Goal: Task Accomplishment & Management: Manage account settings

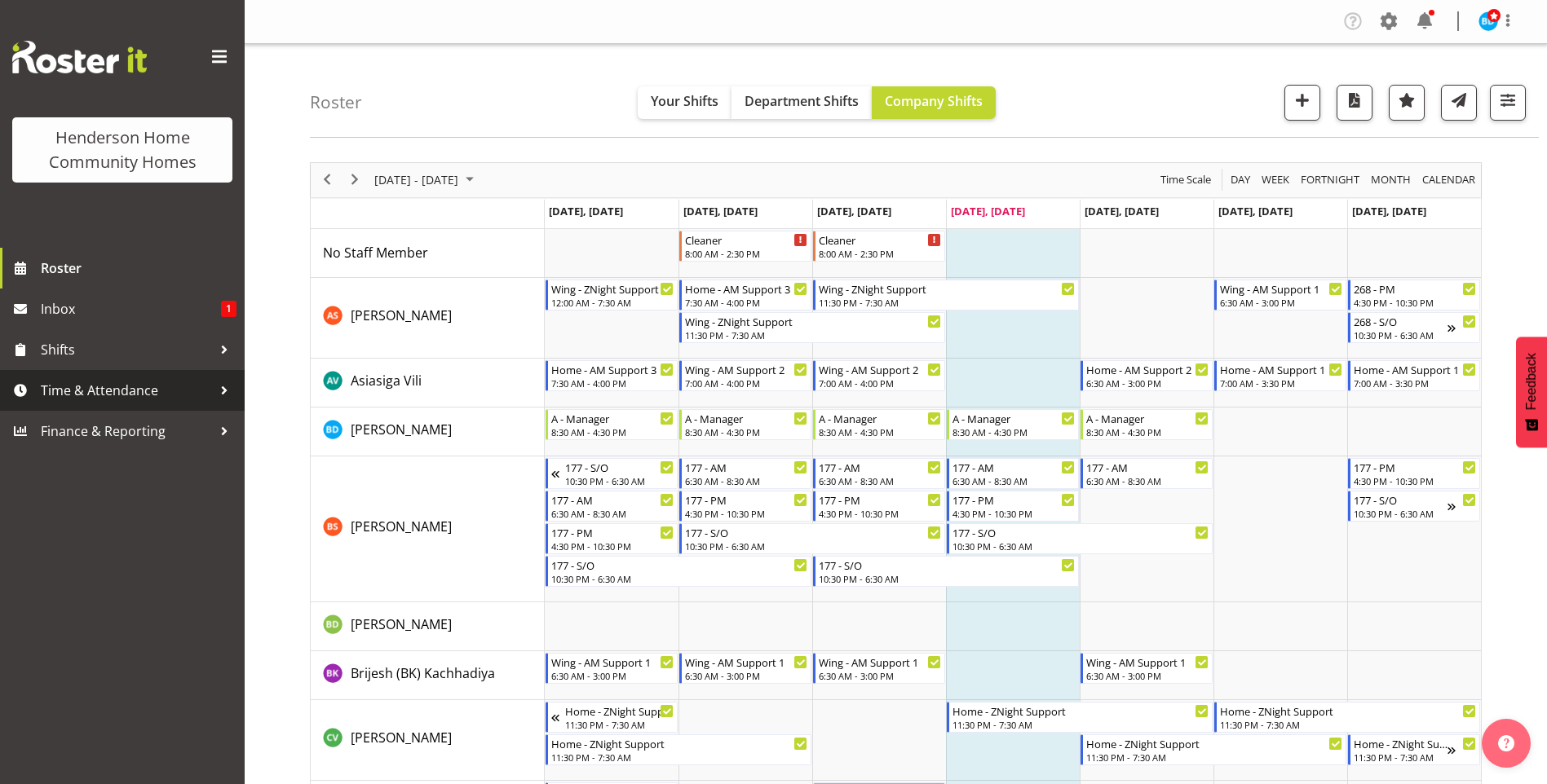
click at [66, 387] on span "Time & Attendance" at bounding box center [126, 391] width 172 height 25
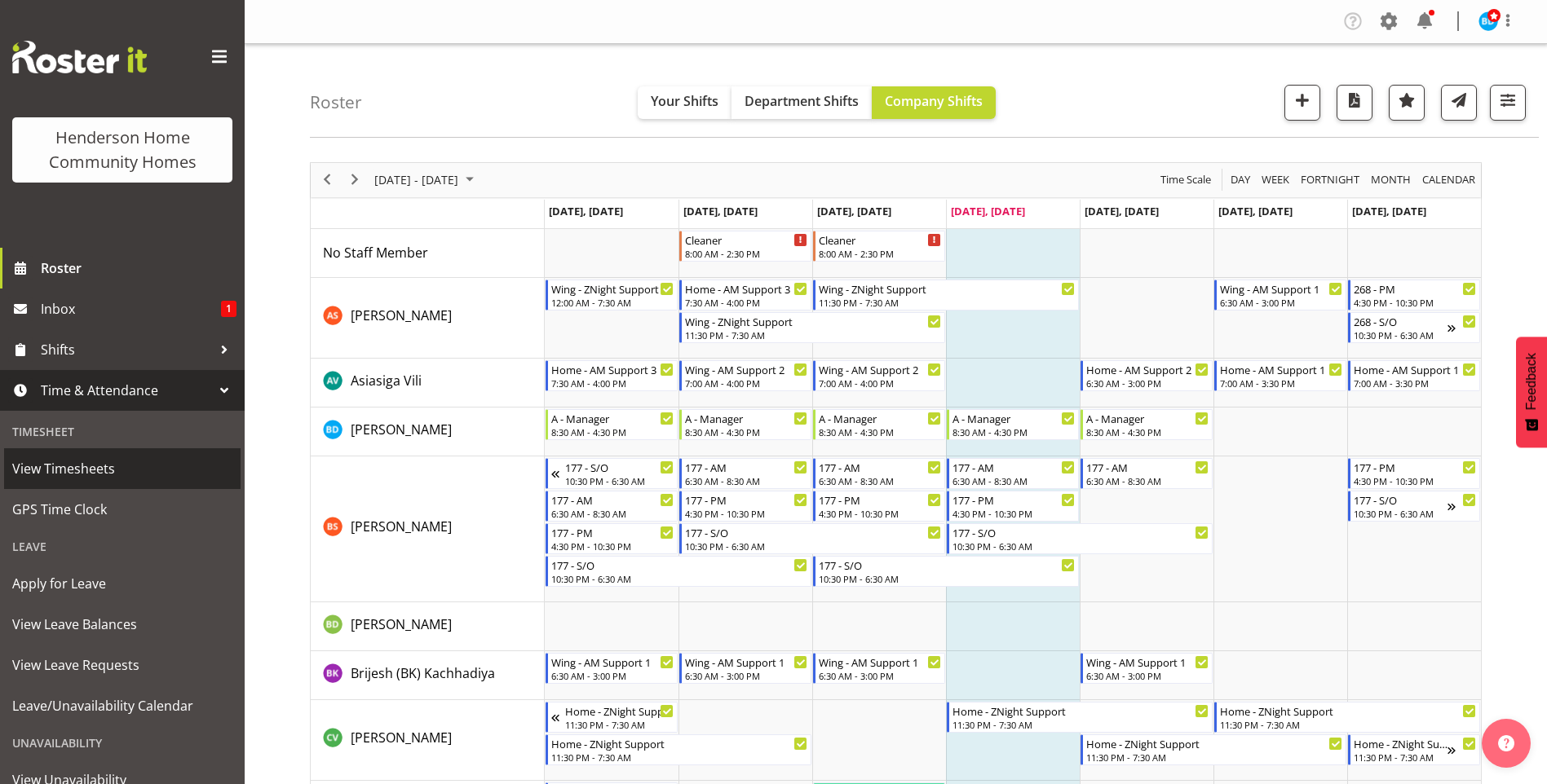
click at [84, 466] on span "View Timesheets" at bounding box center [122, 468] width 220 height 25
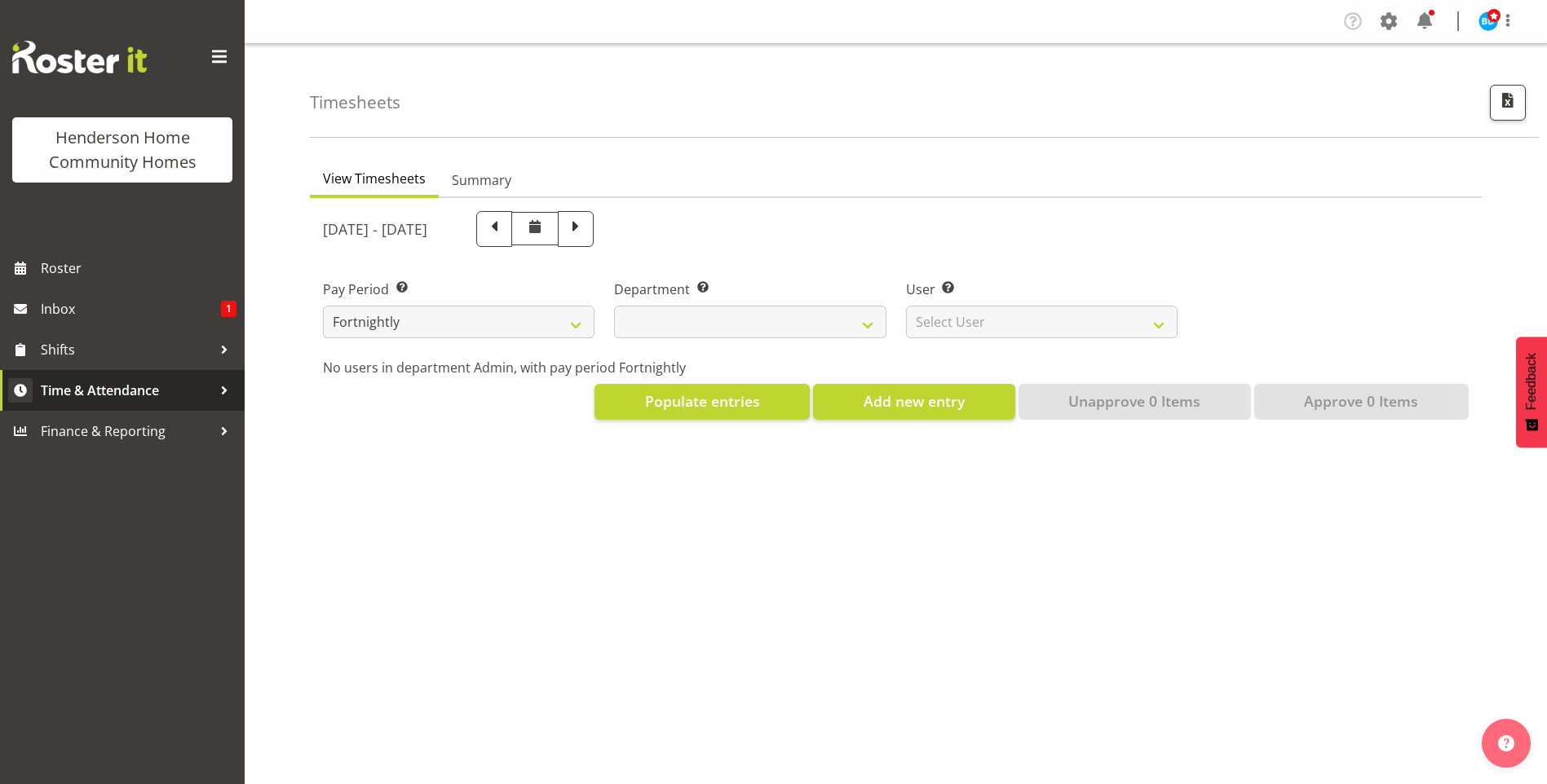
select select
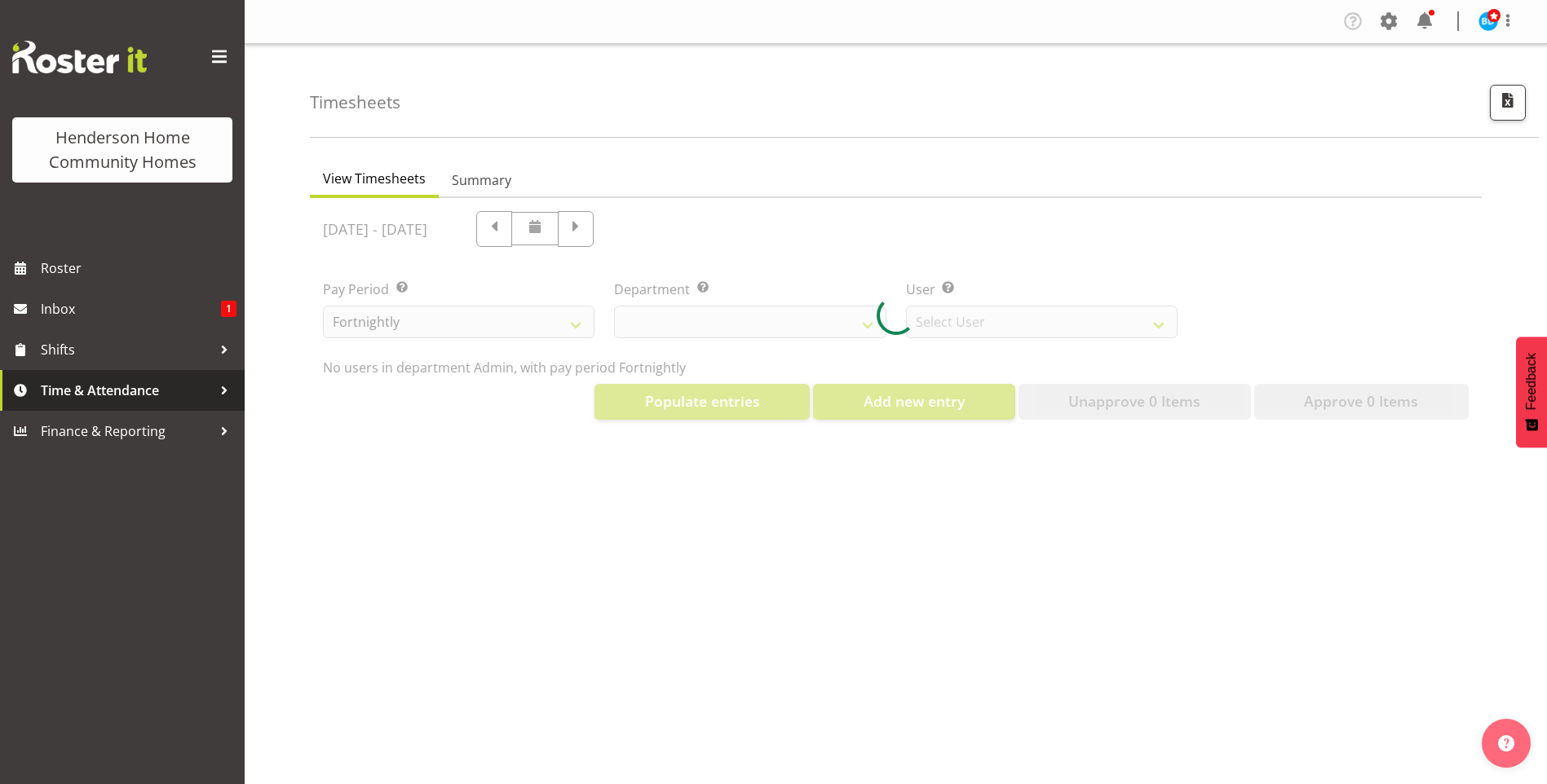
click at [102, 394] on span "Time & Attendance" at bounding box center [126, 391] width 172 height 25
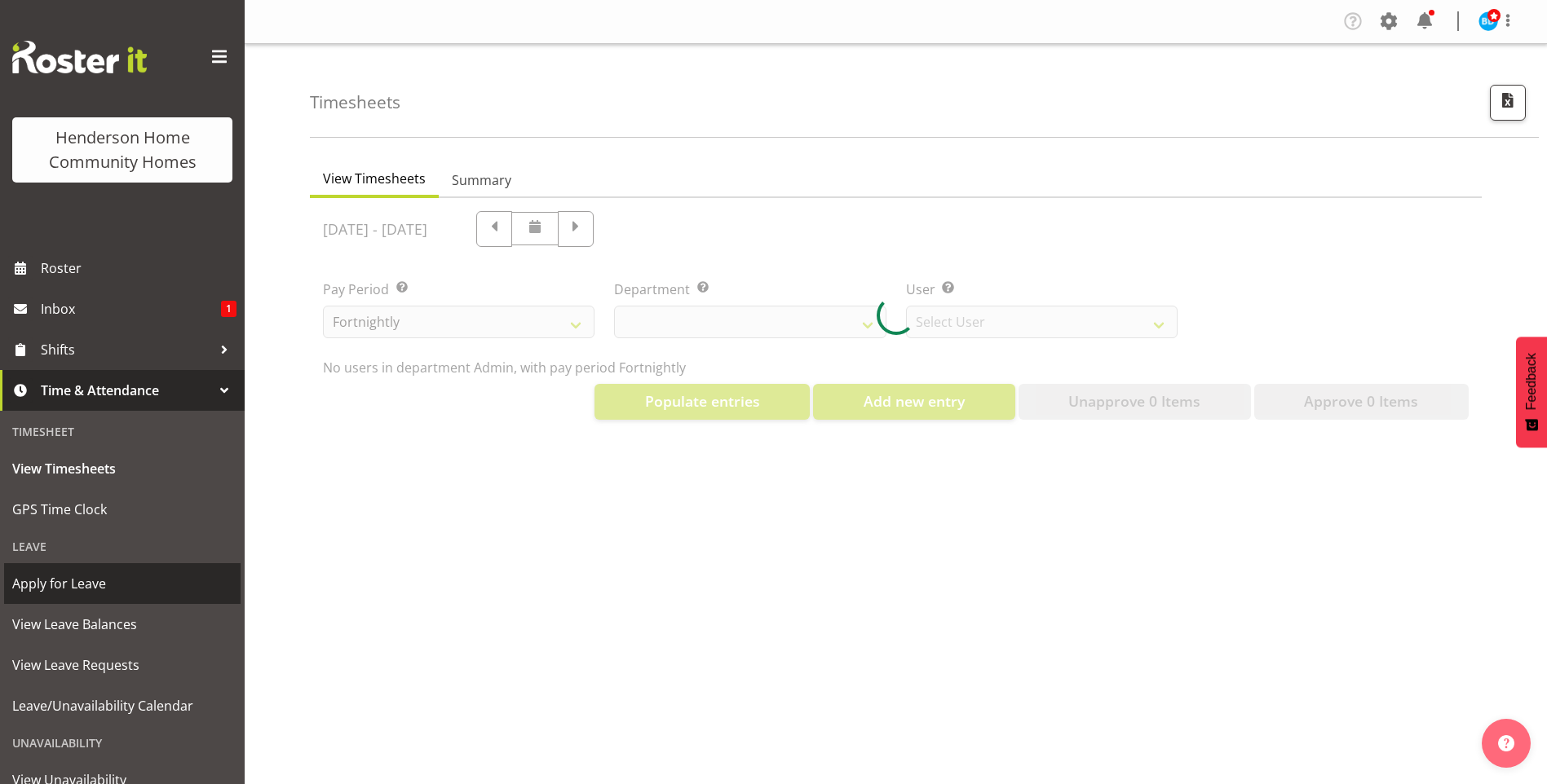
drag, startPoint x: 89, startPoint y: 579, endPoint x: 275, endPoint y: 479, distance: 211.2
click at [90, 578] on span "Apply for Leave" at bounding box center [122, 584] width 220 height 25
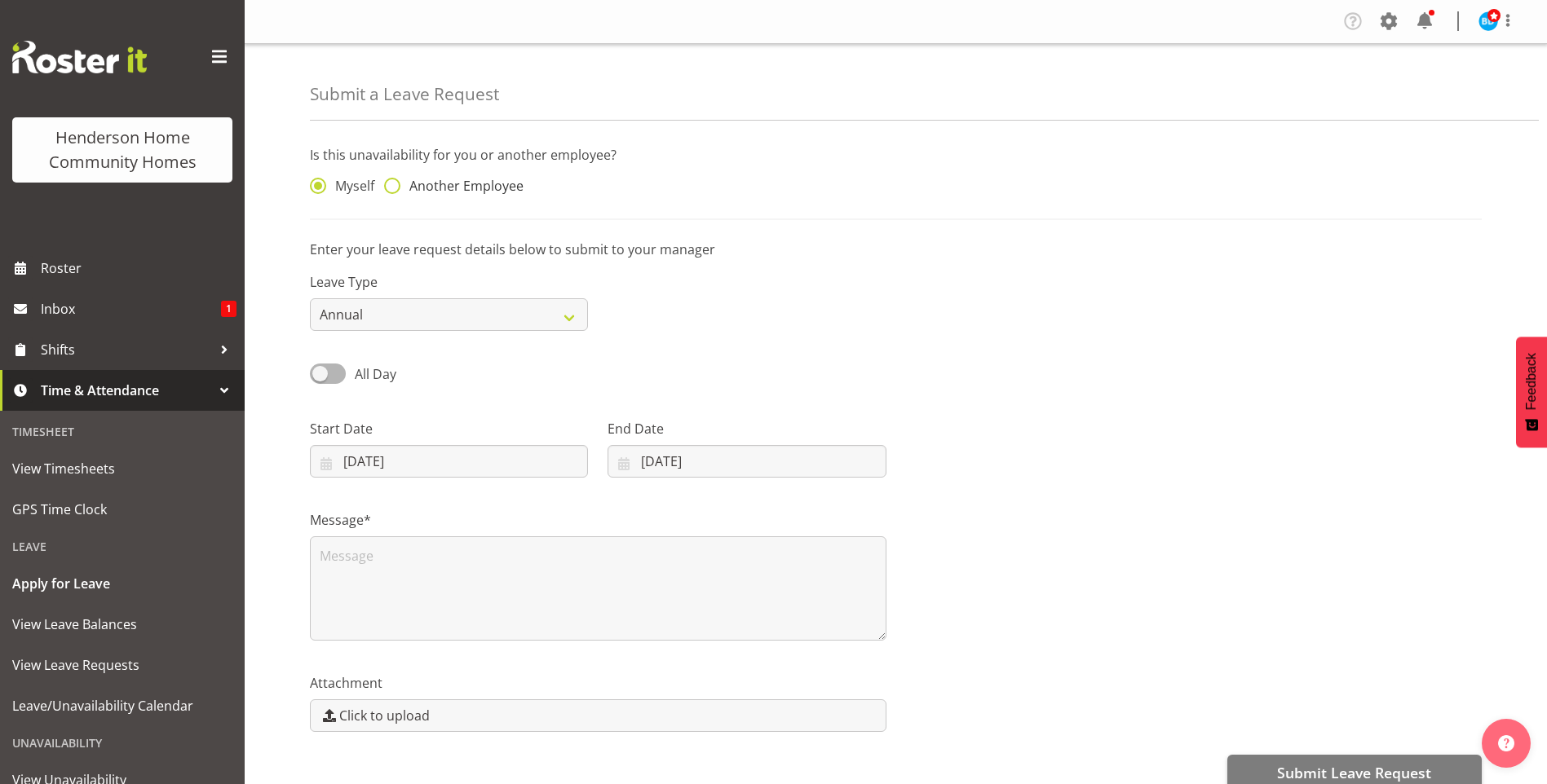
click at [434, 190] on span "Another Employee" at bounding box center [462, 185] width 123 height 16
click at [395, 190] on input "Another Employee" at bounding box center [389, 186] width 10 height 10
radio input "true"
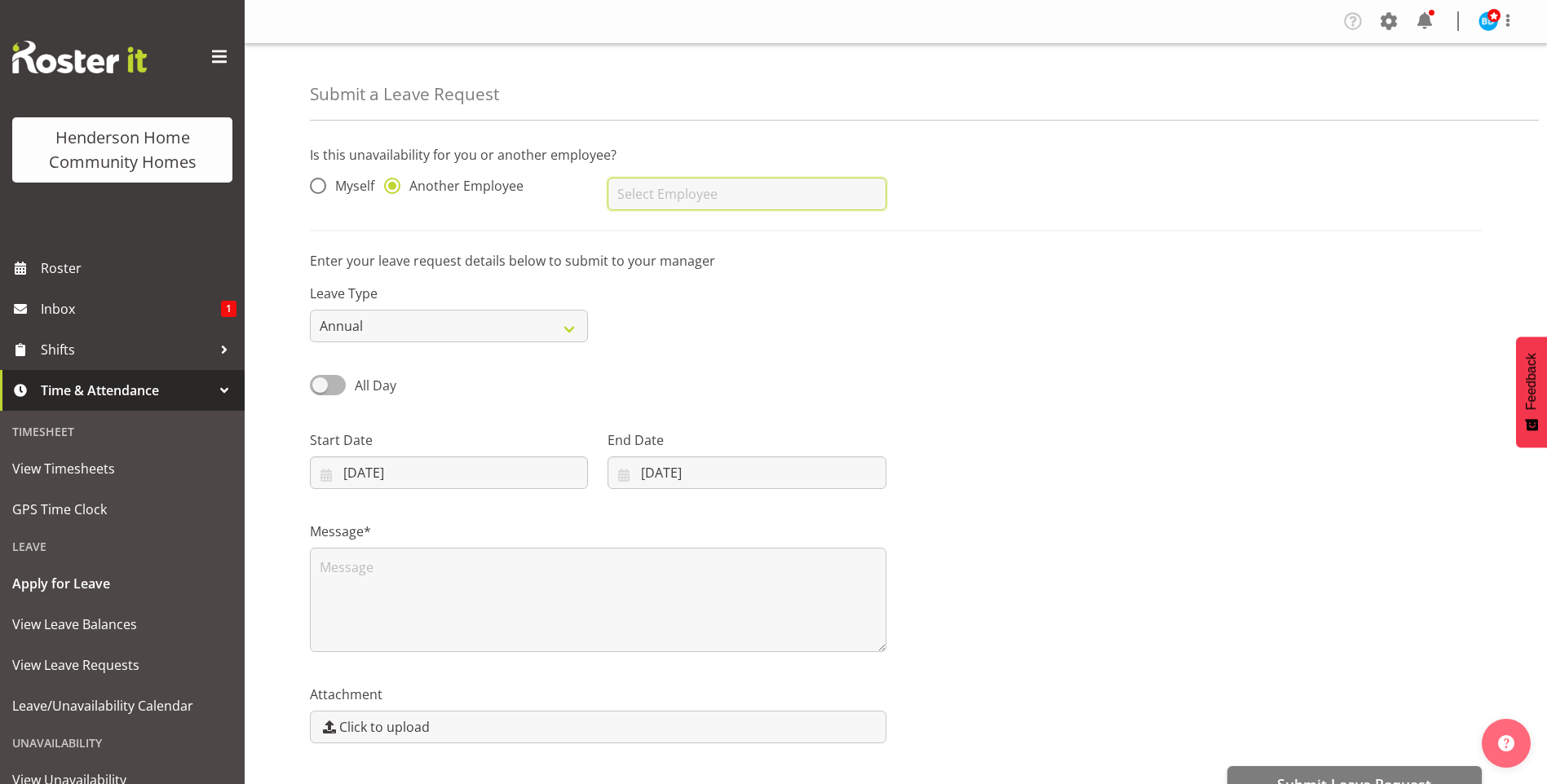
click at [738, 192] on input "text" at bounding box center [746, 193] width 278 height 32
click at [705, 240] on span "[PERSON_NAME]" at bounding box center [671, 234] width 101 height 18
type input "[PERSON_NAME]"
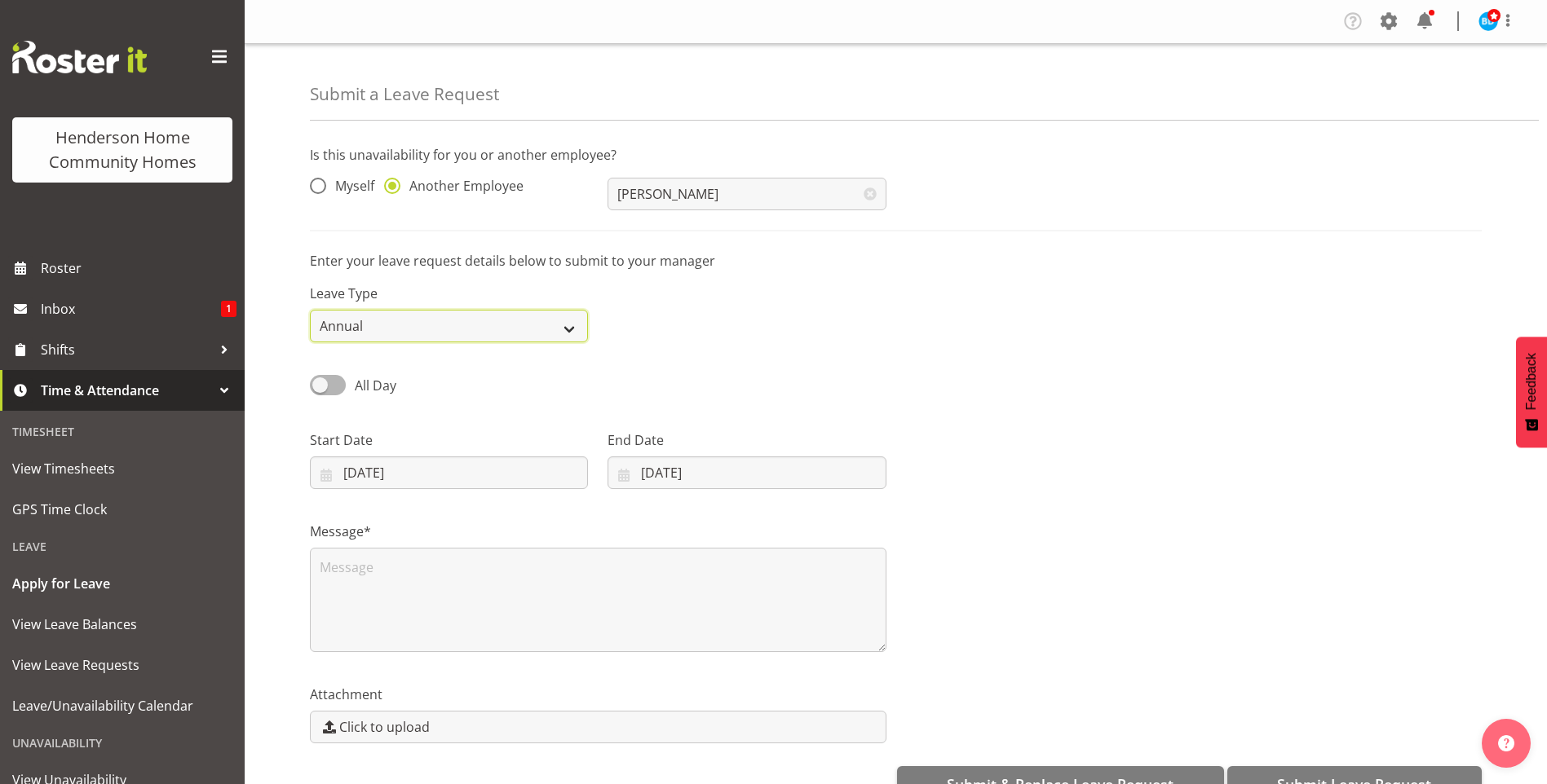
click at [446, 328] on select "Annual Sick Leave Without Pay Bereavement Domestic Violence Parental Jury Servi…" at bounding box center [449, 326] width 278 height 32
select select "Sick"
click at [310, 310] on select "Annual Sick Leave Without Pay Bereavement Domestic Violence Parental Jury Servi…" at bounding box center [449, 326] width 278 height 32
click at [379, 392] on span "All Day" at bounding box center [376, 385] width 42 height 18
click at [321, 391] on input "All Day" at bounding box center [315, 385] width 10 height 10
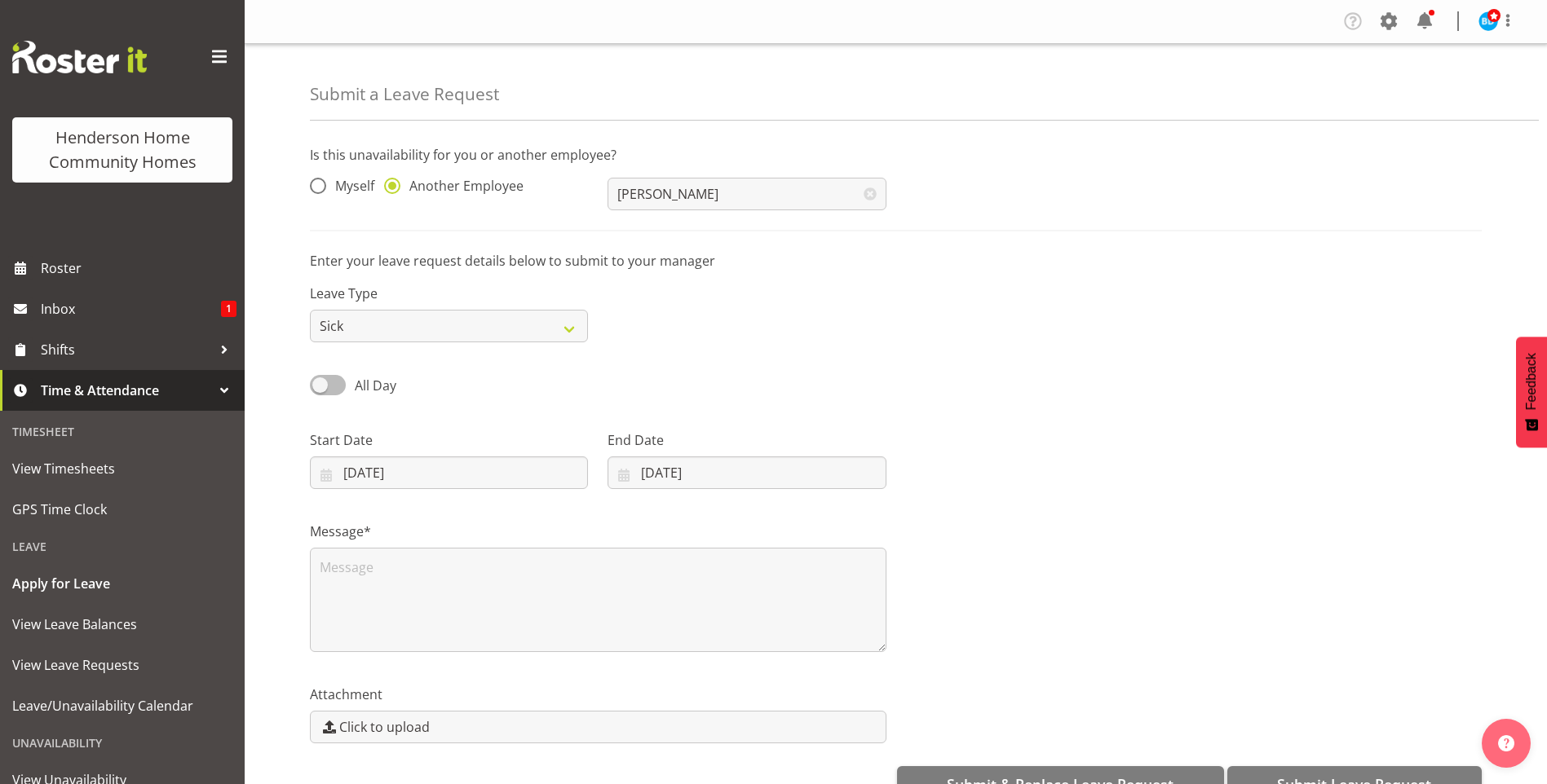
checkbox input "true"
click at [644, 473] on input "00:00" at bounding box center [746, 472] width 278 height 32
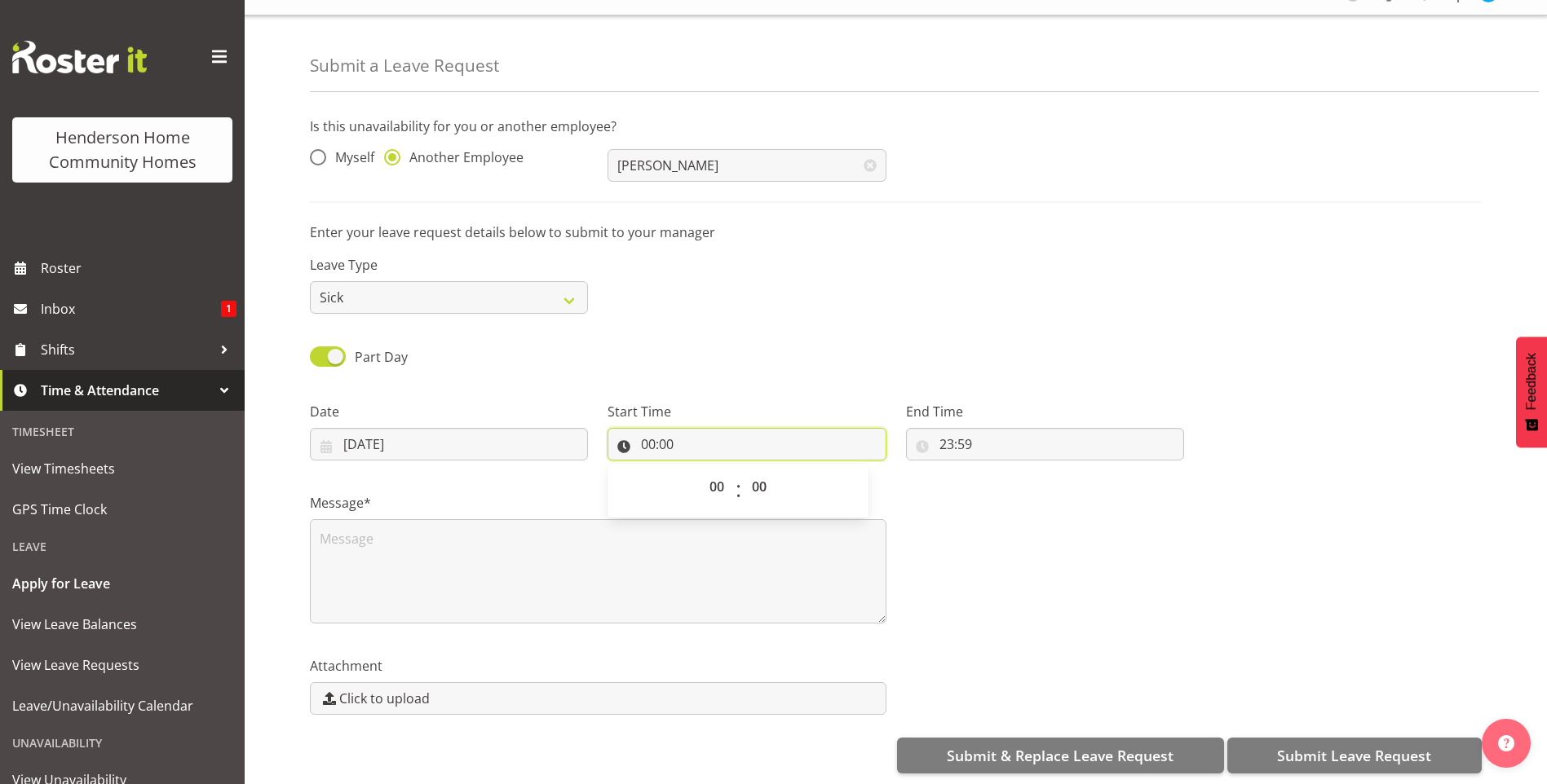
scroll to position [43, 0]
click at [717, 488] on select "00 01 02 03 04 05 06 07 08 09 10 11 12 13 14 15 16 17 18 19 20 21 22 23" at bounding box center [718, 484] width 37 height 32
select select "23"
click at [700, 468] on select "00 01 02 03 04 05 06 07 08 09 10 11 12 13 14 15 16 17 18 19 20 21 22 23" at bounding box center [718, 484] width 37 height 32
type input "23:00"
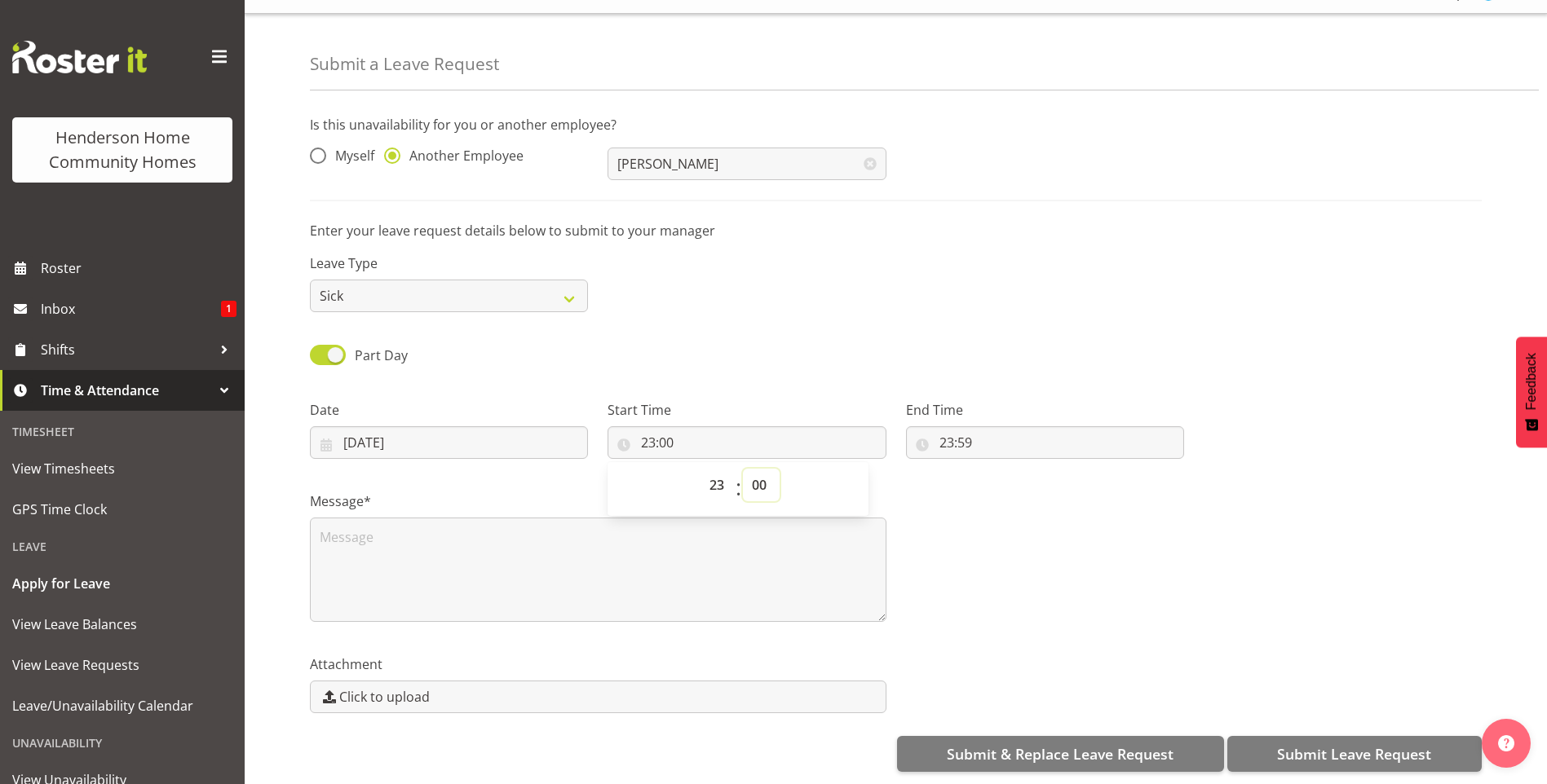
click at [763, 473] on select "00 01 02 03 04 05 06 07 08 09 10 11 12 13 14 15 16 17 18 19 20 21 22 23 24 25 2…" at bounding box center [761, 484] width 37 height 32
select select "30"
click at [743, 468] on select "00 01 02 03 04 05 06 07 08 09 10 11 12 13 14 15 16 17 18 19 20 21 22 23 24 25 2…" at bounding box center [761, 484] width 37 height 32
type input "23:30"
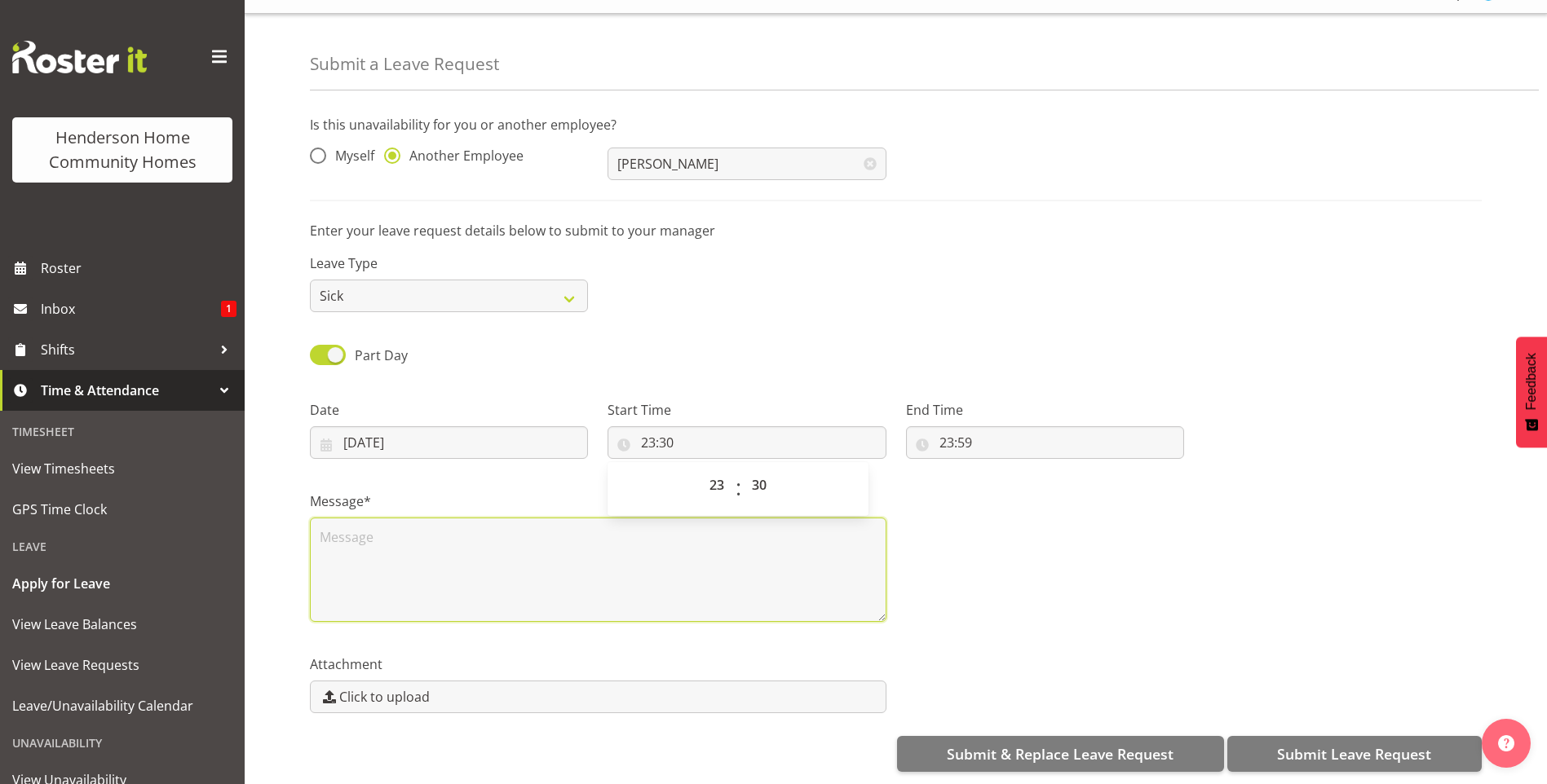
click at [555, 537] on textarea at bounding box center [599, 570] width 577 height 104
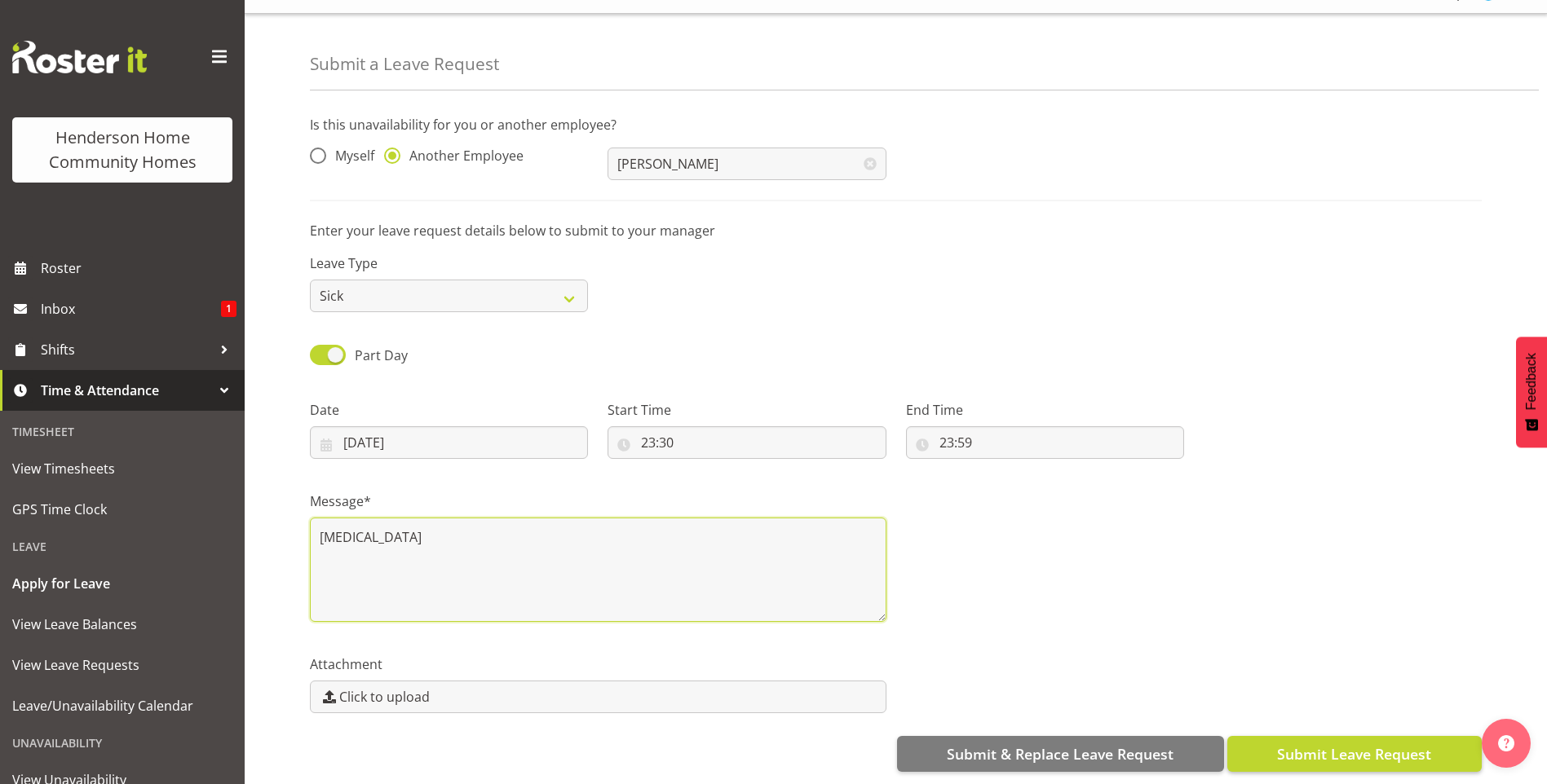
type textarea "chicken pox"
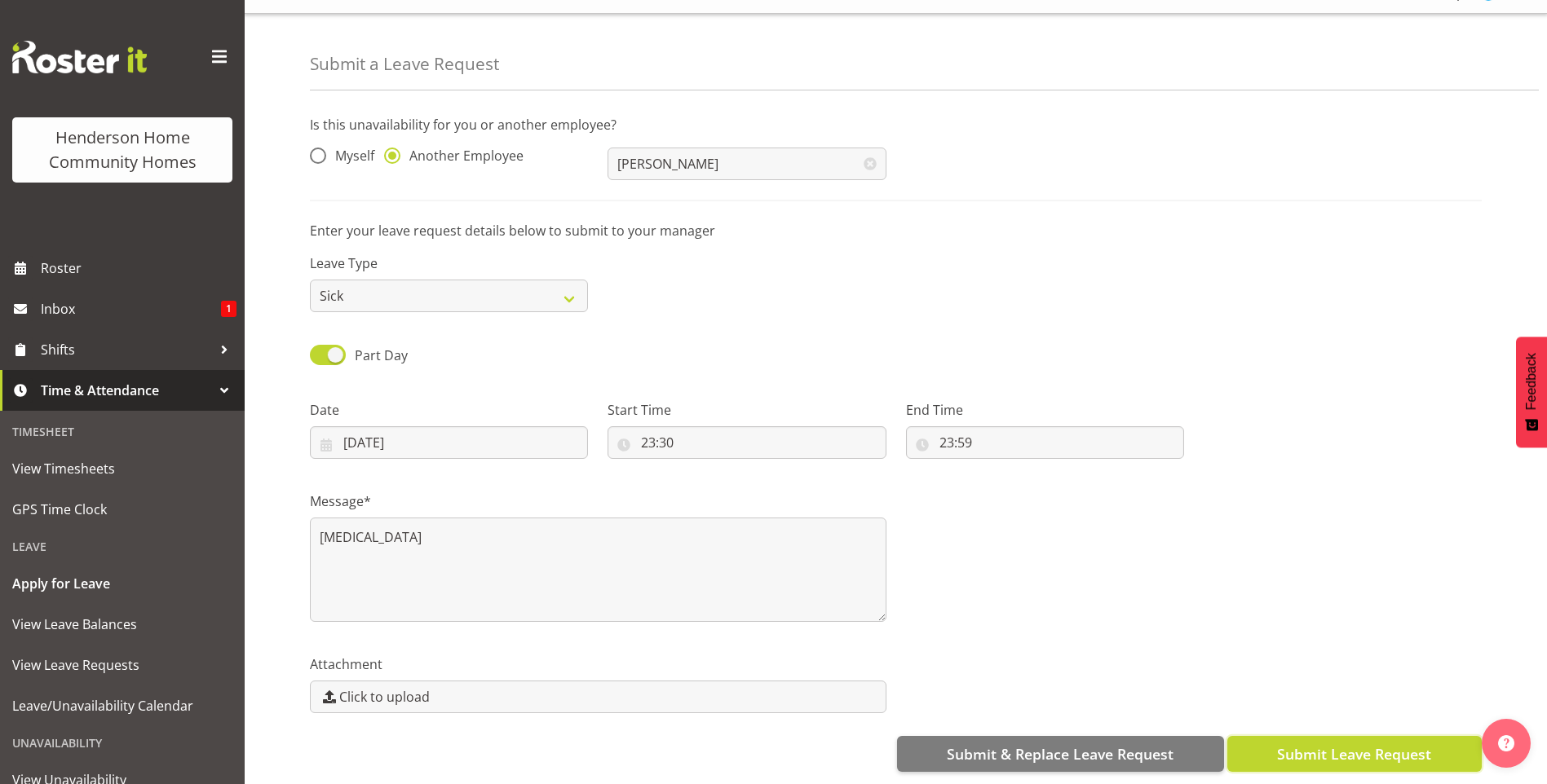
click at [1345, 743] on span "Submit Leave Request" at bounding box center [1354, 754] width 154 height 21
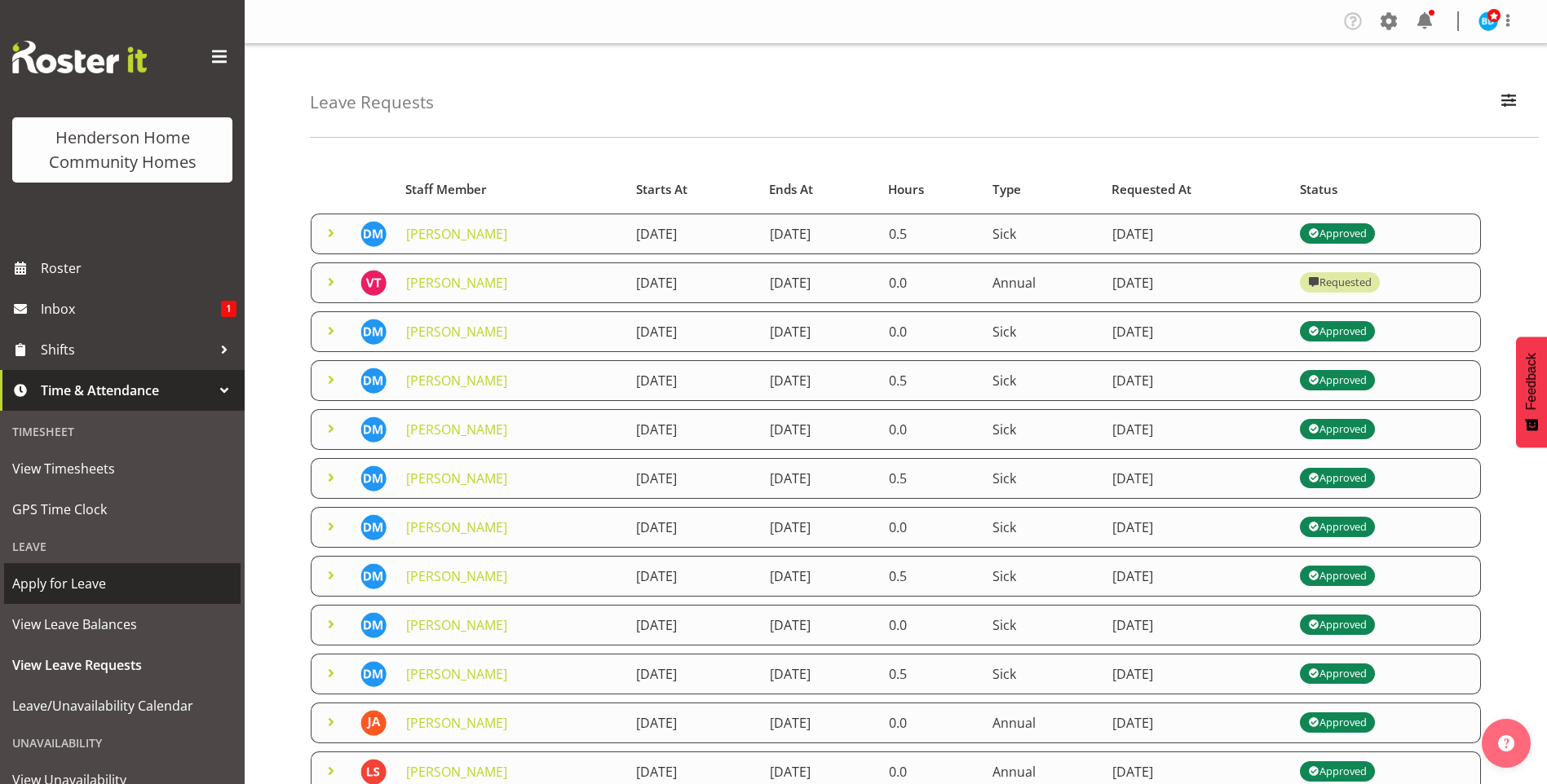
click at [100, 574] on span "Apply for Leave" at bounding box center [122, 584] width 220 height 25
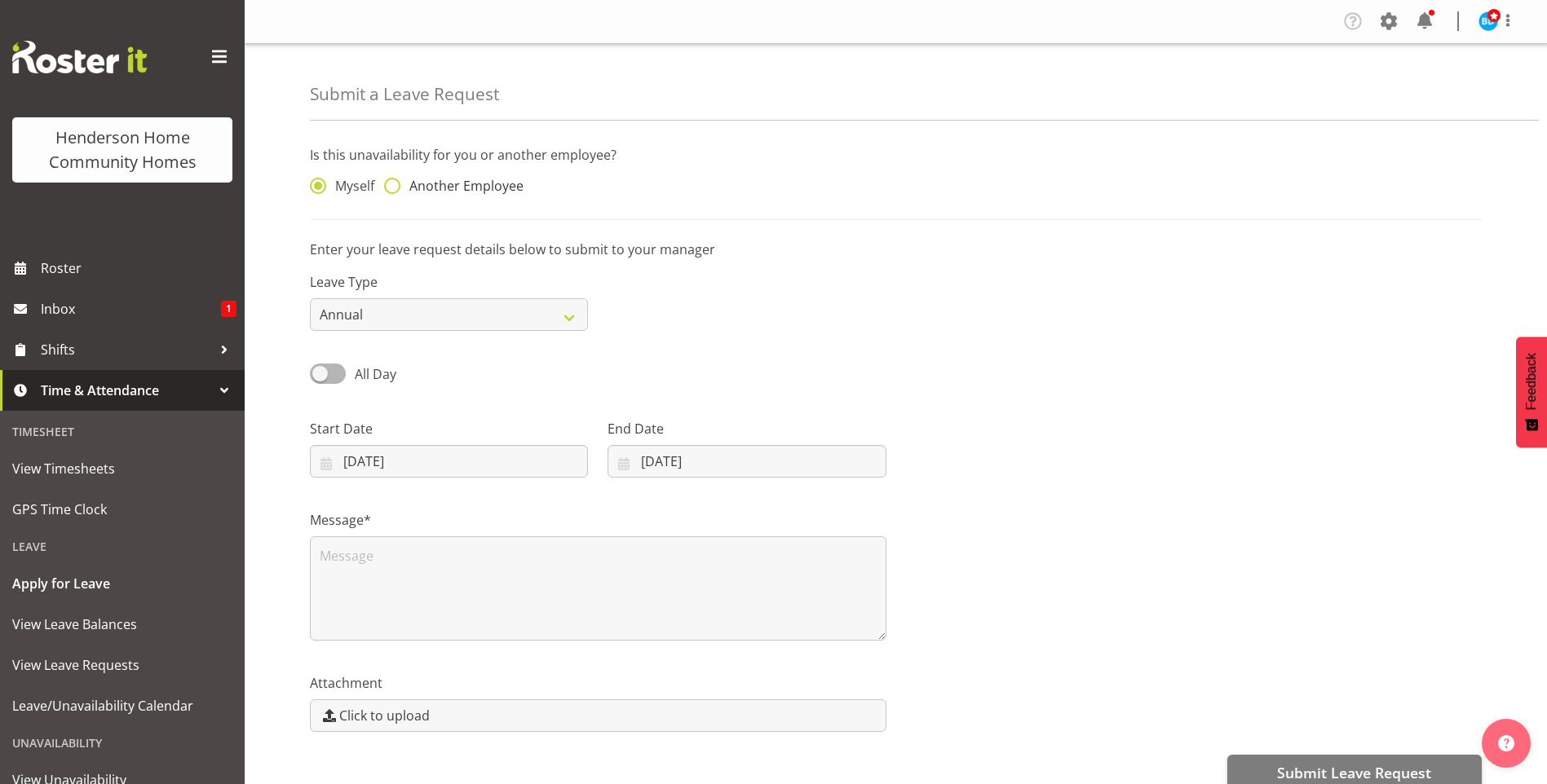
click at [481, 183] on span "Another Employee" at bounding box center [462, 185] width 123 height 16
click at [395, 183] on input "Another Employee" at bounding box center [389, 186] width 10 height 10
radio input "true"
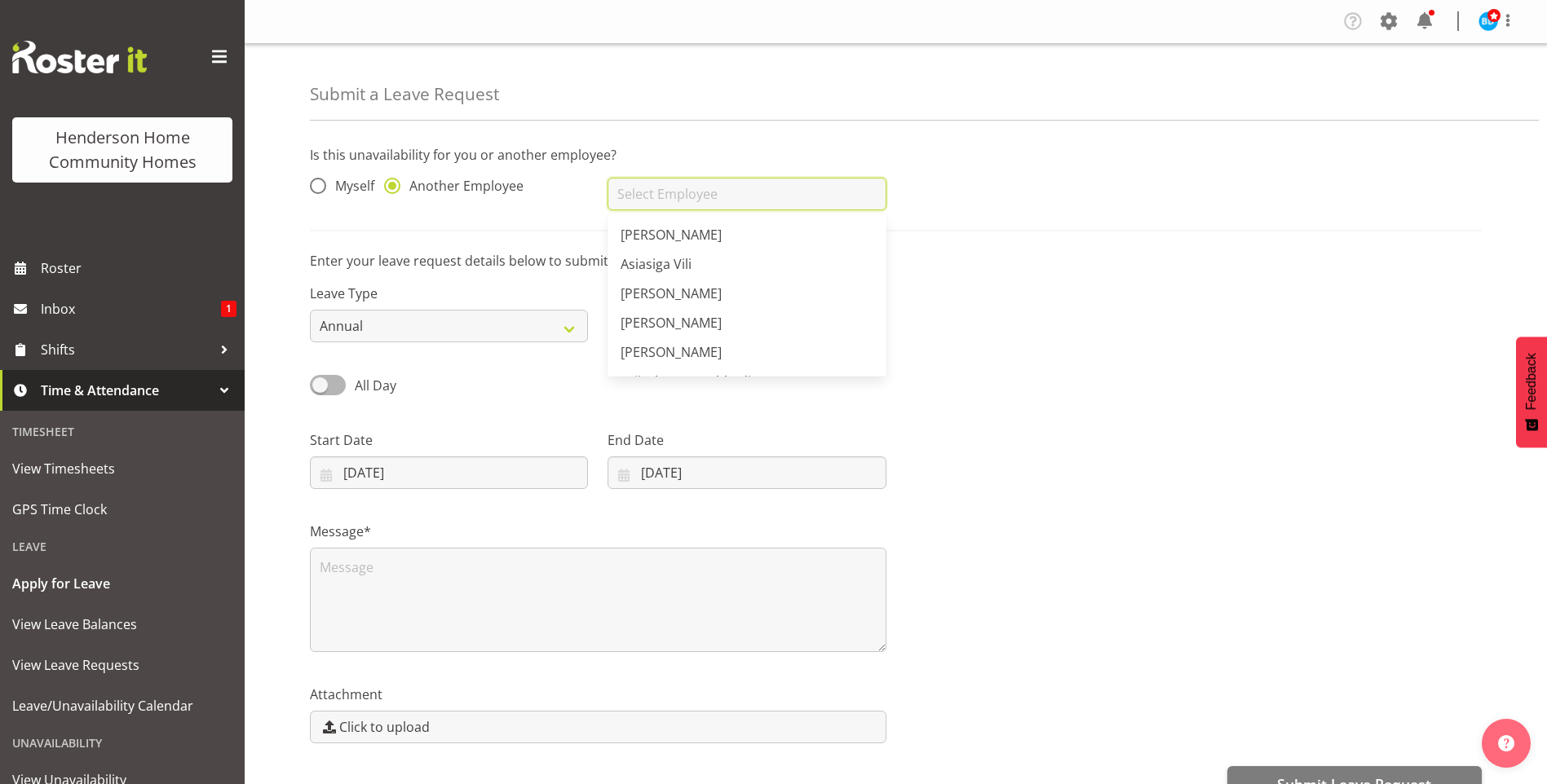
click at [654, 189] on input "text" at bounding box center [746, 193] width 278 height 32
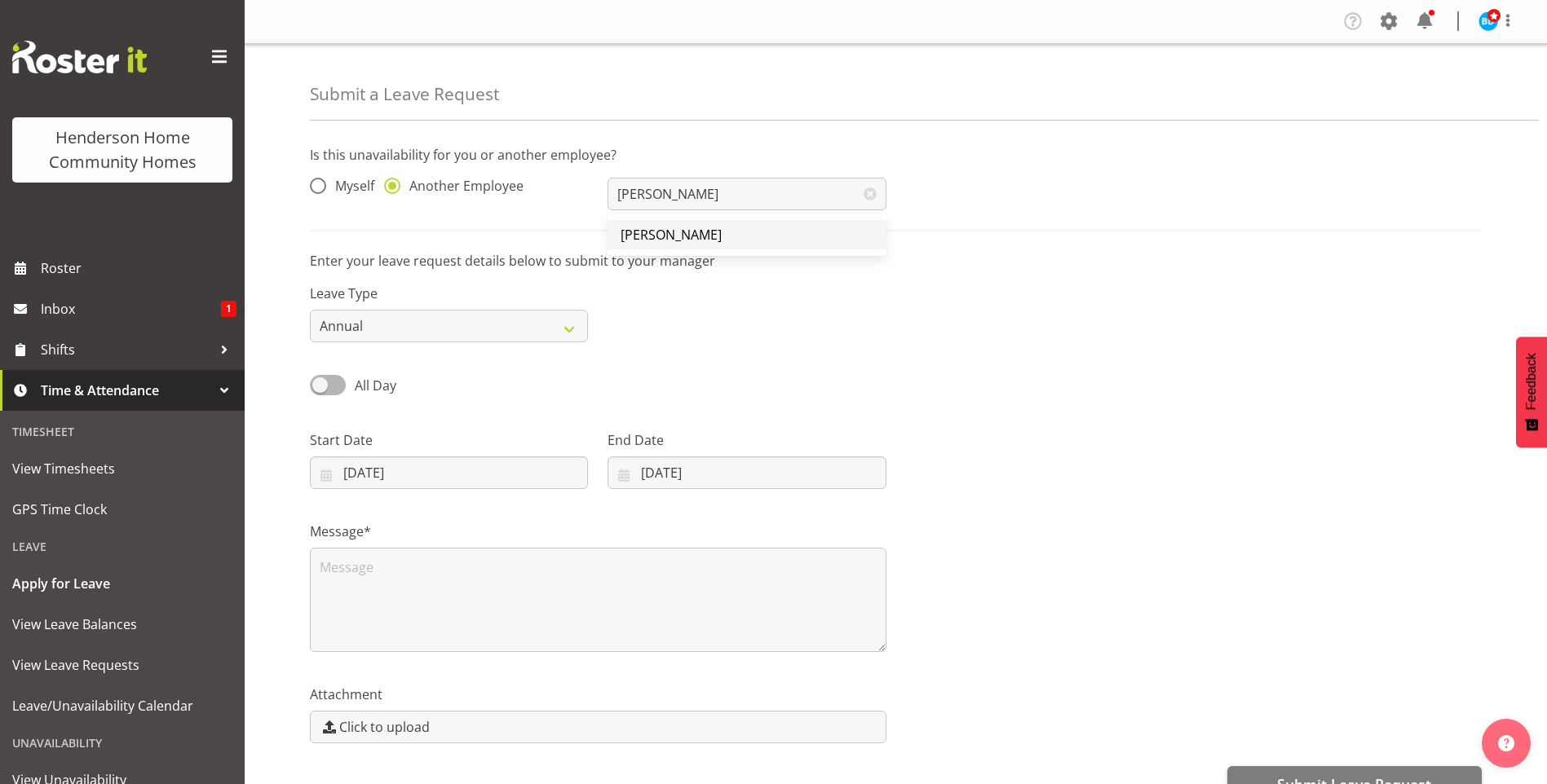
click at [700, 244] on span "Daniel Marticio" at bounding box center [671, 234] width 101 height 18
type input "Daniel Marticio"
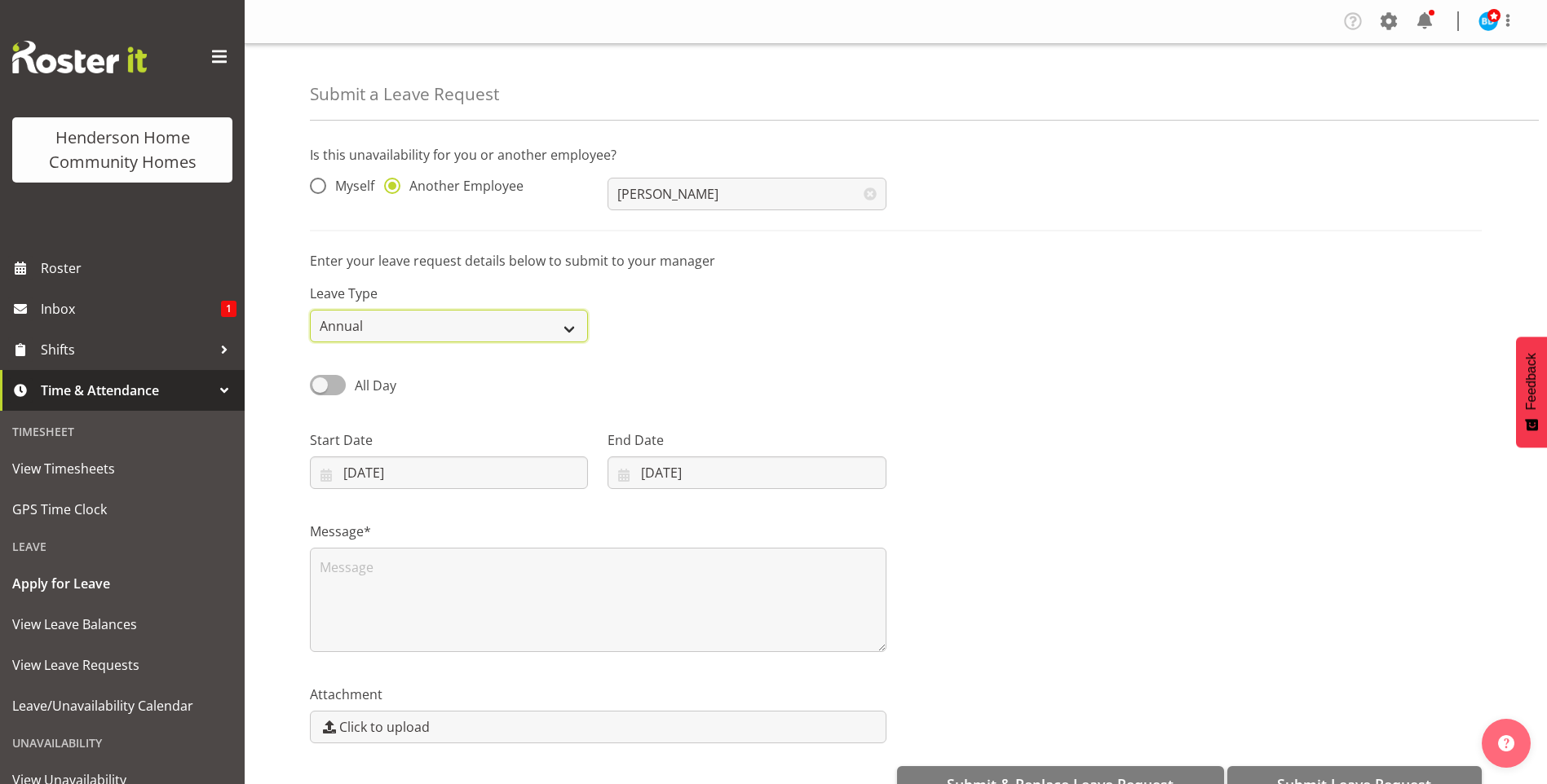
click at [508, 322] on select "Annual Sick Leave Without Pay Bereavement Domestic Violence Parental Jury Servi…" at bounding box center [449, 326] width 278 height 32
select select "Sick"
click at [310, 310] on select "Annual Sick Leave Without Pay Bereavement Domestic Violence Parental Jury Servi…" at bounding box center [449, 326] width 278 height 32
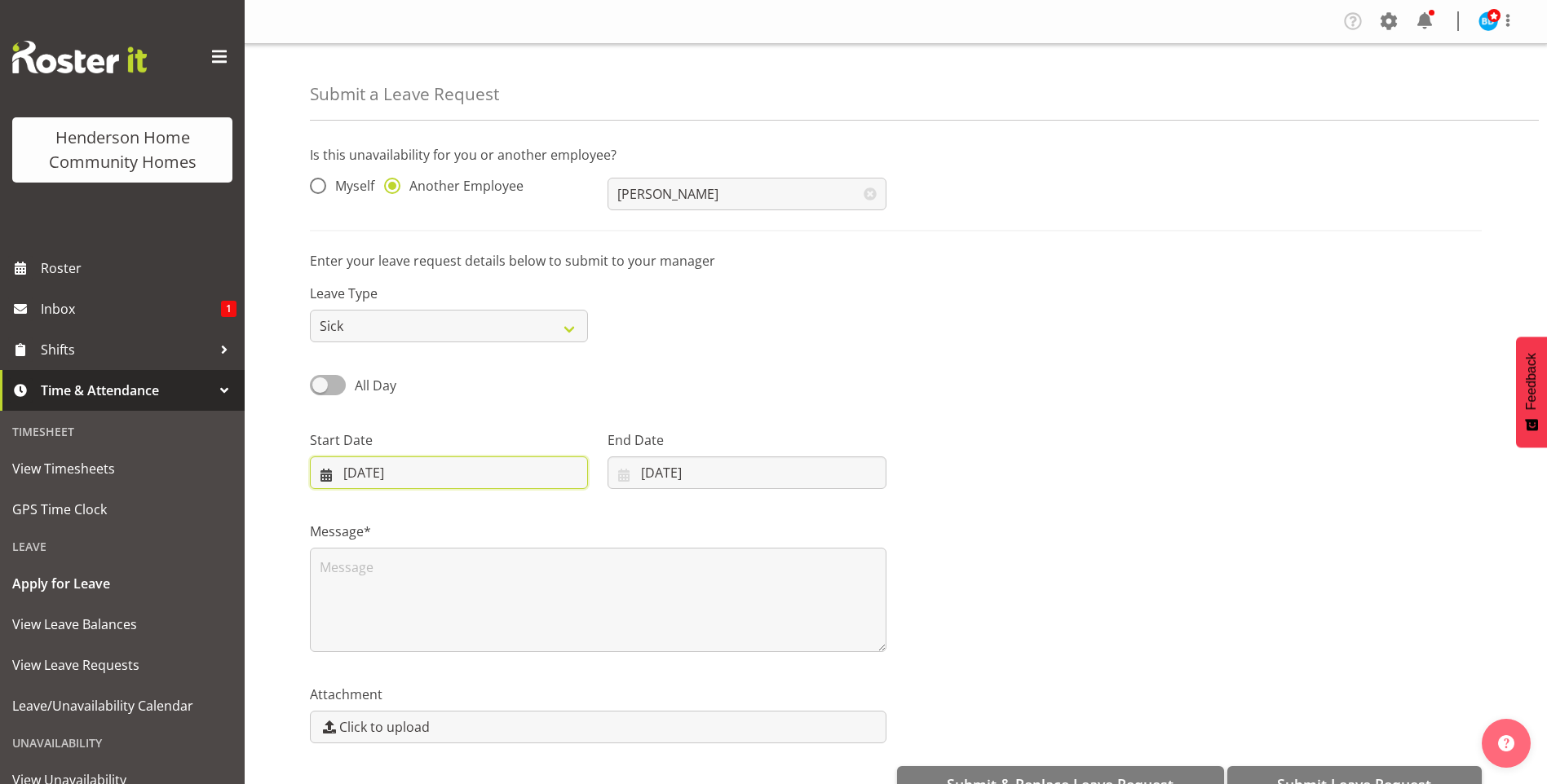
click at [424, 462] on input "18/09/2025" at bounding box center [449, 472] width 278 height 32
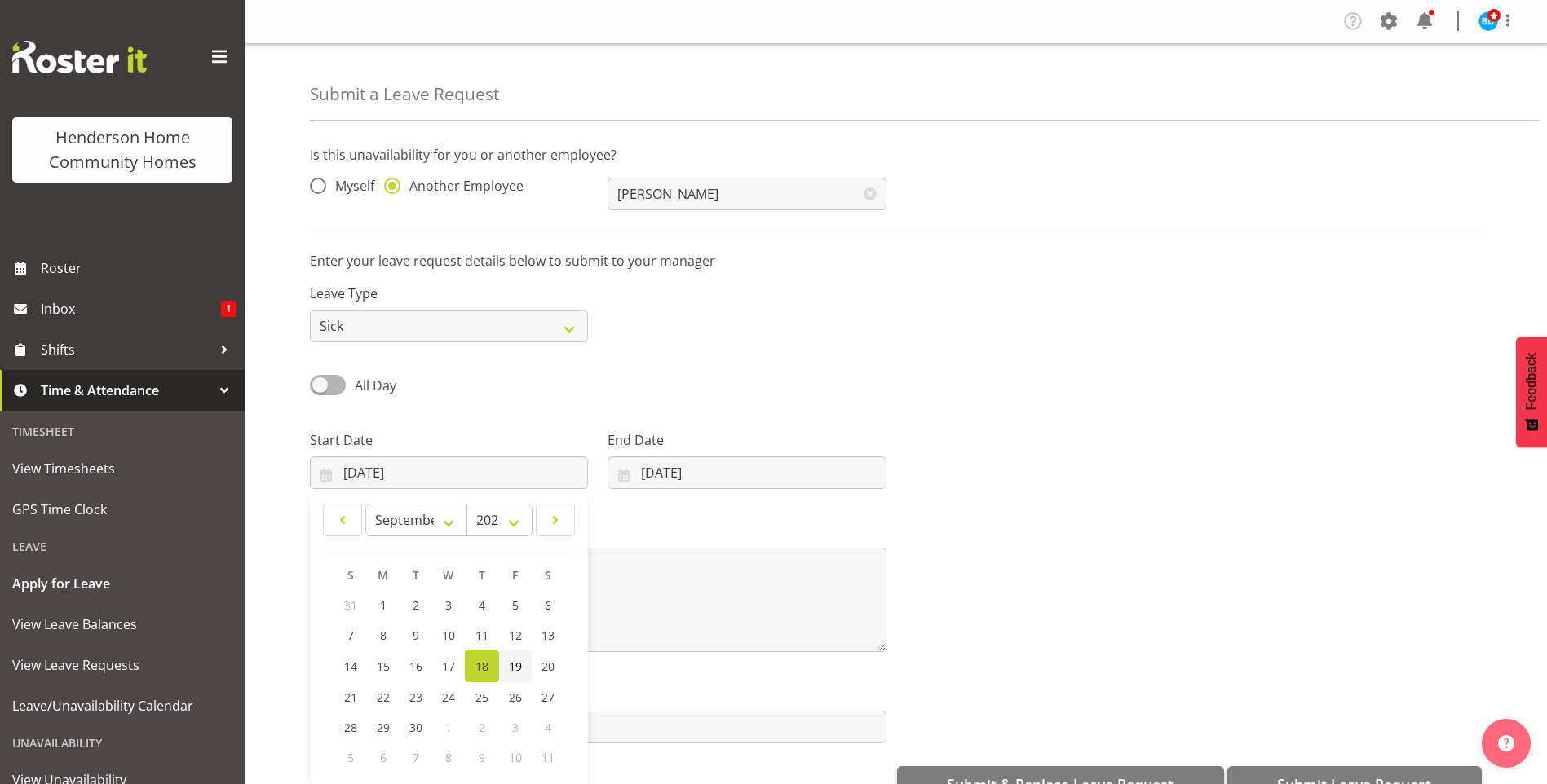
click at [515, 668] on span "19" at bounding box center [515, 666] width 13 height 15
type input "19/09/2025"
click at [373, 383] on span "All Day" at bounding box center [376, 385] width 42 height 18
click at [321, 383] on input "All Day" at bounding box center [315, 385] width 10 height 10
checkbox input "true"
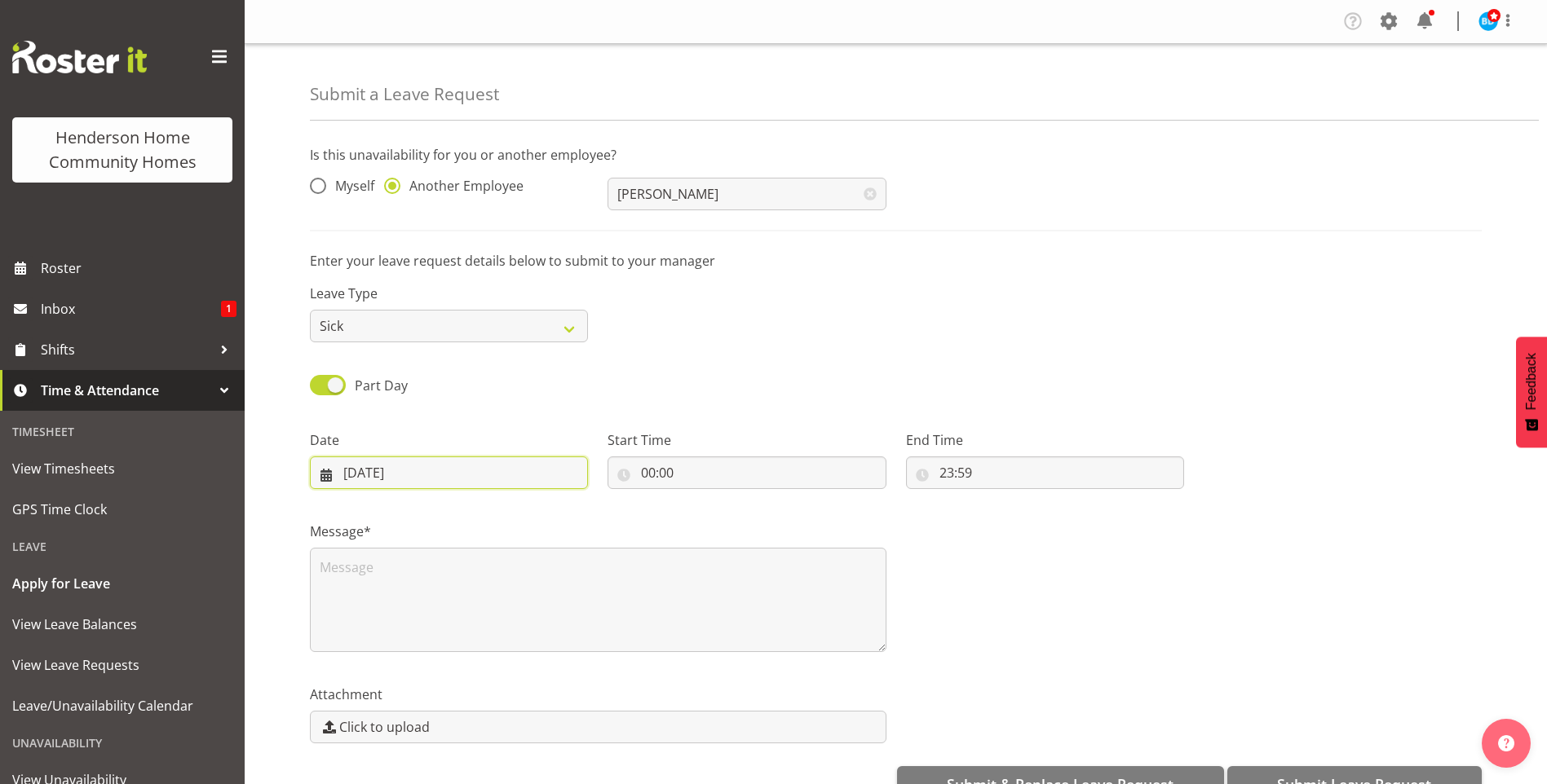
click at [397, 471] on input "18/09/2025" at bounding box center [449, 472] width 278 height 32
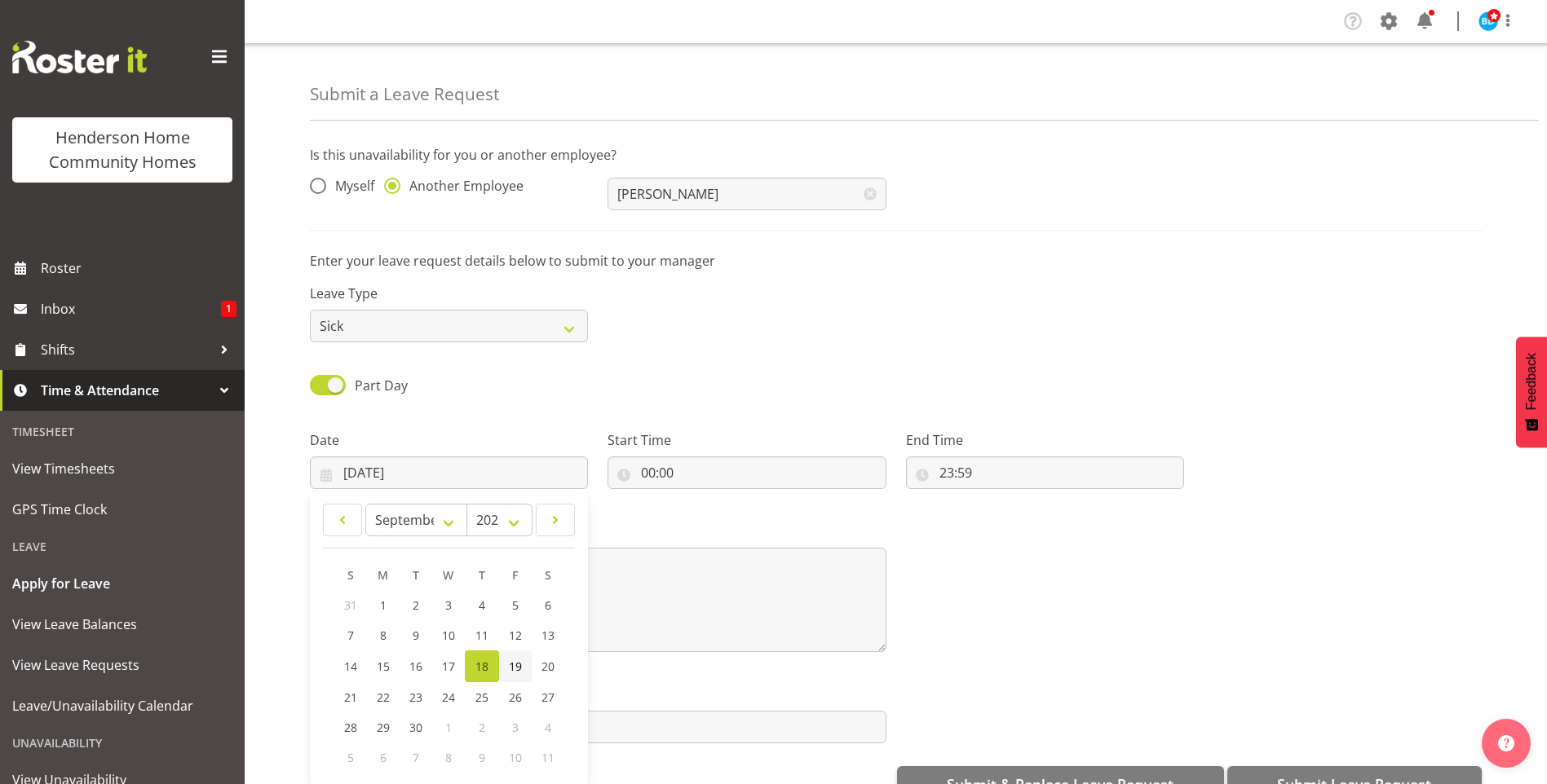
click at [516, 657] on link "19" at bounding box center [515, 666] width 32 height 32
type input "19/09/2025"
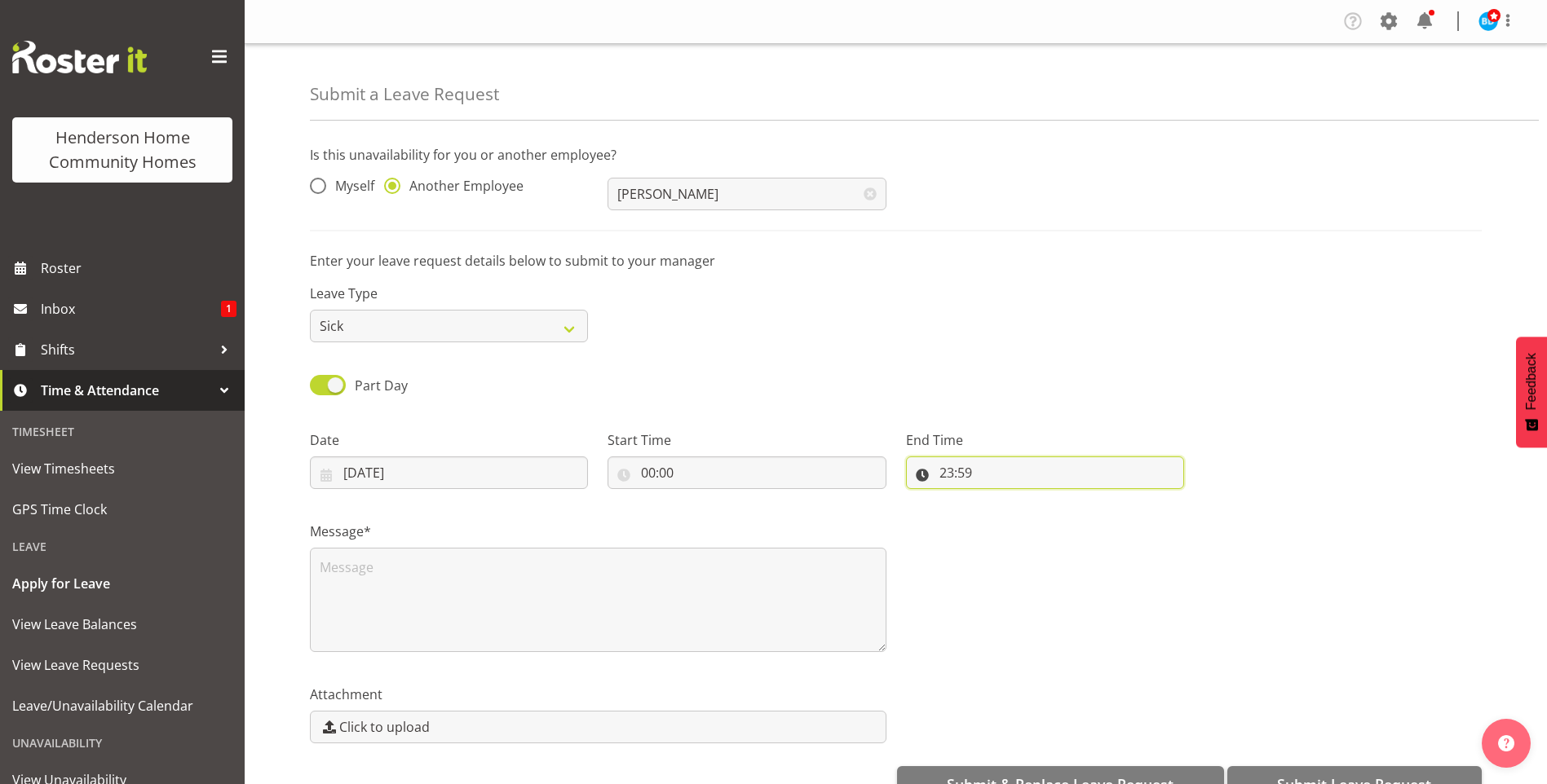
click at [948, 475] on input "23:59" at bounding box center [1044, 472] width 278 height 32
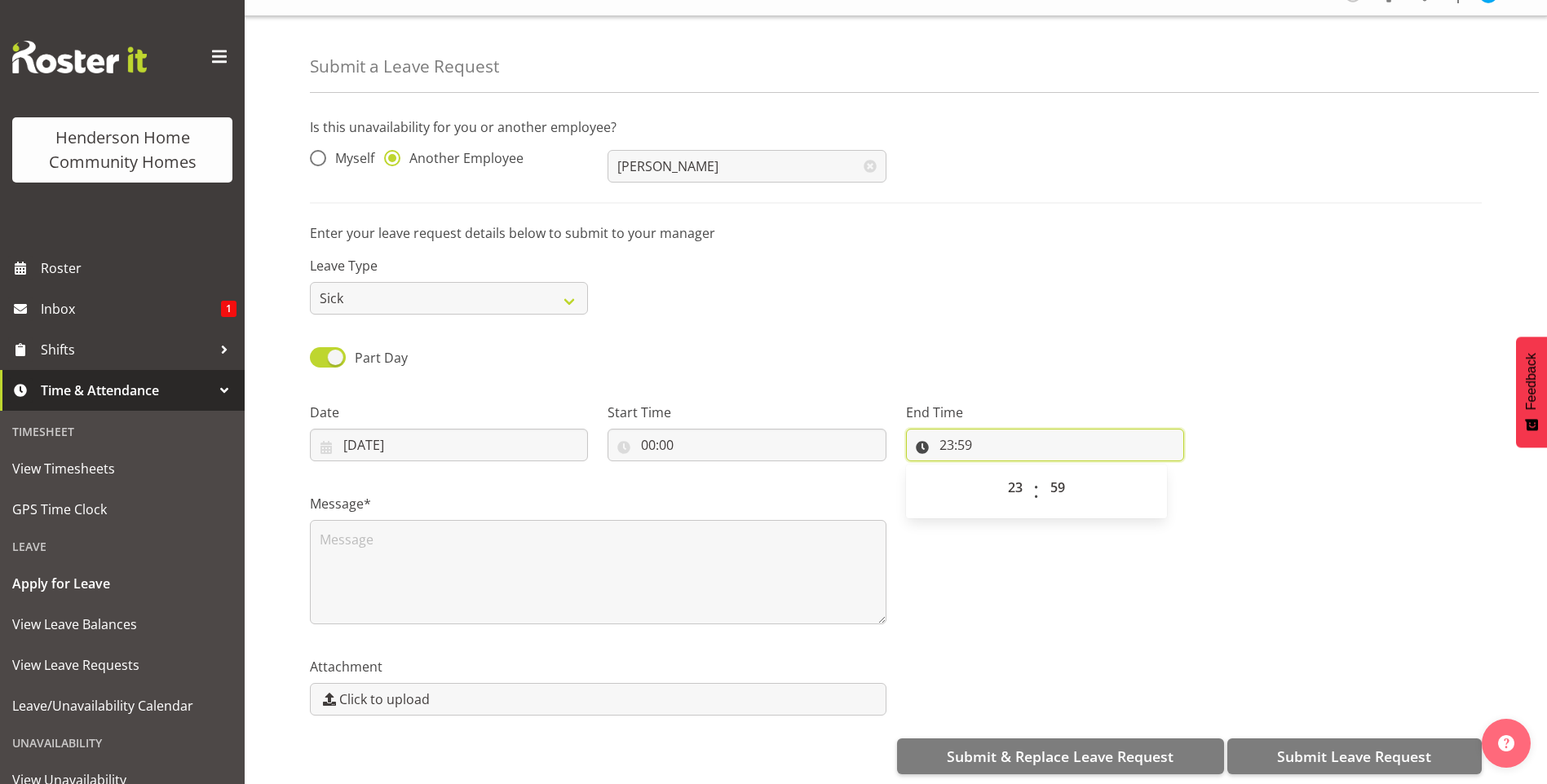
scroll to position [43, 0]
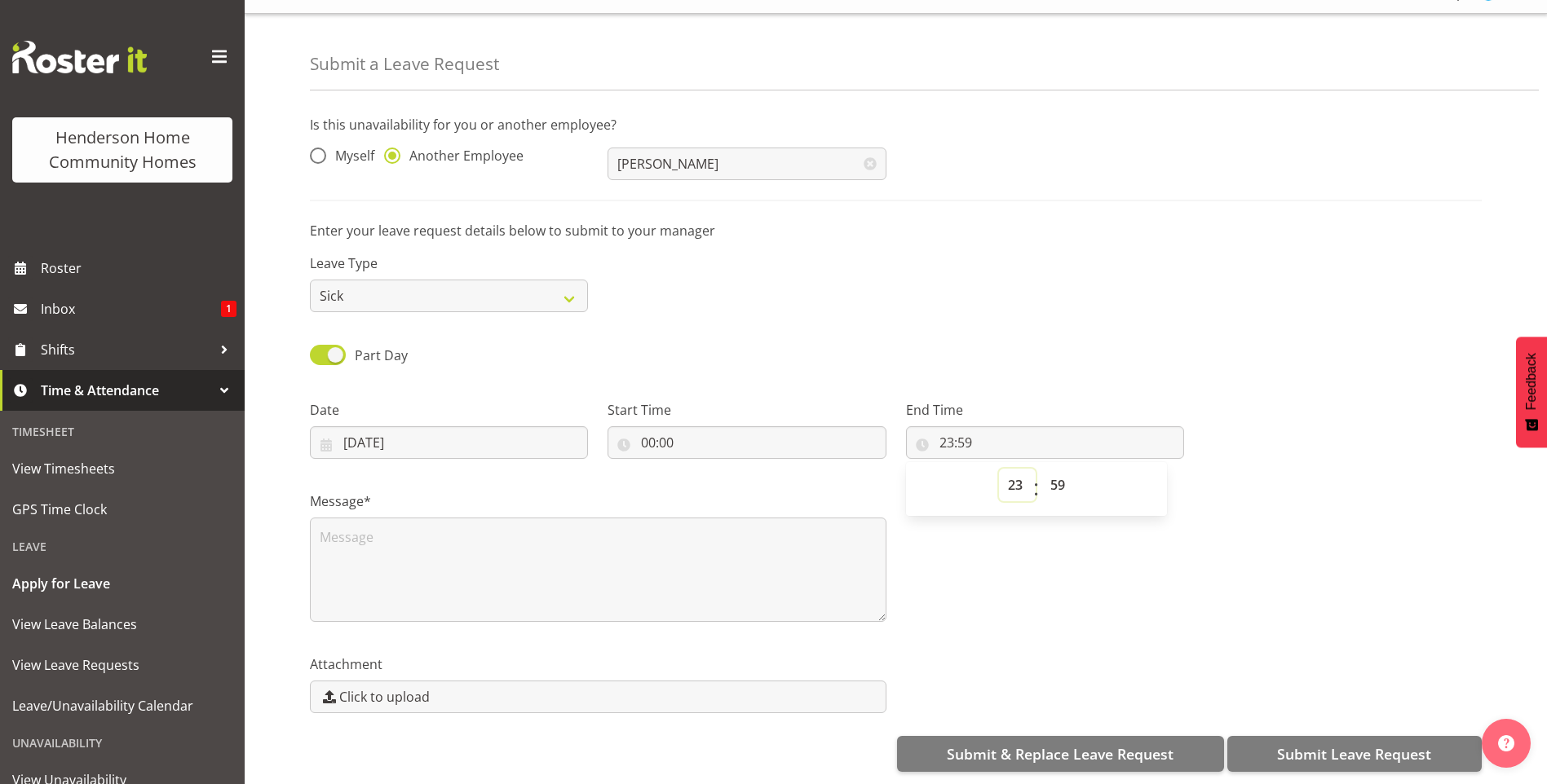
click at [1002, 468] on select "00 01 02 03 04 05 06 07 08 09 10 11 12 13 14 15 16 17 18 19 20 21 22 23" at bounding box center [1017, 484] width 37 height 32
select select "7"
click at [999, 468] on select "00 01 02 03 04 05 06 07 08 09 10 11 12 13 14 15 16 17 18 19 20 21 22 23" at bounding box center [1017, 484] width 37 height 32
type input "07:59"
click at [1063, 474] on select "00 01 02 03 04 05 06 07 08 09 10 11 12 13 14 15 16 17 18 19 20 21 22 23 24 25 2…" at bounding box center [1059, 484] width 37 height 32
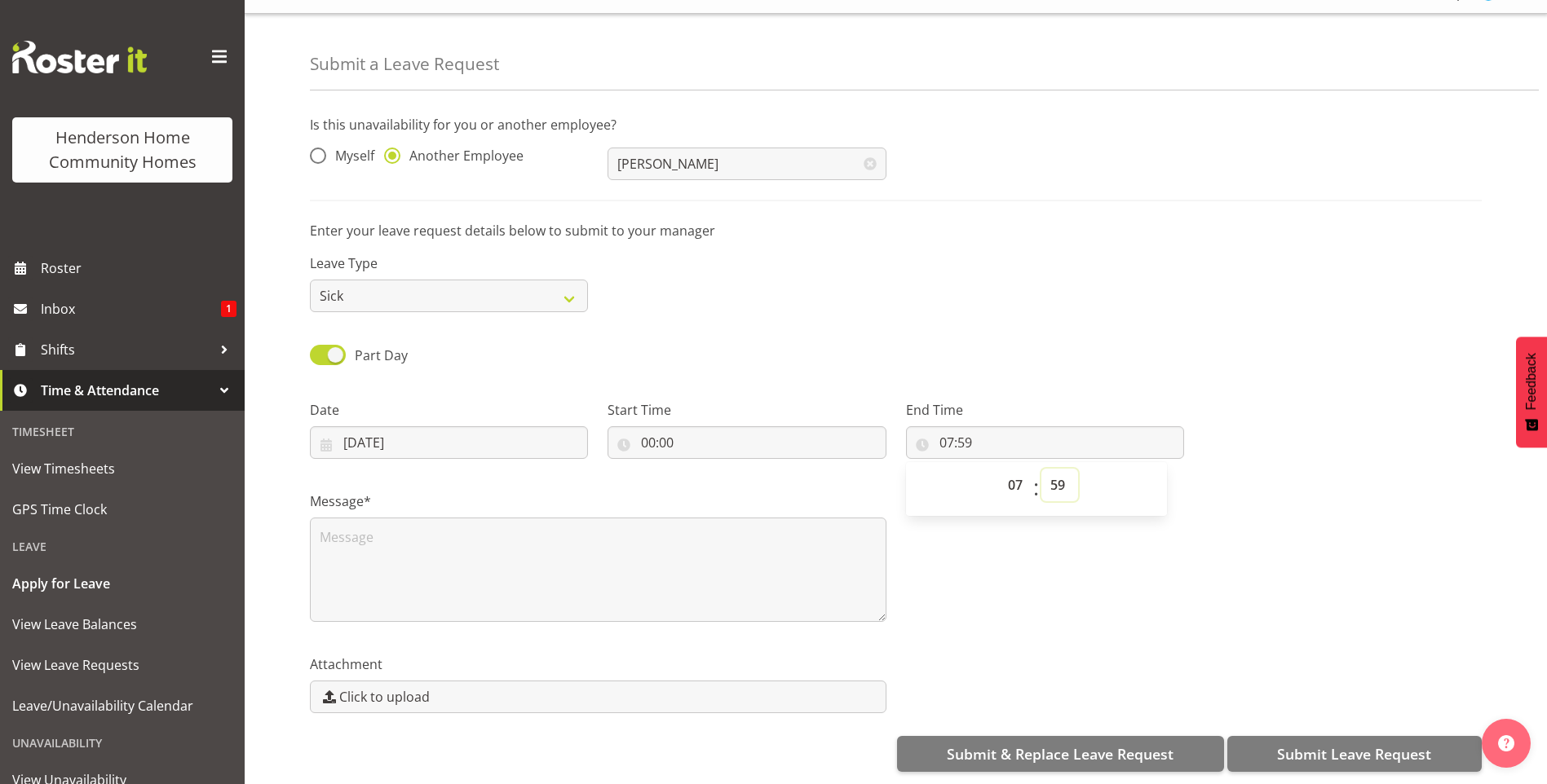
select select "30"
click at [1041, 468] on select "00 01 02 03 04 05 06 07 08 09 10 11 12 13 14 15 16 17 18 19 20 21 22 23 24 25 2…" at bounding box center [1059, 484] width 37 height 32
type input "07:30"
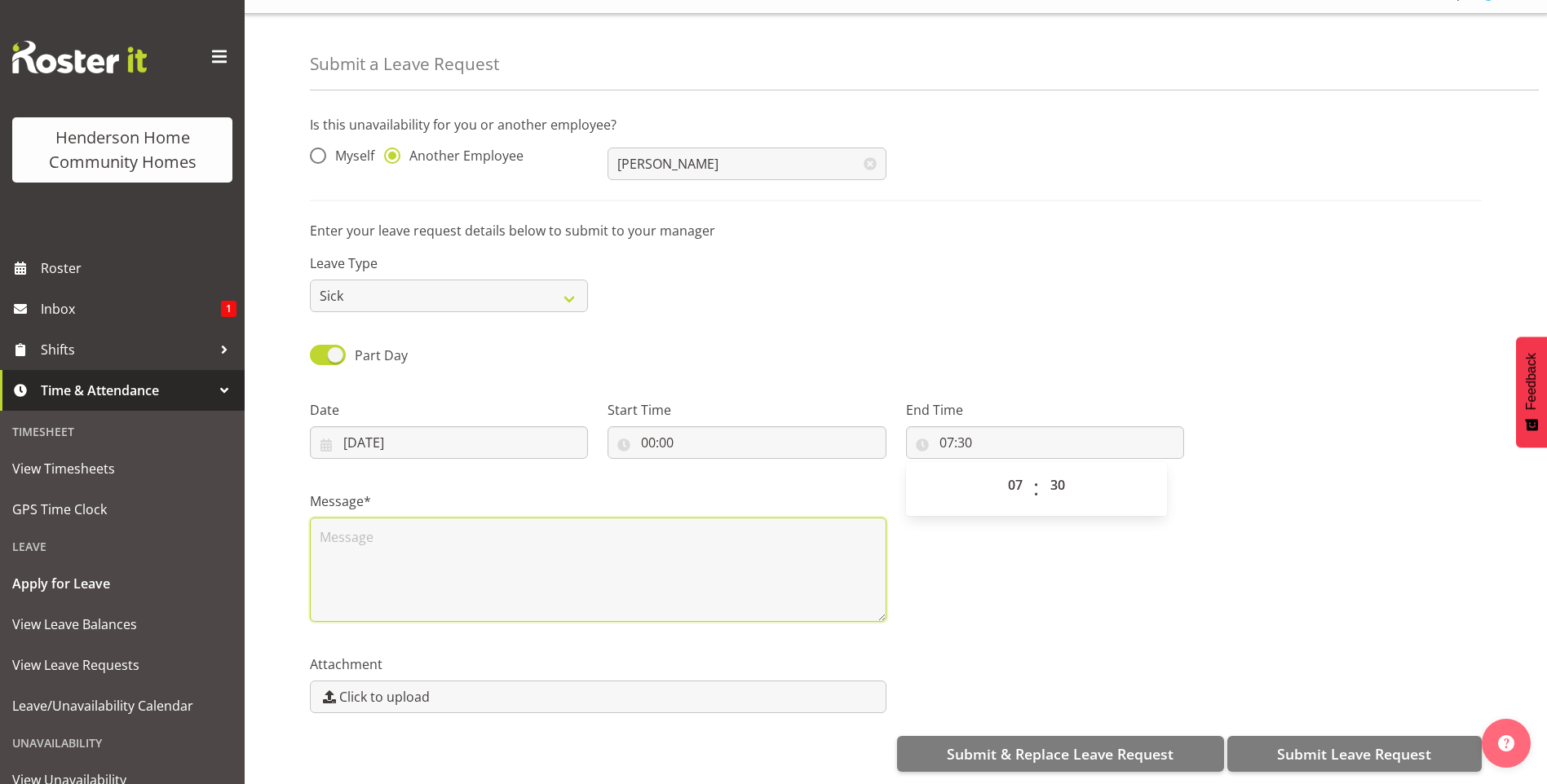
click at [589, 518] on textarea at bounding box center [599, 570] width 577 height 104
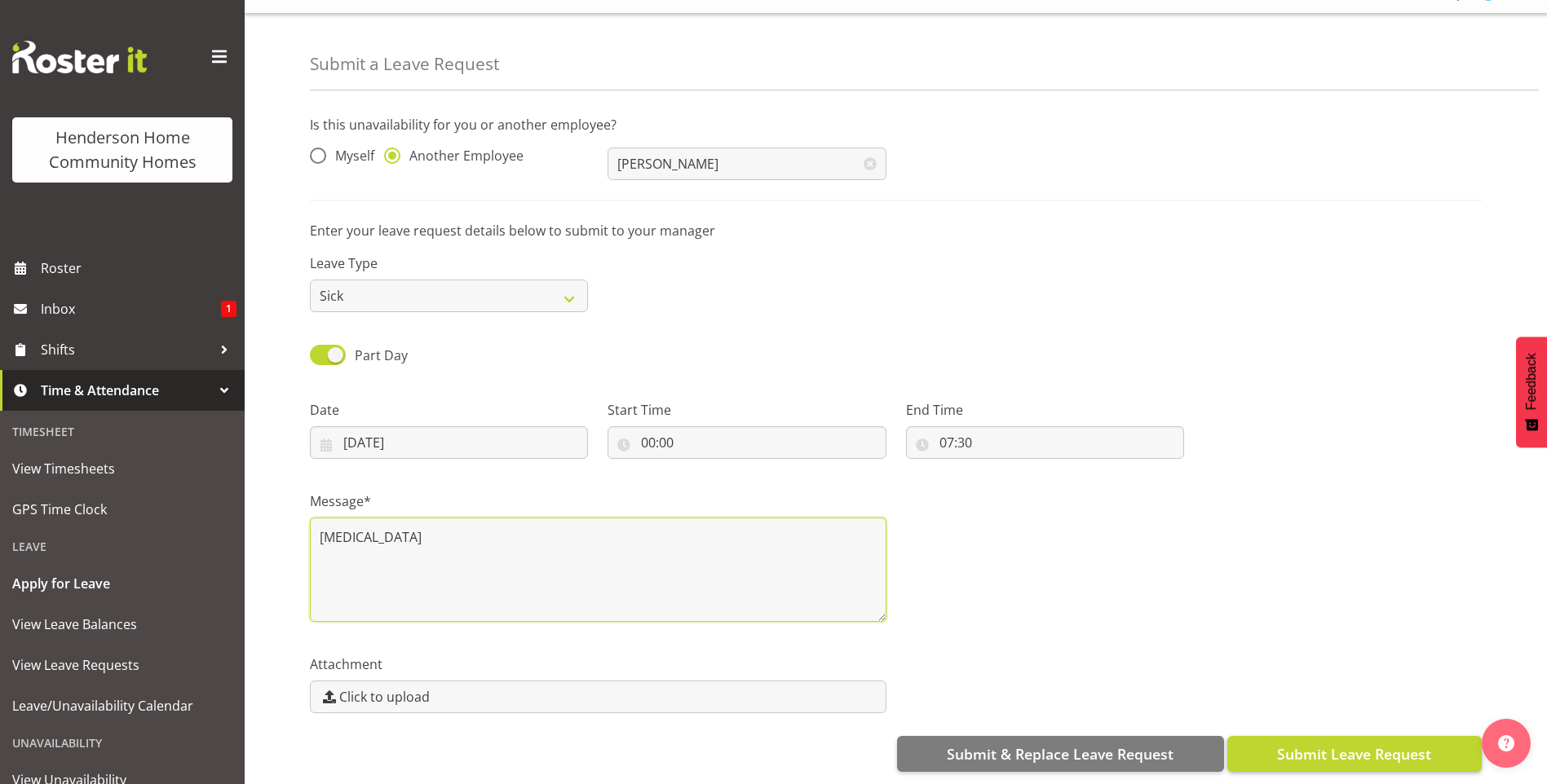
type textarea "Chicken pox"
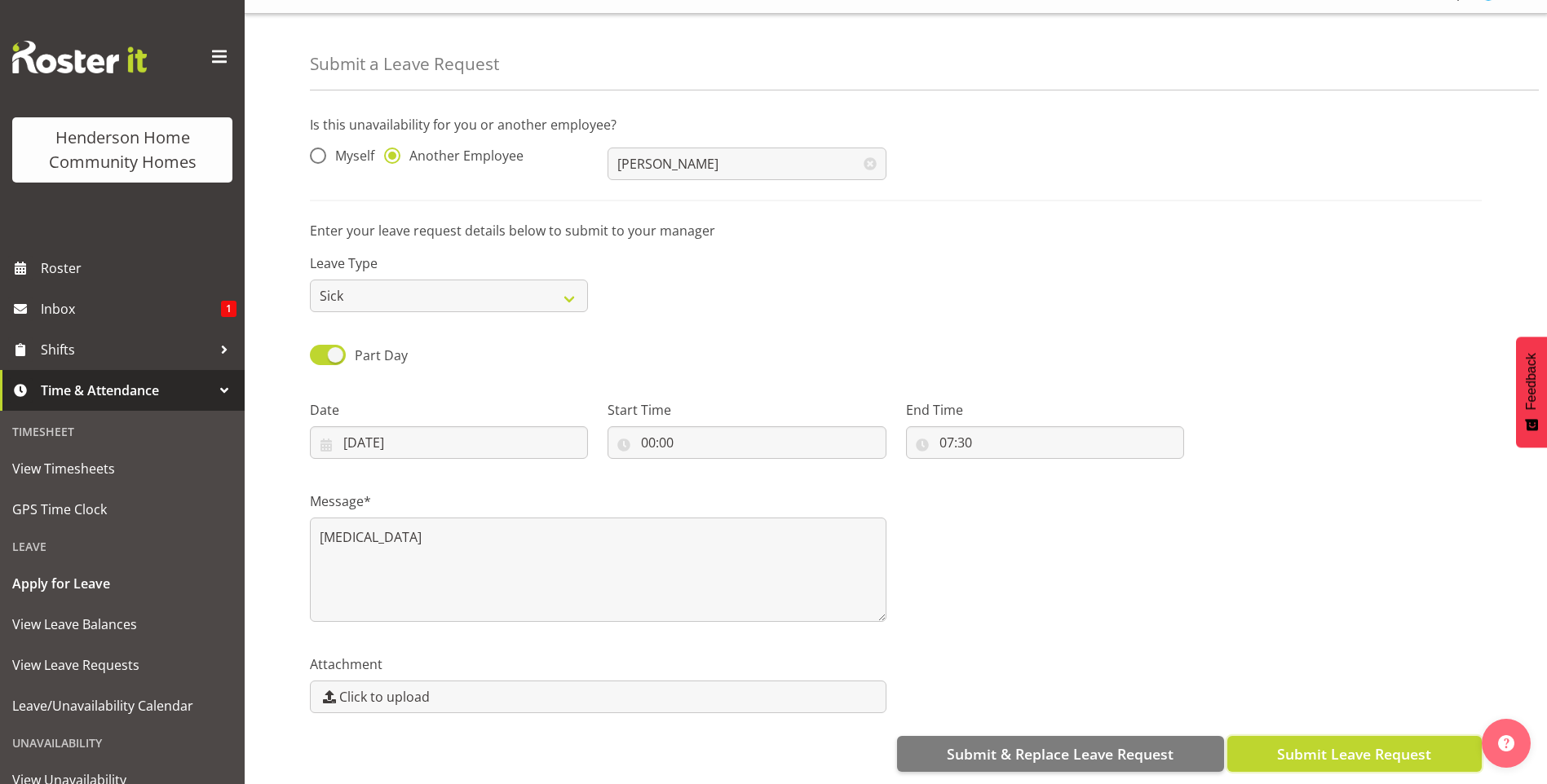
click at [1381, 746] on span "Submit Leave Request" at bounding box center [1354, 754] width 154 height 21
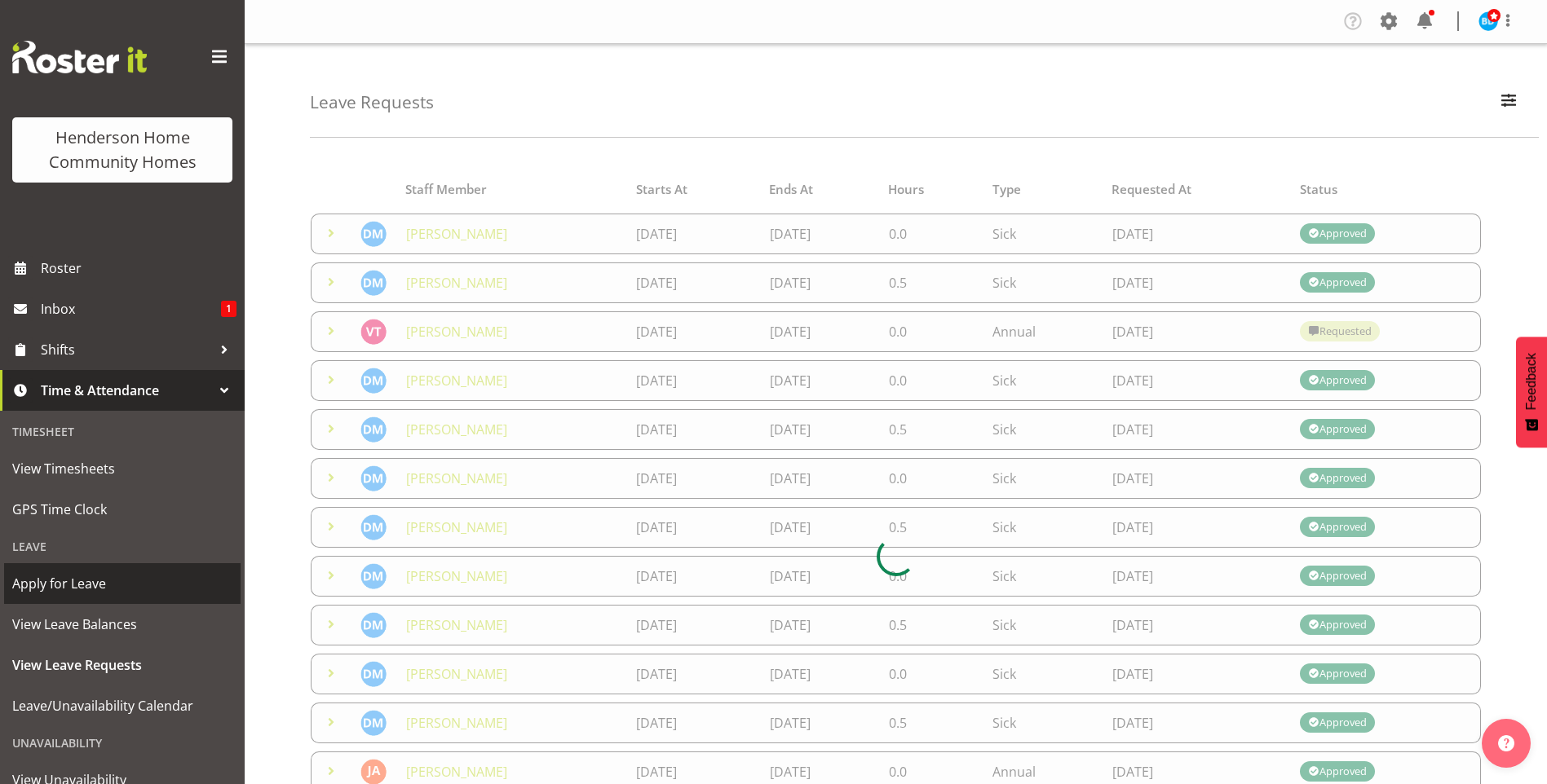
click at [120, 592] on span "Apply for Leave" at bounding box center [122, 584] width 220 height 25
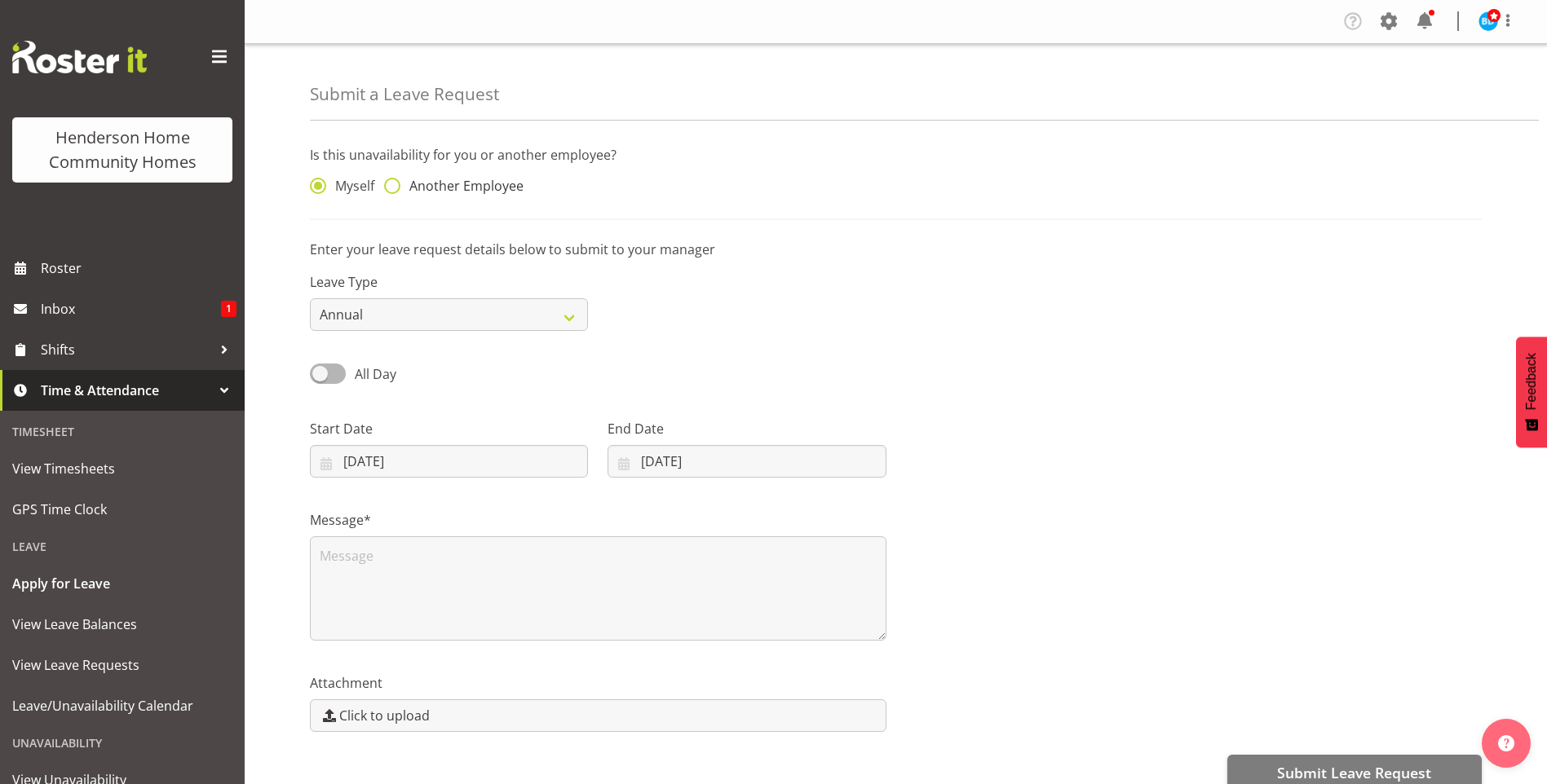
drag, startPoint x: 466, startPoint y: 193, endPoint x: 521, endPoint y: 192, distance: 55.0
click at [468, 193] on span "Another Employee" at bounding box center [462, 185] width 123 height 16
click at [395, 191] on input "Another Employee" at bounding box center [389, 186] width 10 height 10
radio input "true"
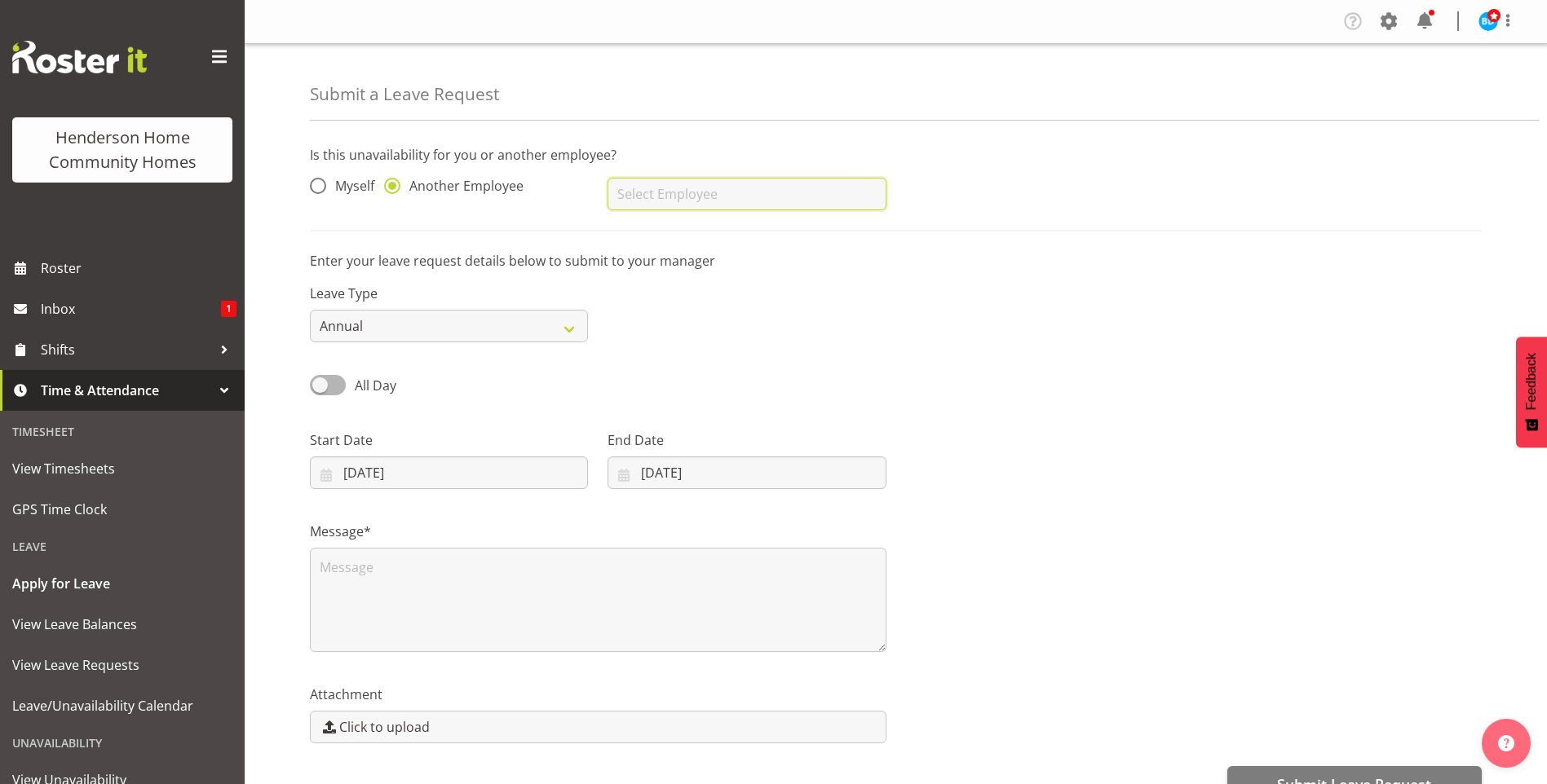
click at [635, 196] on input "text" at bounding box center [746, 193] width 278 height 32
click at [680, 233] on span "[PERSON_NAME]" at bounding box center [671, 234] width 101 height 18
type input "[PERSON_NAME]"
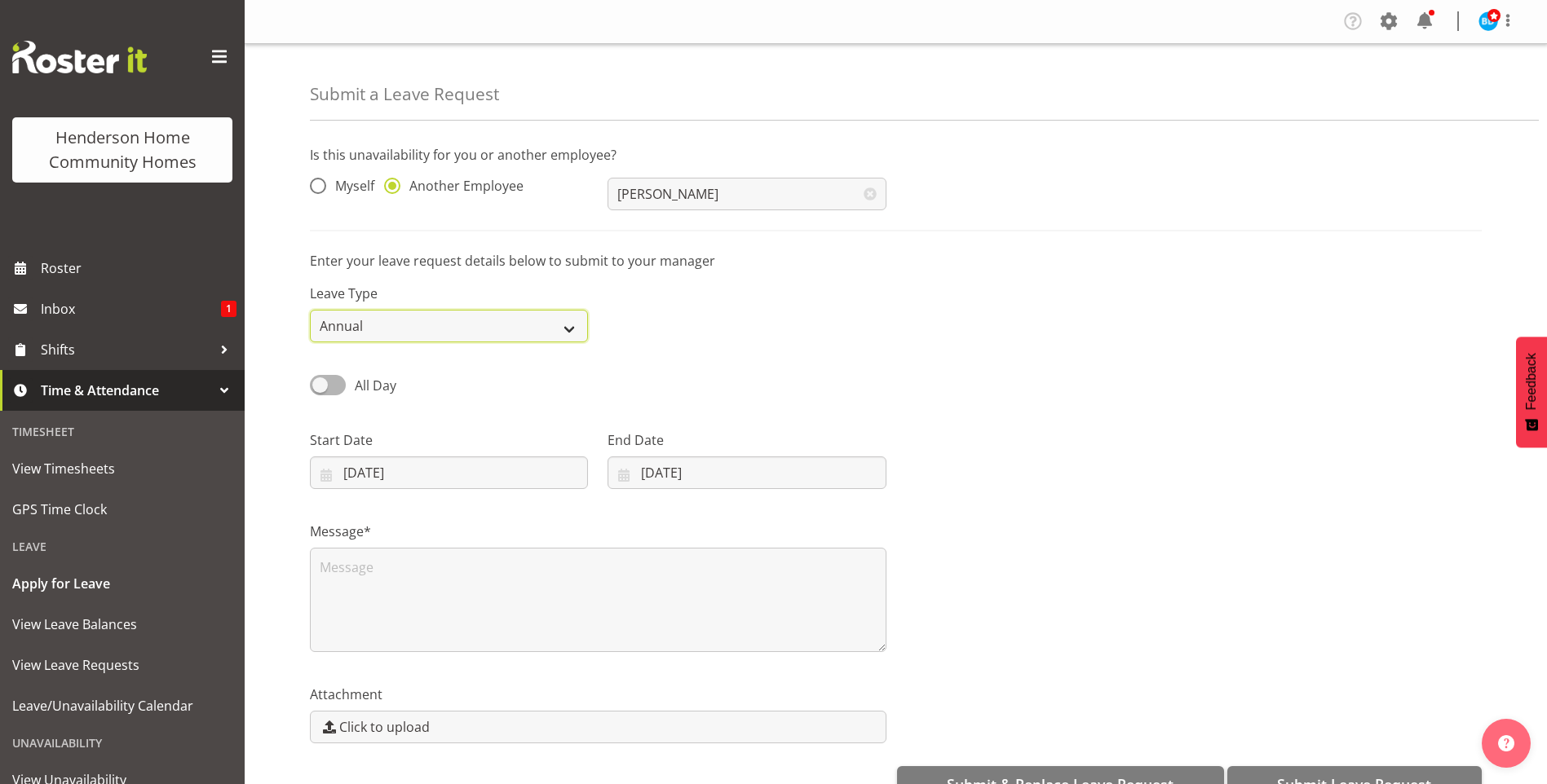
click at [390, 322] on select "Annual Sick Leave Without Pay Bereavement Domestic Violence Parental Jury Servi…" at bounding box center [449, 326] width 278 height 32
select select "Sick"
click at [310, 310] on select "Annual Sick Leave Without Pay Bereavement Domestic Violence Parental Jury Servi…" at bounding box center [449, 326] width 278 height 32
click at [380, 392] on span "All Day" at bounding box center [376, 385] width 42 height 18
click at [321, 391] on input "All Day" at bounding box center [315, 385] width 10 height 10
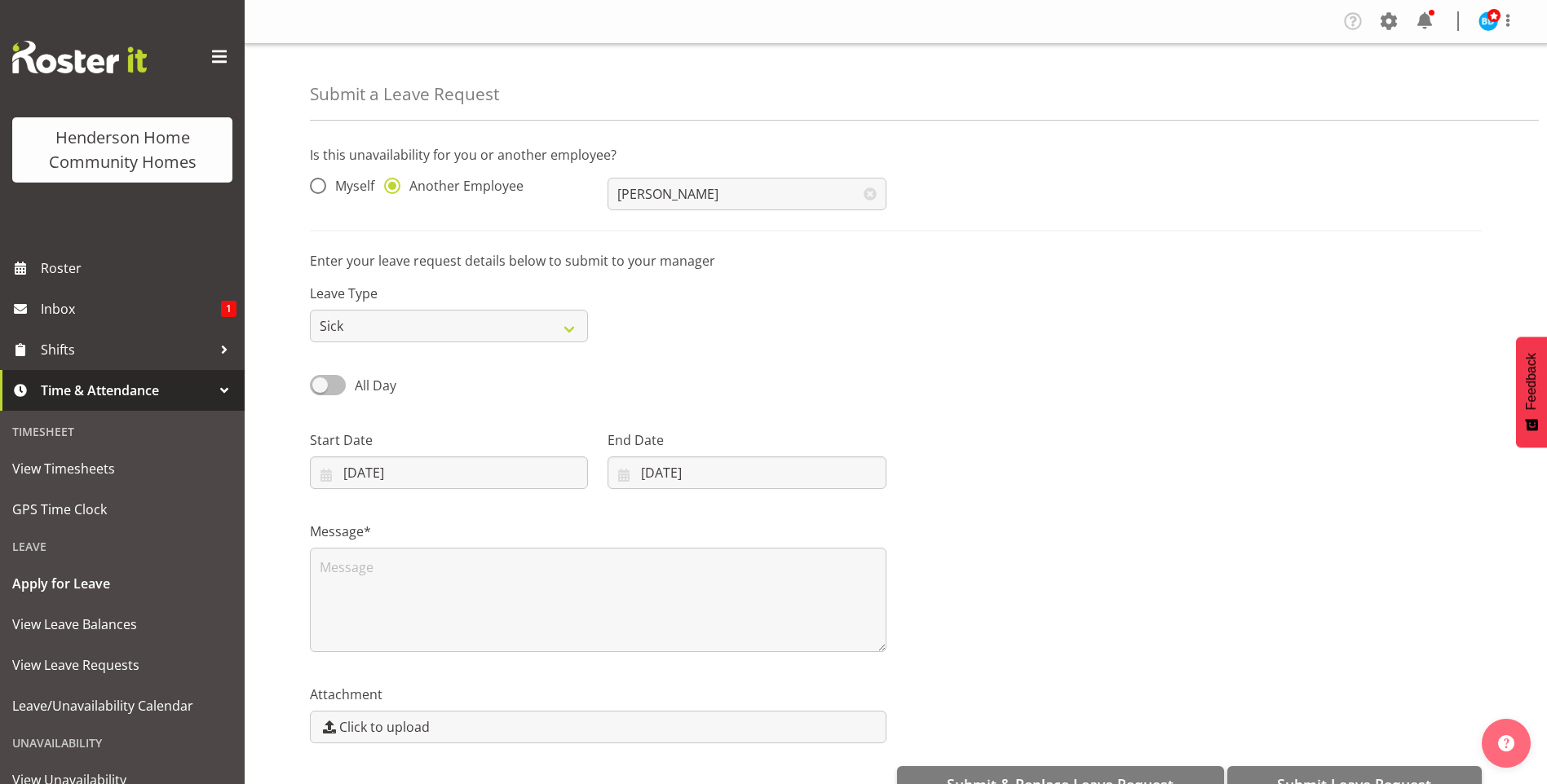
checkbox input "true"
click at [422, 473] on input "18/09/2025" at bounding box center [449, 472] width 278 height 32
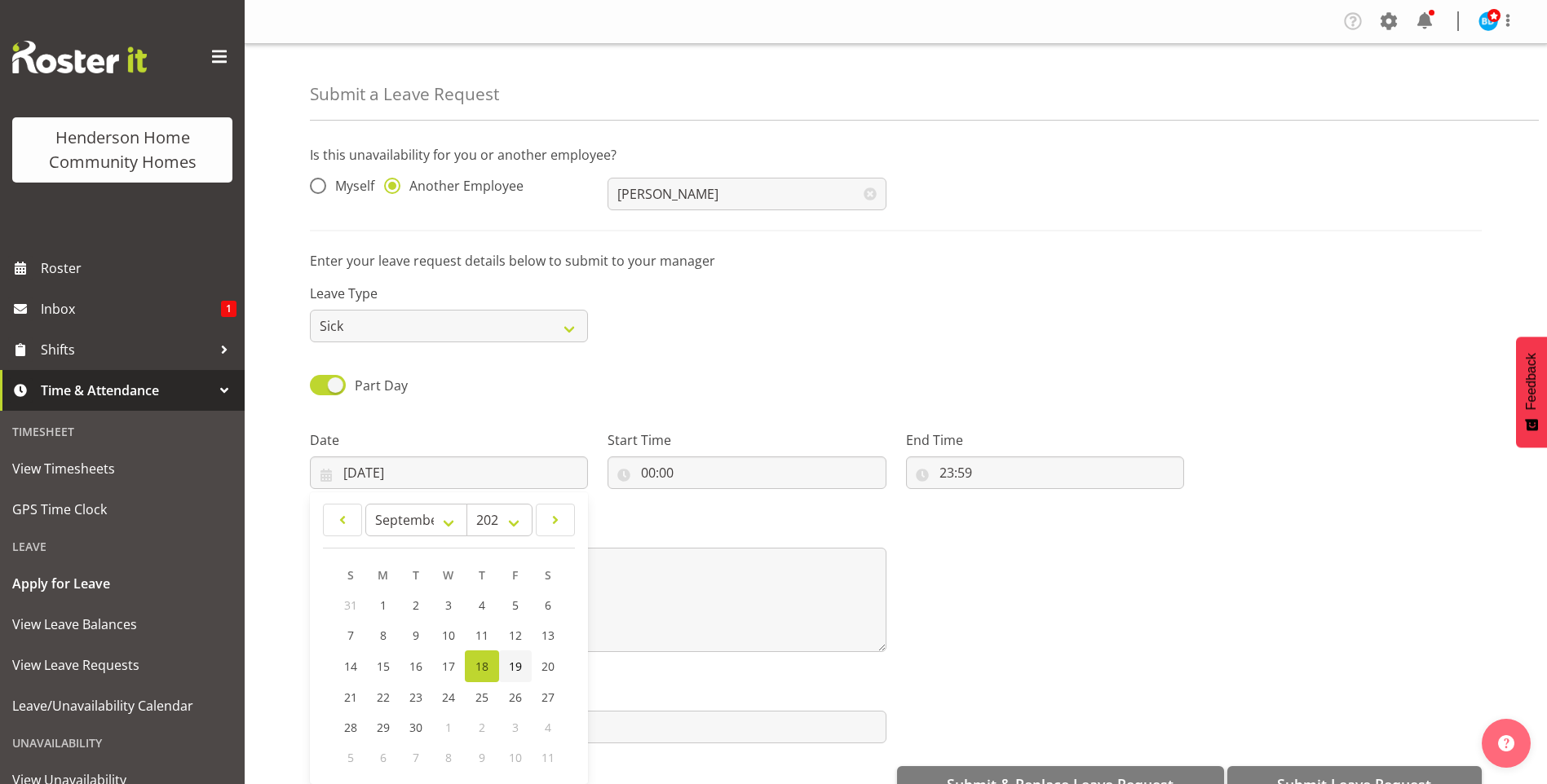
click at [514, 663] on span "19" at bounding box center [515, 666] width 13 height 15
type input "19/09/2025"
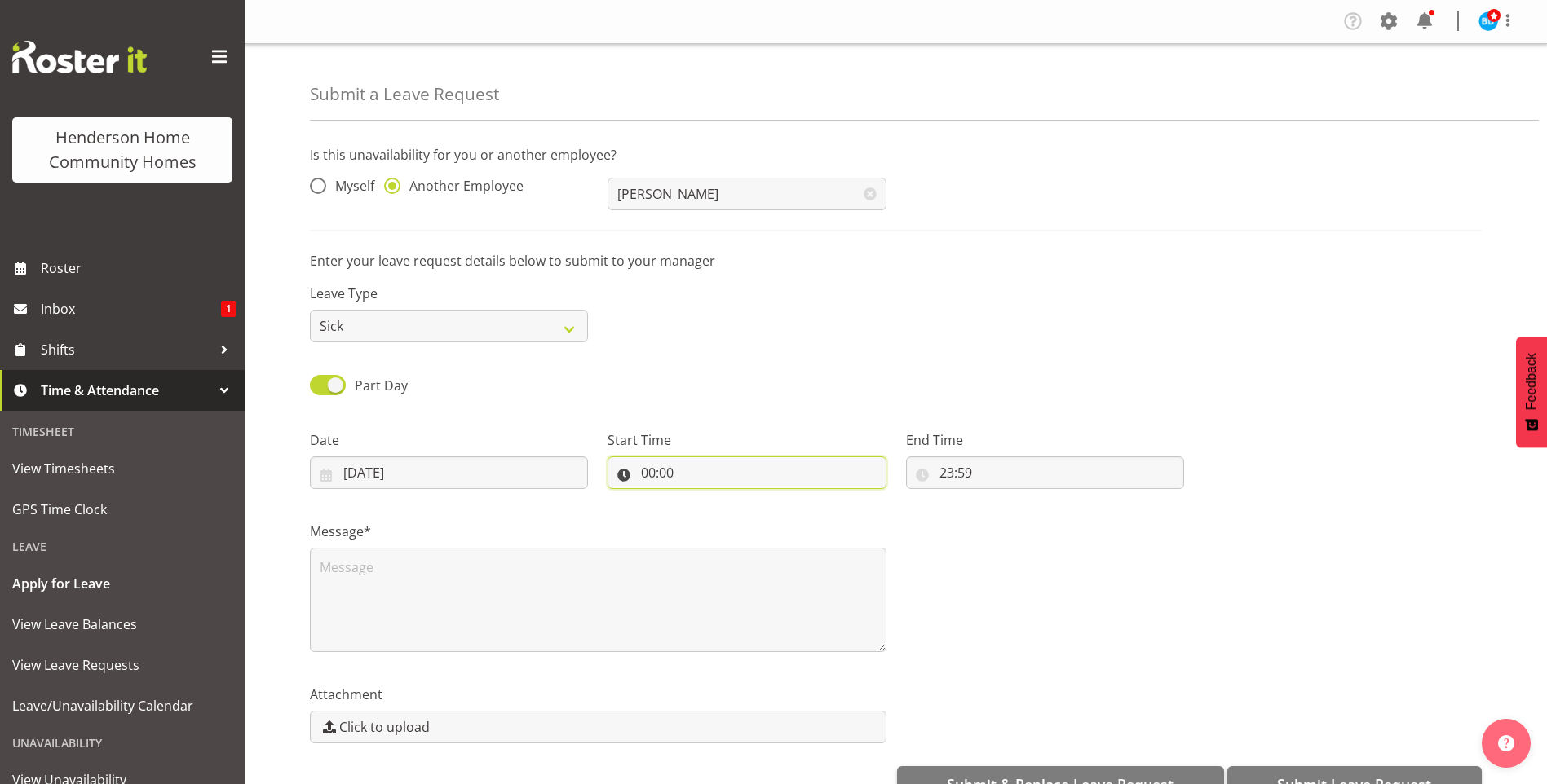
click at [653, 479] on input "00:00" at bounding box center [746, 472] width 278 height 32
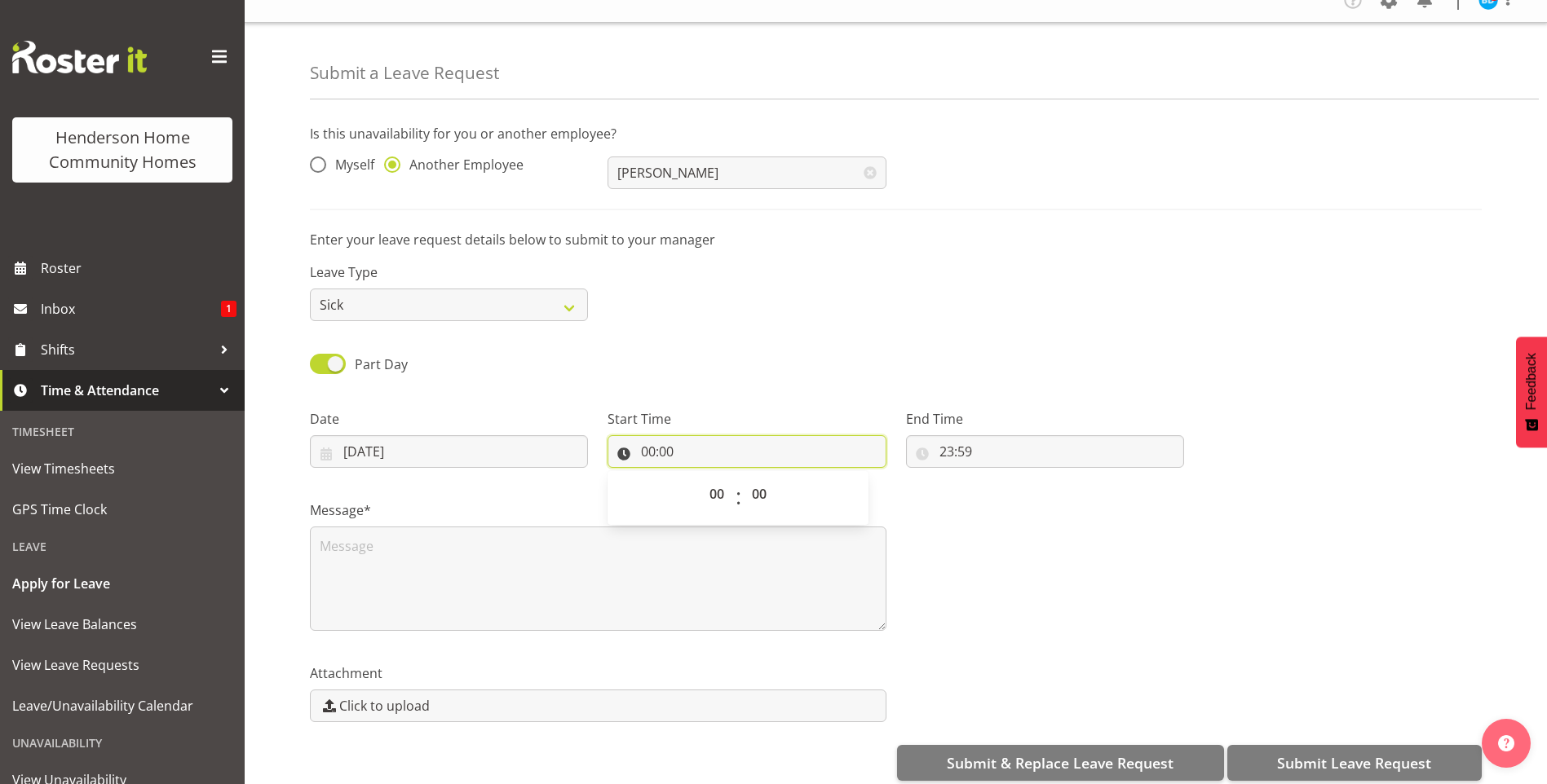
scroll to position [43, 0]
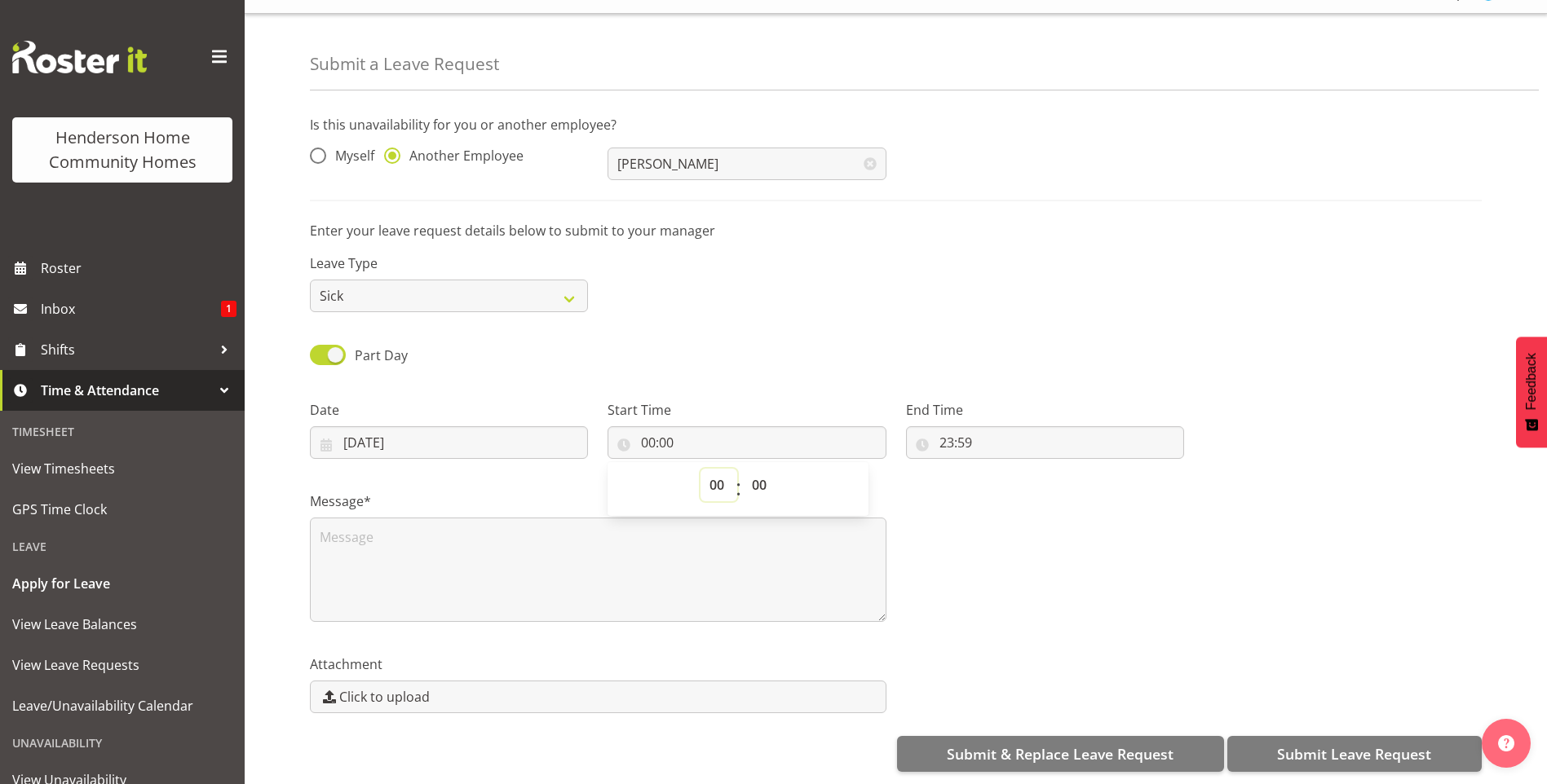
click at [718, 486] on select "00 01 02 03 04 05 06 07 08 09 10 11 12 13 14 15 16 17 18 19 20 21 22 23" at bounding box center [718, 484] width 37 height 32
select select "19"
click at [700, 468] on select "00 01 02 03 04 05 06 07 08 09 10 11 12 13 14 15 16 17 18 19 20 21 22 23" at bounding box center [718, 484] width 37 height 32
type input "19:00"
click at [763, 476] on select "00 01 02 03 04 05 06 07 08 09 10 11 12 13 14 15 16 17 18 19 20 21 22 23 24 25 2…" at bounding box center [761, 484] width 37 height 32
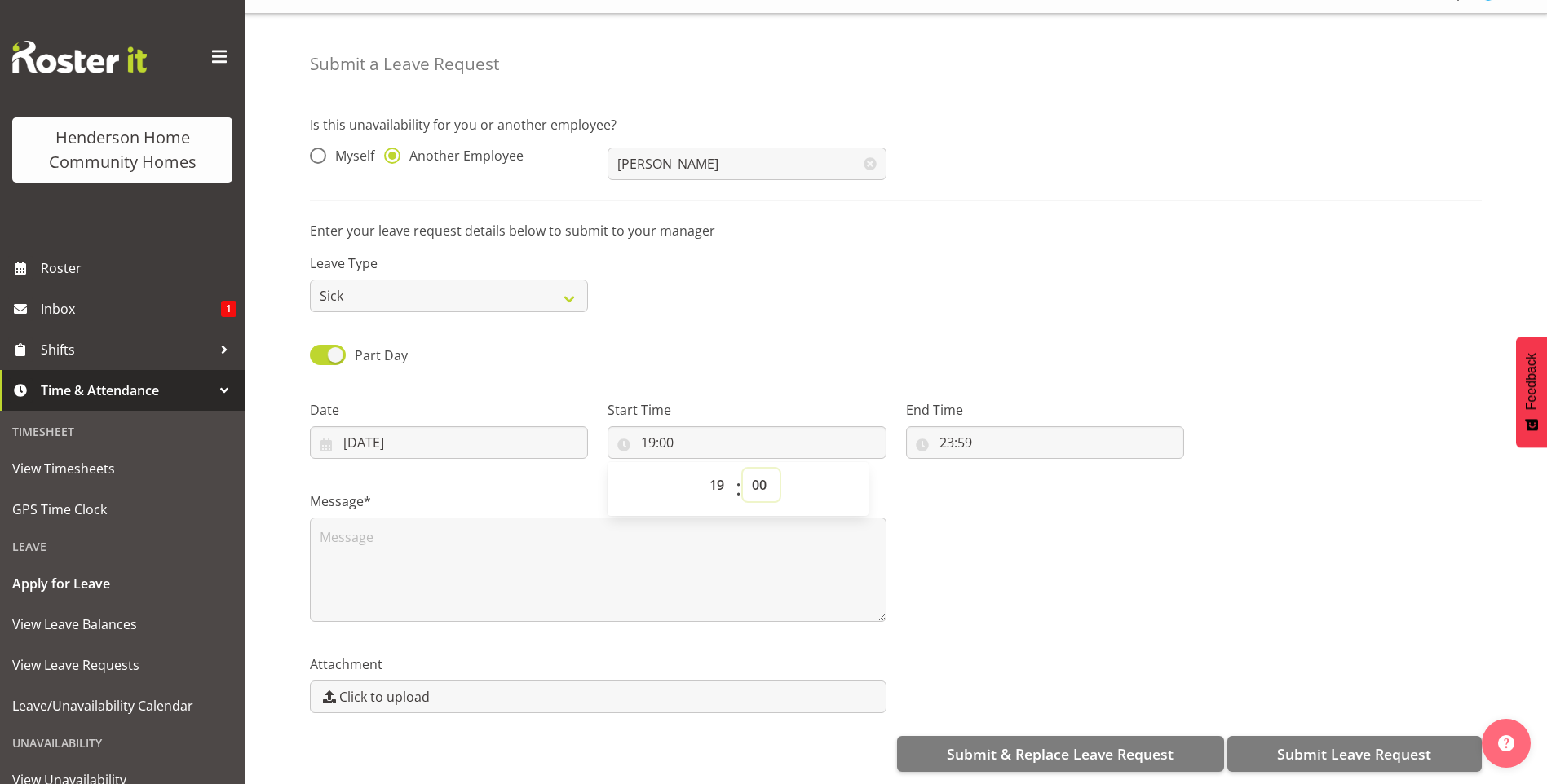
select select "30"
click at [743, 468] on select "00 01 02 03 04 05 06 07 08 09 10 11 12 13 14 15 16 17 18 19 20 21 22 23 24 25 2…" at bounding box center [761, 484] width 37 height 32
type input "19:30"
drag, startPoint x: 718, startPoint y: 471, endPoint x: 727, endPoint y: 471, distance: 9.0
click at [718, 471] on select "00 01 02 03 04 05 06 07 08 09 10 11 12 13 14 15 16 17 18 19 20 21 22 23" at bounding box center [718, 484] width 37 height 32
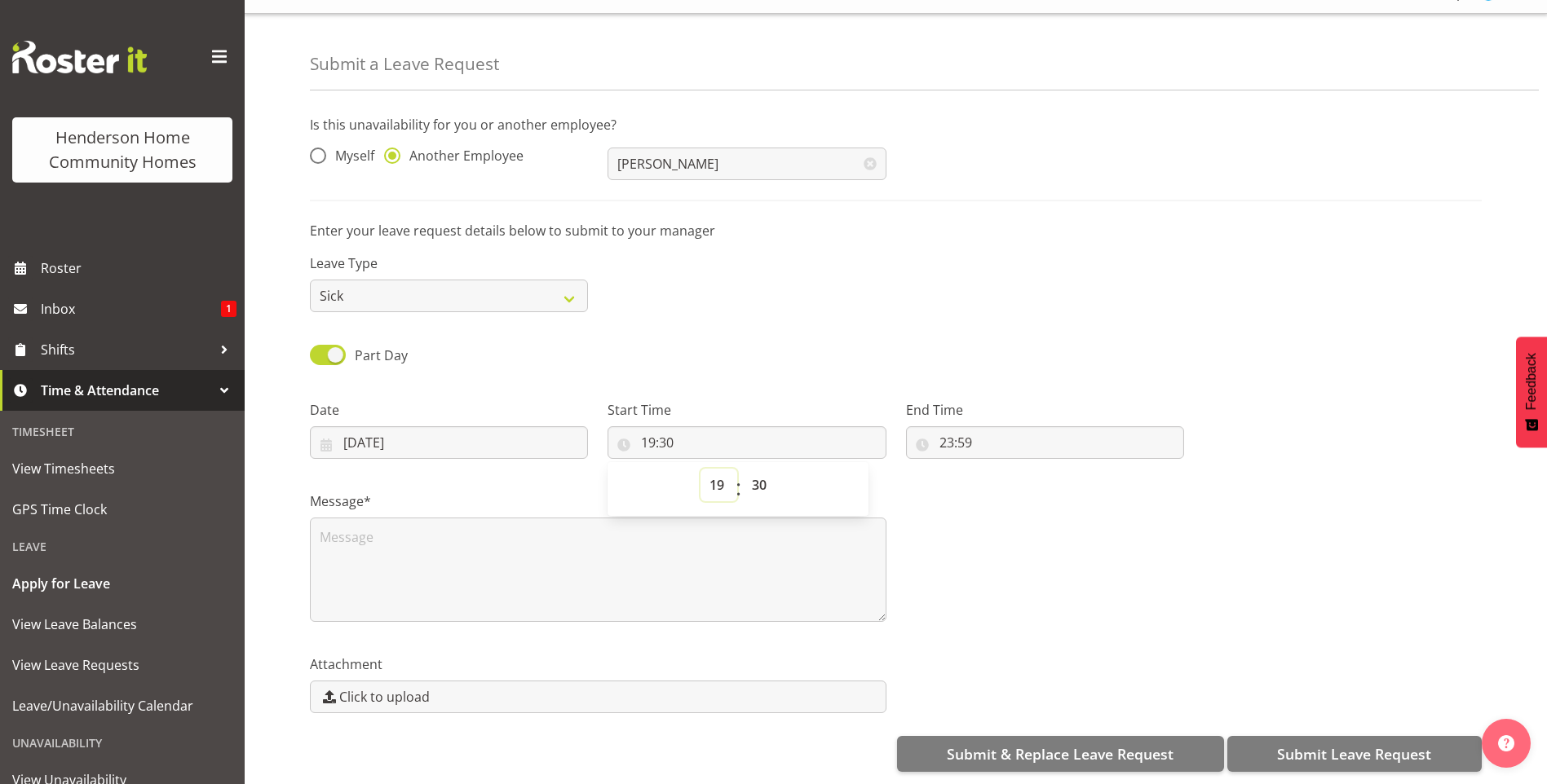
select select "23"
click at [700, 468] on select "00 01 02 03 04 05 06 07 08 09 10 11 12 13 14 15 16 17 18 19 20 21 22 23" at bounding box center [718, 484] width 37 height 32
type input "23:30"
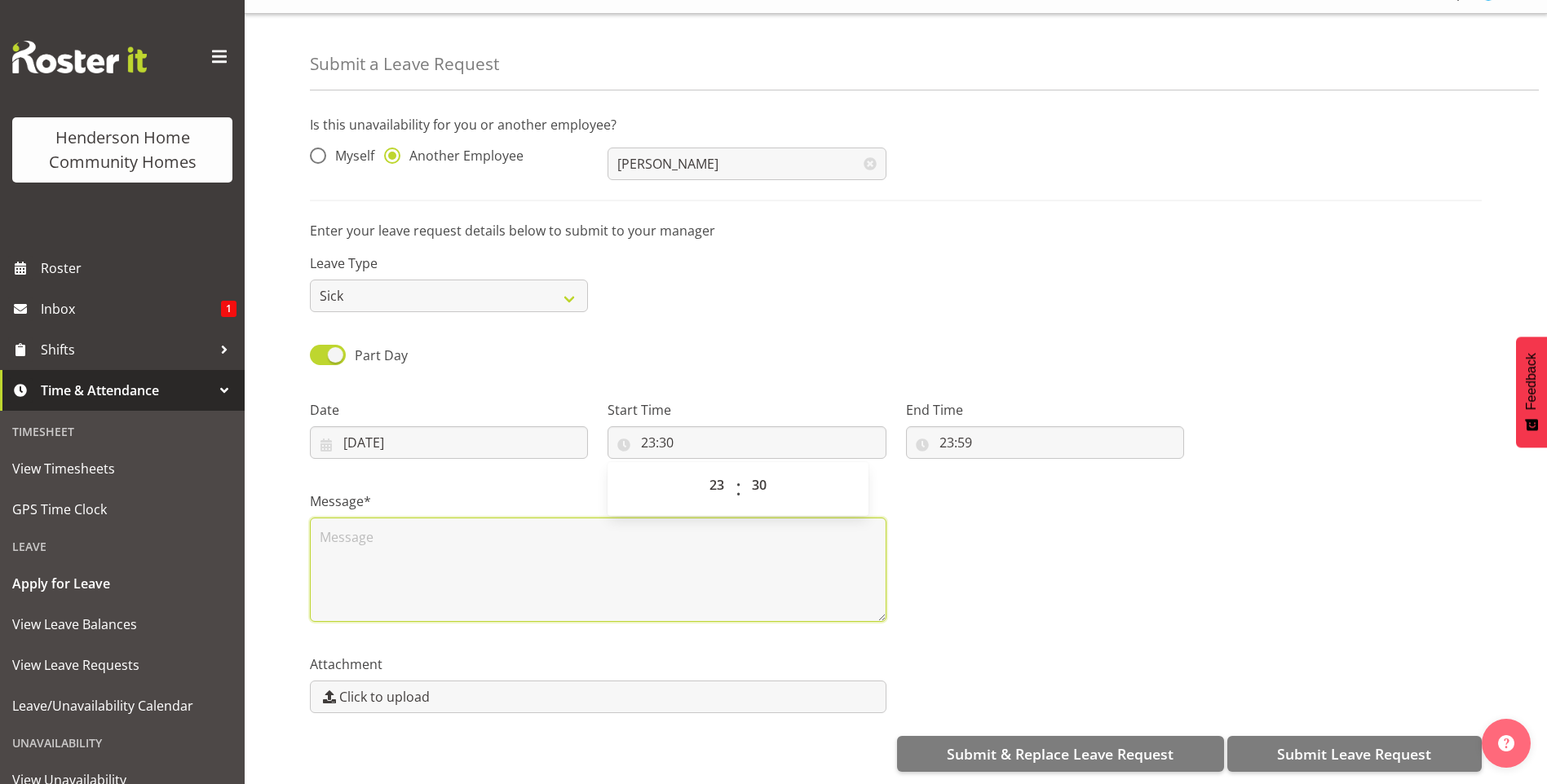
click at [540, 536] on textarea at bounding box center [599, 570] width 577 height 104
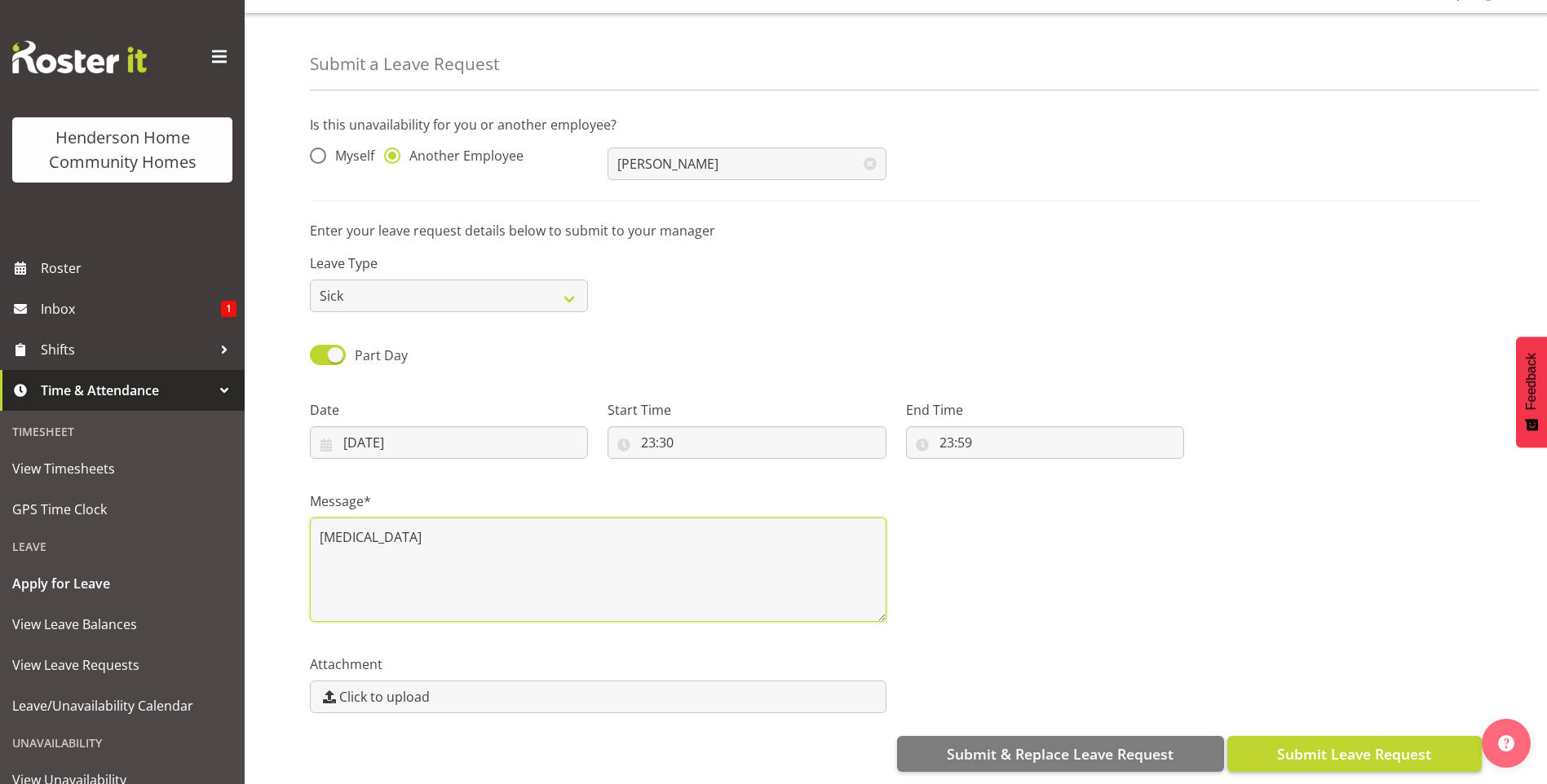
type textarea "Chicken pox"
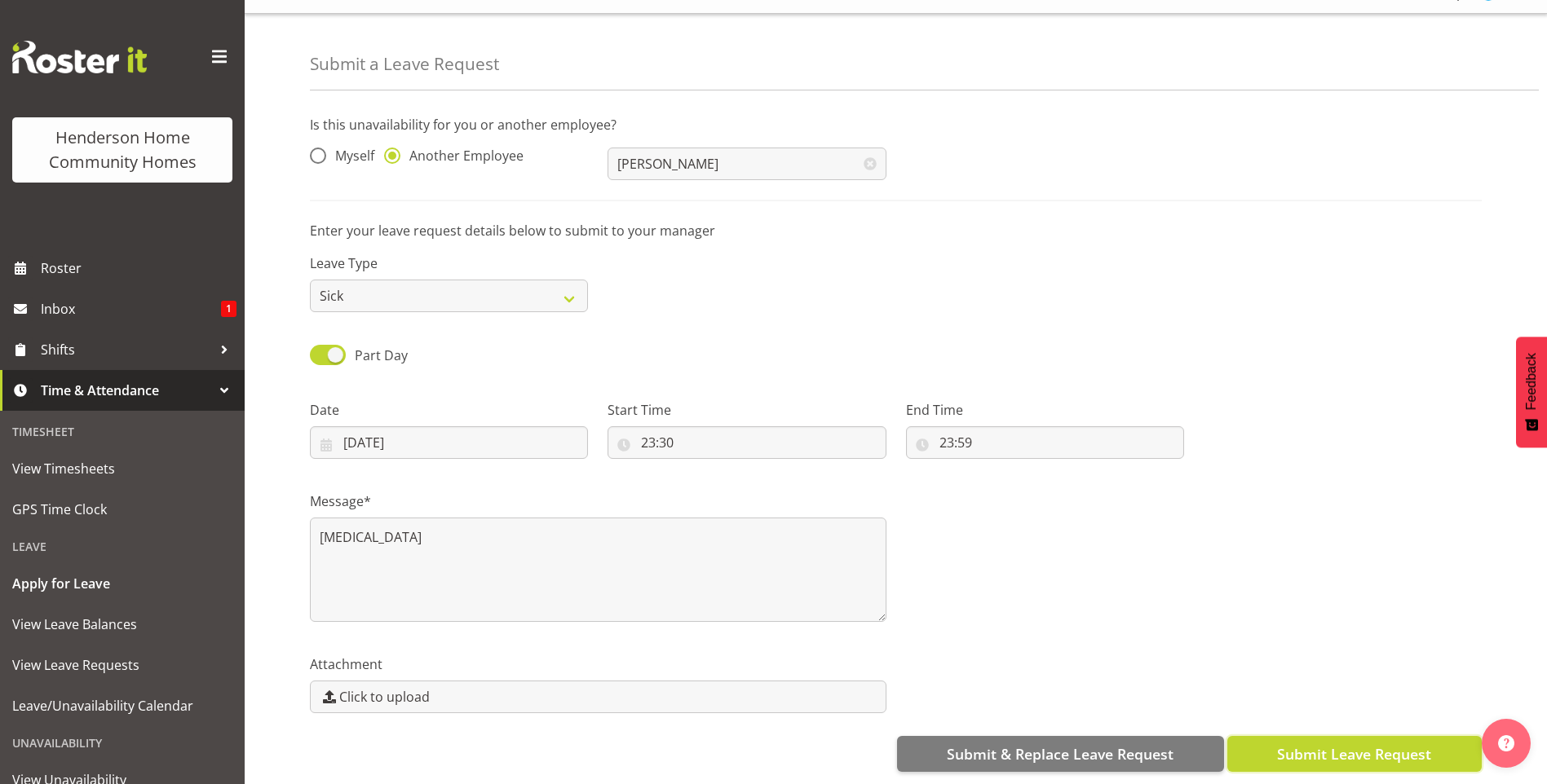
click at [1288, 736] on button "Submit Leave Request" at bounding box center [1354, 754] width 254 height 36
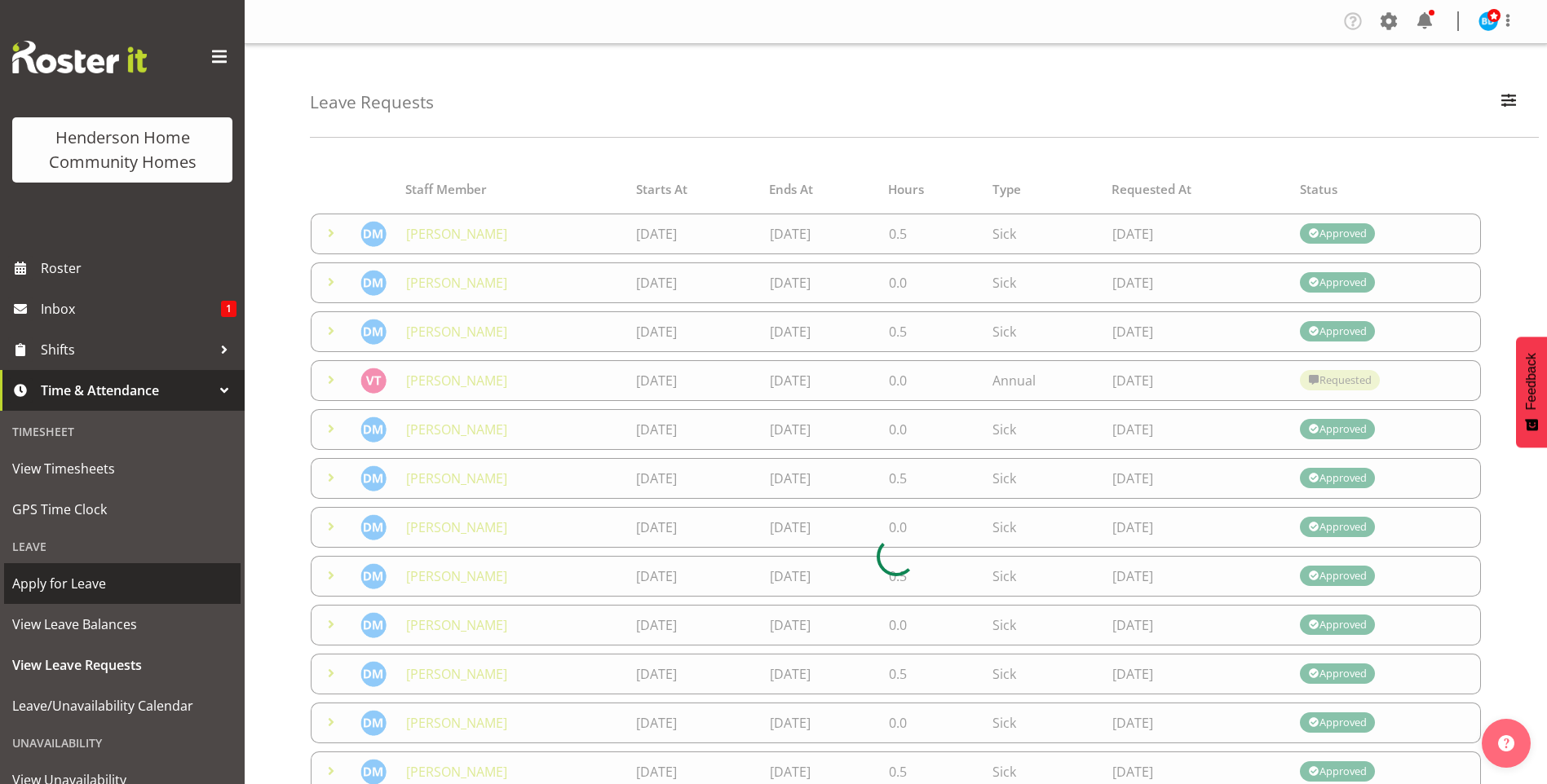
click at [107, 585] on span "Apply for Leave" at bounding box center [122, 584] width 220 height 25
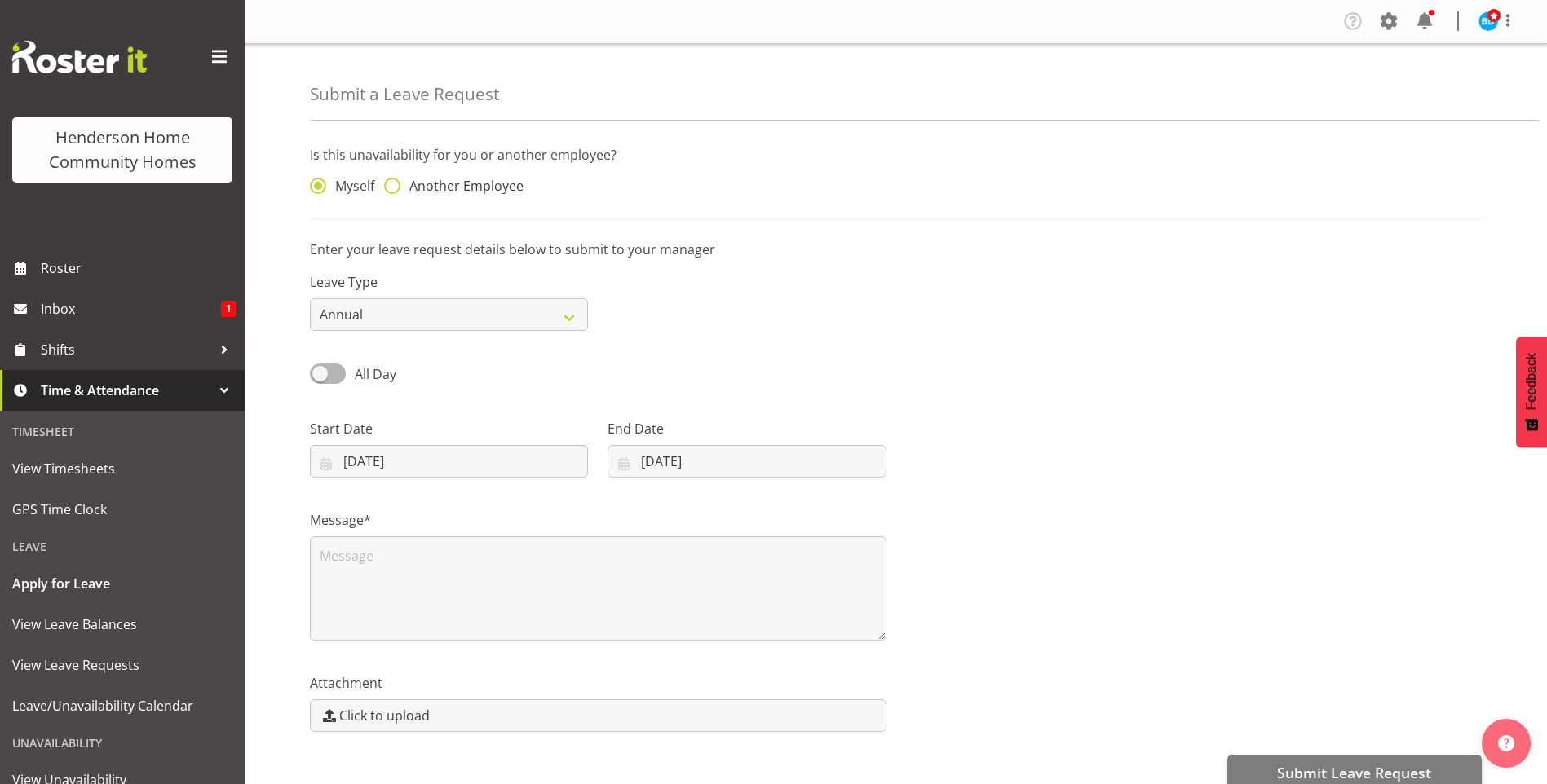
click at [444, 186] on span "Another Employee" at bounding box center [462, 185] width 123 height 16
click at [395, 186] on input "Another Employee" at bounding box center [389, 186] width 10 height 10
radio input "true"
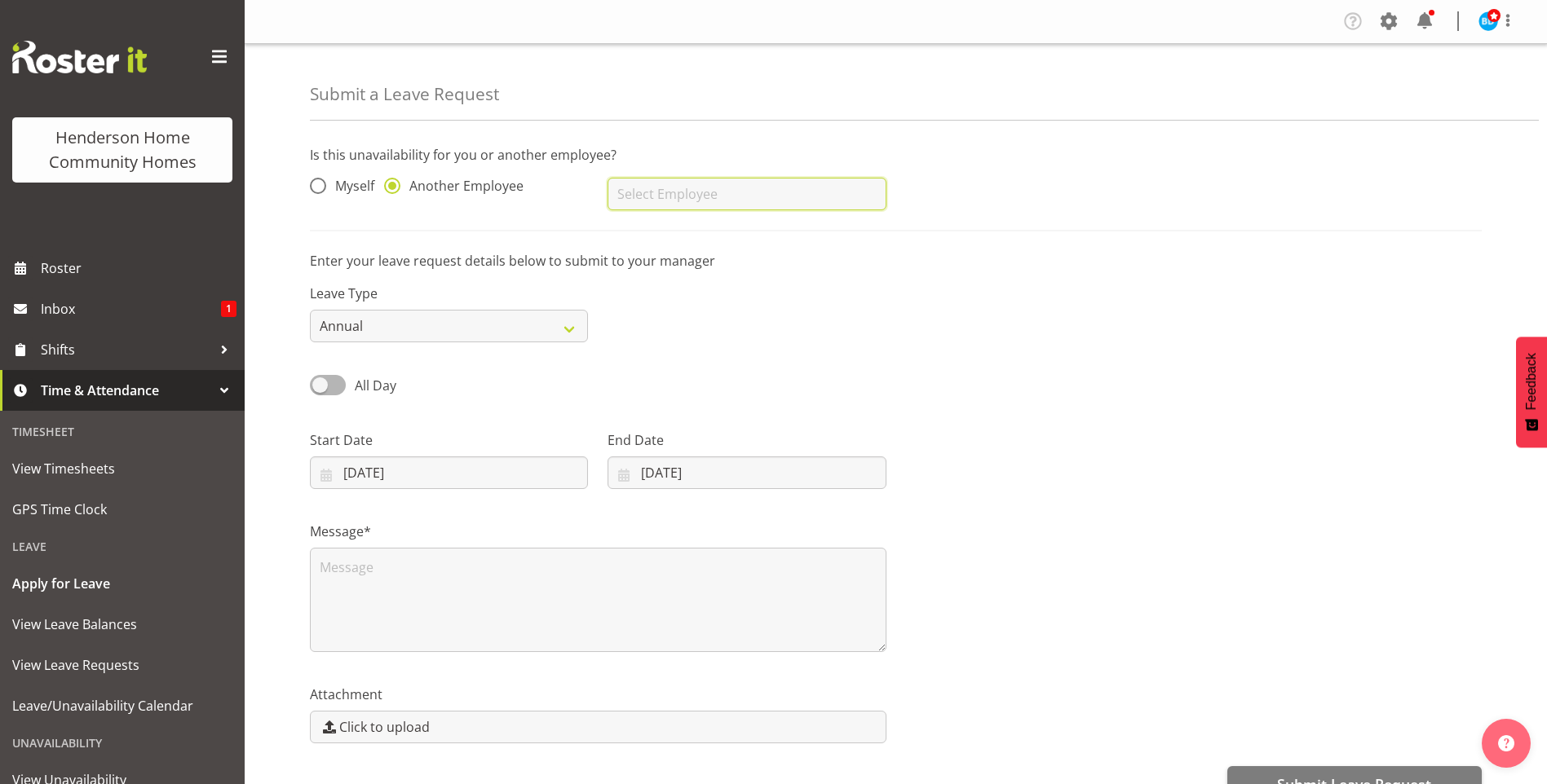
click at [654, 200] on input "text" at bounding box center [746, 193] width 278 height 32
click at [711, 240] on span "[PERSON_NAME]" at bounding box center [671, 234] width 101 height 18
type input "[PERSON_NAME]"
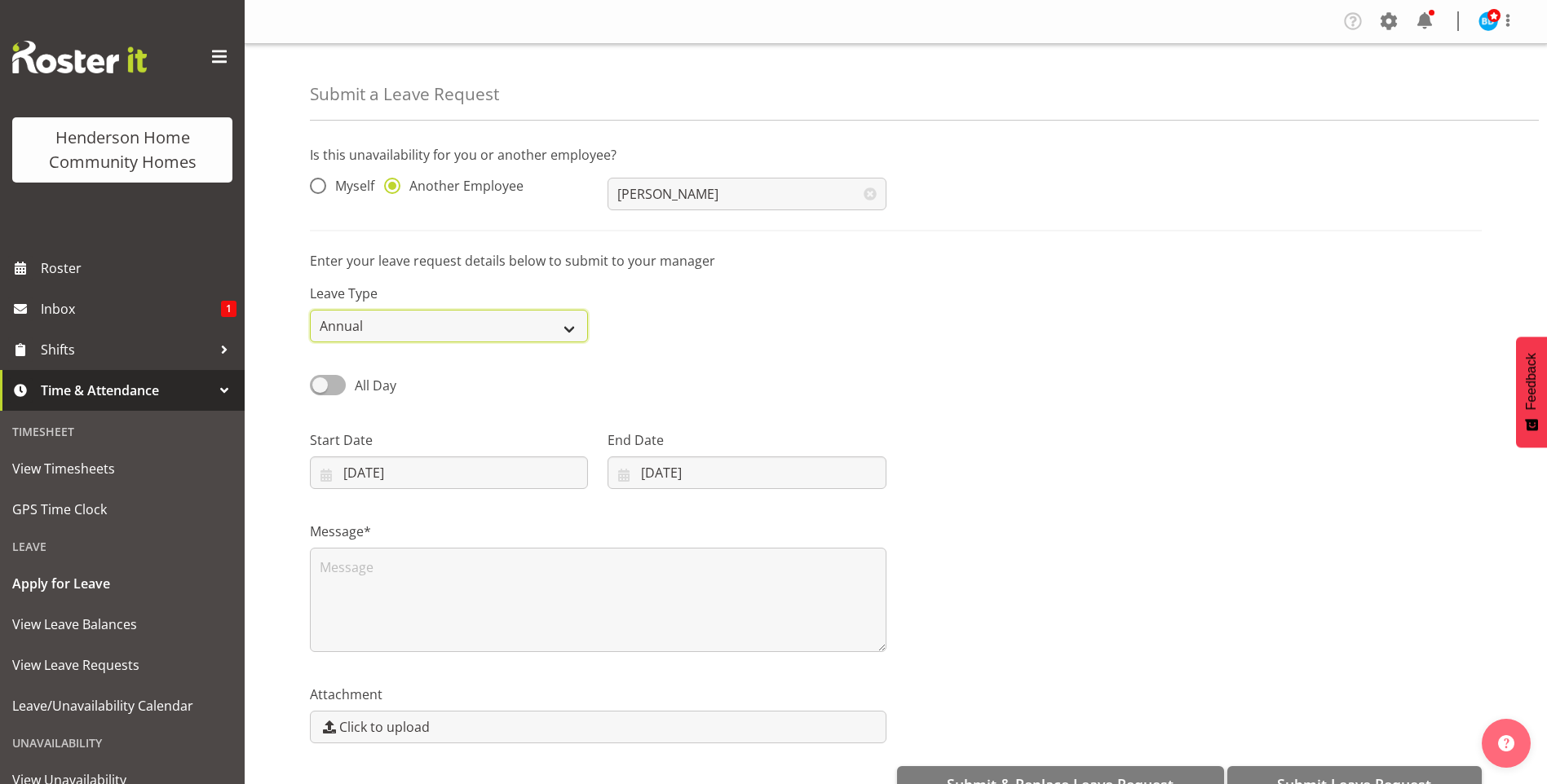
click at [320, 334] on select "Annual Sick Leave Without Pay Bereavement Domestic Violence Parental Jury Servi…" at bounding box center [449, 326] width 278 height 32
select select "Sick"
click at [310, 310] on select "Annual Sick Leave Without Pay Bereavement Domestic Violence Parental Jury Servi…" at bounding box center [449, 326] width 278 height 32
click at [377, 382] on span "All Day" at bounding box center [376, 385] width 42 height 18
click at [321, 382] on input "All Day" at bounding box center [315, 385] width 10 height 10
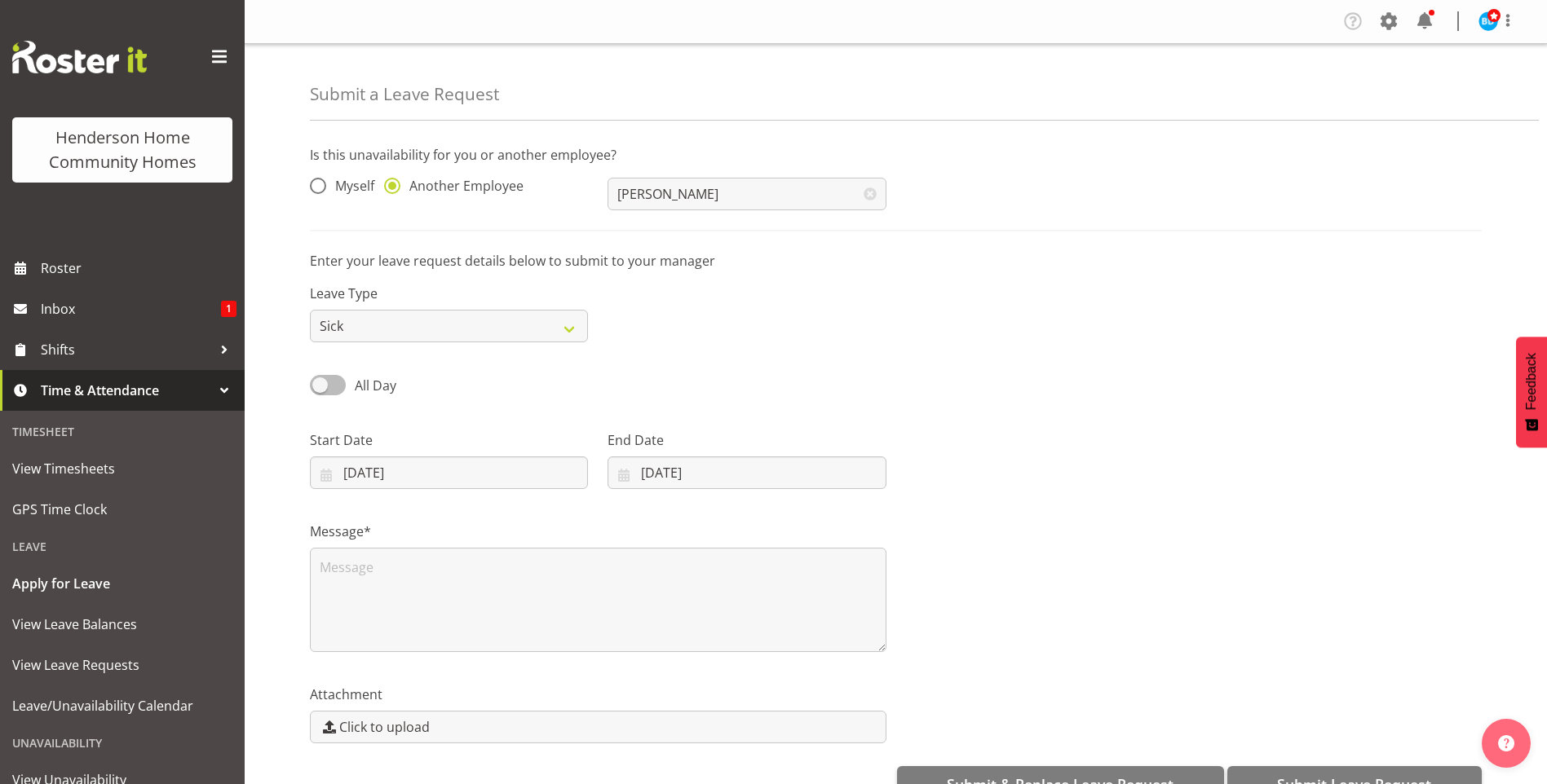
checkbox input "true"
click at [391, 475] on input "18/09/2025" at bounding box center [449, 472] width 278 height 32
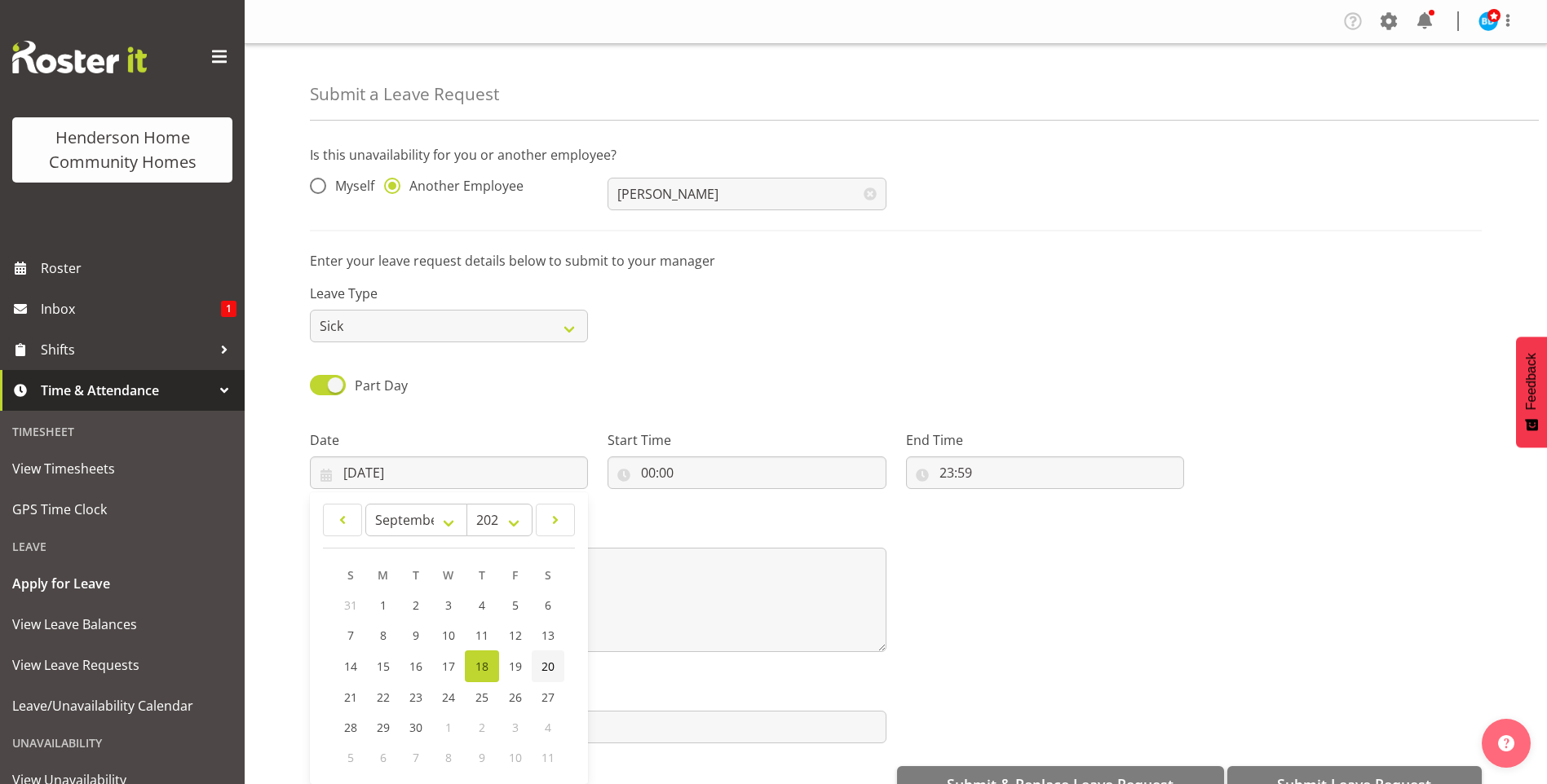
drag, startPoint x: 546, startPoint y: 665, endPoint x: 561, endPoint y: 652, distance: 19.8
click at [546, 665] on span "20" at bounding box center [548, 666] width 13 height 15
type input "20/09/2025"
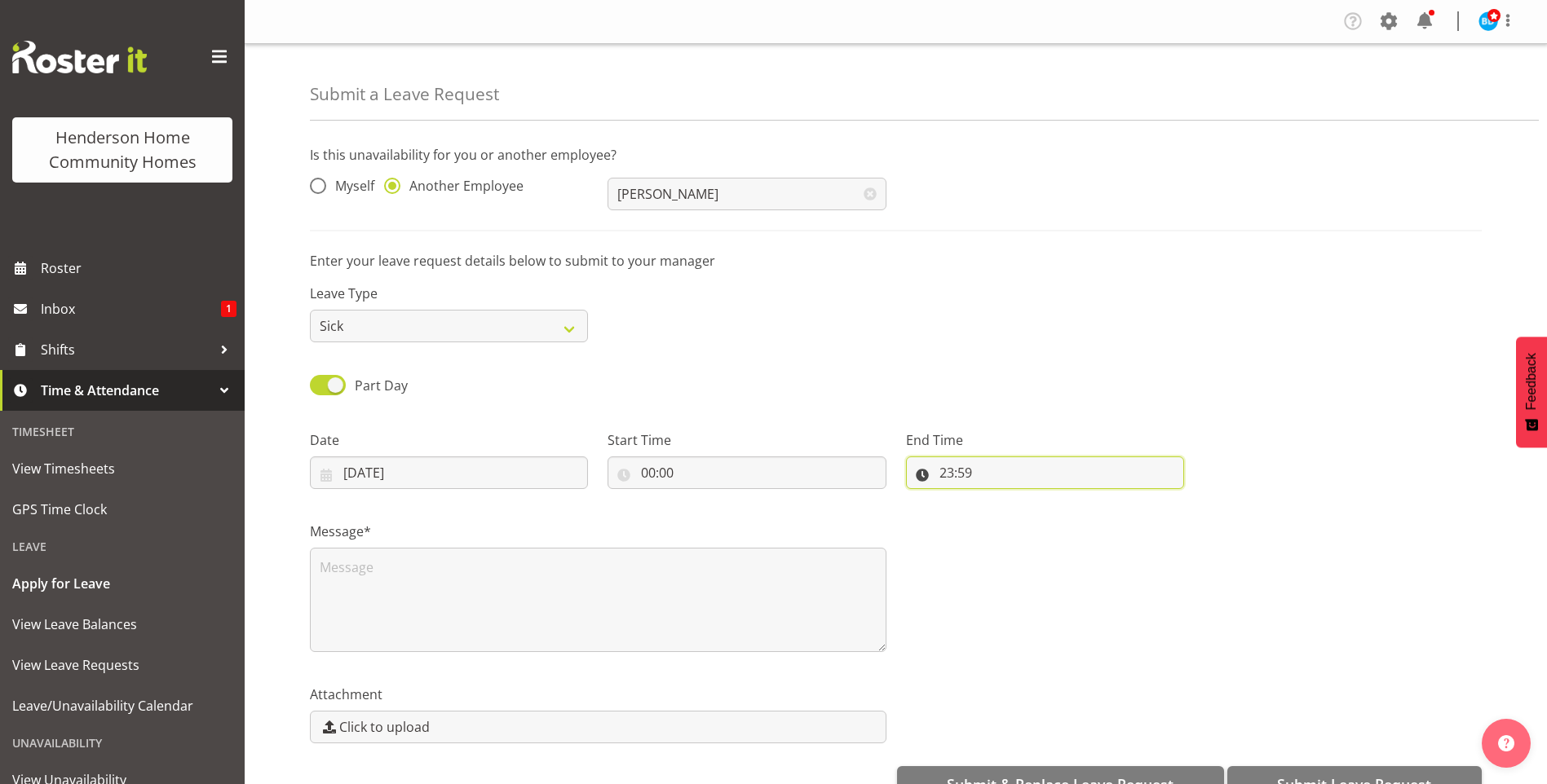
drag, startPoint x: 944, startPoint y: 477, endPoint x: 951, endPoint y: 527, distance: 50.5
click at [945, 477] on input "23:59" at bounding box center [1044, 472] width 278 height 32
click at [1009, 515] on select "00 01 02 03 04 05 06 07 08 09 10 11 12 13 14 15 16 17 18 19 20 21 22 23" at bounding box center [1017, 515] width 37 height 32
select select "7"
click at [999, 499] on select "00 01 02 03 04 05 06 07 08 09 10 11 12 13 14 15 16 17 18 19 20 21 22 23" at bounding box center [1017, 515] width 37 height 32
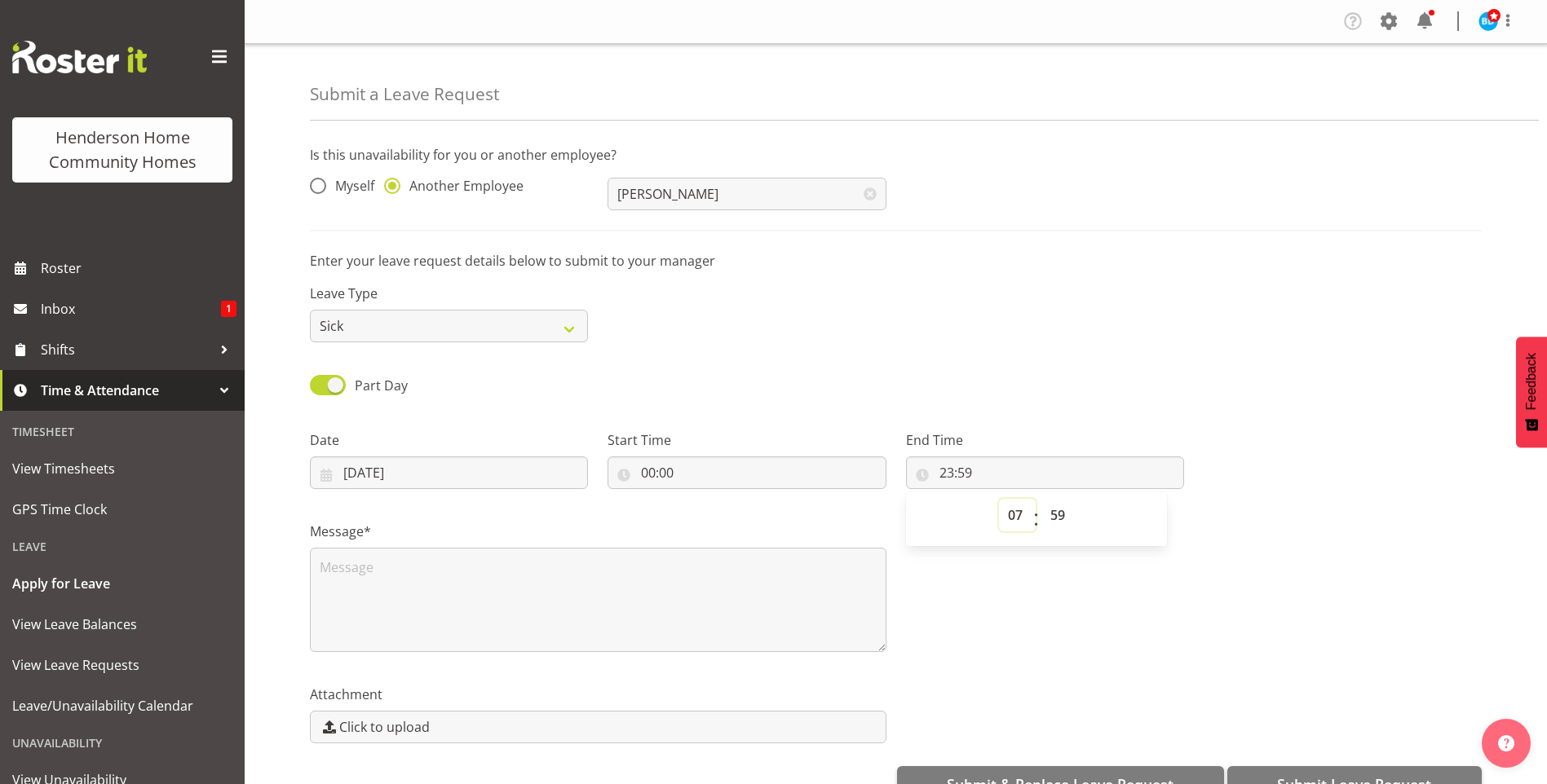
type input "07:59"
click at [1072, 515] on select "00 01 02 03 04 05 06 07 08 09 10 11 12 13 14 15 16 17 18 19 20 21 22 23 24 25 2…" at bounding box center [1059, 515] width 37 height 32
select select "30"
click at [1041, 499] on select "00 01 02 03 04 05 06 07 08 09 10 11 12 13 14 15 16 17 18 19 20 21 22 23 24 25 2…" at bounding box center [1059, 515] width 37 height 32
type input "07:30"
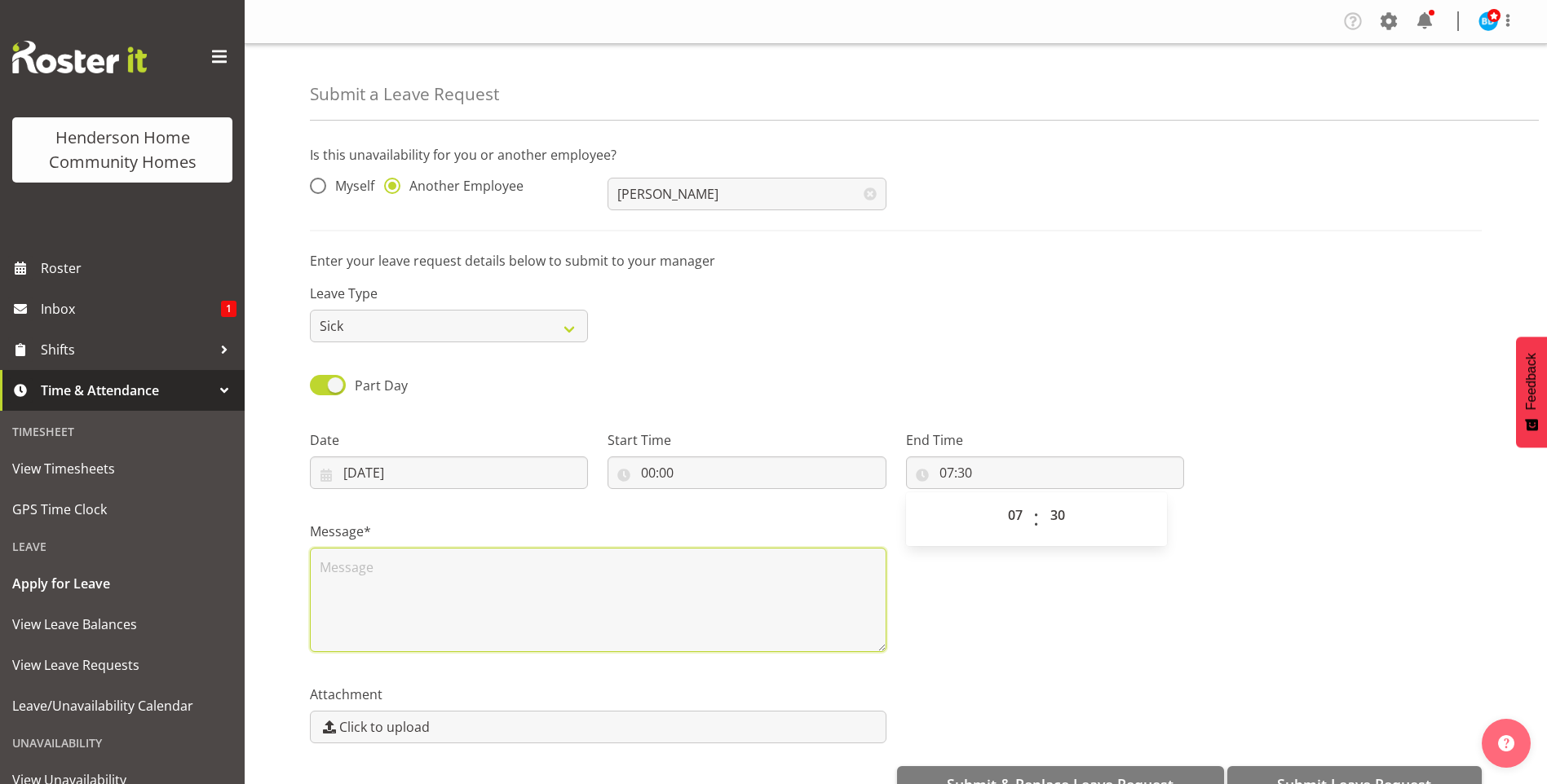
click at [526, 575] on textarea at bounding box center [599, 600] width 577 height 104
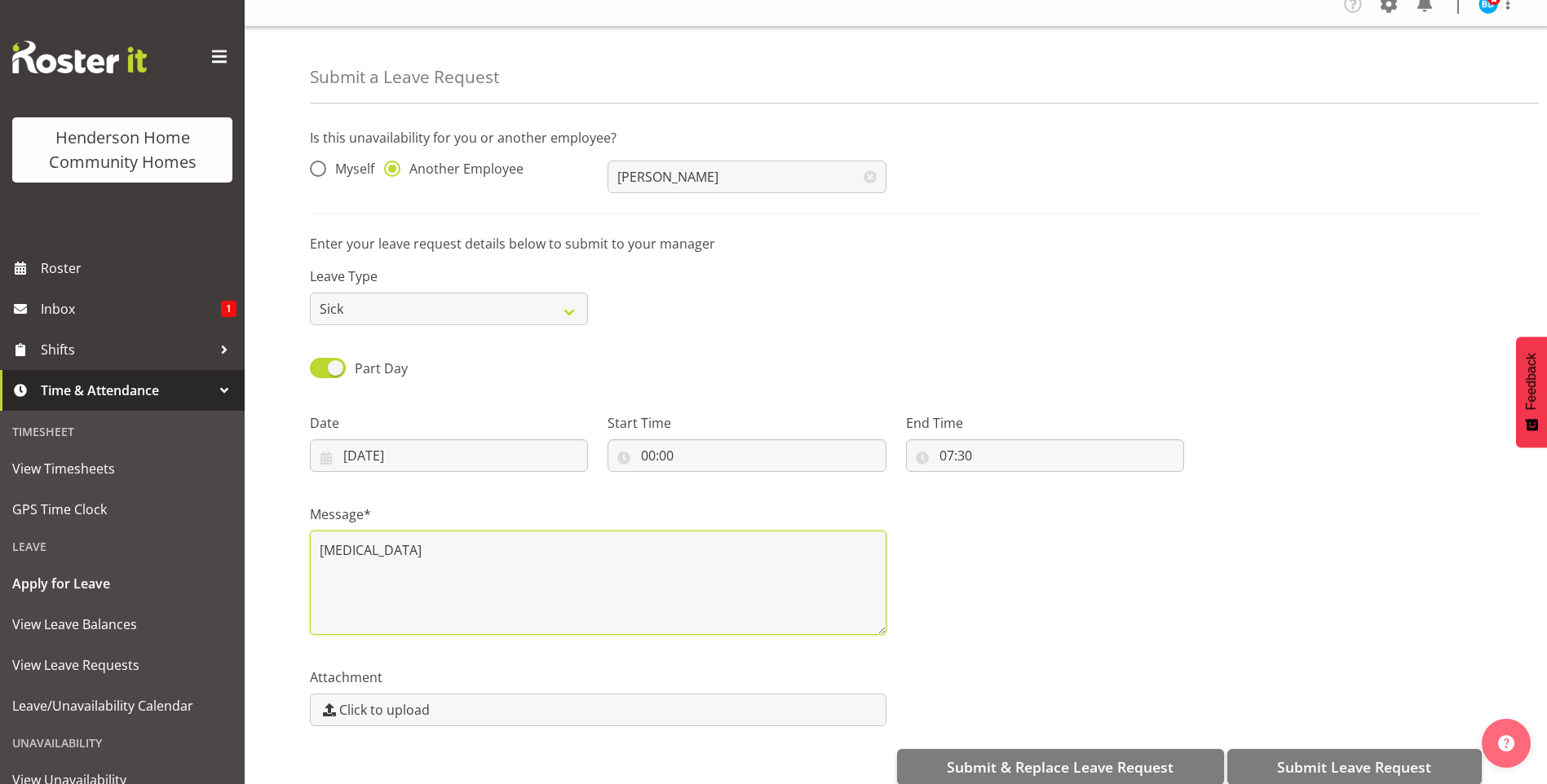
scroll to position [43, 0]
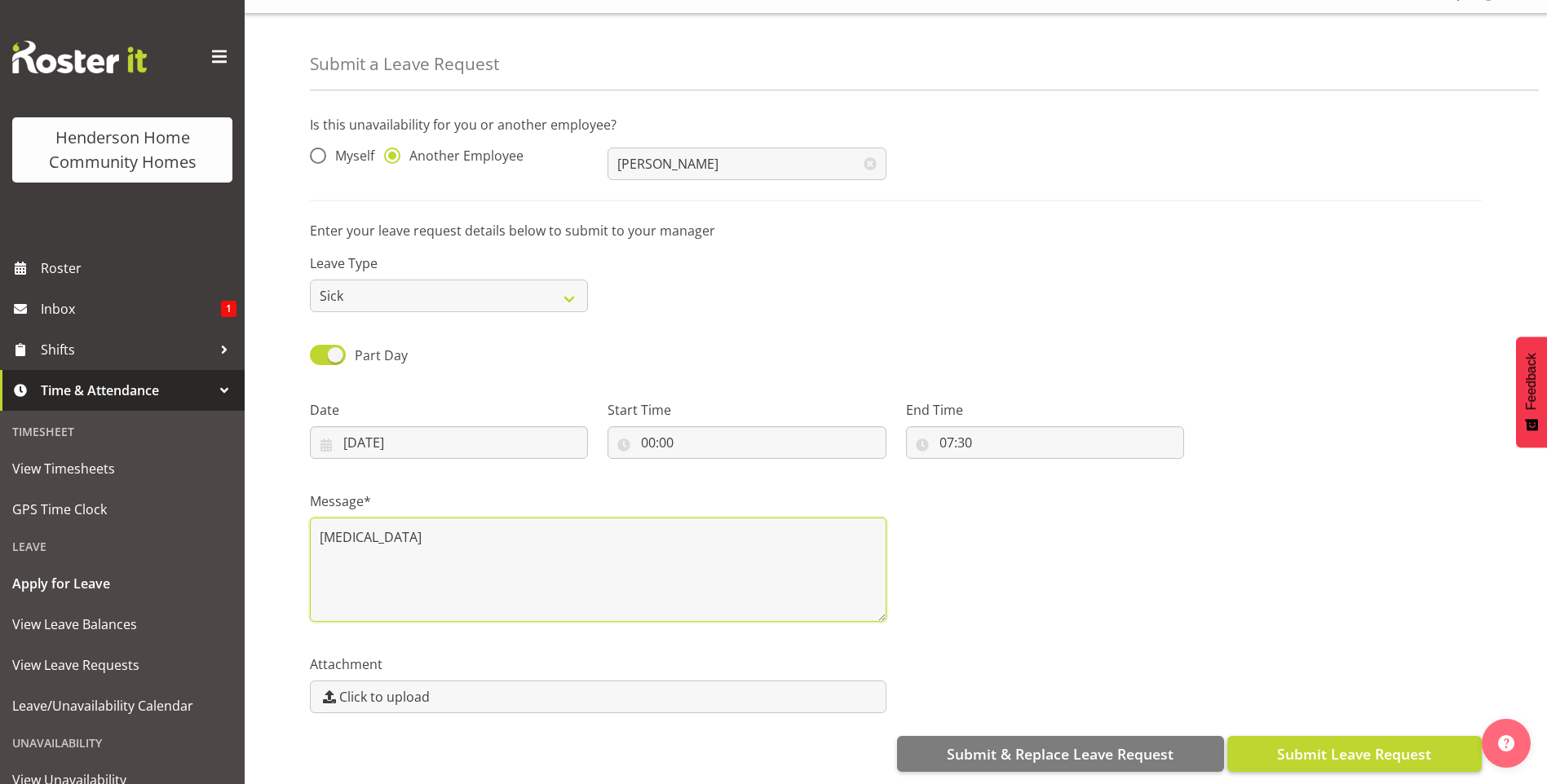
type textarea "Chicken pox"
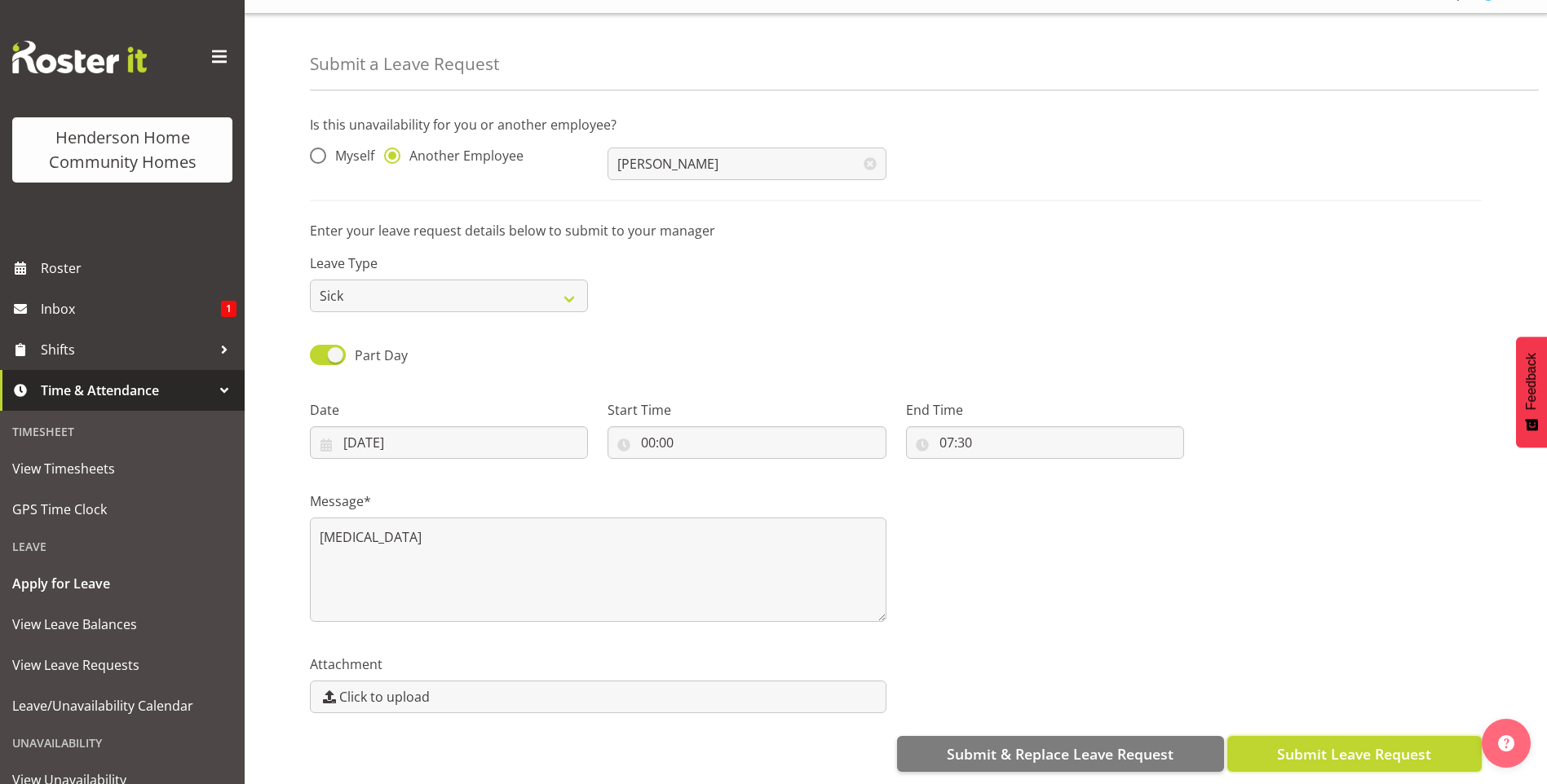
click at [1320, 754] on button "Submit Leave Request" at bounding box center [1354, 754] width 254 height 36
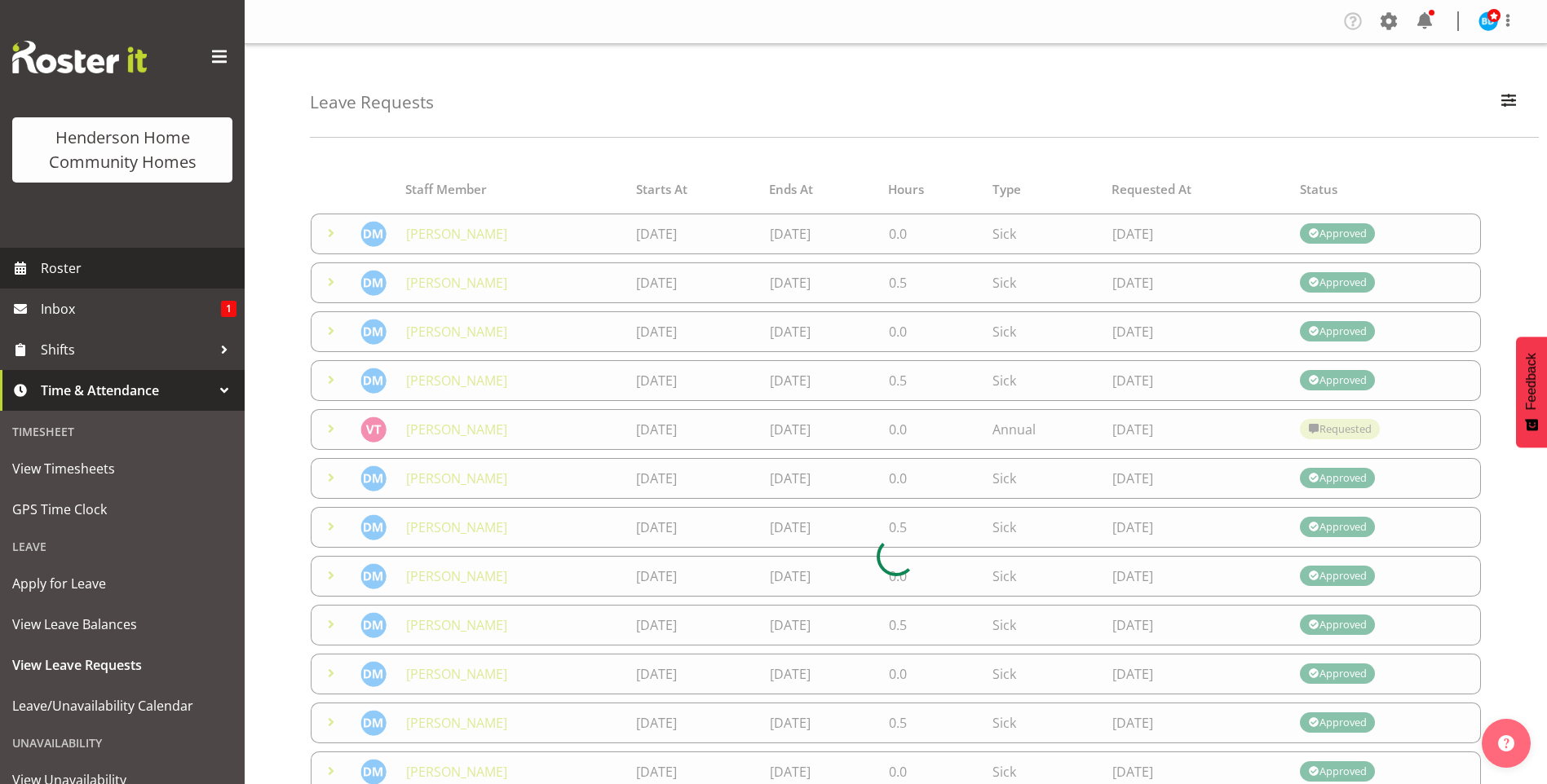
click at [109, 269] on span "Roster" at bounding box center [138, 268] width 195 height 25
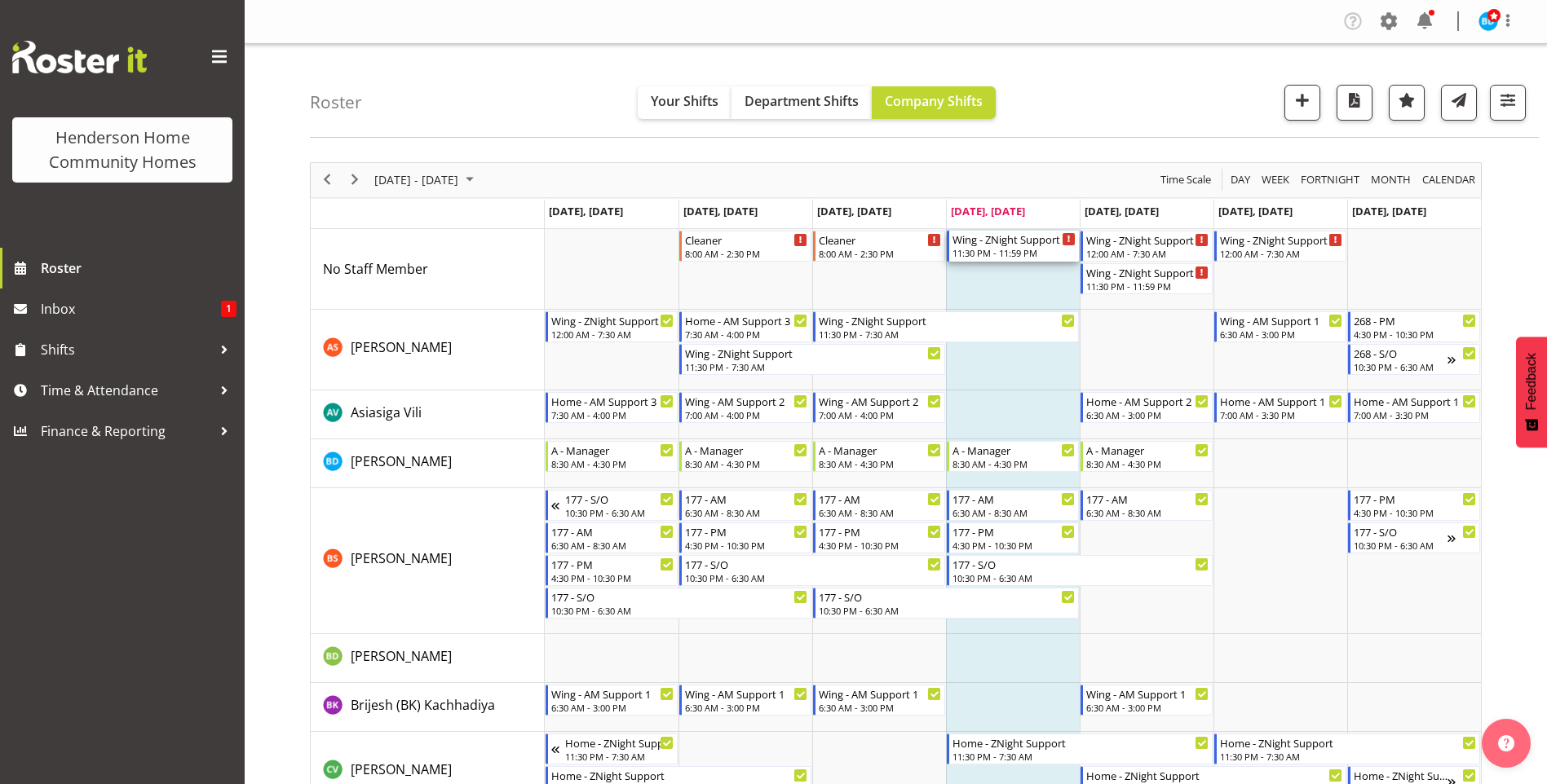
click at [1022, 246] on div "Wing - ZNight Support 11:30 PM - 11:59 PM" at bounding box center [1014, 246] width 123 height 31
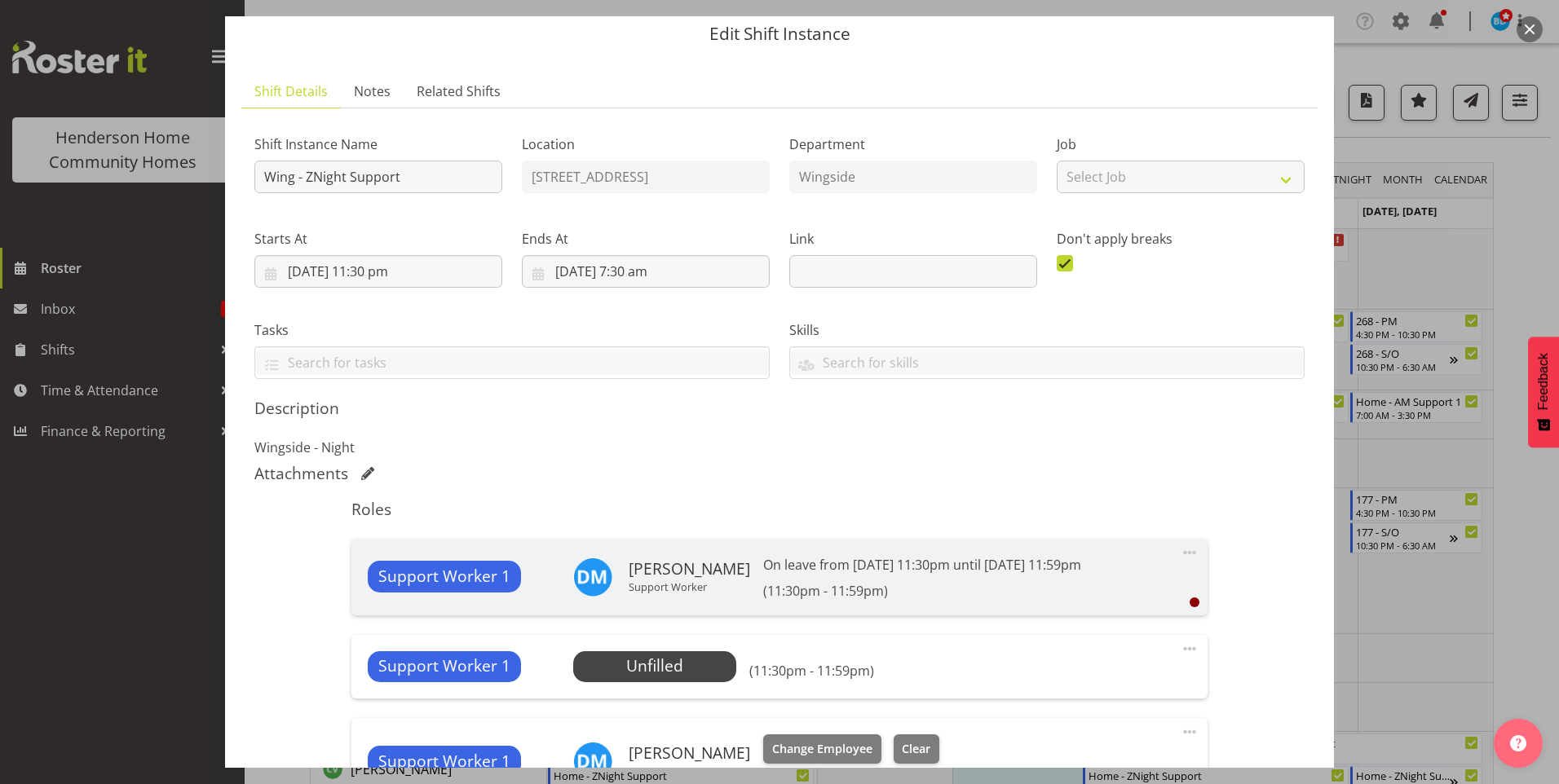
scroll to position [82, 0]
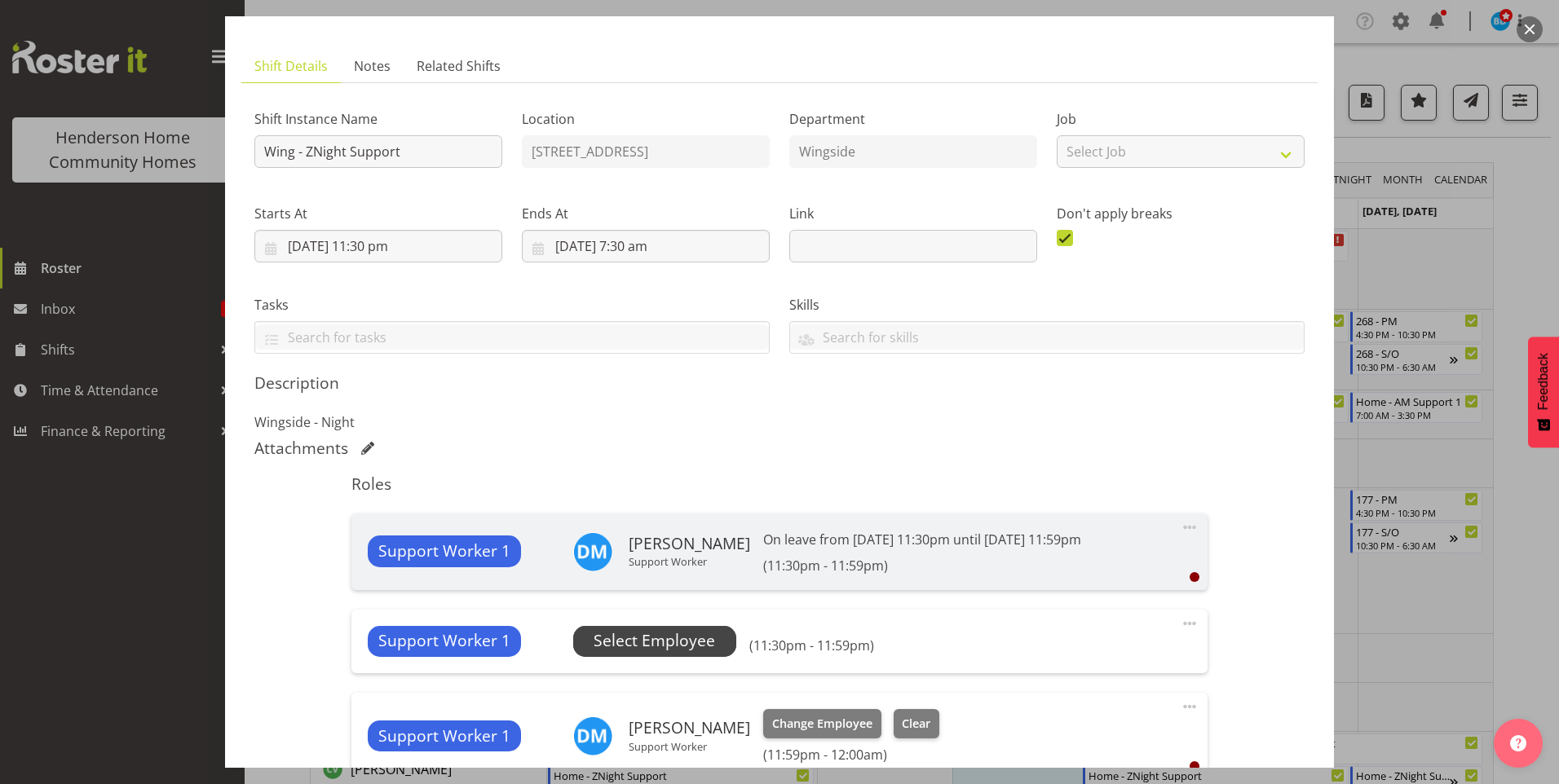
click at [706, 639] on span "Select Employee" at bounding box center [654, 641] width 121 height 24
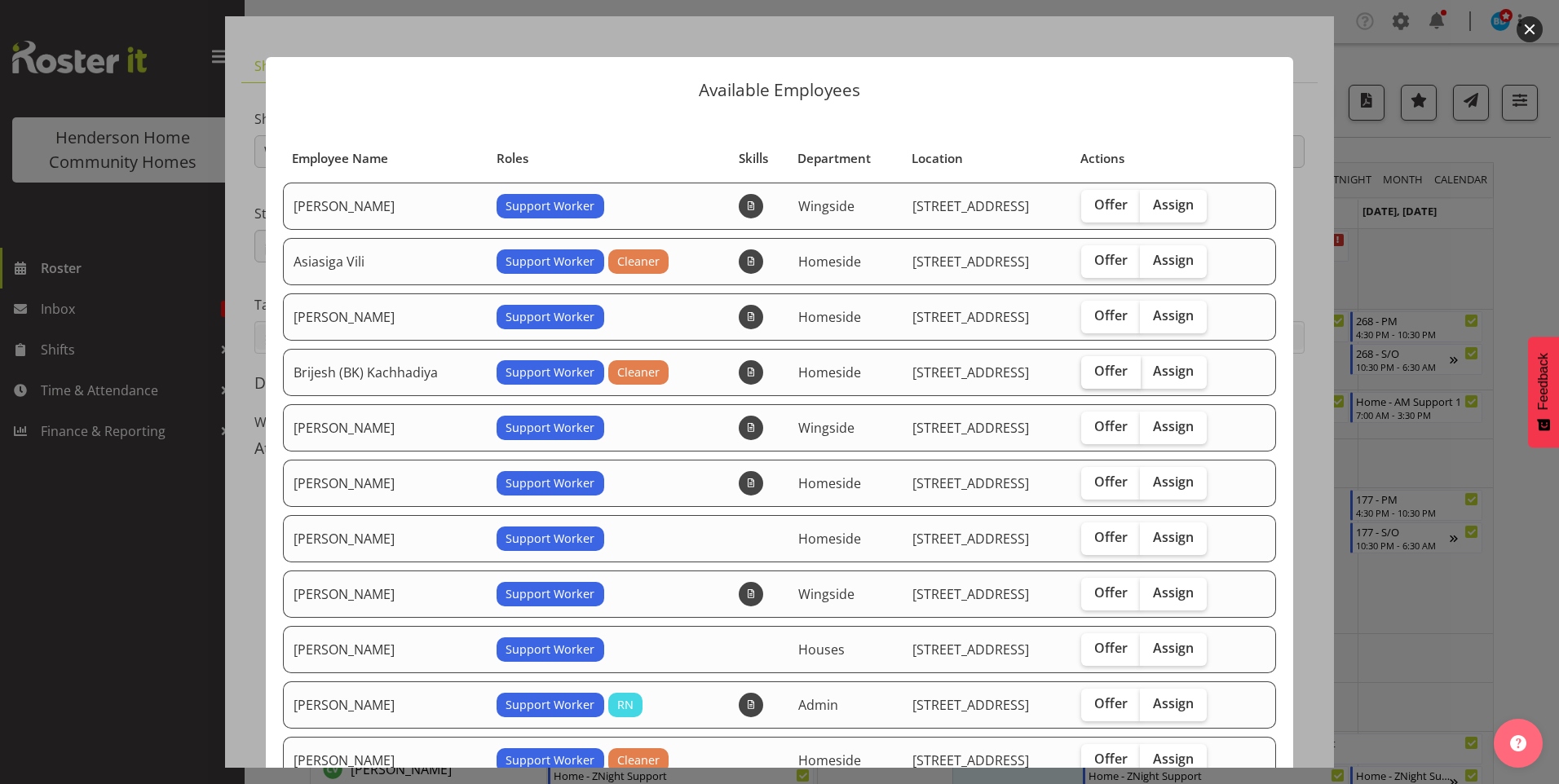
click at [1103, 367] on span "Offer" at bounding box center [1110, 371] width 33 height 16
click at [1091, 367] on input "Offer" at bounding box center [1086, 371] width 10 height 10
checkbox input "true"
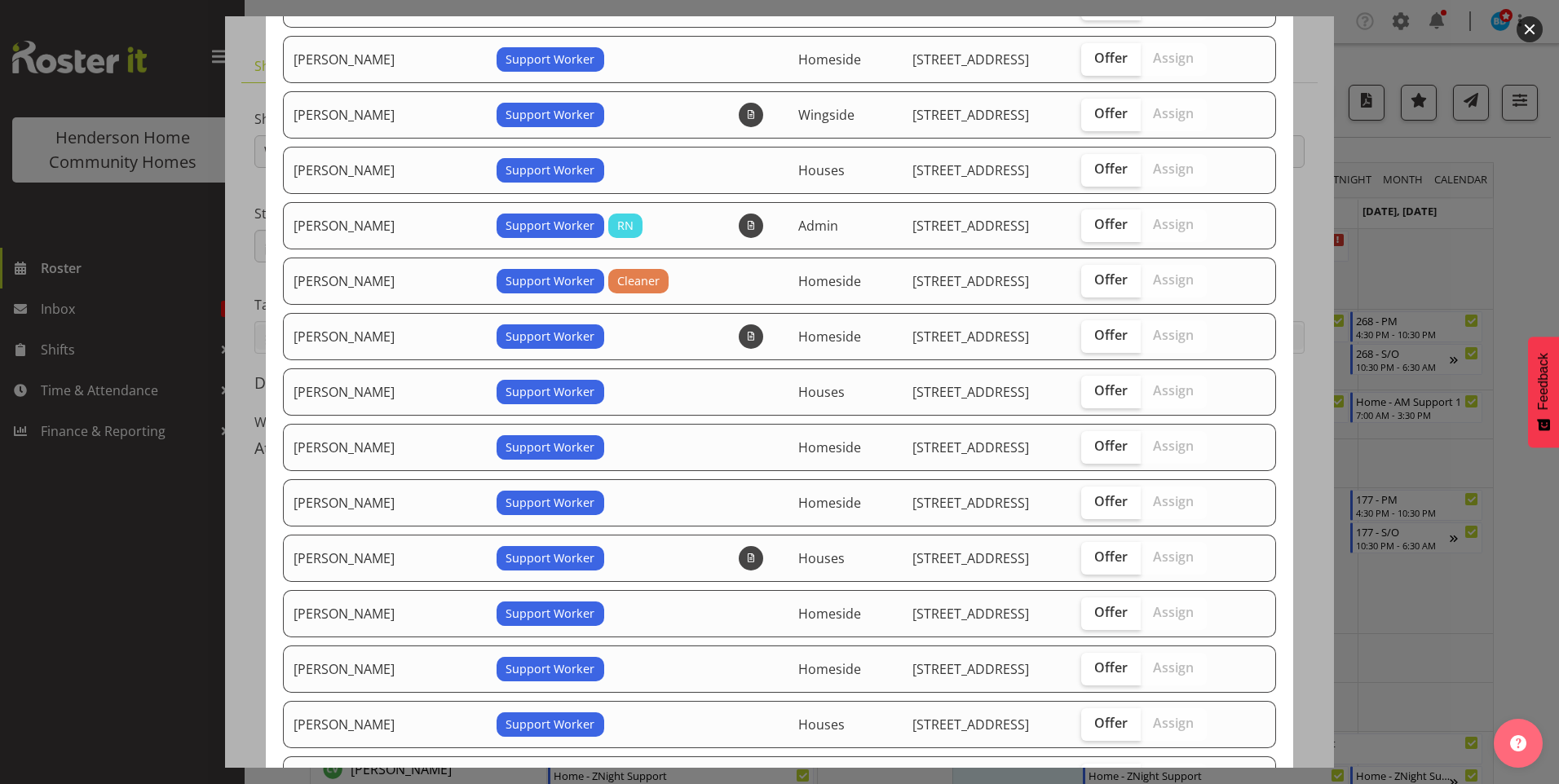
scroll to position [489, 0]
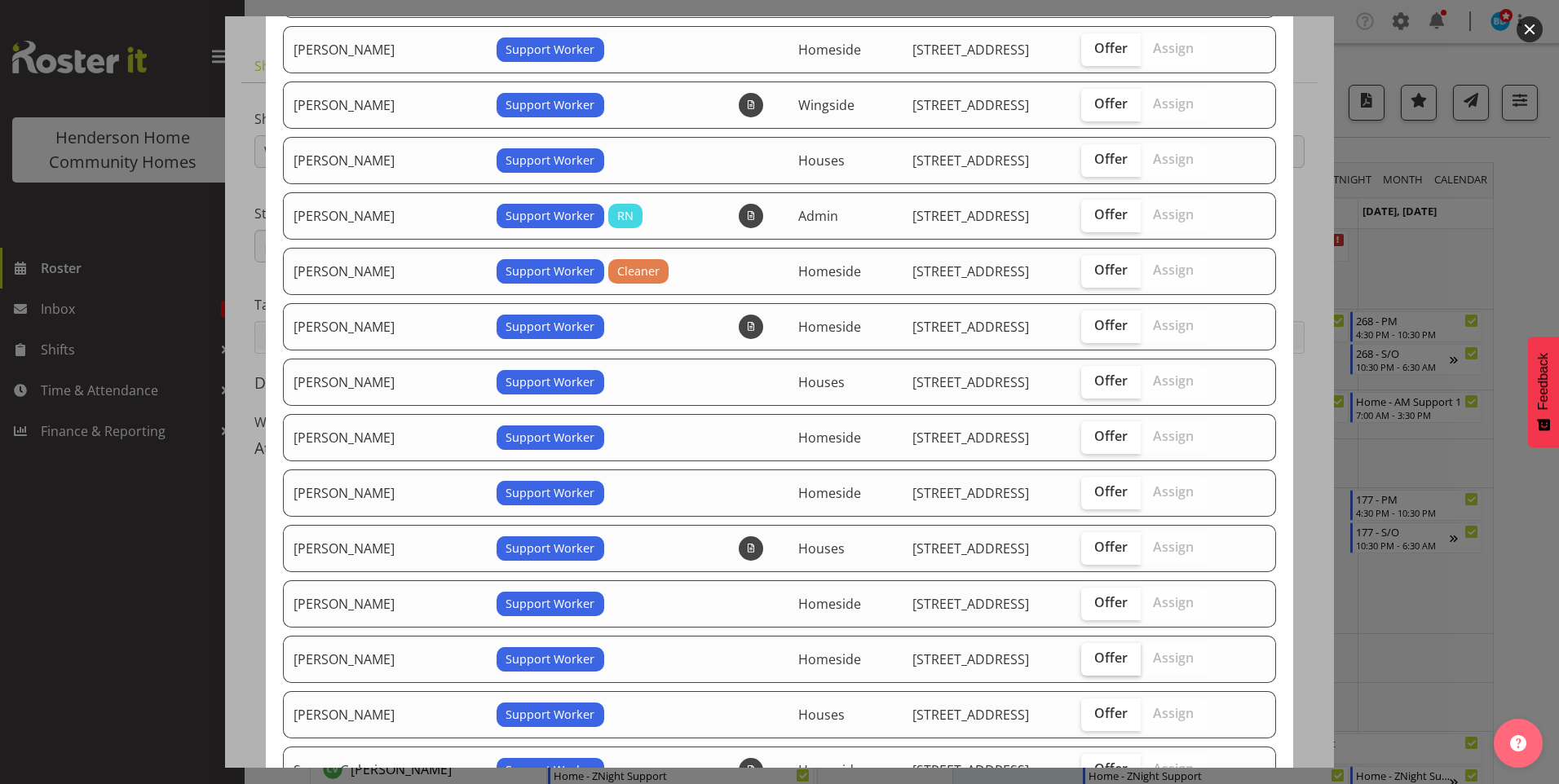
click at [1107, 653] on span "Offer" at bounding box center [1110, 657] width 33 height 16
click at [1091, 653] on input "Offer" at bounding box center [1086, 658] width 10 height 10
checkbox input "true"
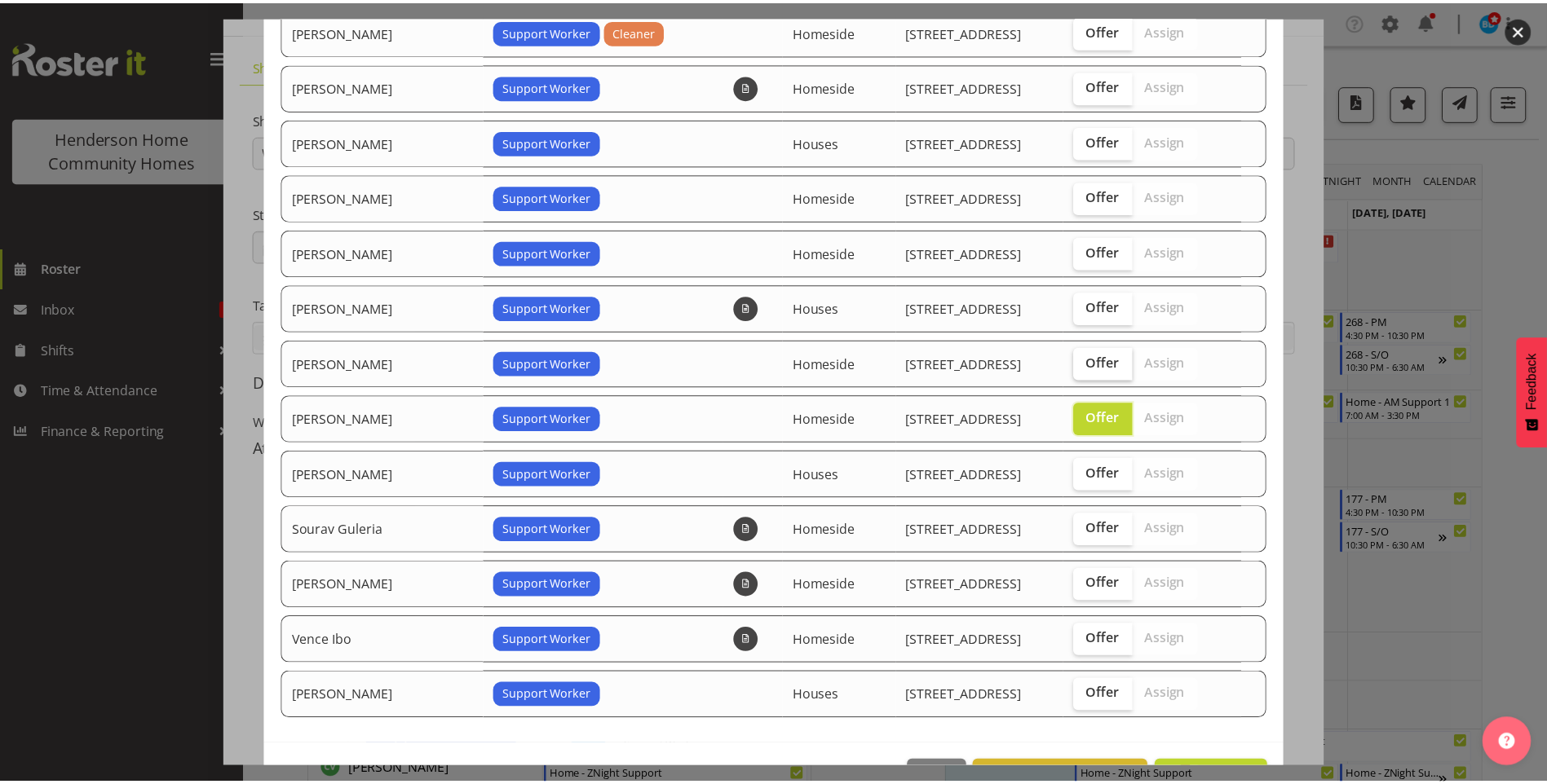
scroll to position [783, 0]
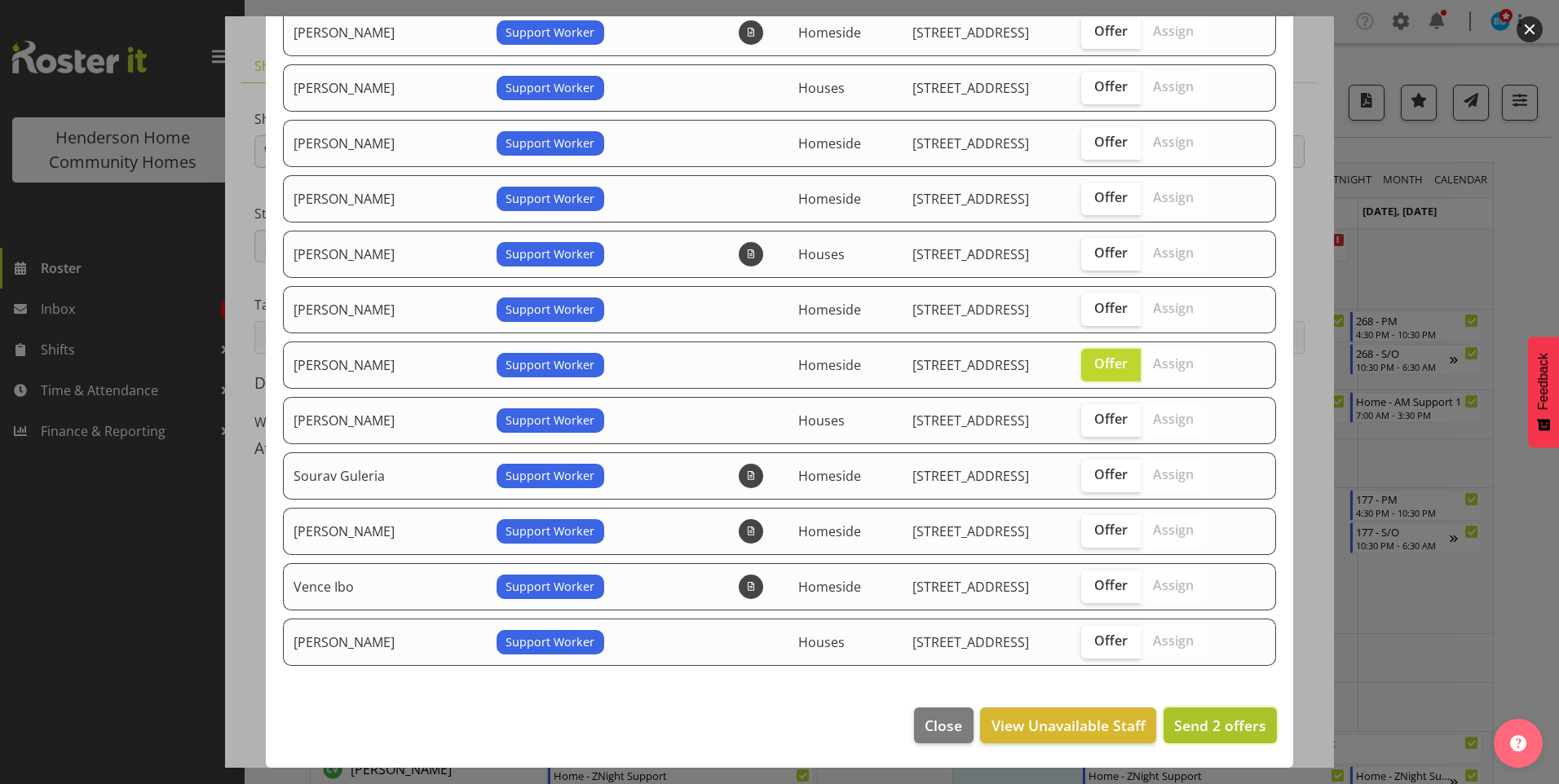
click at [1199, 720] on span "Send 2 offers" at bounding box center [1220, 725] width 92 height 20
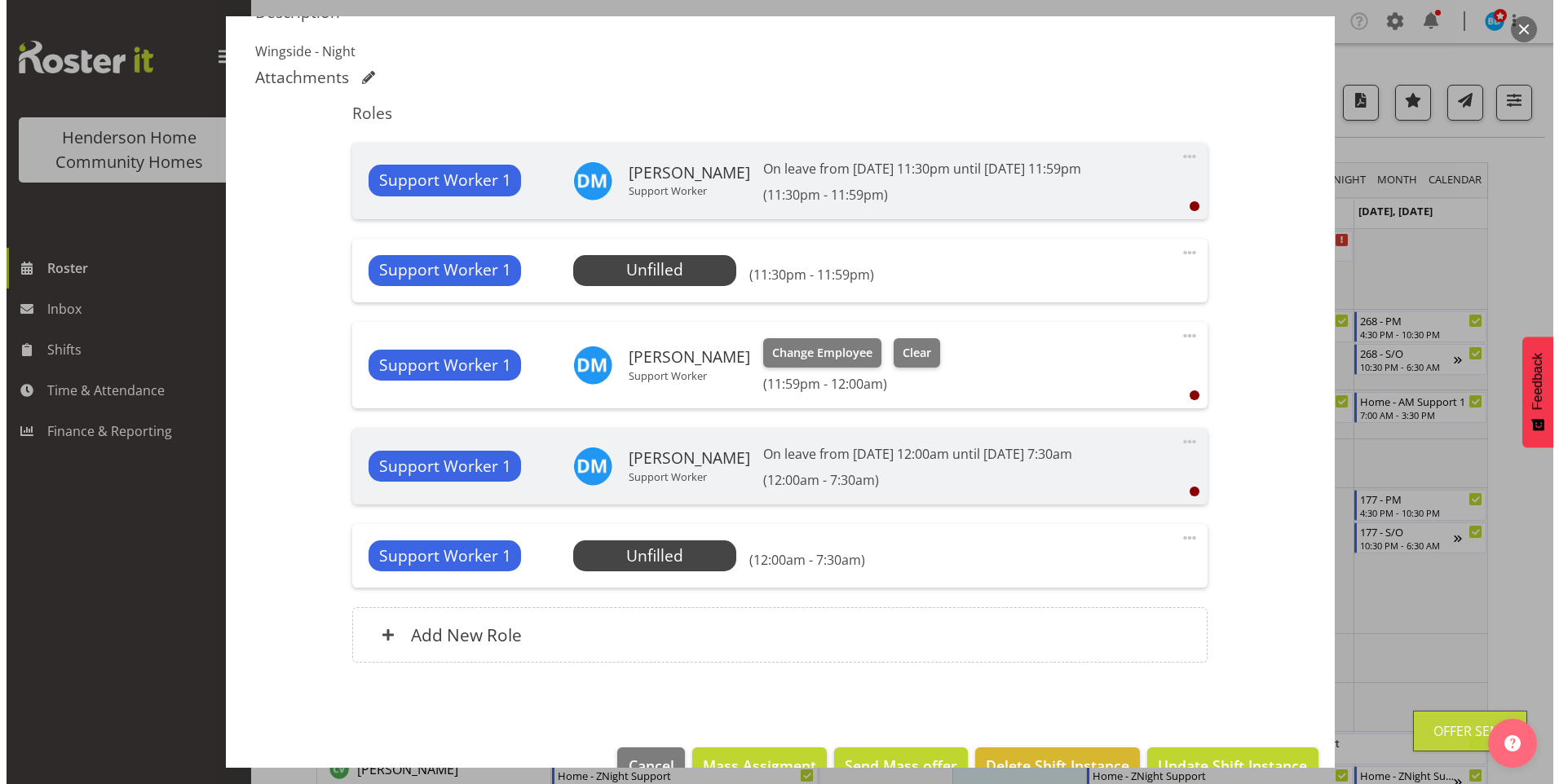
scroll to position [492, 0]
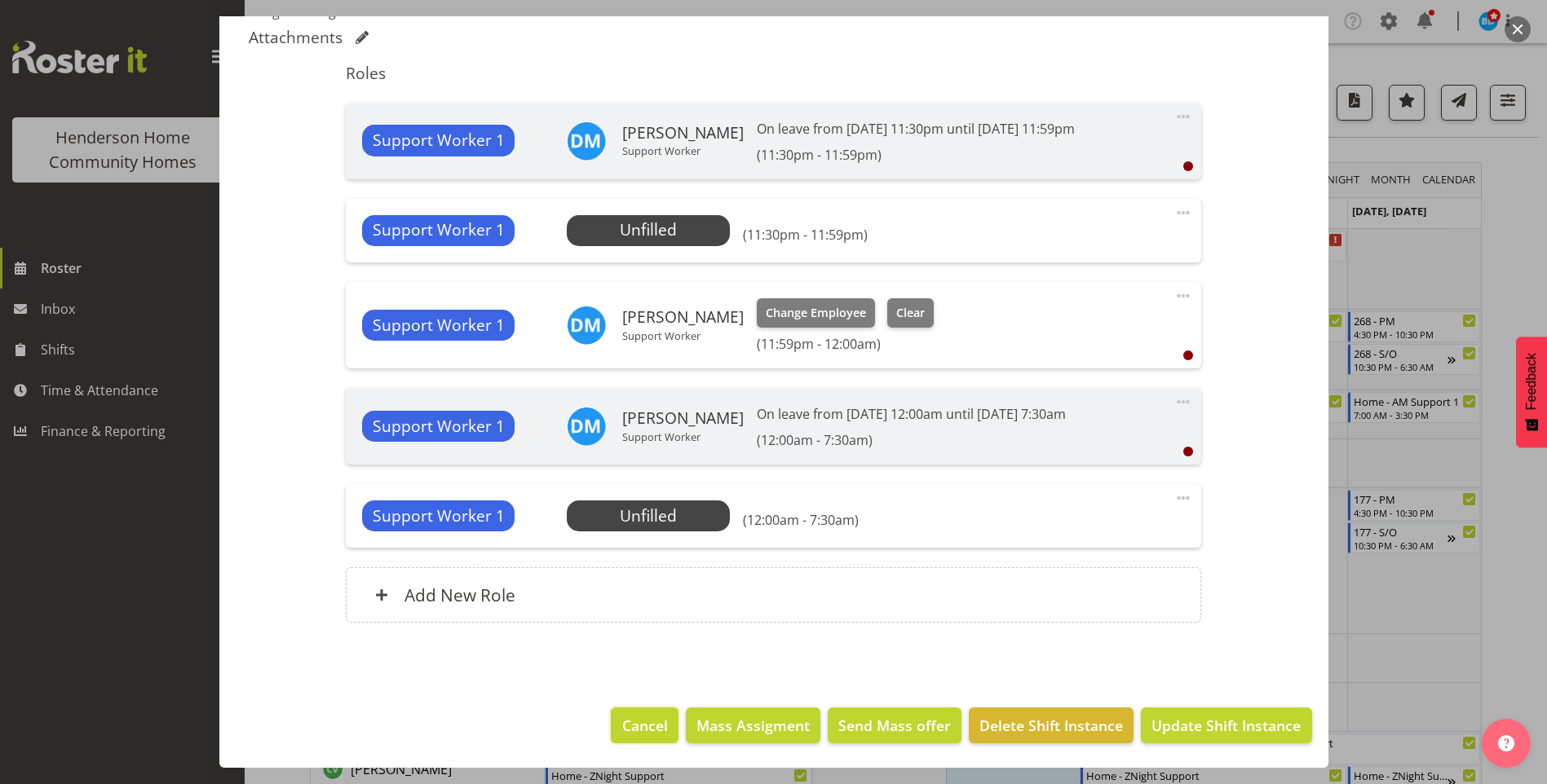
click at [635, 720] on span "Cancel" at bounding box center [645, 725] width 46 height 21
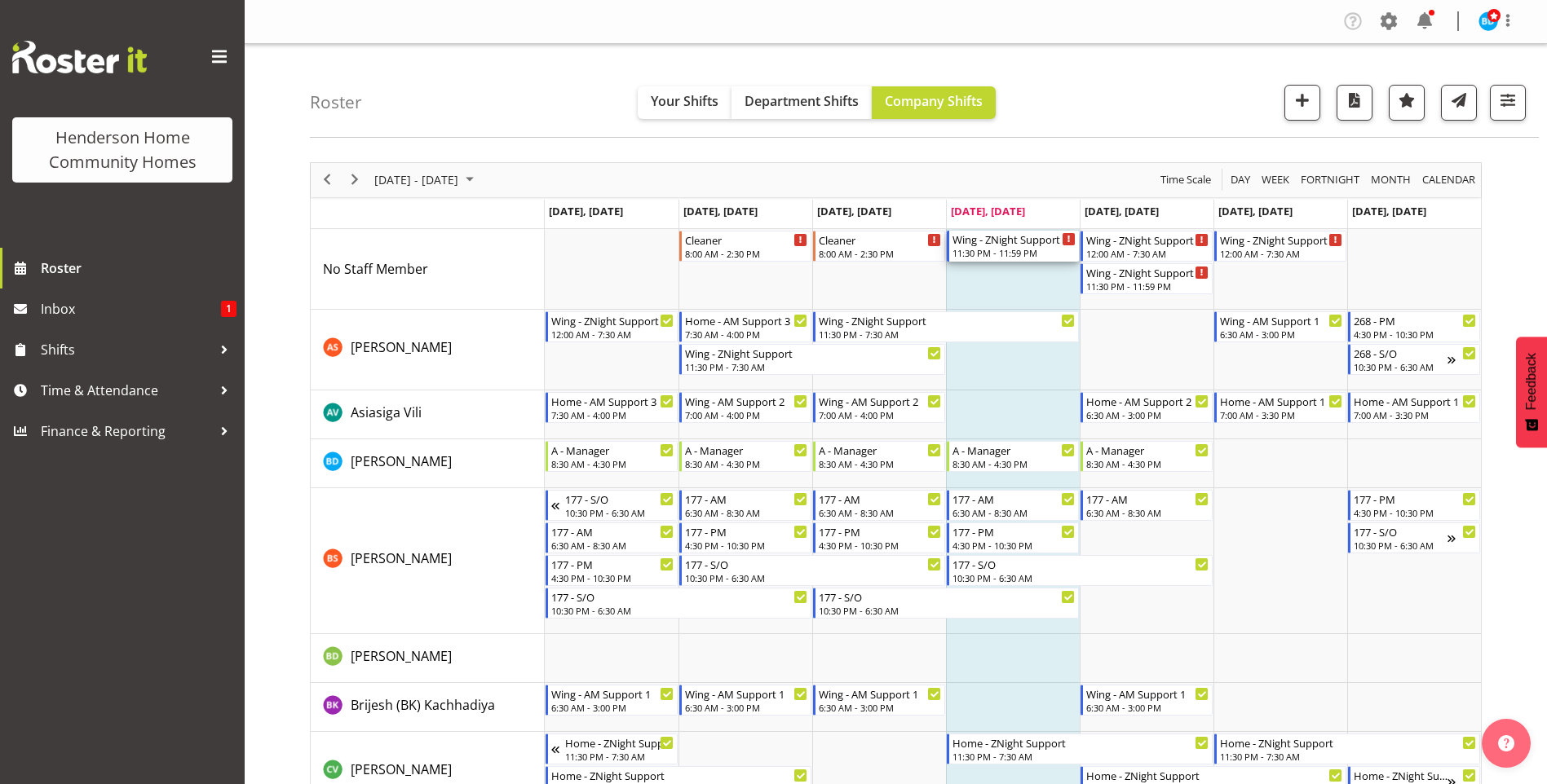
click at [1027, 248] on div "11:30 PM - 11:59 PM" at bounding box center [1014, 253] width 123 height 13
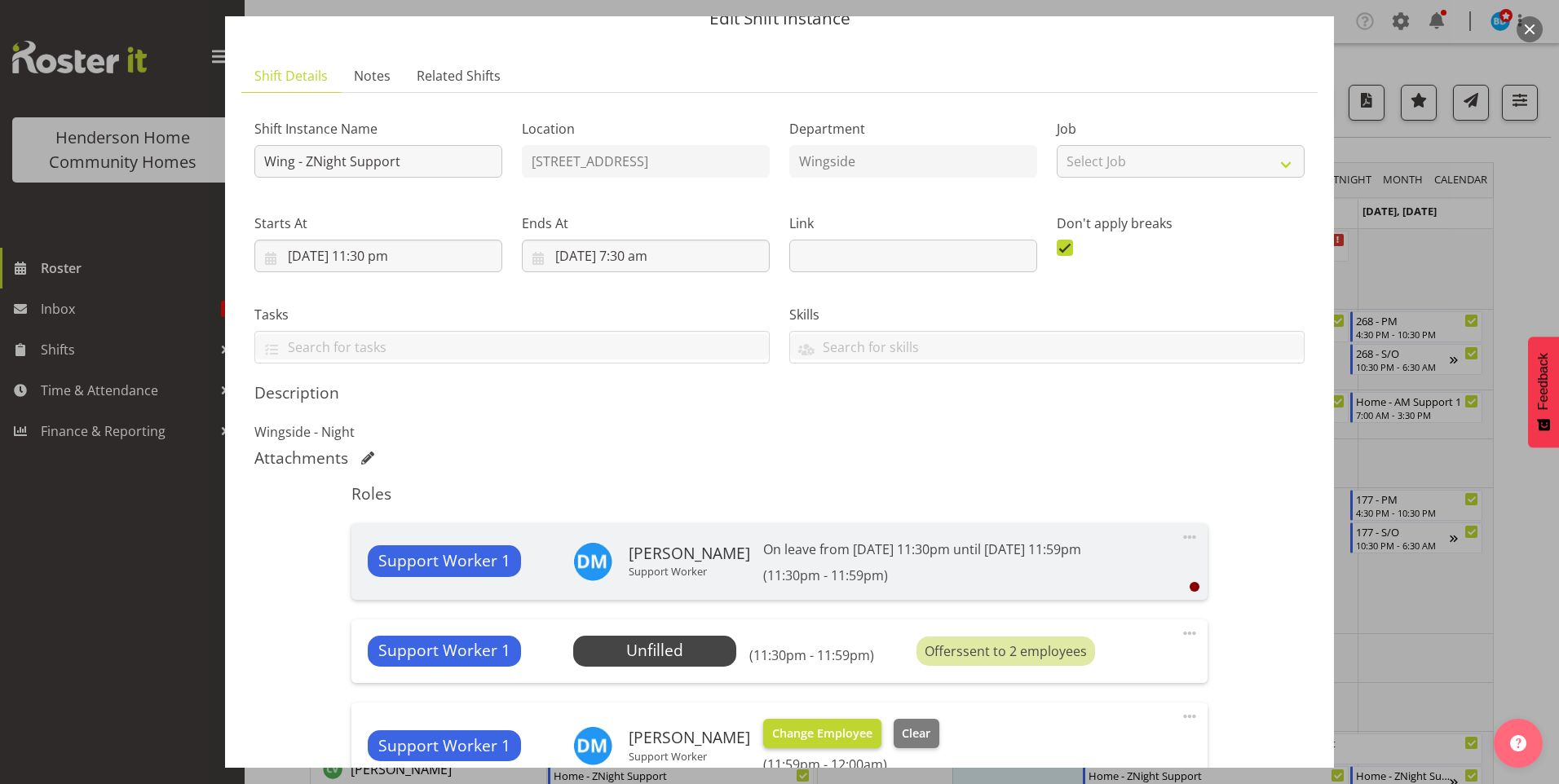
scroll to position [163, 0]
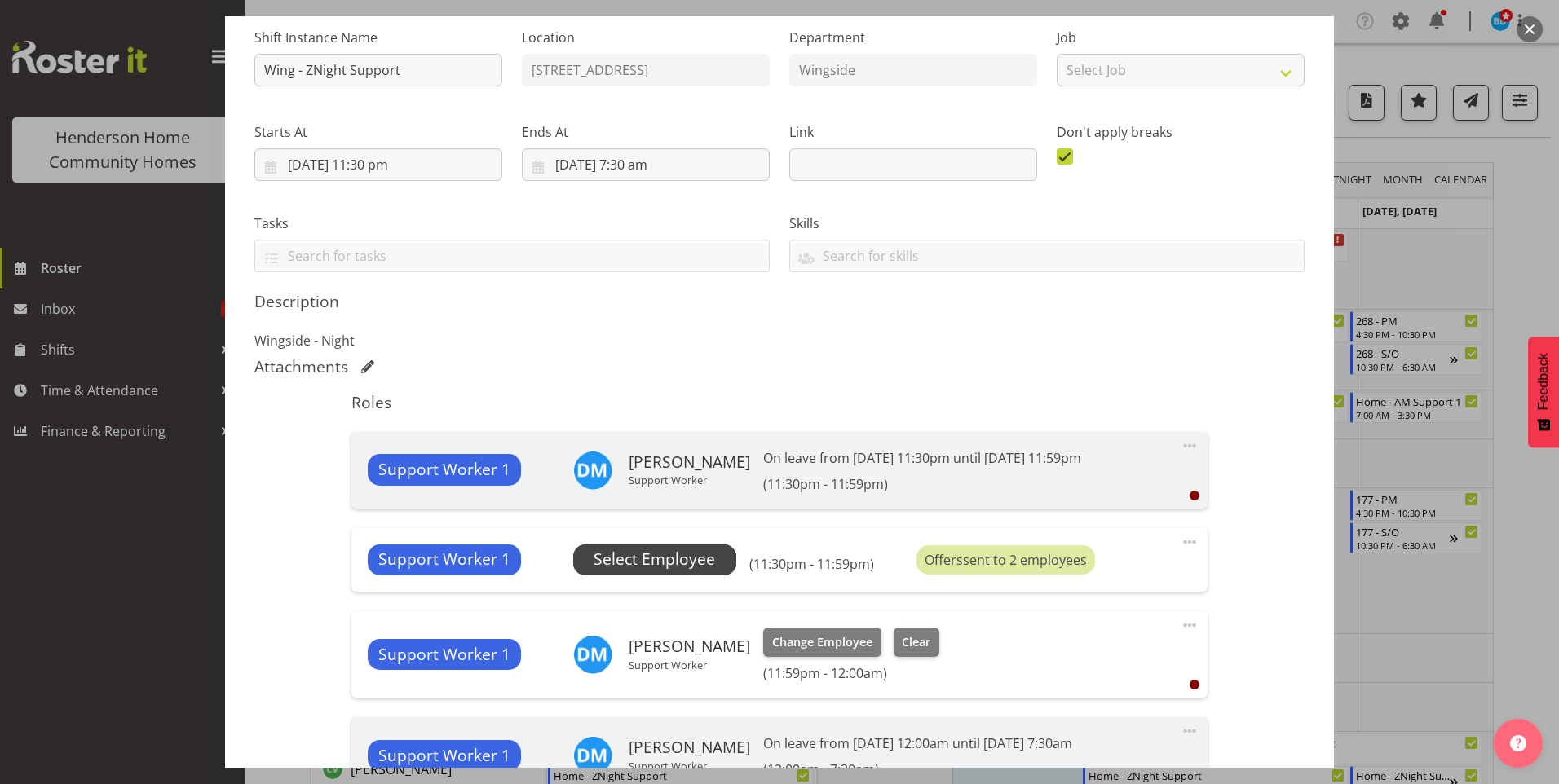
click at [716, 560] on span "Select Employee" at bounding box center [654, 559] width 163 height 31
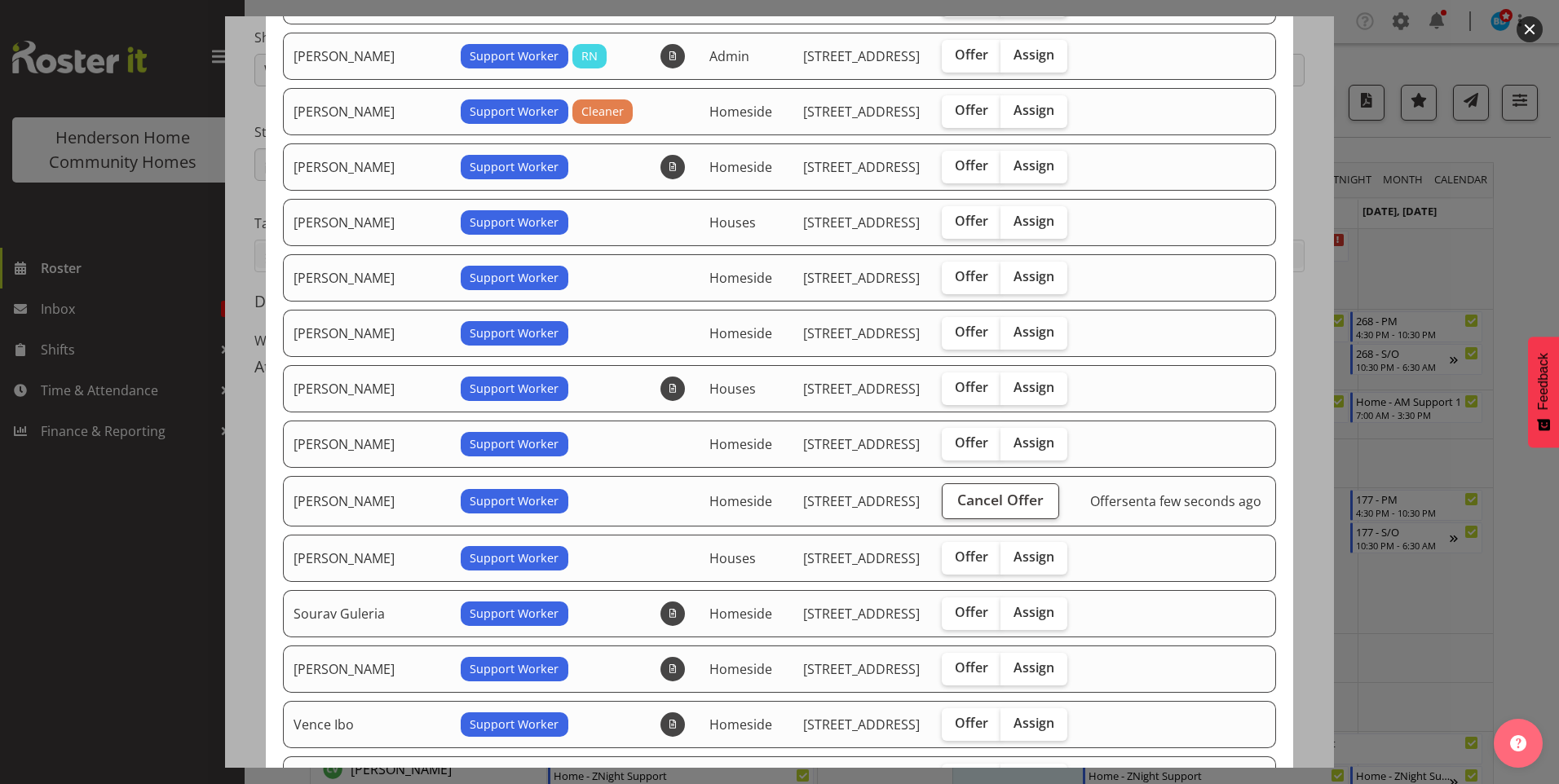
scroll to position [790, 0]
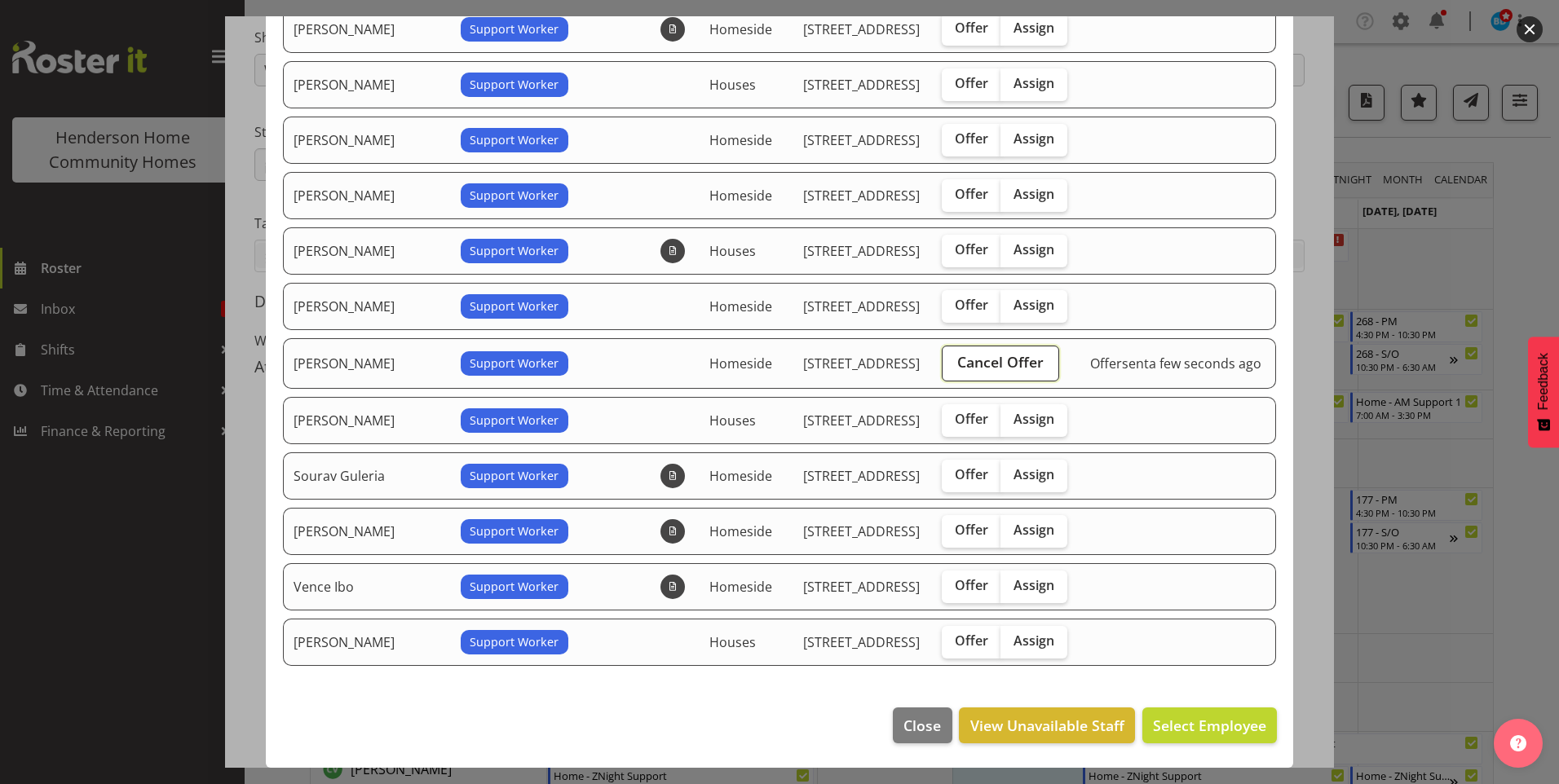
click at [1023, 359] on span "Cancel Offer" at bounding box center [1000, 361] width 86 height 21
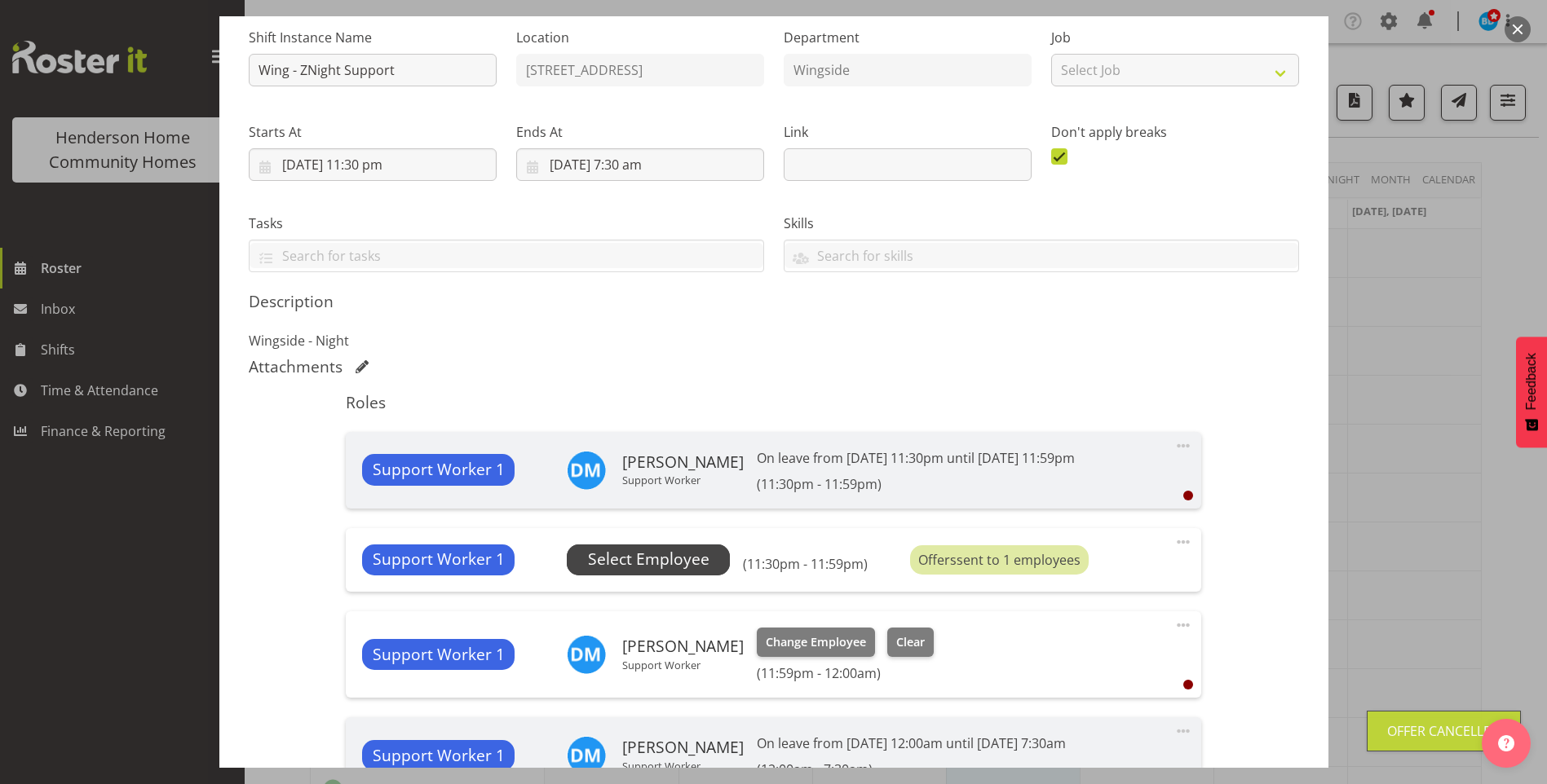
click at [716, 550] on span "Select Employee" at bounding box center [648, 559] width 163 height 31
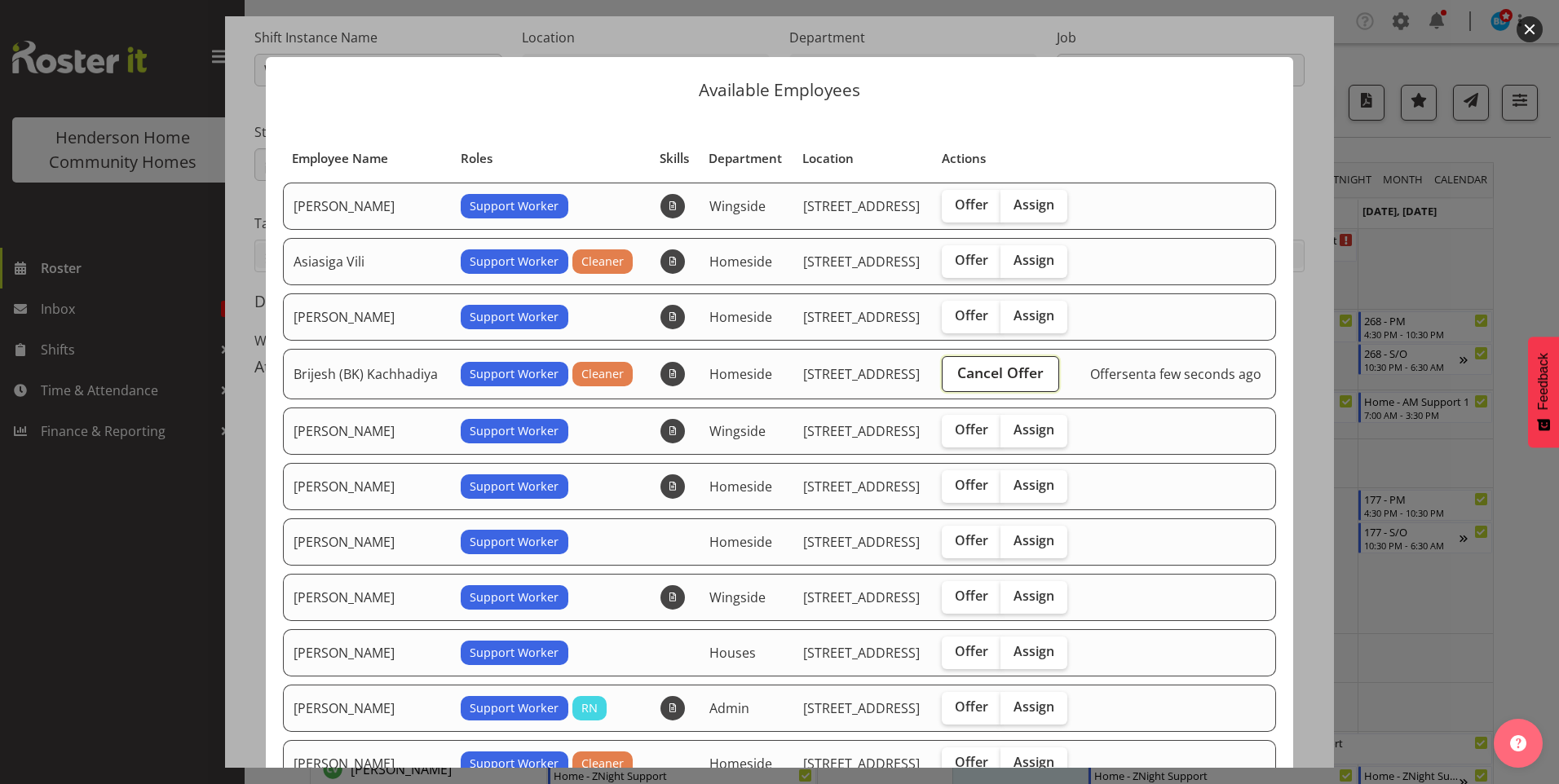
click at [1029, 372] on span "Cancel Offer" at bounding box center [1000, 373] width 86 height 21
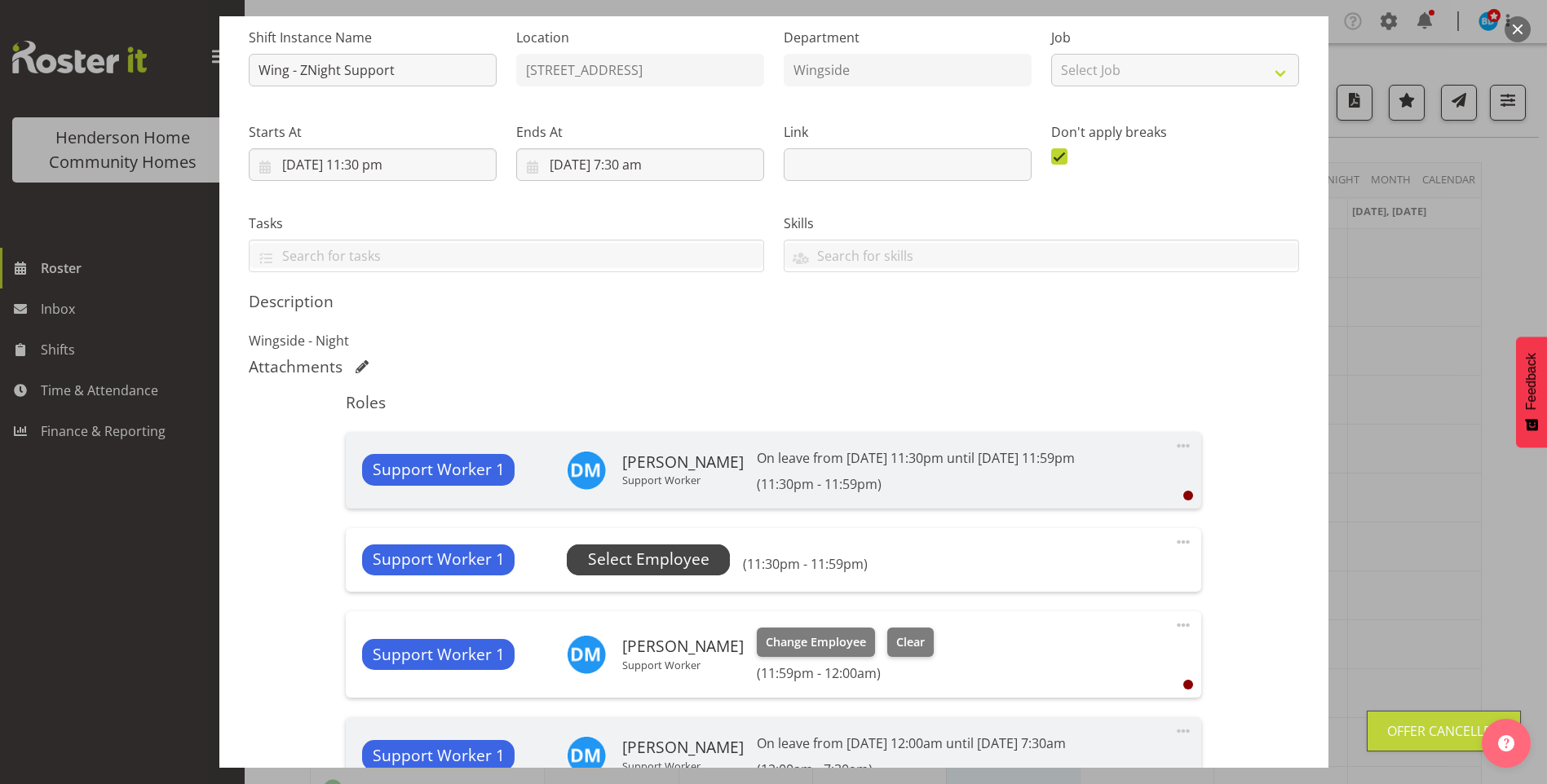
click at [696, 567] on span "Select Employee" at bounding box center [649, 559] width 121 height 24
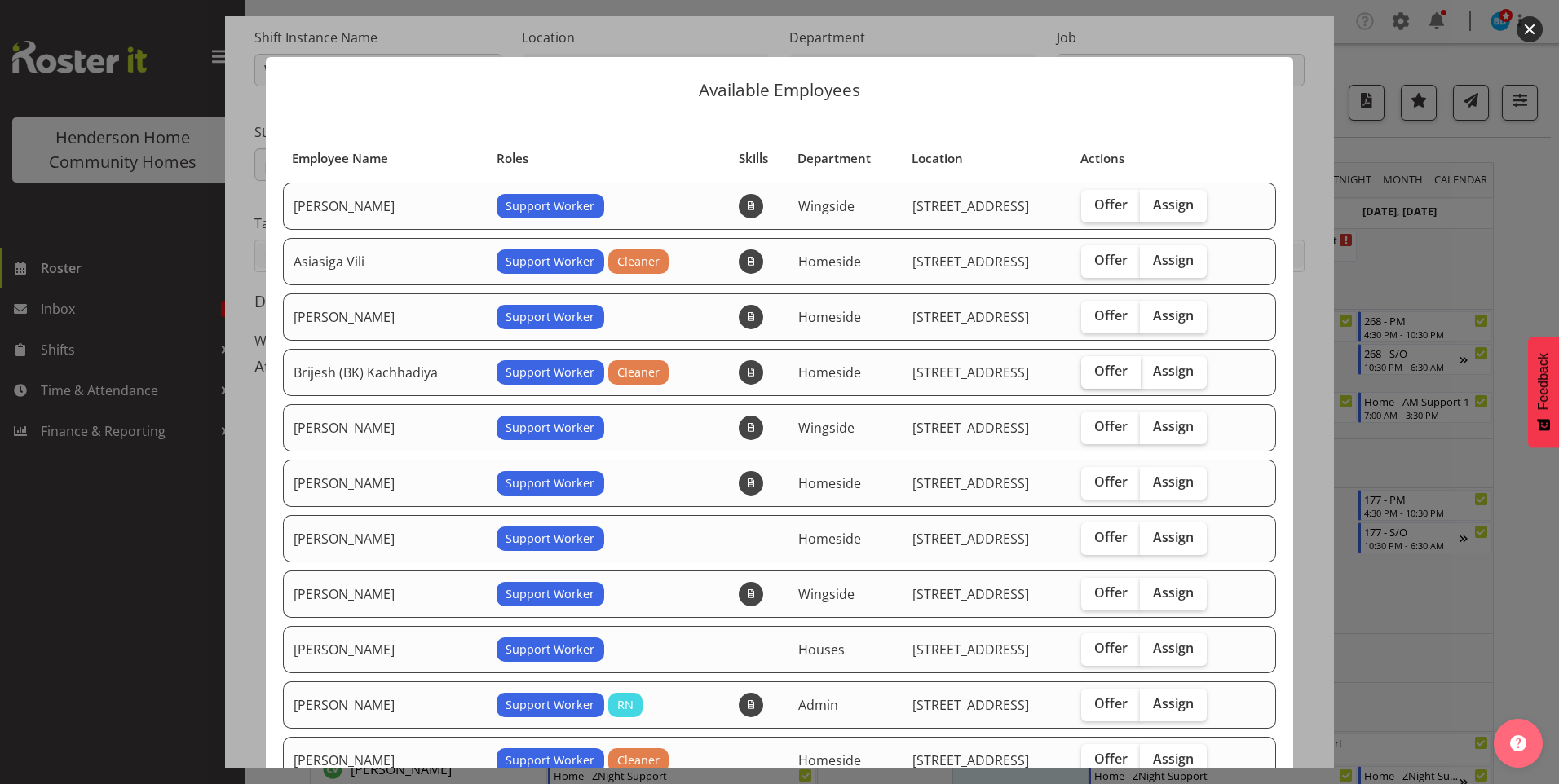
click at [1100, 366] on span "Offer" at bounding box center [1110, 371] width 33 height 16
click at [1091, 366] on input "Offer" at bounding box center [1086, 371] width 10 height 10
checkbox input "true"
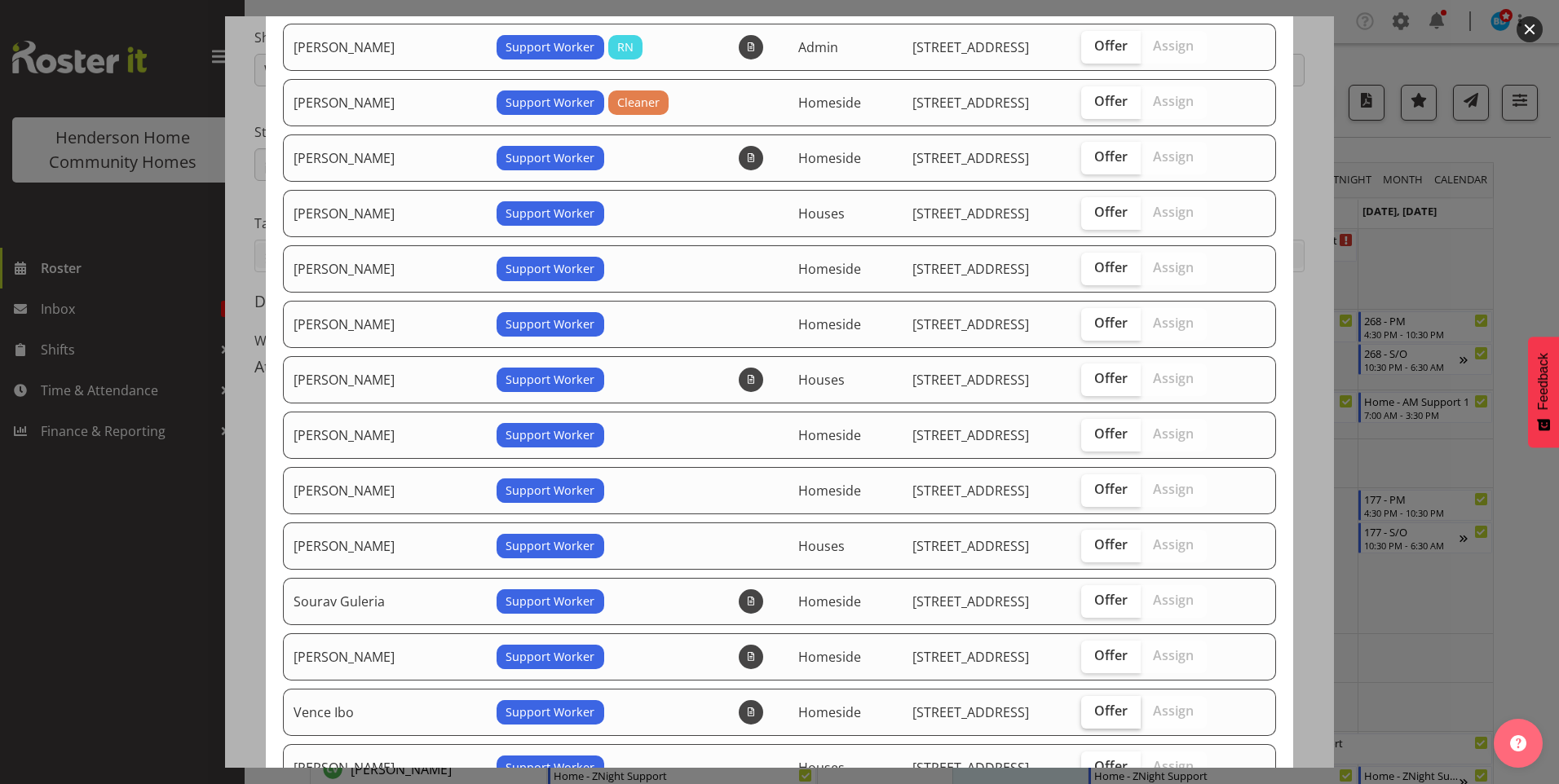
scroll to position [783, 0]
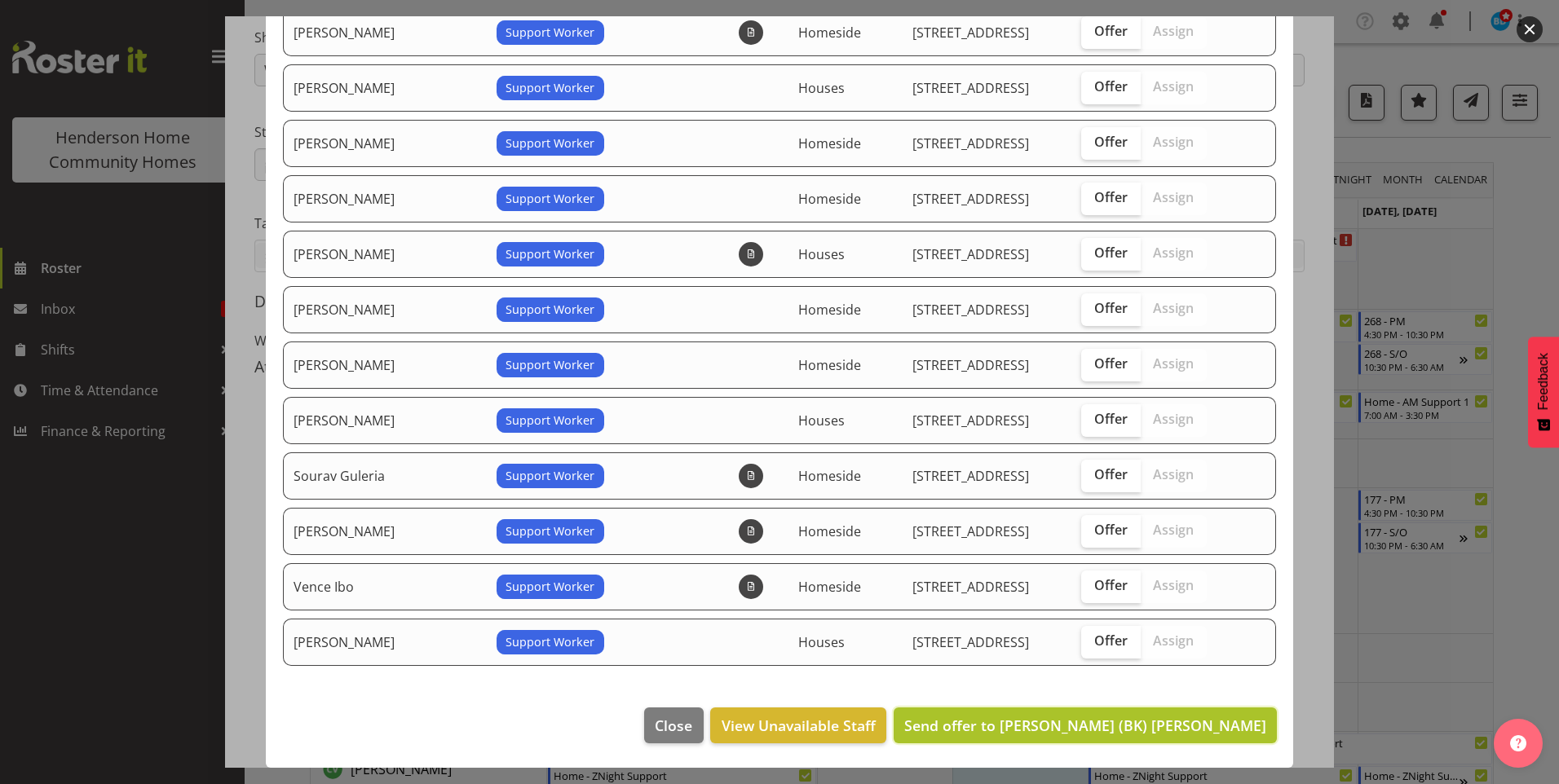
click at [1089, 721] on span "Send offer to Brijesh (BK) Kachhadiya" at bounding box center [1085, 725] width 362 height 20
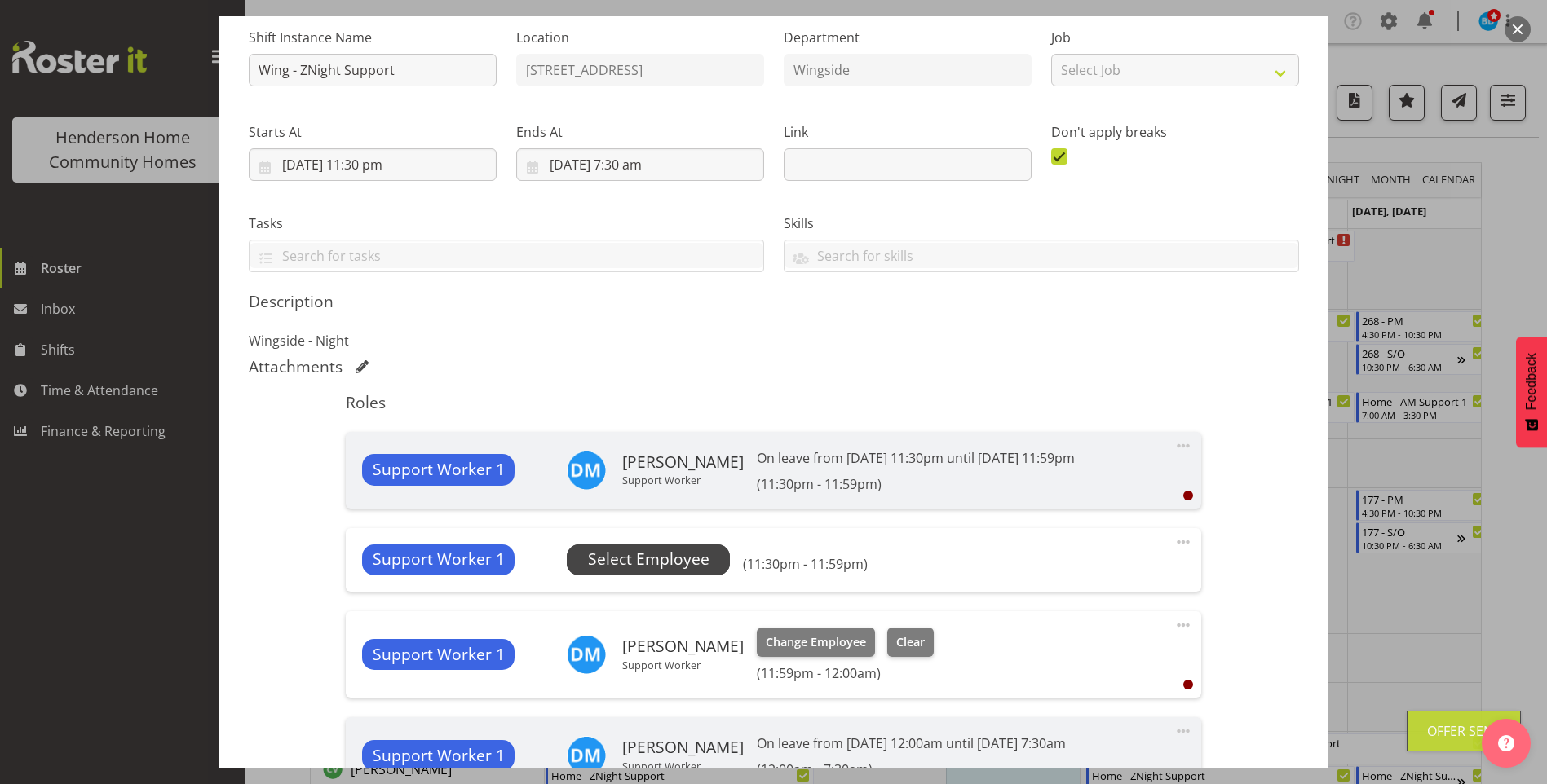
click at [717, 566] on span "Select Employee" at bounding box center [648, 559] width 163 height 31
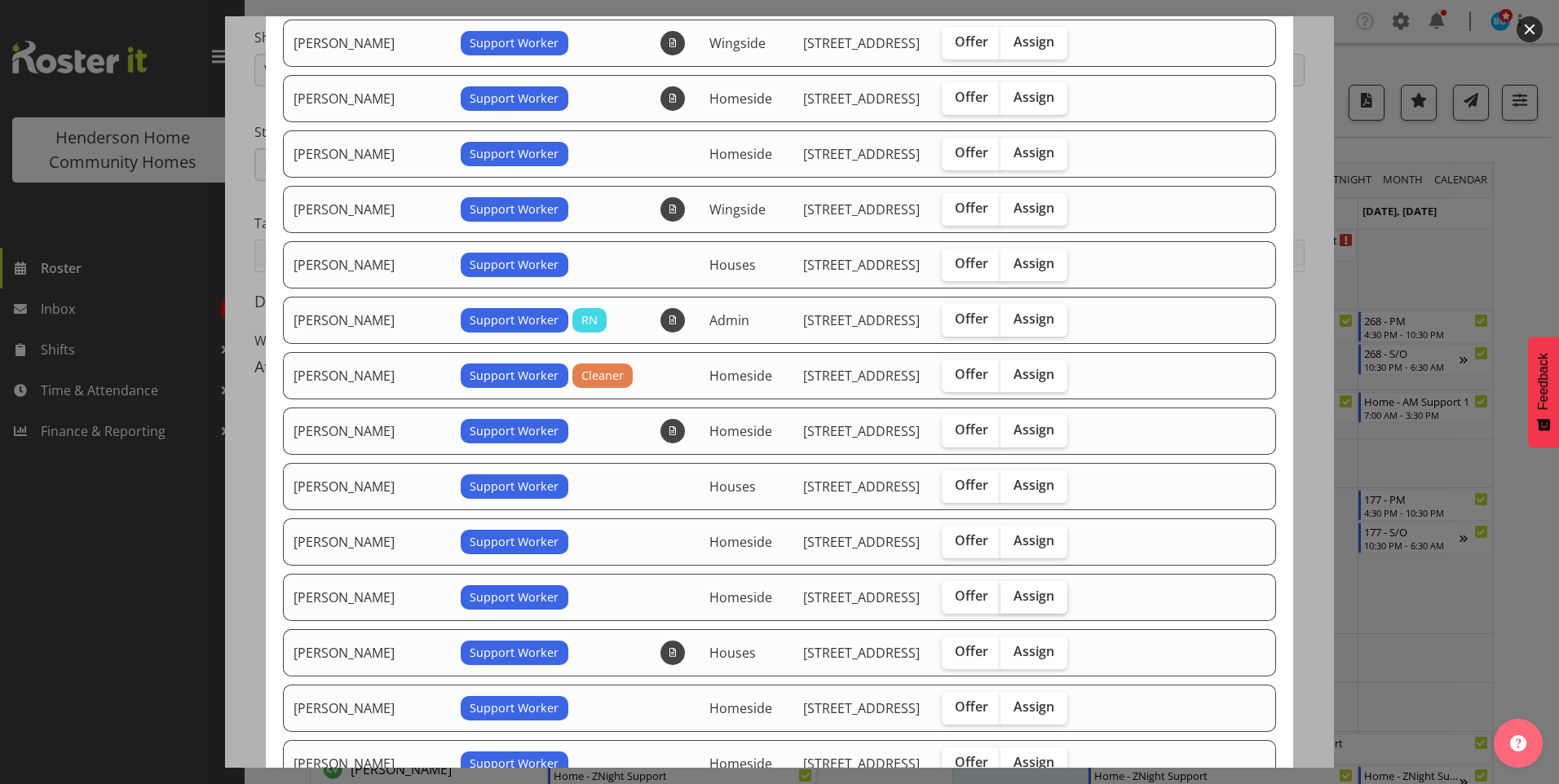
scroll to position [489, 0]
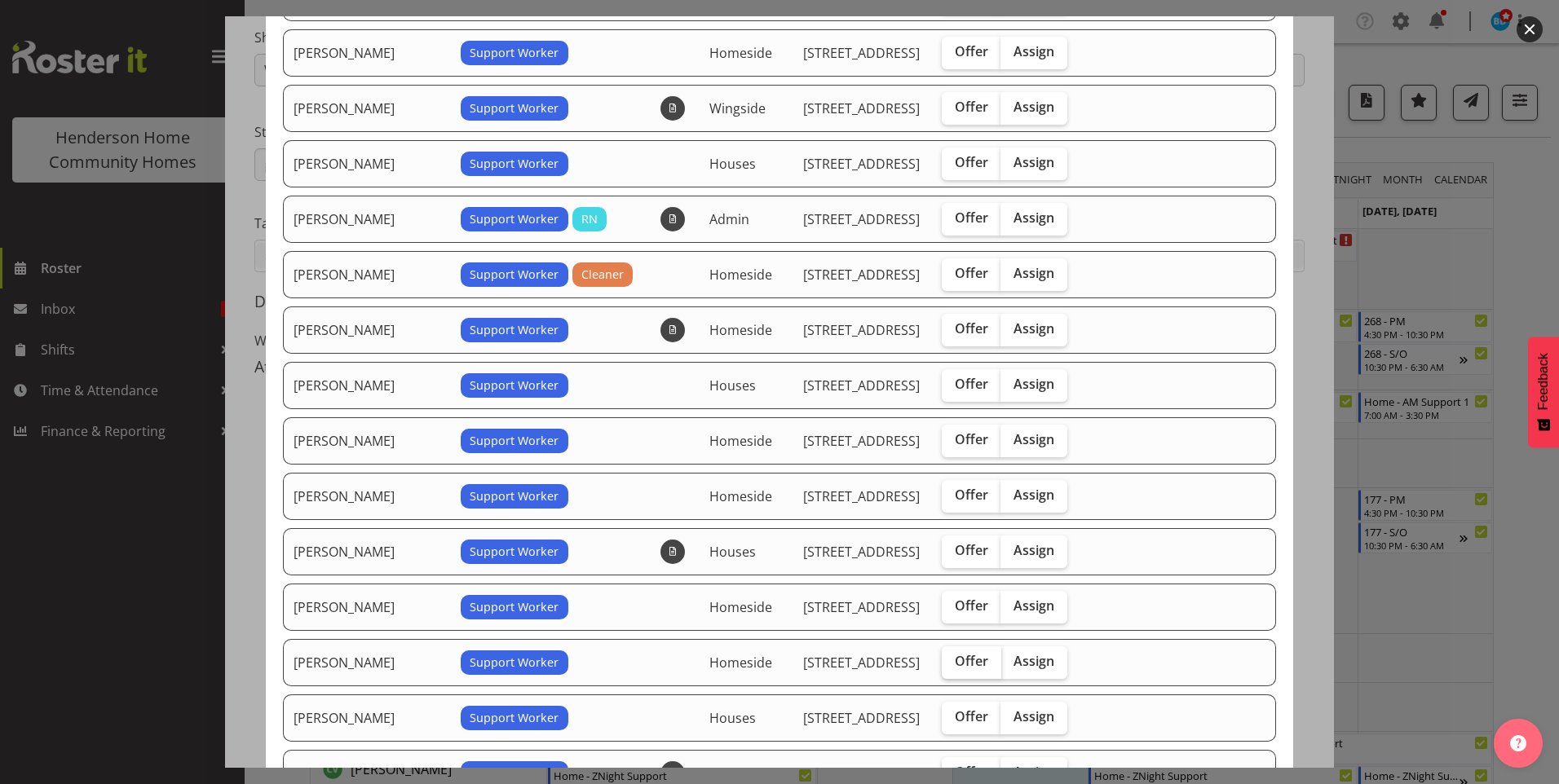
click at [971, 653] on span "Offer" at bounding box center [971, 661] width 33 height 16
click at [952, 656] on input "Offer" at bounding box center [946, 661] width 10 height 10
checkbox input "true"
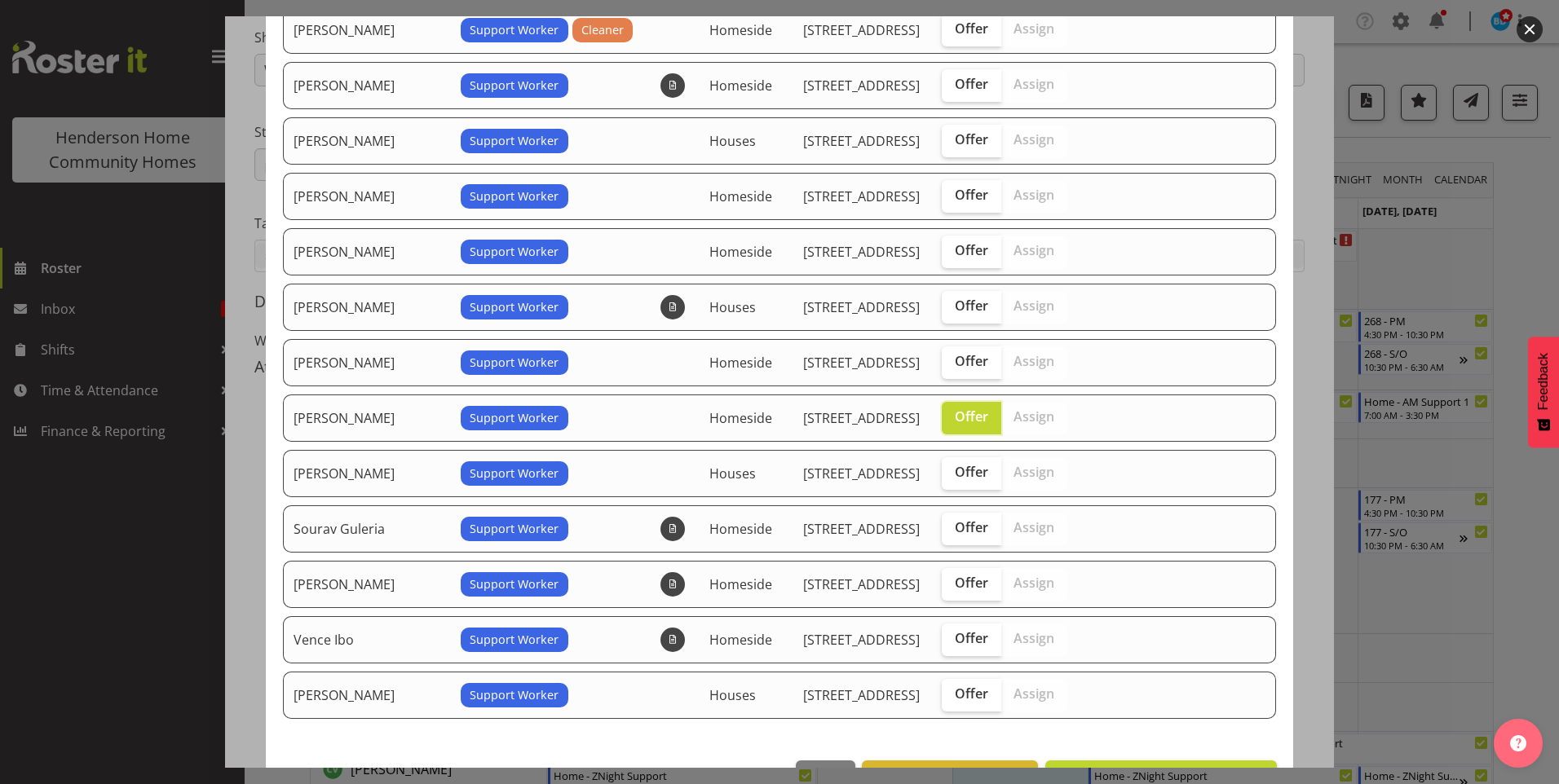
scroll to position [787, 0]
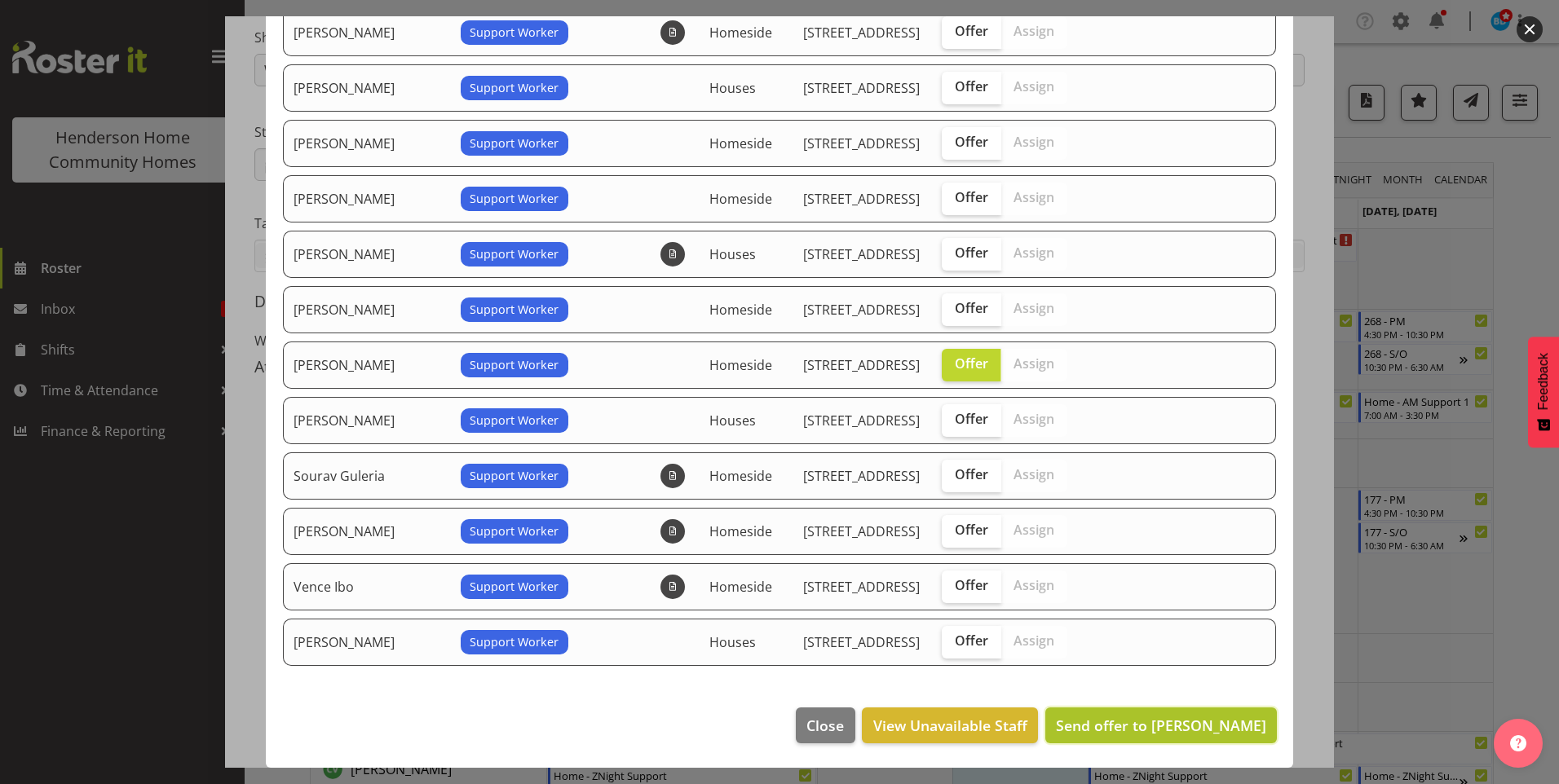
click at [1141, 719] on span "Send offer to Navneet Kaur" at bounding box center [1161, 725] width 211 height 20
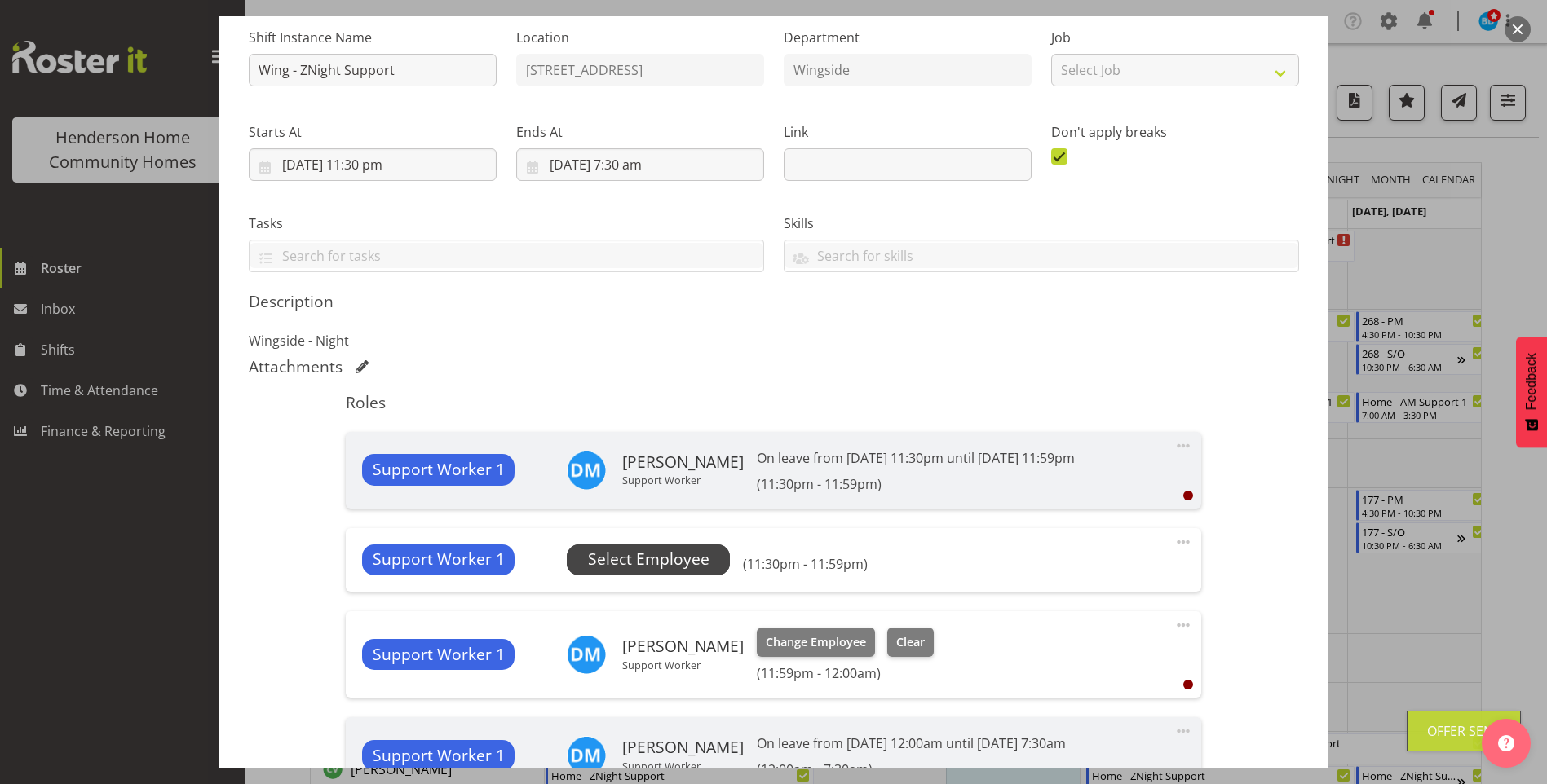
click at [703, 560] on span "Select Employee" at bounding box center [649, 559] width 121 height 24
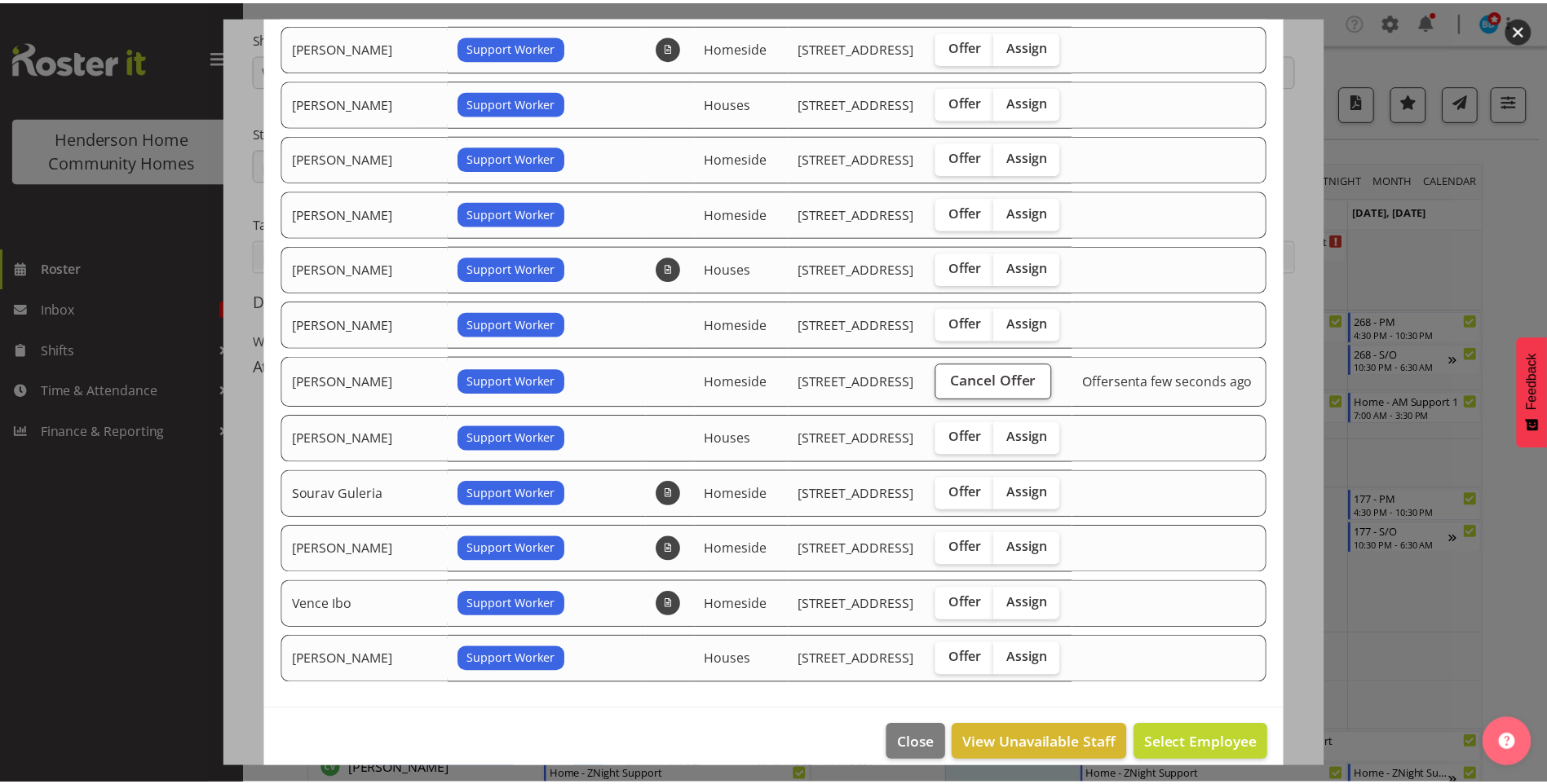
scroll to position [790, 0]
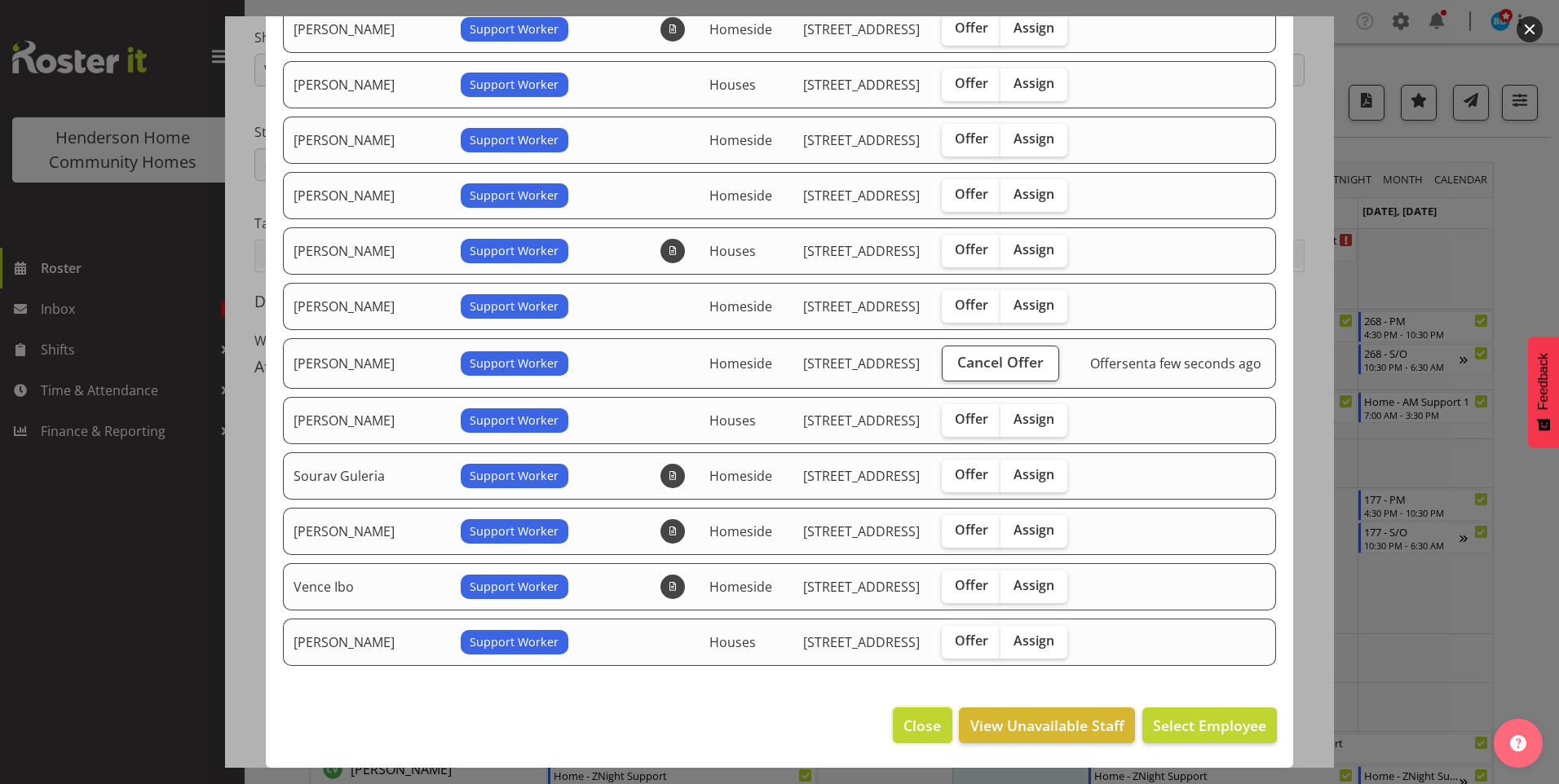
click at [911, 722] on span "Close" at bounding box center [922, 725] width 38 height 21
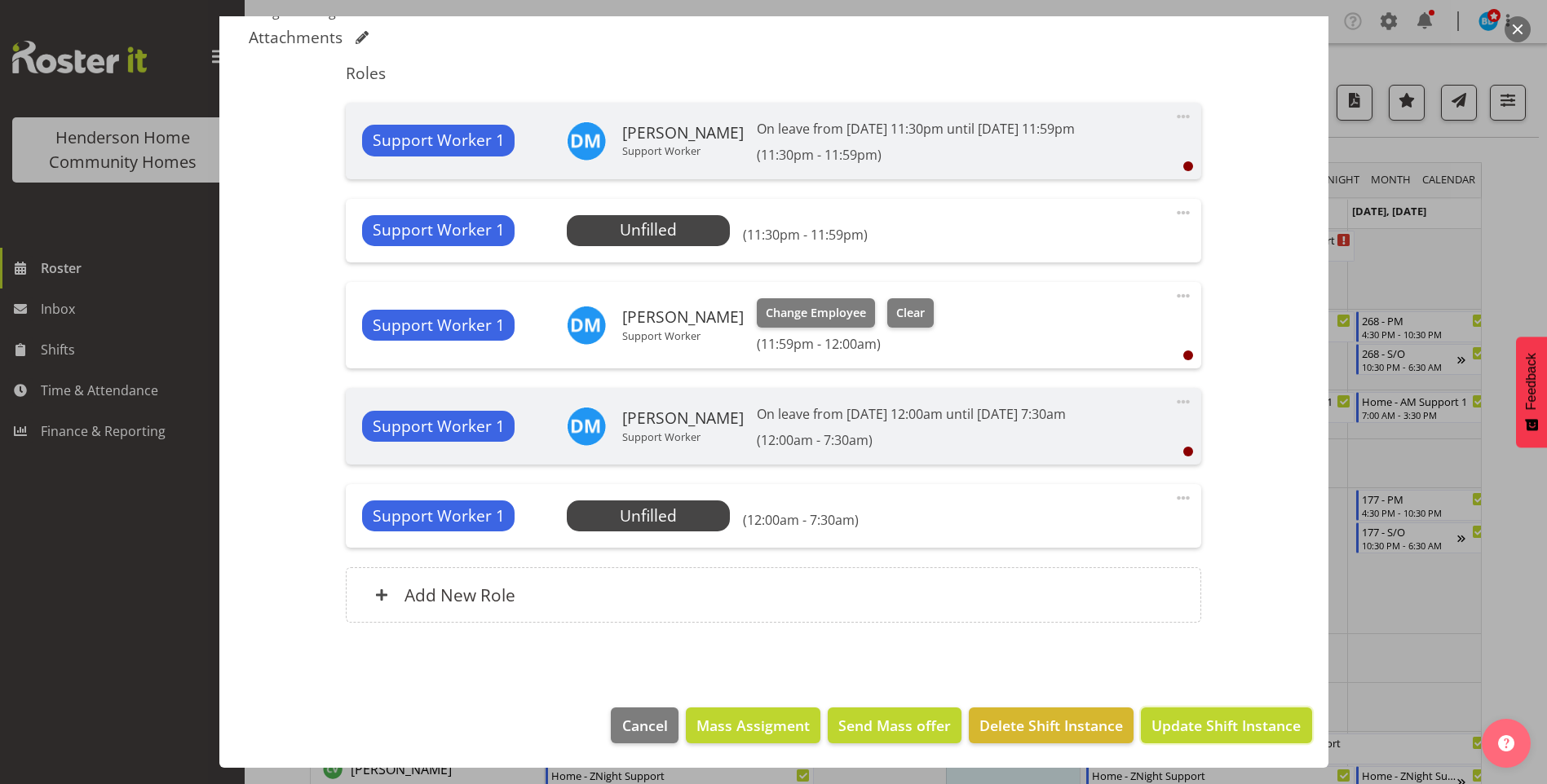
click at [1196, 722] on span "Update Shift Instance" at bounding box center [1225, 725] width 149 height 21
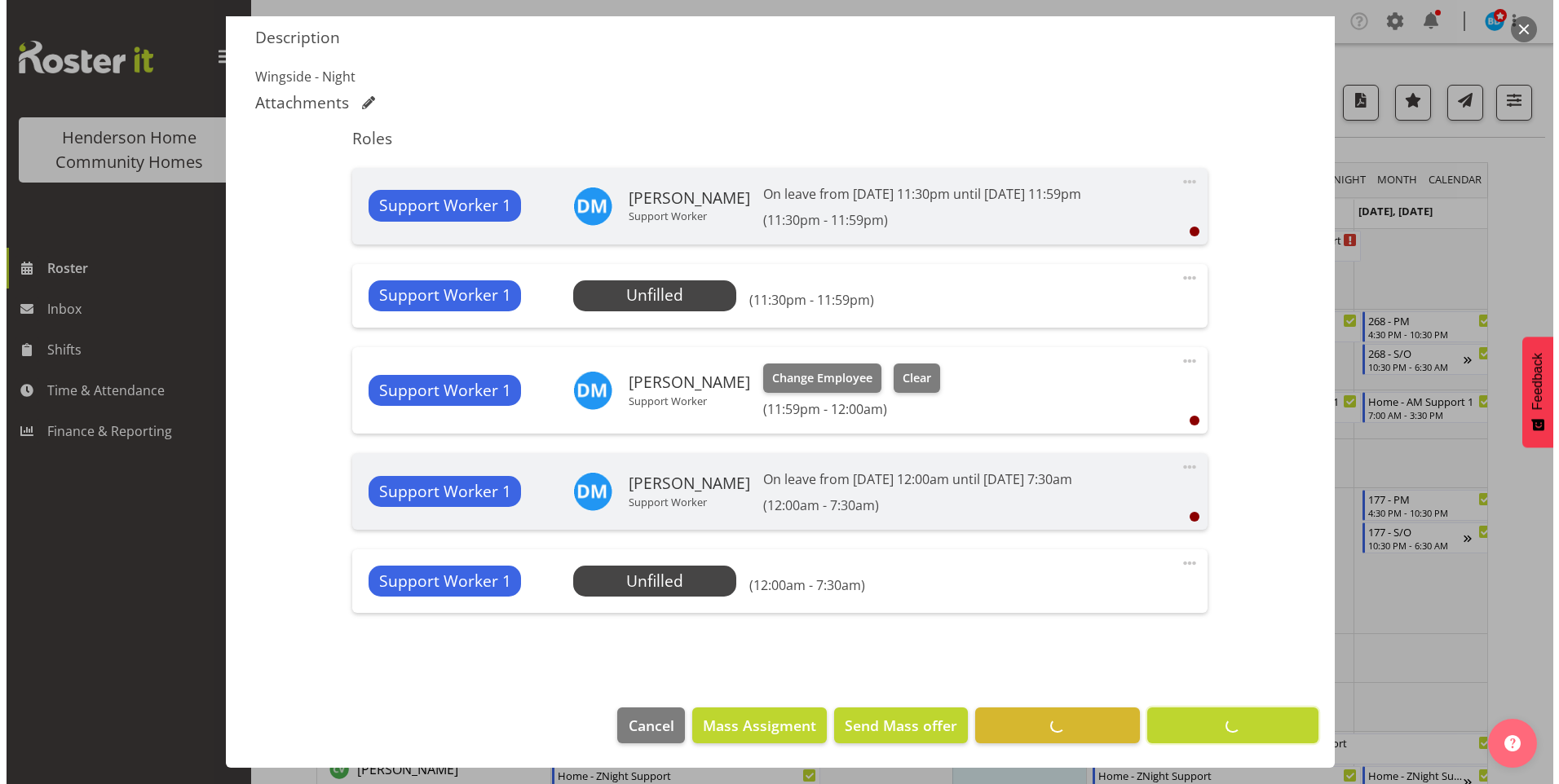
scroll to position [427, 0]
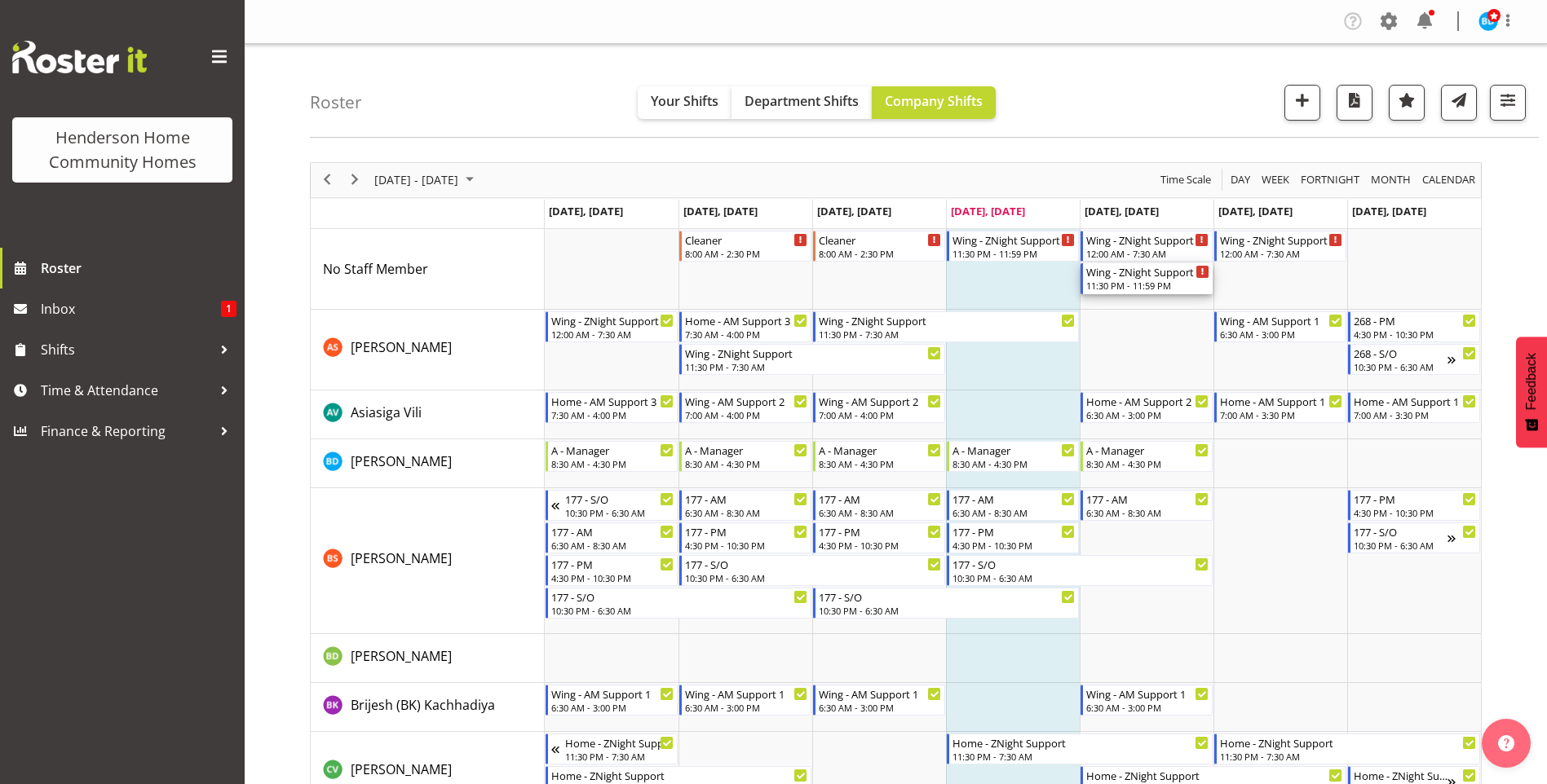
click at [1166, 286] on div "11:30 PM - 11:59 PM" at bounding box center [1148, 285] width 123 height 13
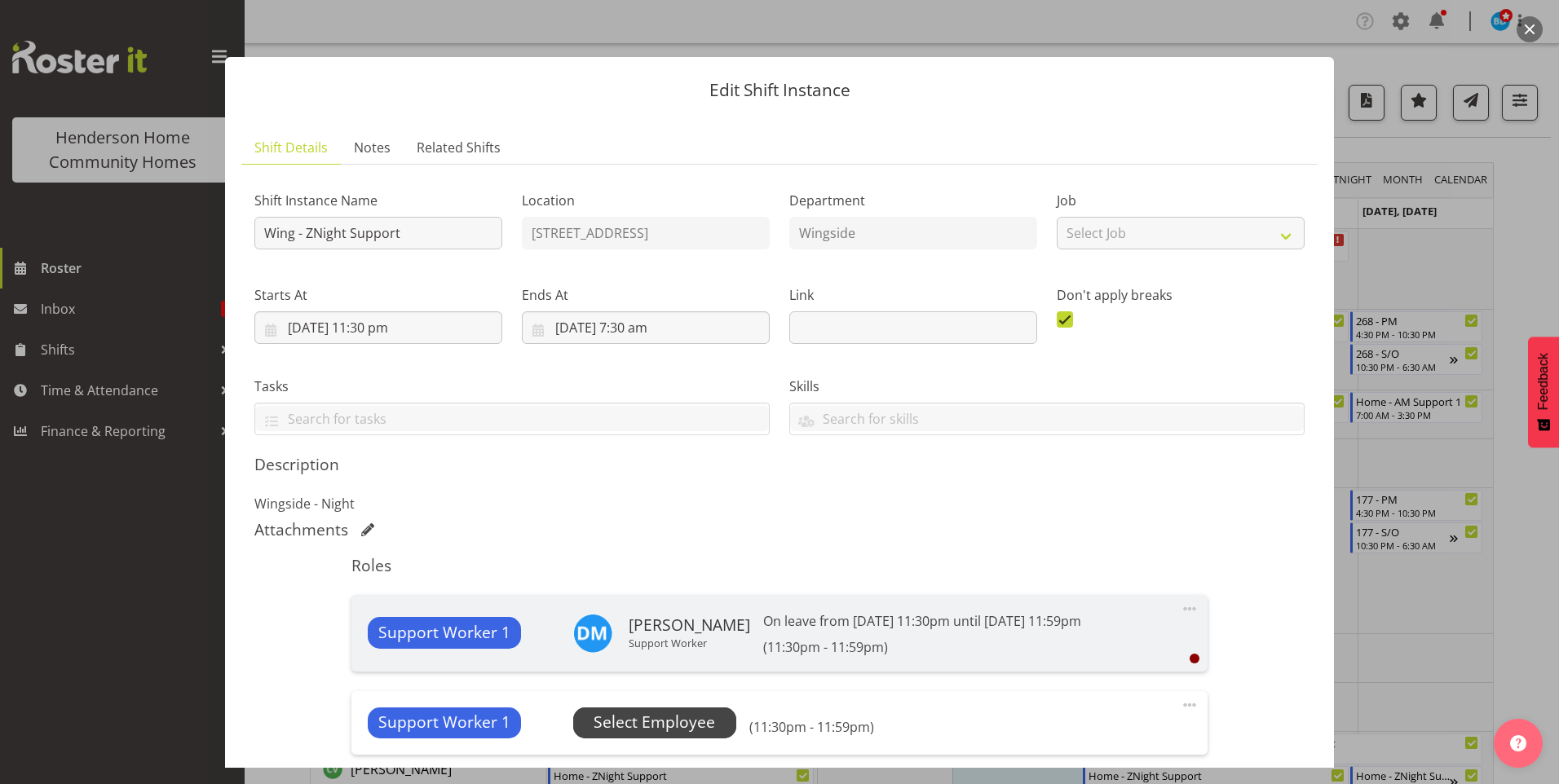
click at [697, 717] on span "Select Employee" at bounding box center [654, 722] width 121 height 24
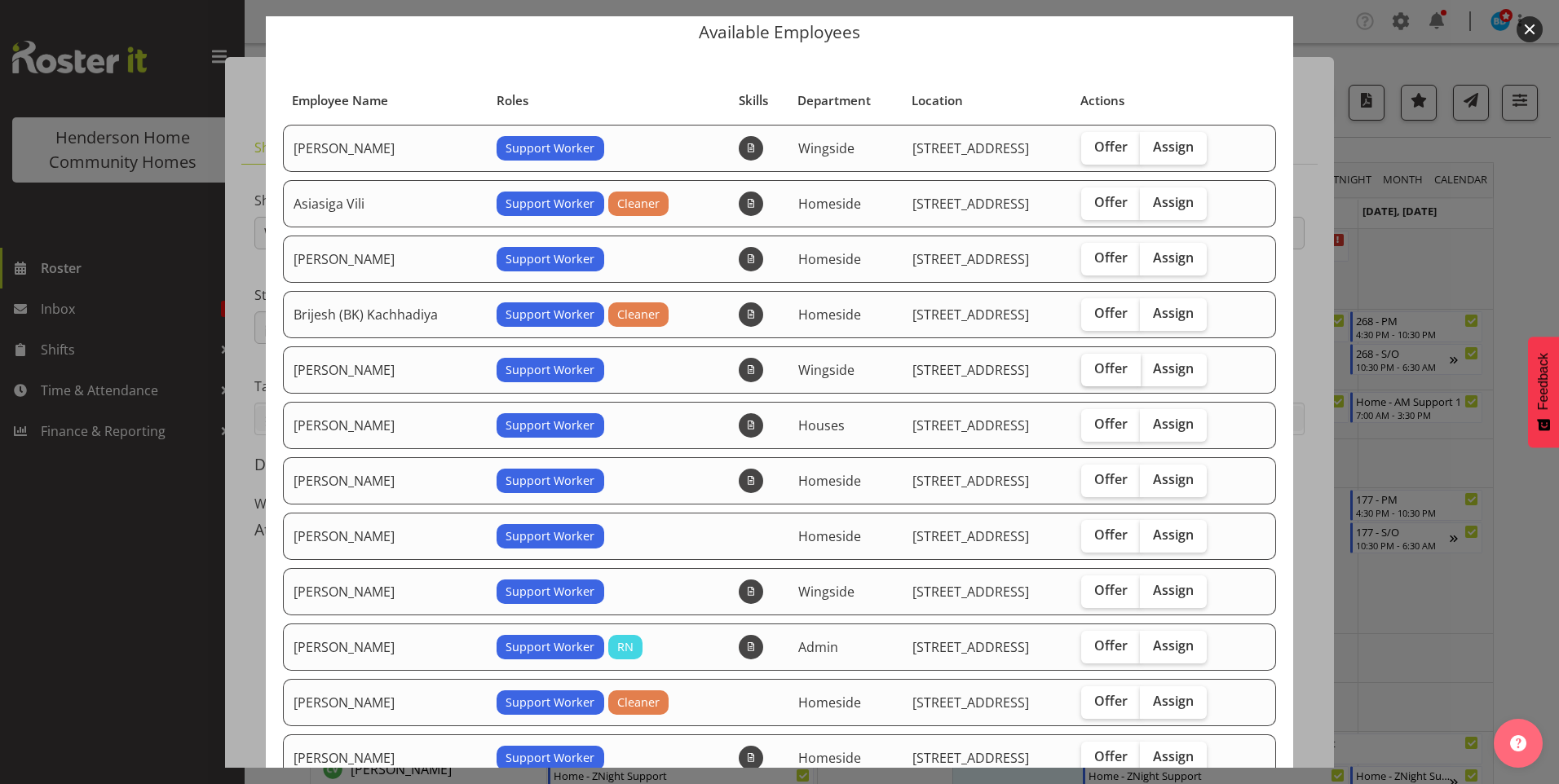
scroll to position [82, 0]
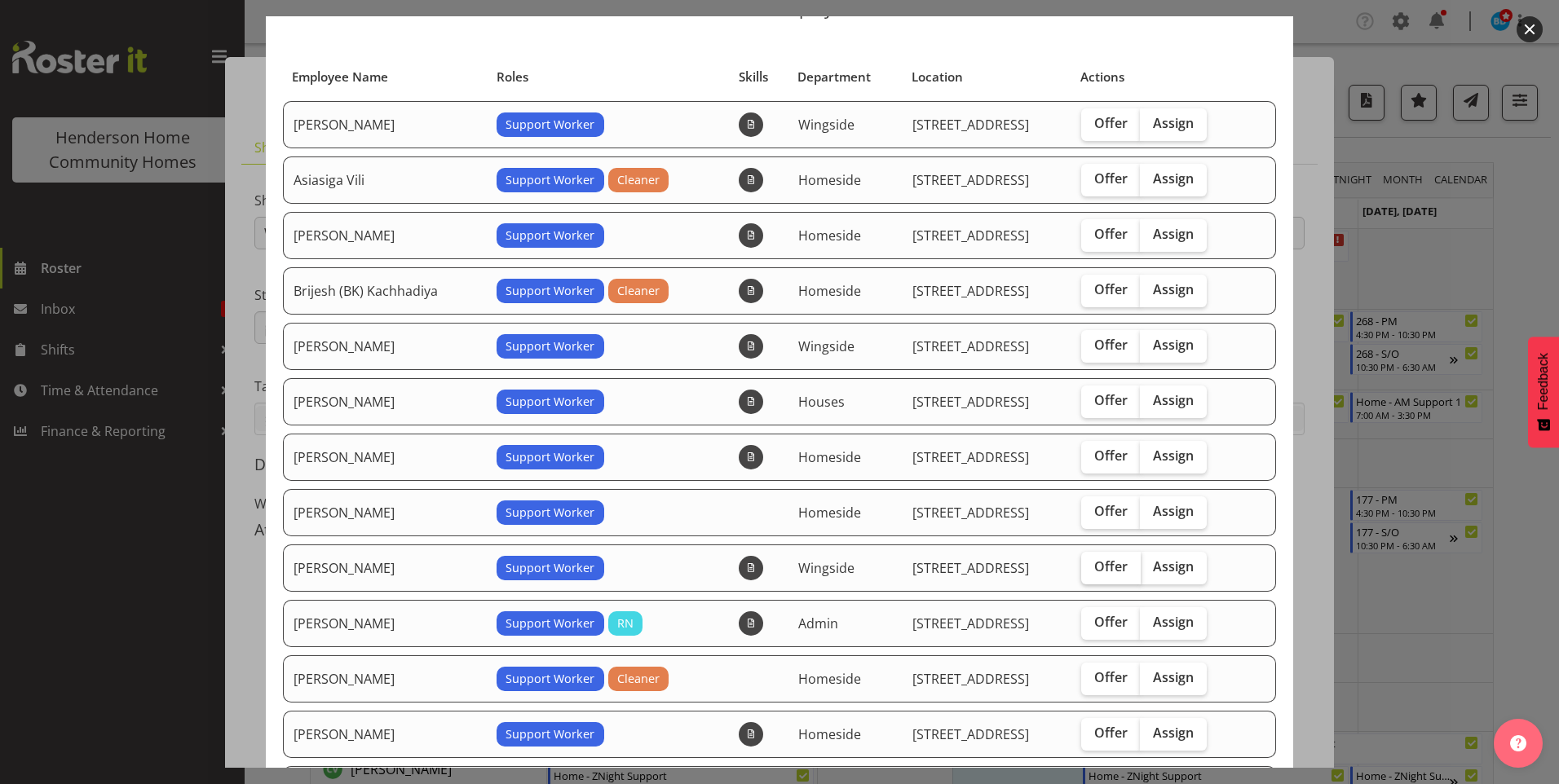
click at [1094, 555] on label "Offer" at bounding box center [1110, 568] width 60 height 32
click at [1091, 561] on input "Offer" at bounding box center [1086, 566] width 10 height 10
checkbox input "true"
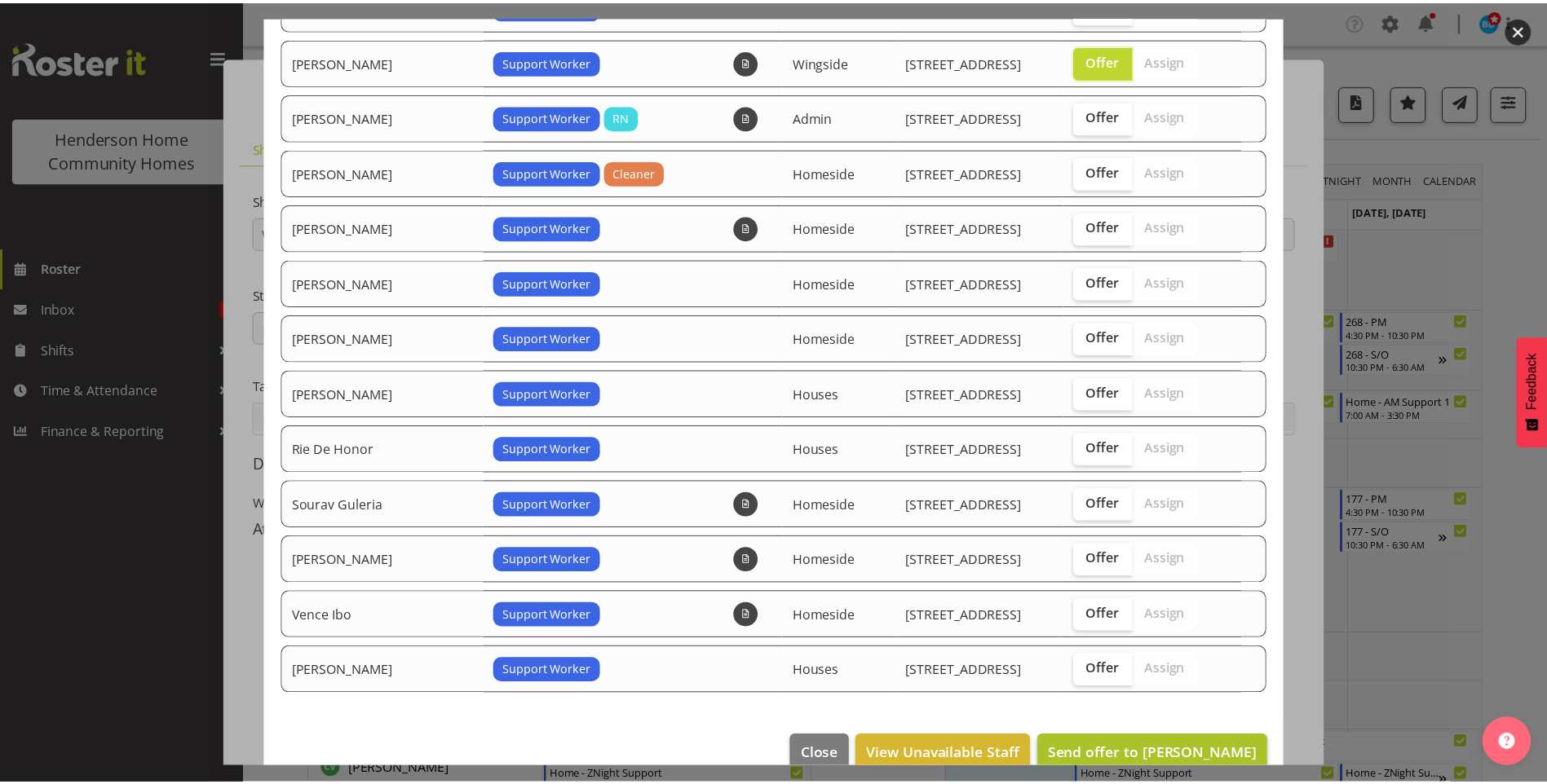
scroll to position [617, 0]
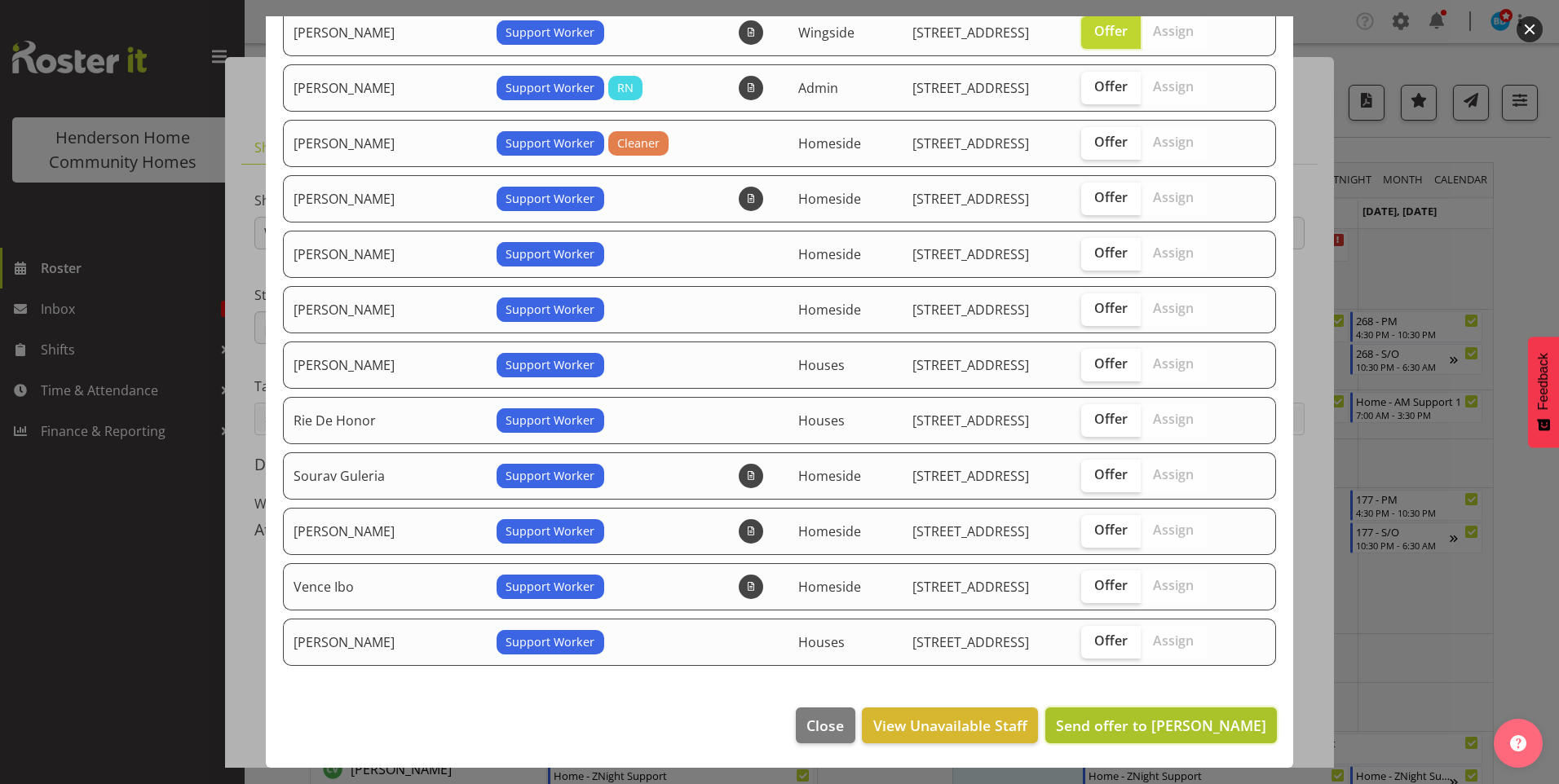
click at [1174, 721] on span "Send offer to Janeth Sison" at bounding box center [1161, 725] width 211 height 20
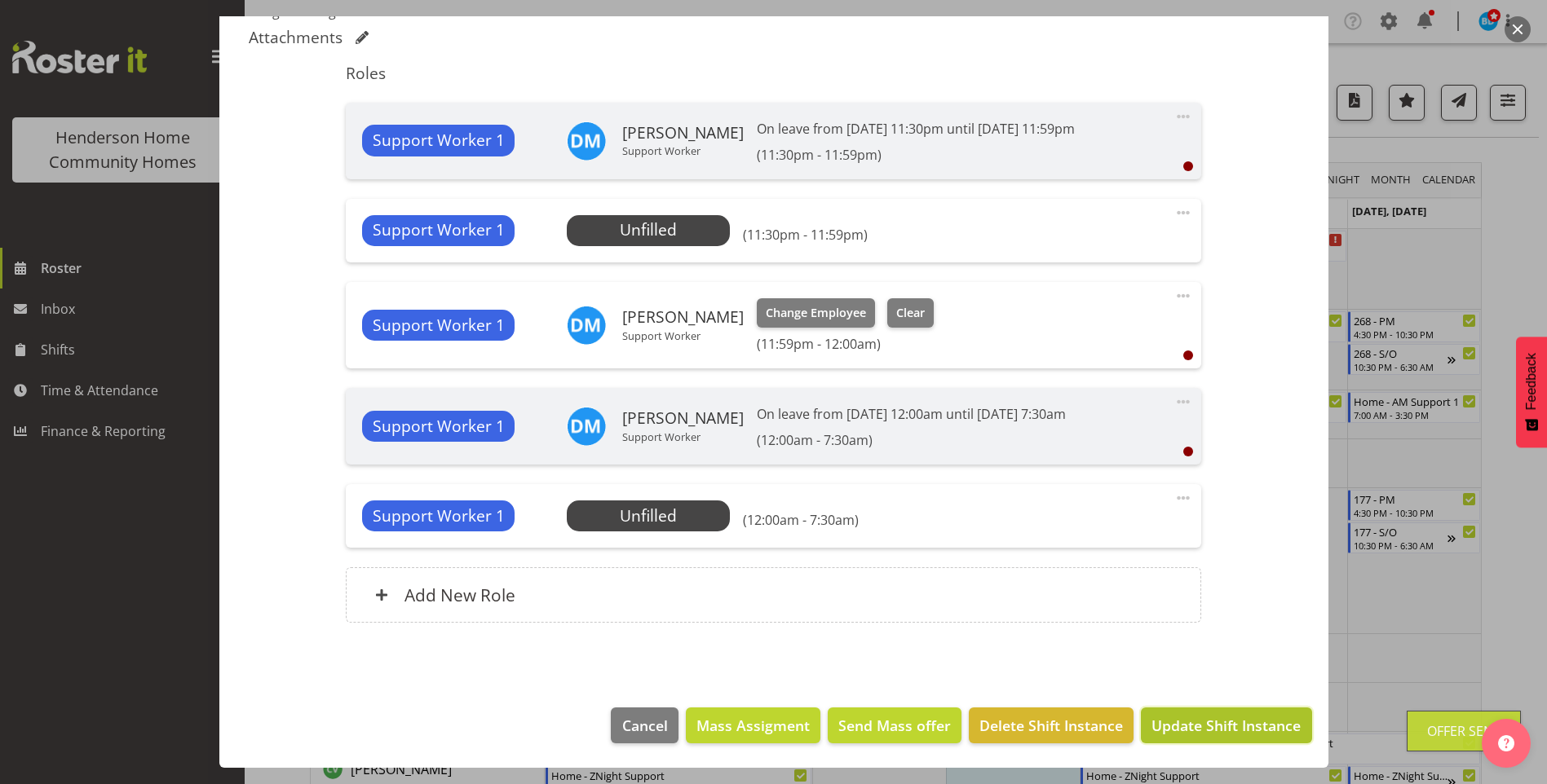
click at [1192, 720] on span "Update Shift Instance" at bounding box center [1225, 725] width 149 height 21
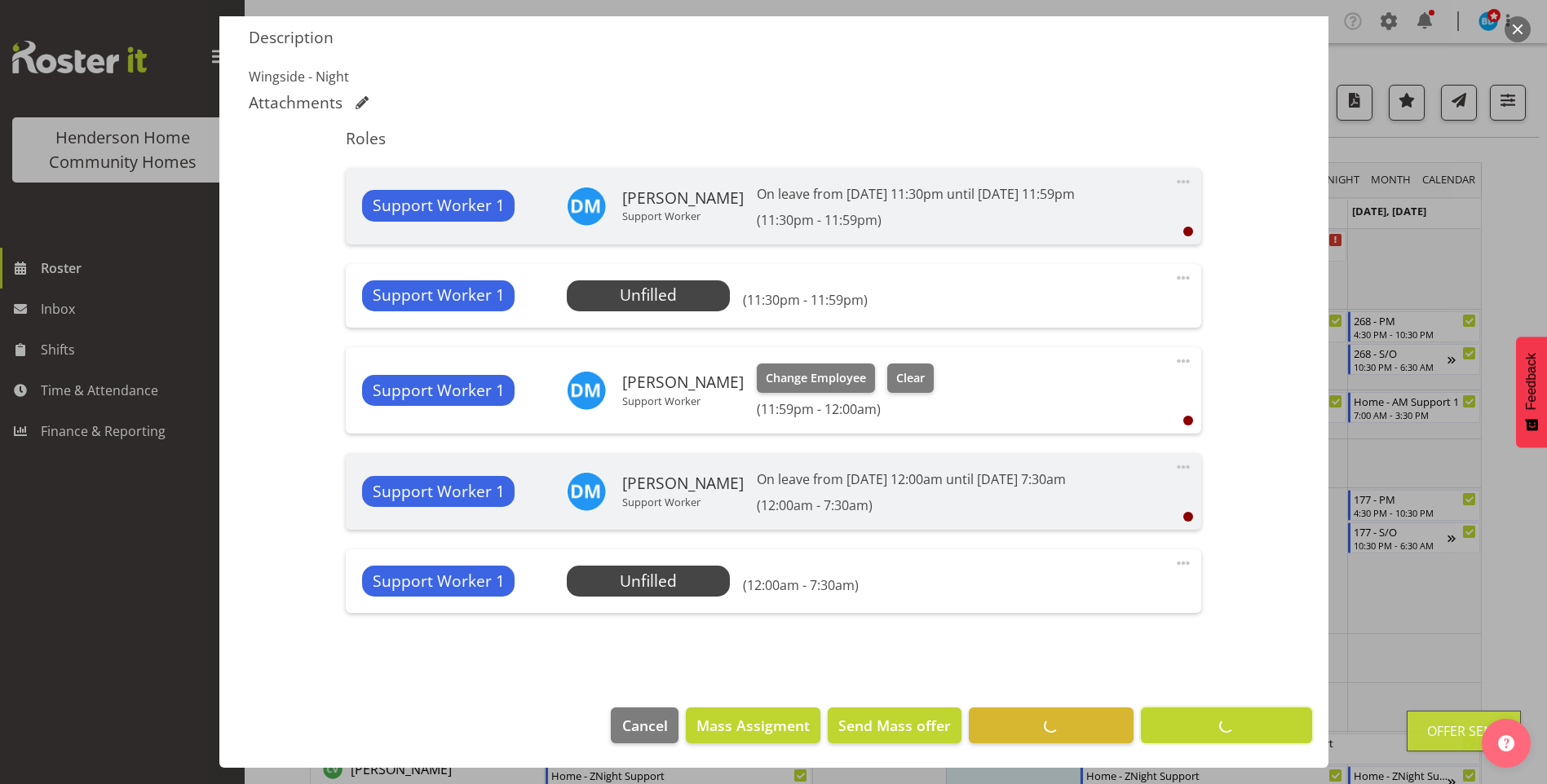
scroll to position [427, 0]
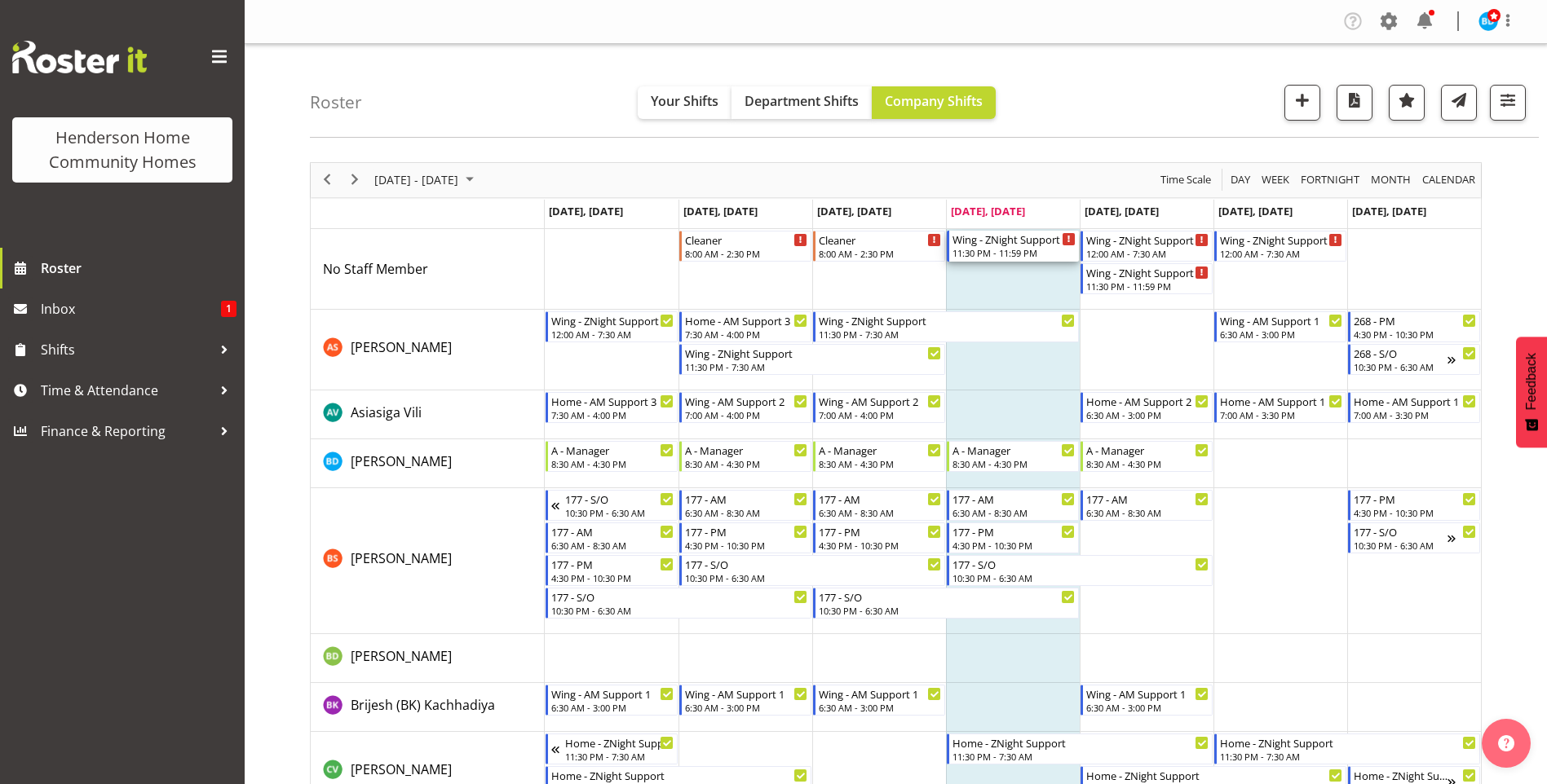
click at [1007, 248] on div "11:30 PM - 11:59 PM" at bounding box center [1014, 253] width 123 height 13
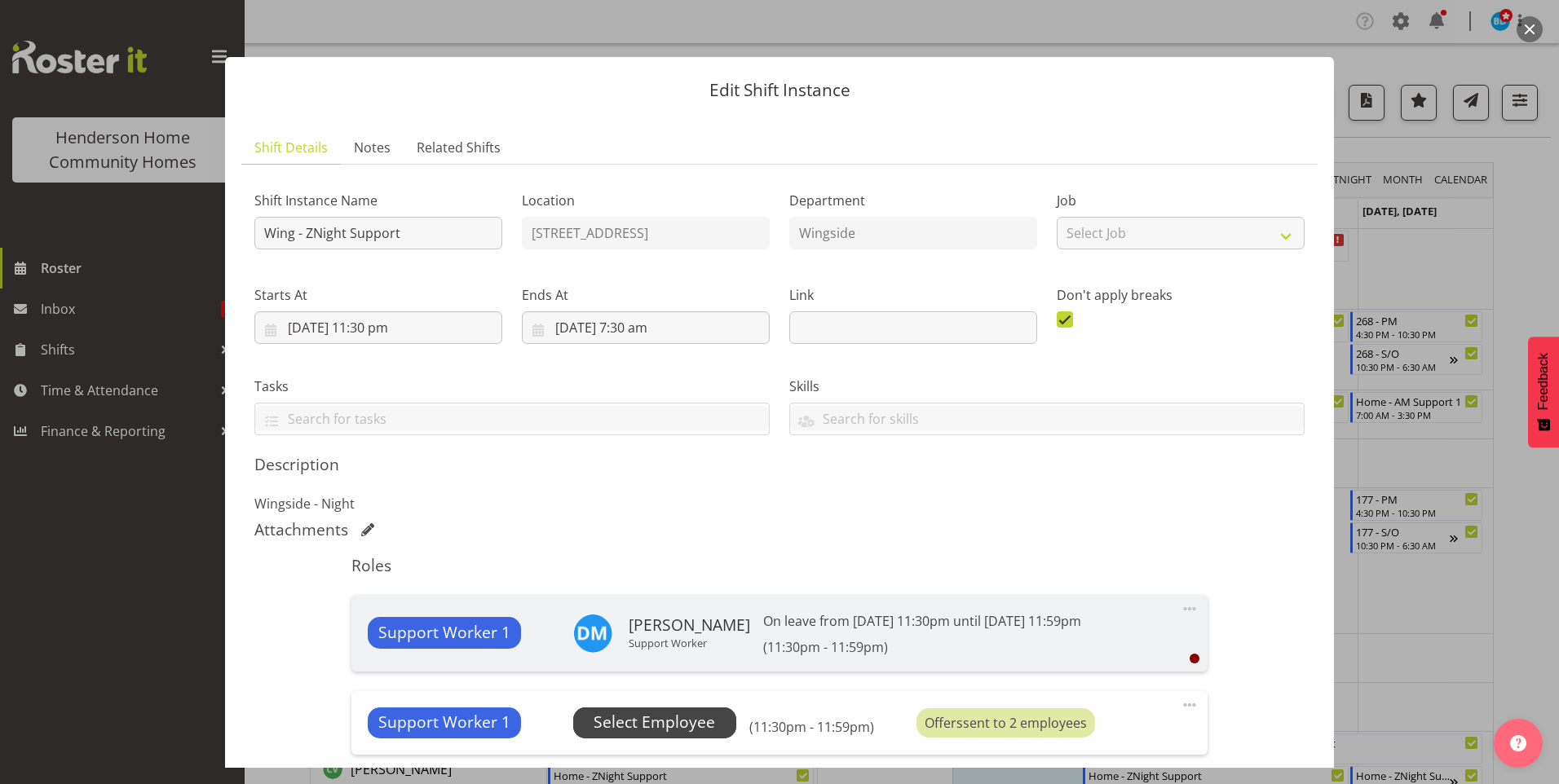
click at [651, 712] on span "Select Employee" at bounding box center [654, 722] width 121 height 24
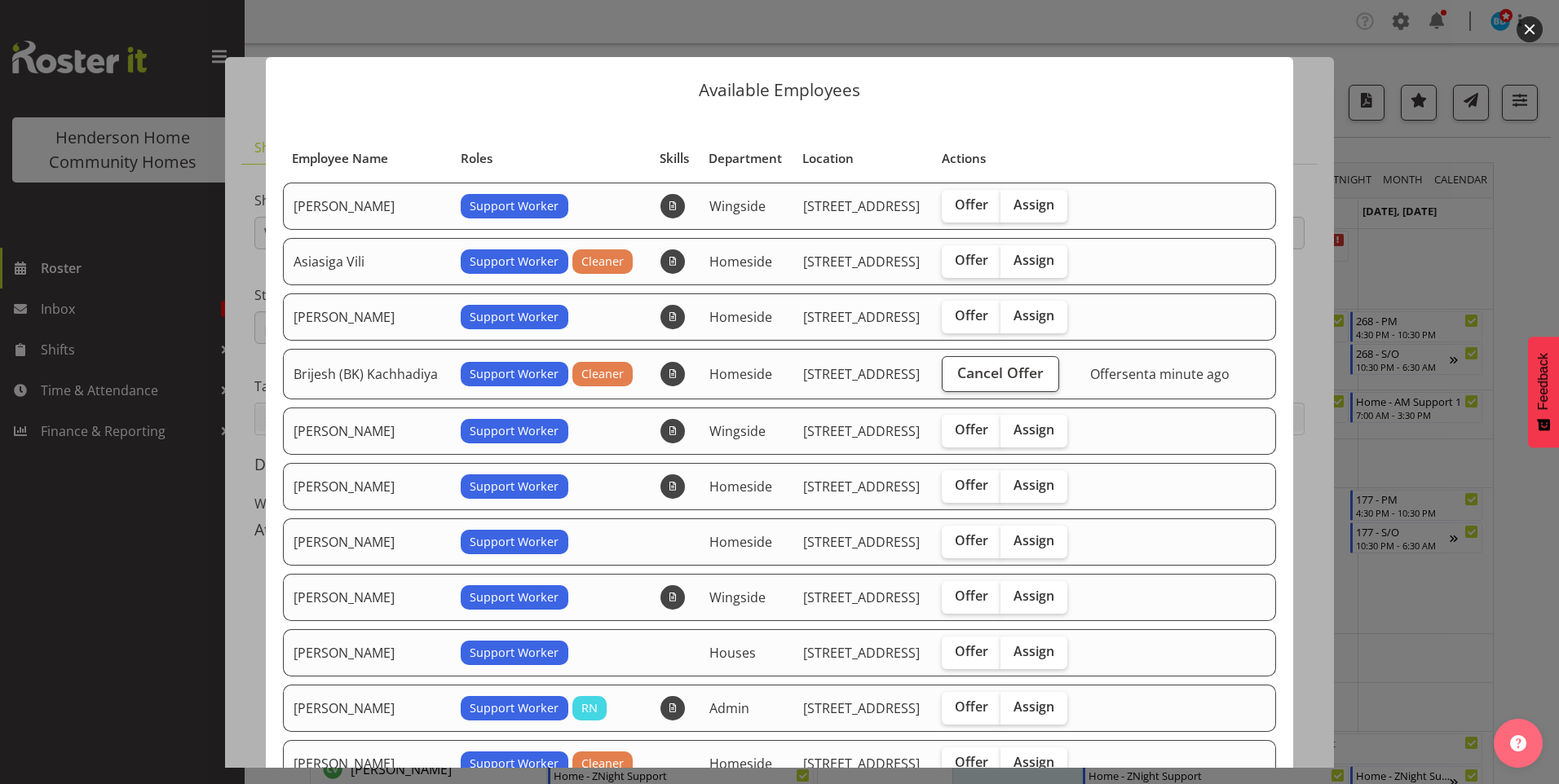
click at [110, 624] on div at bounding box center [780, 392] width 1559 height 784
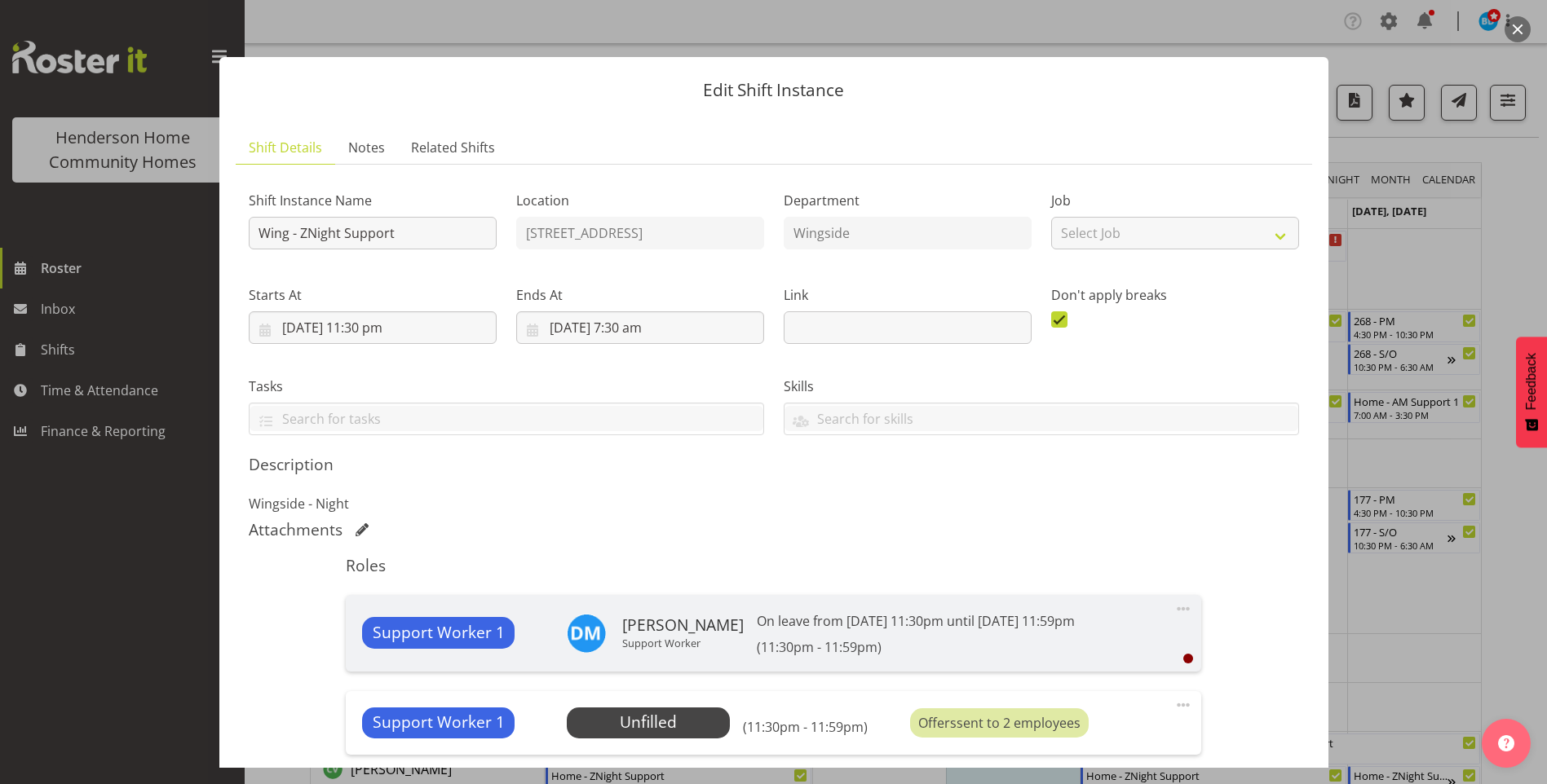
click at [121, 617] on div at bounding box center [773, 392] width 1547 height 784
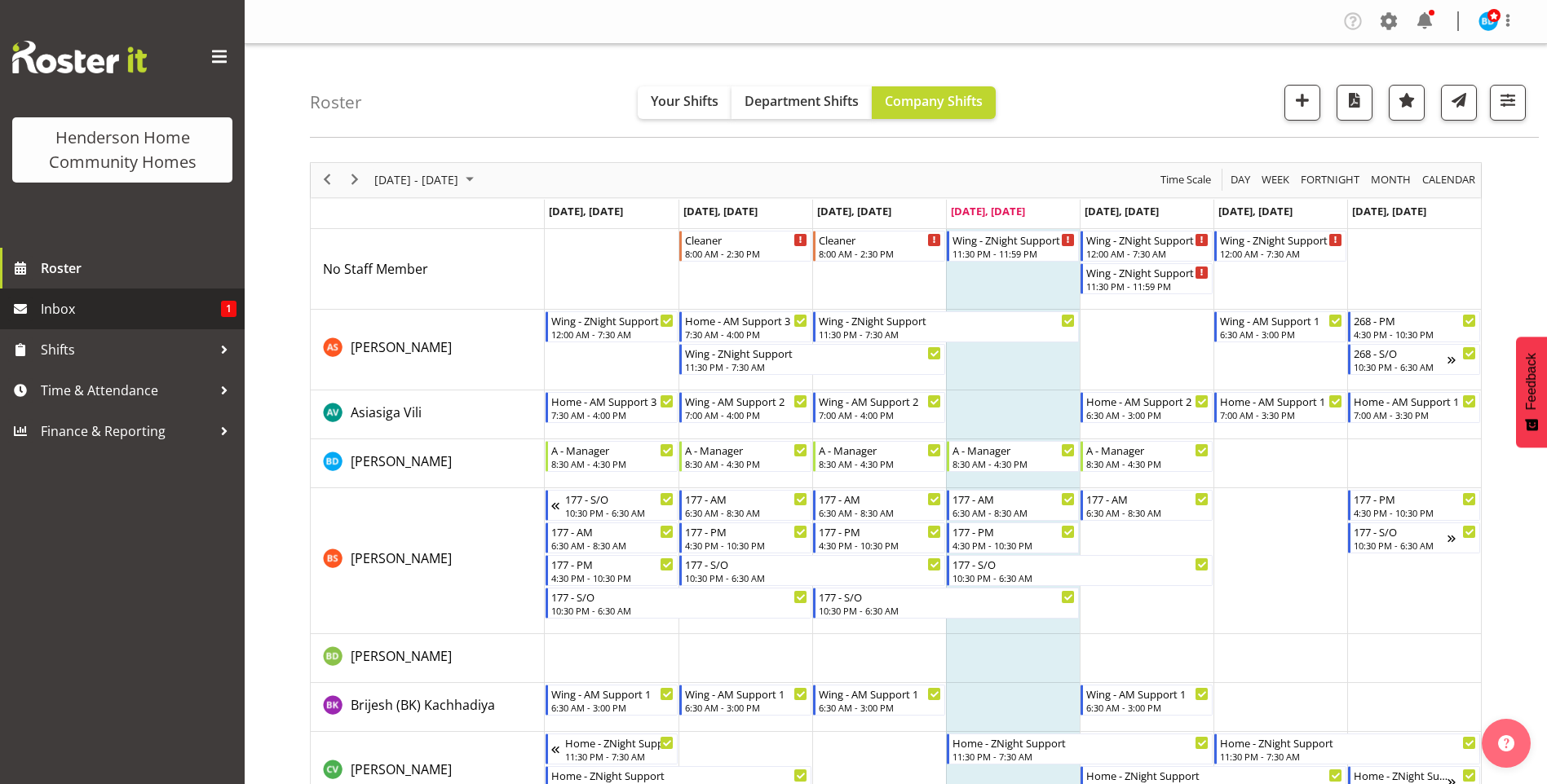
click at [148, 314] on span "Inbox" at bounding box center [131, 309] width 180 height 25
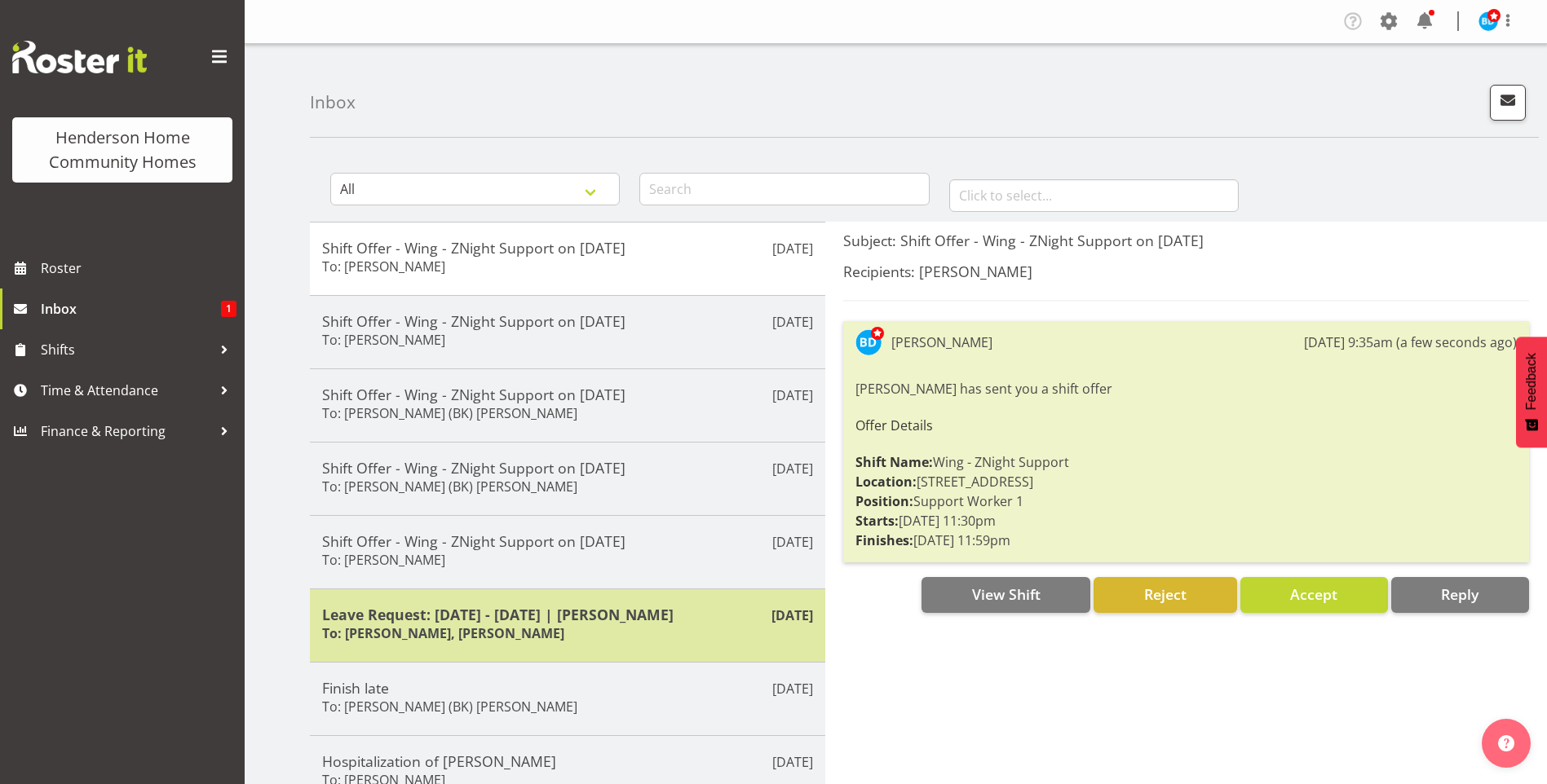
click at [578, 624] on div "Leave Request: [DATE] - [DATE] | [PERSON_NAME] To: [PERSON_NAME], [PERSON_NAME]" at bounding box center [567, 626] width 490 height 40
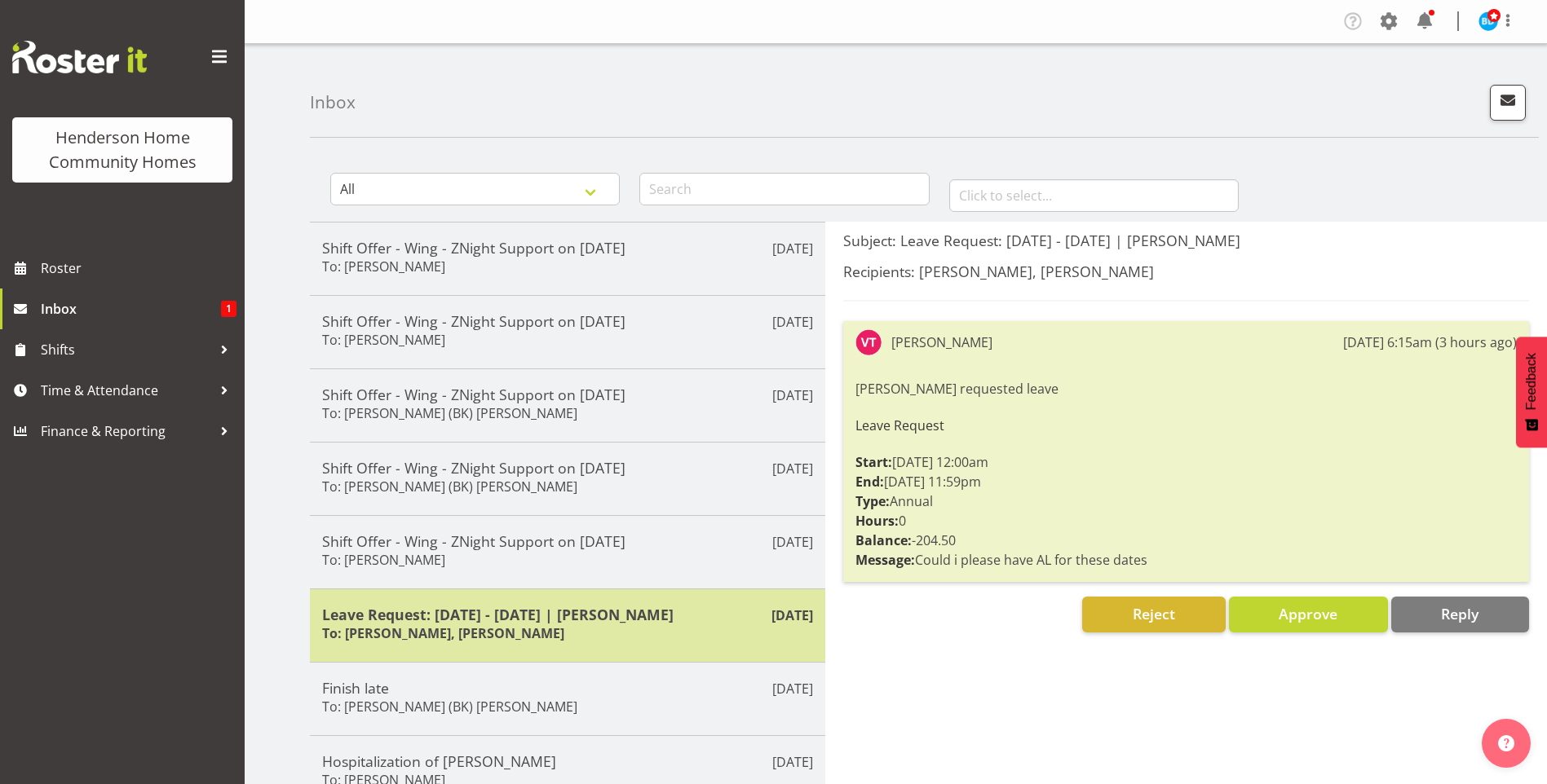
click at [647, 660] on div "[DATE] Leave Request: [DATE] - [DATE] | [PERSON_NAME] To: [PERSON_NAME], [PERSO…" at bounding box center [567, 625] width 515 height 73
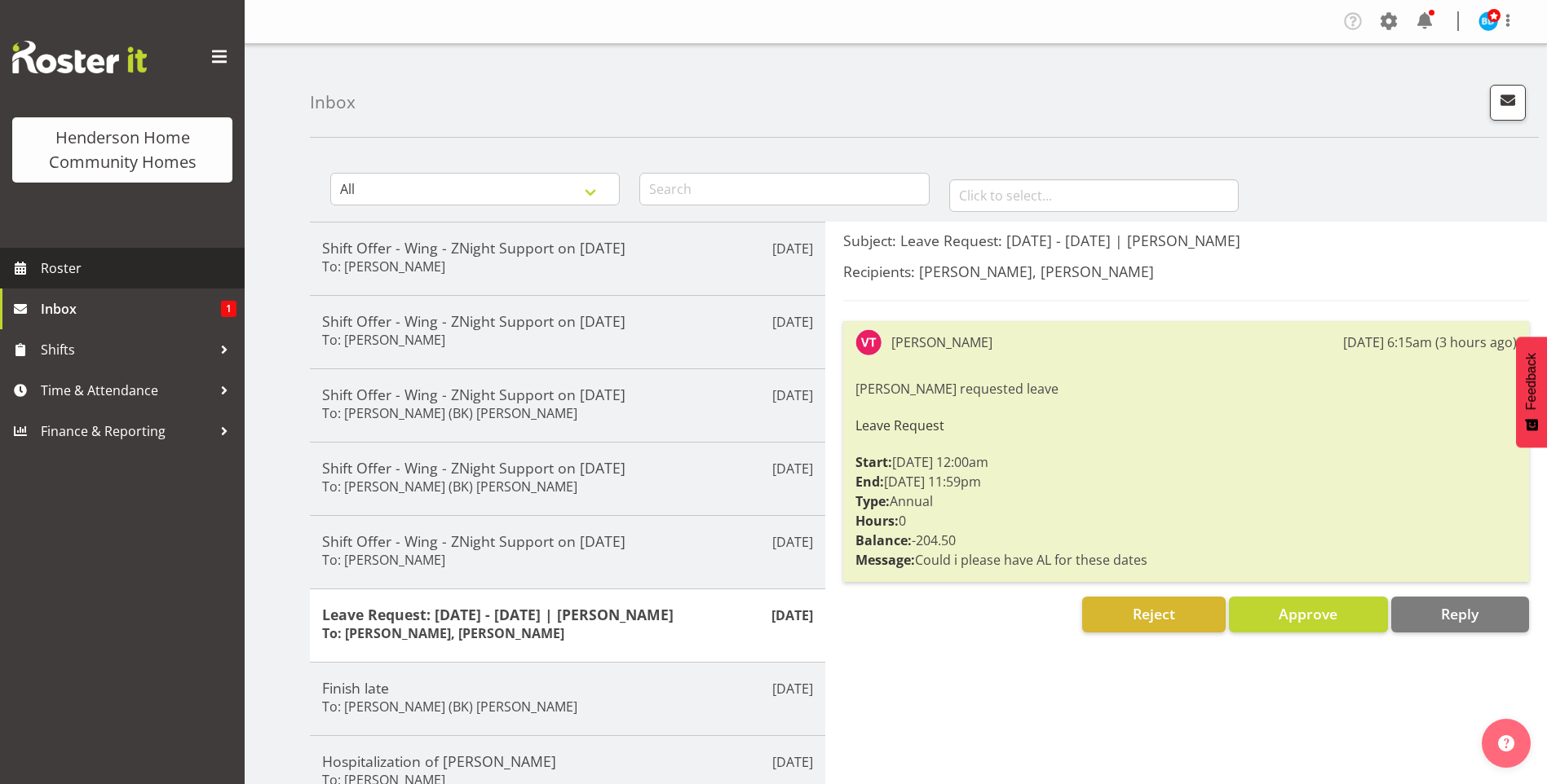
click at [199, 274] on span "Roster" at bounding box center [138, 268] width 195 height 25
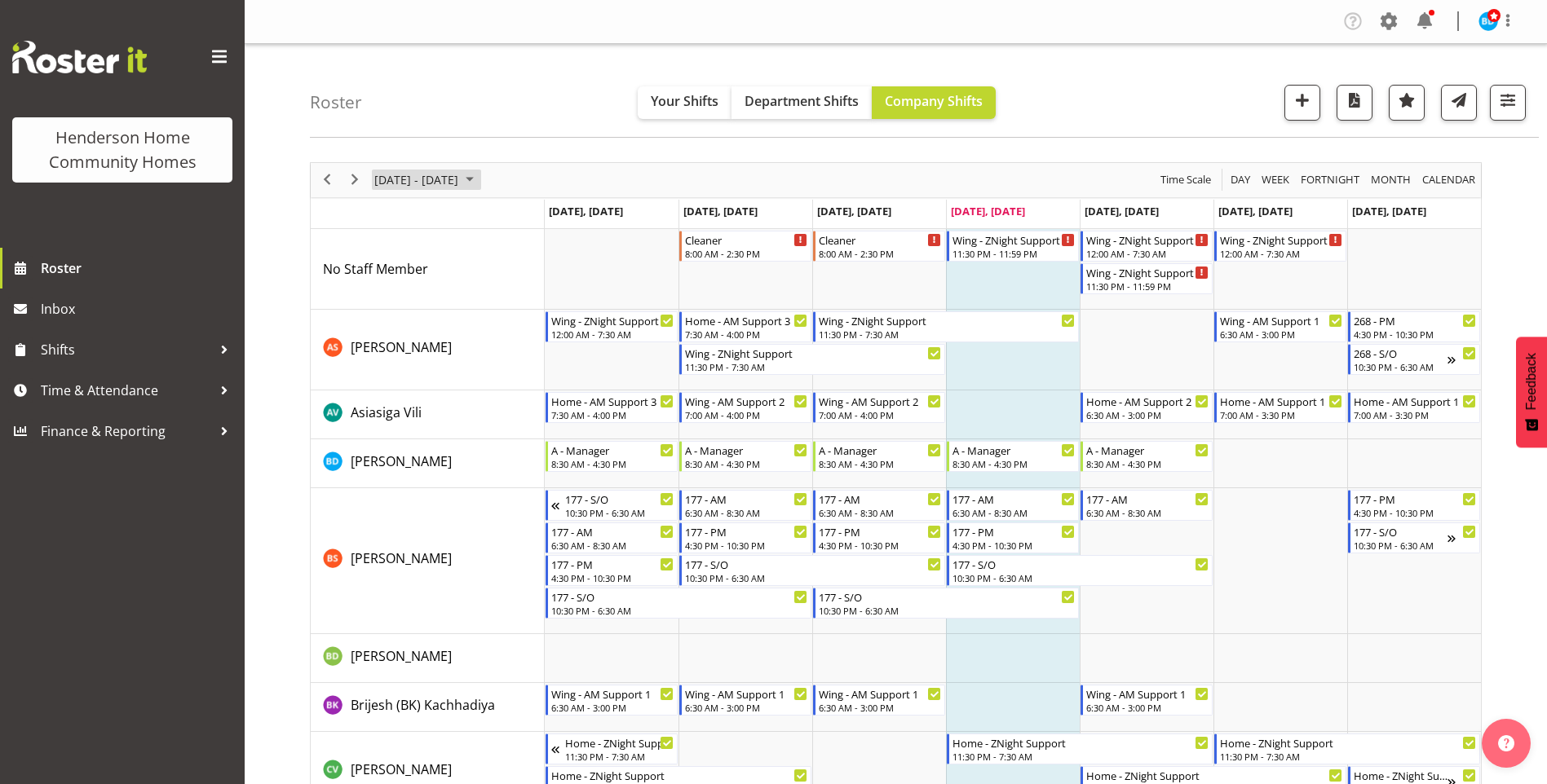
click at [479, 179] on span "September 2025" at bounding box center [470, 179] width 20 height 20
click at [556, 223] on span "next month" at bounding box center [545, 220] width 28 height 29
click at [555, 222] on span "next month" at bounding box center [545, 220] width 28 height 29
click at [390, 359] on span "17" at bounding box center [392, 360] width 25 height 25
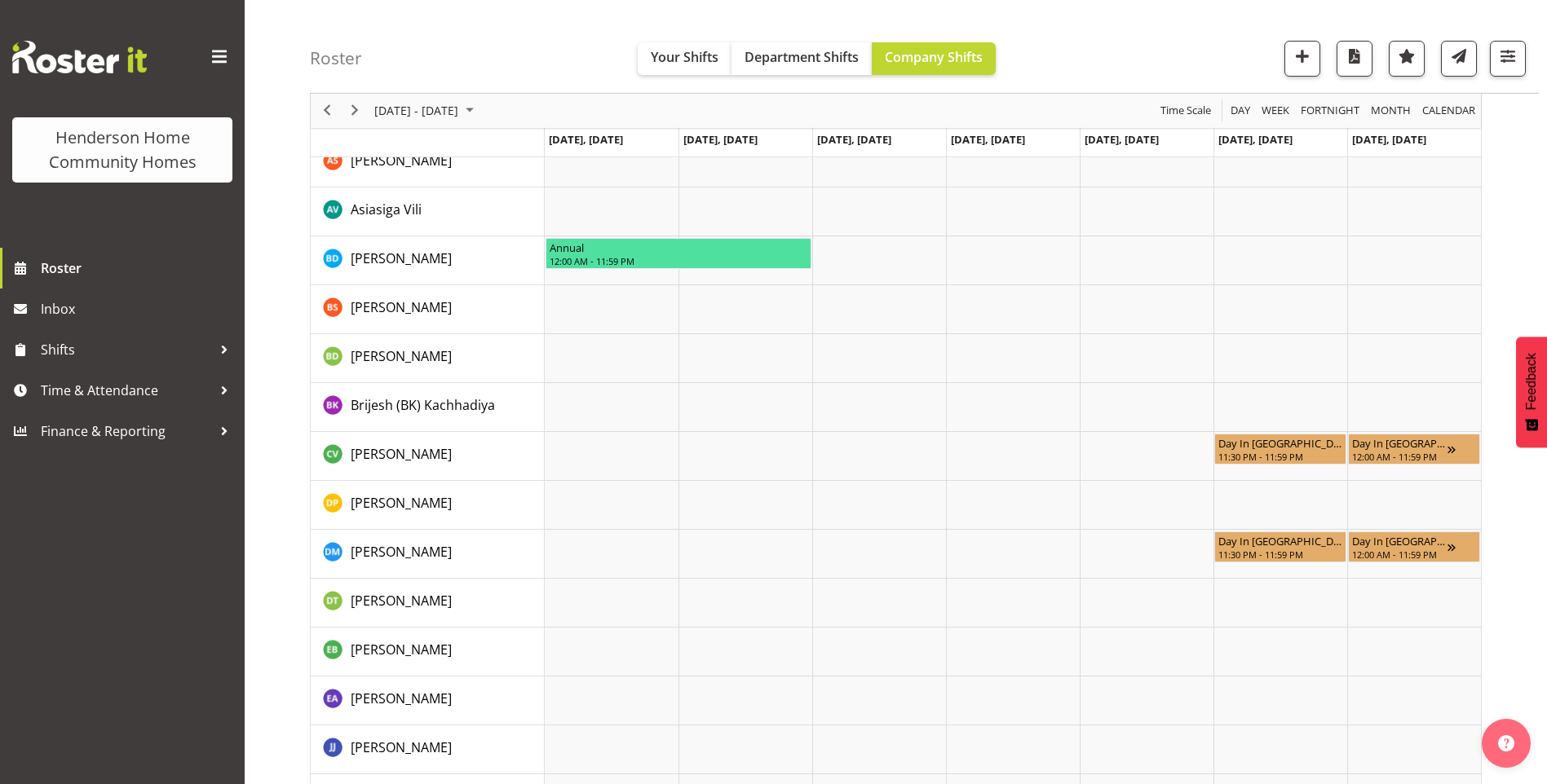
scroll to position [163, 0]
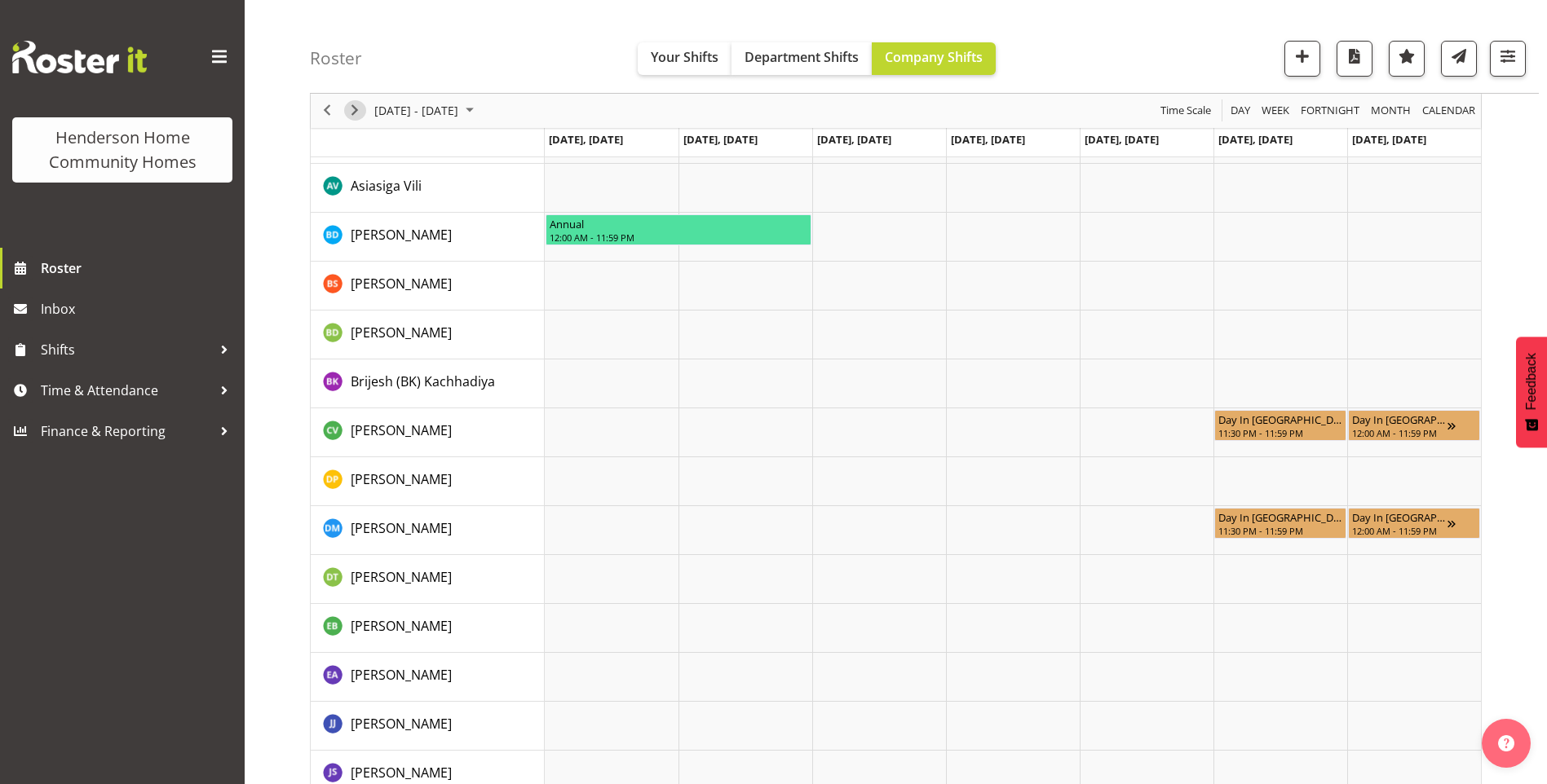
click at [357, 113] on span "Next" at bounding box center [355, 111] width 20 height 20
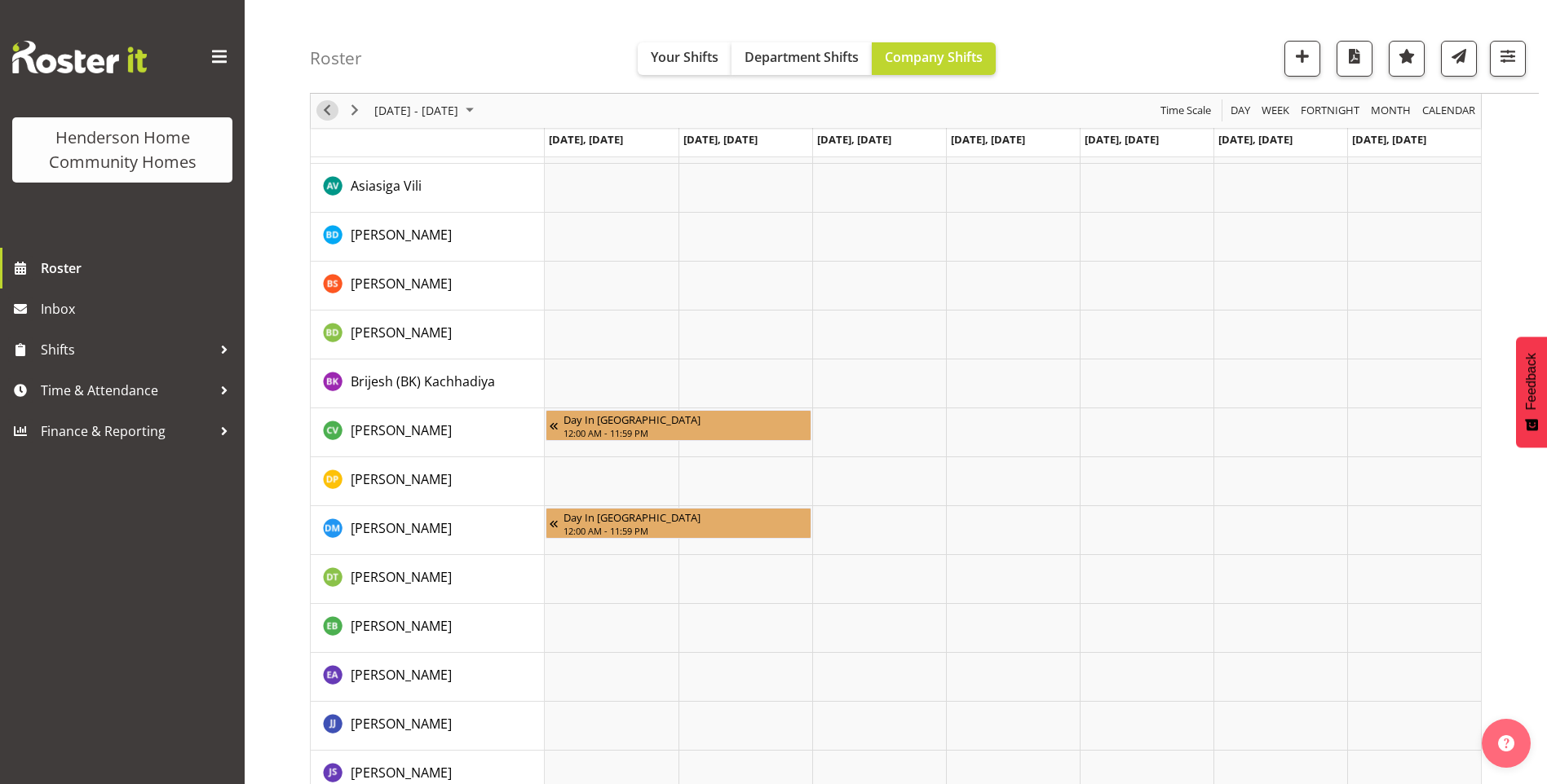
click at [322, 114] on span "Previous" at bounding box center [326, 111] width 20 height 20
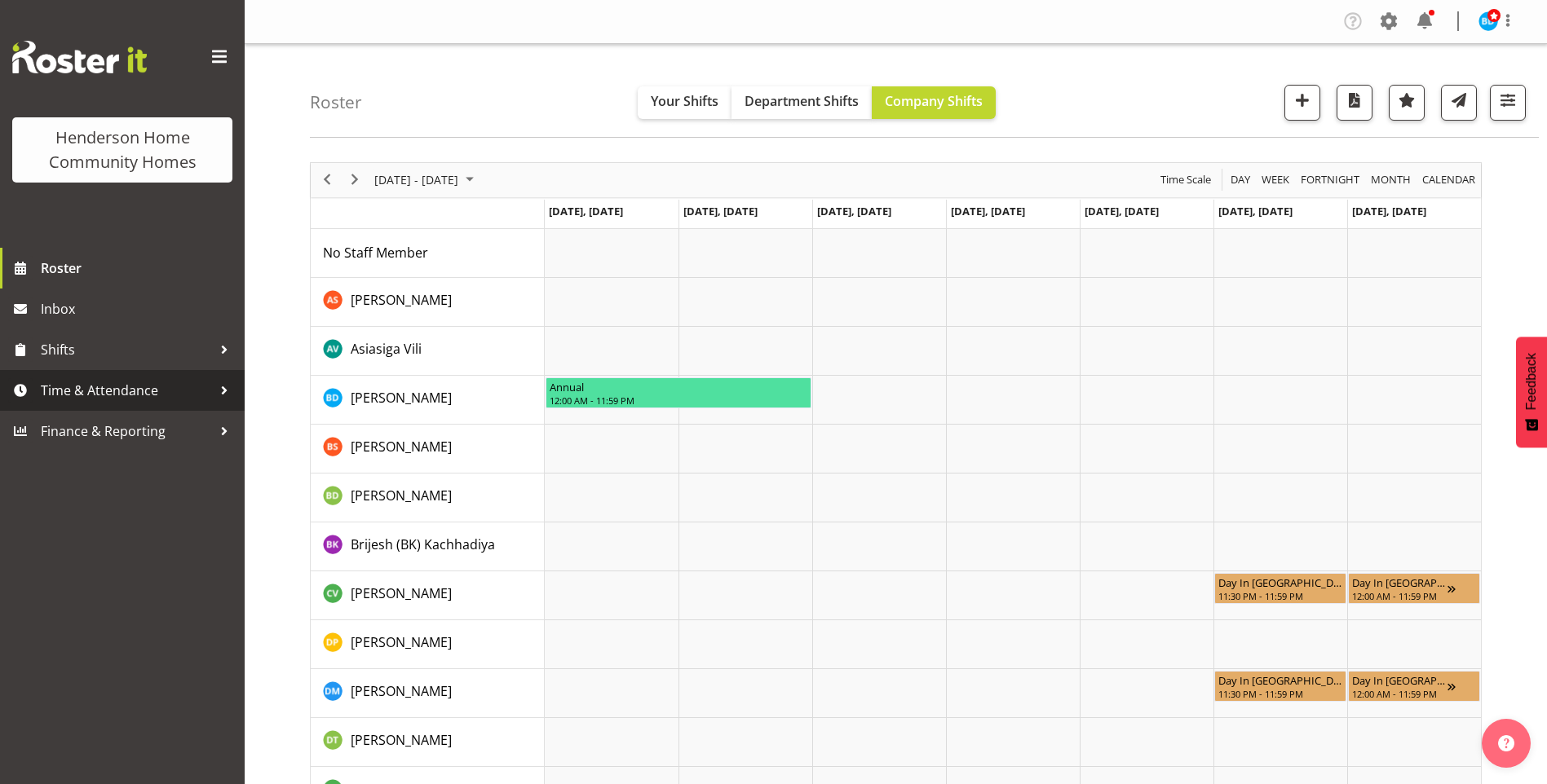
click at [144, 394] on span "Time & Attendance" at bounding box center [126, 391] width 172 height 25
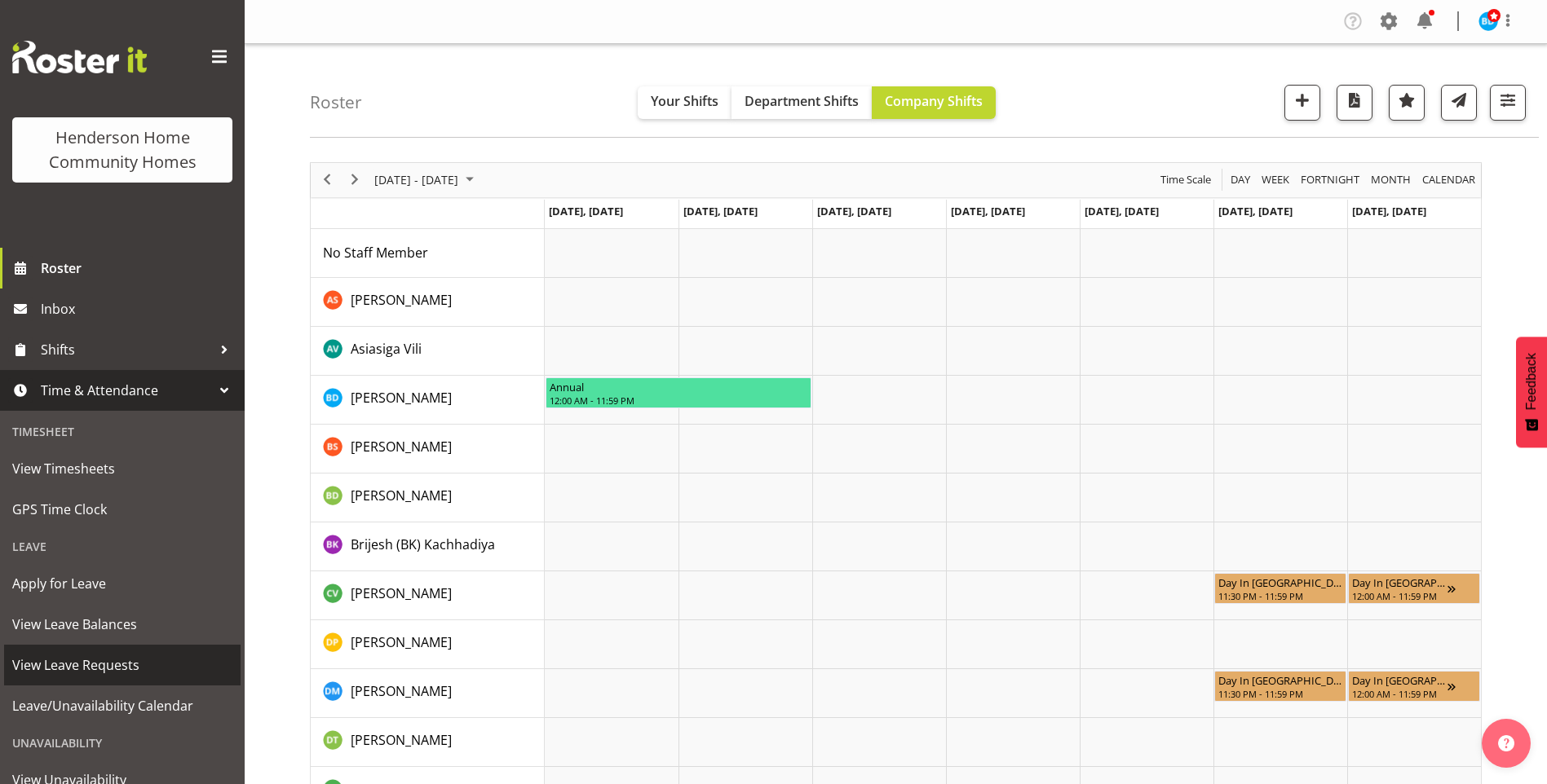
click at [100, 656] on span "View Leave Requests" at bounding box center [122, 665] width 220 height 25
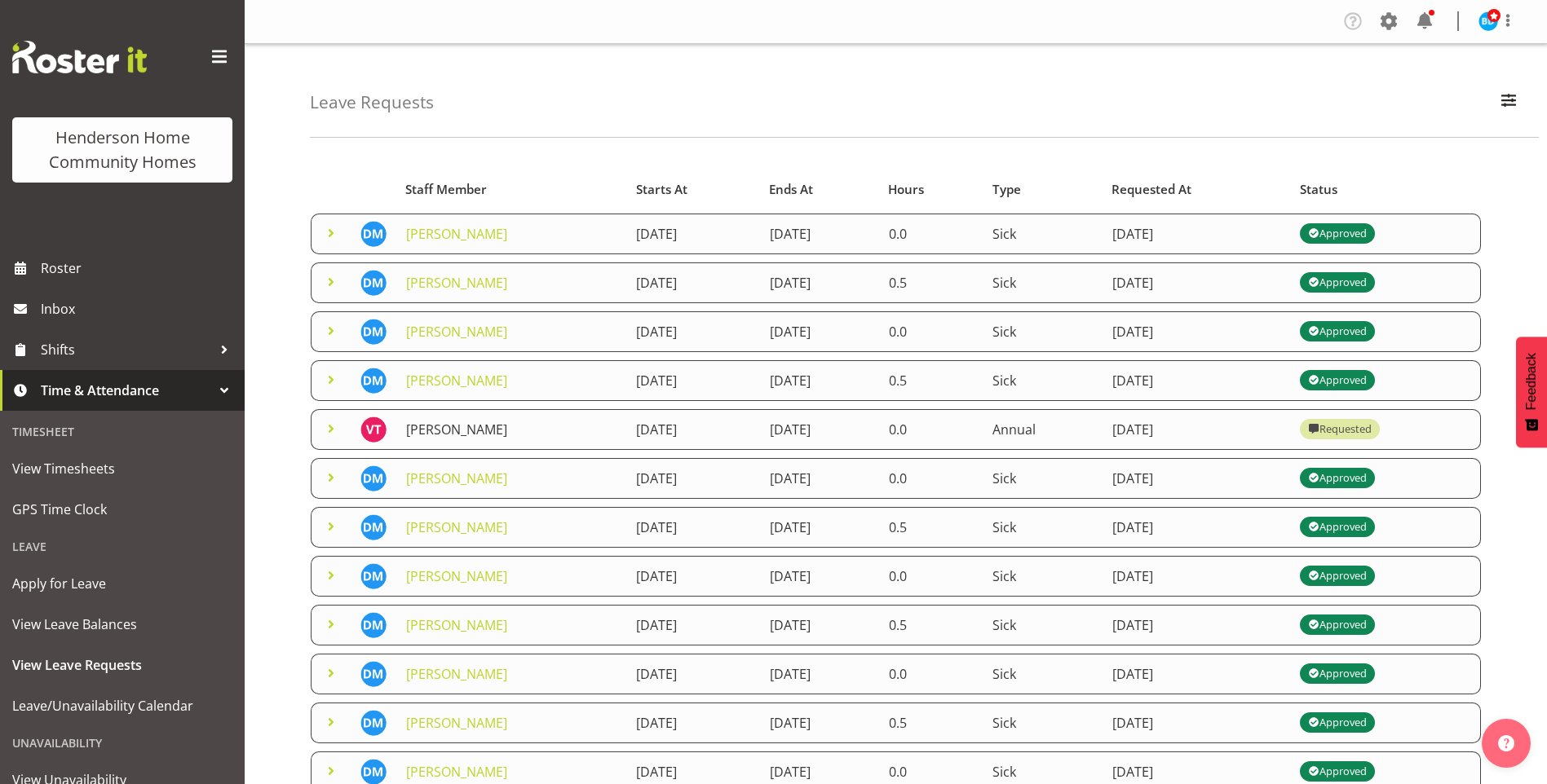
click at [468, 427] on link "[PERSON_NAME]" at bounding box center [456, 429] width 101 height 18
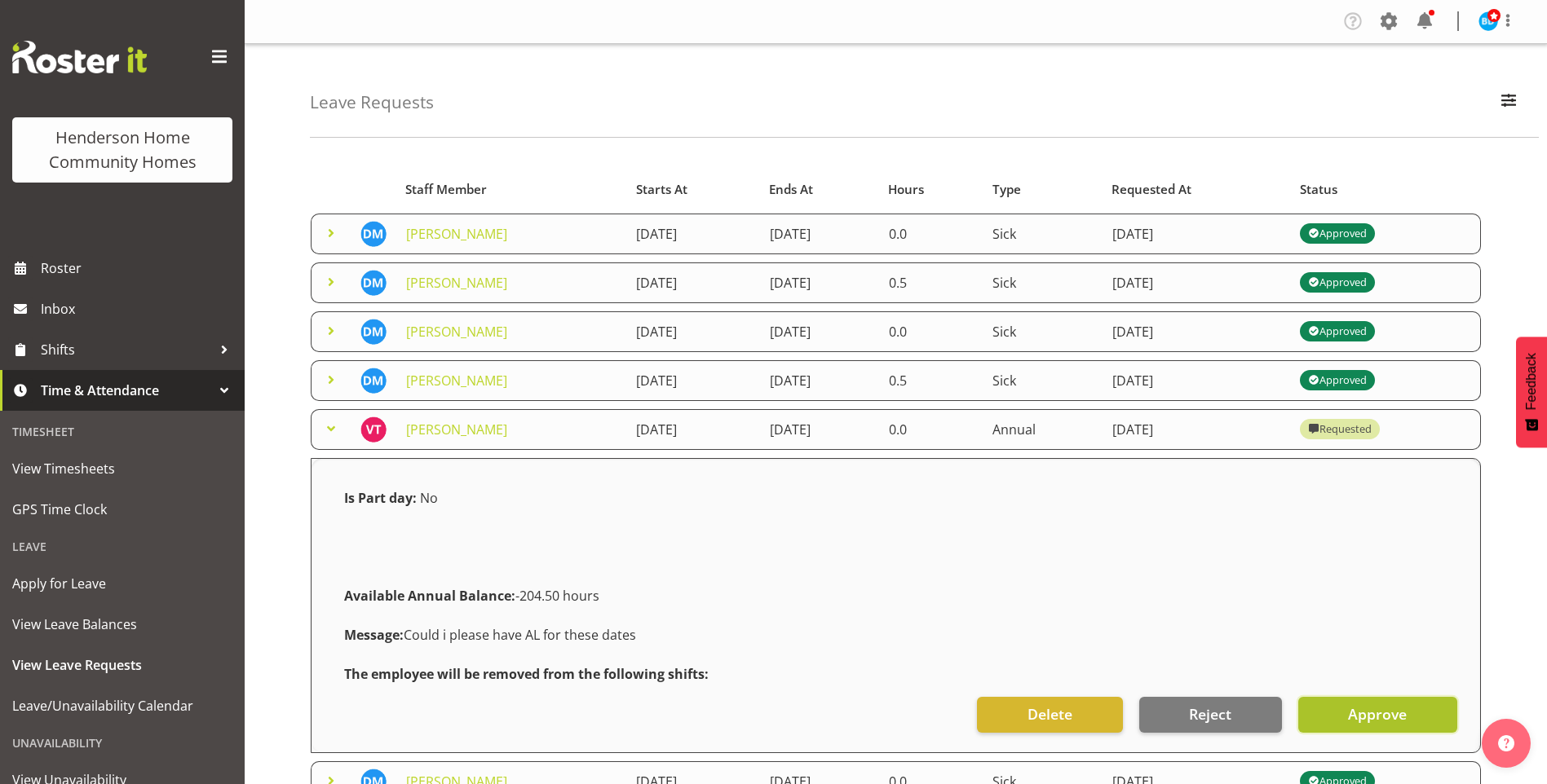
click at [1379, 718] on span "Approve" at bounding box center [1377, 714] width 59 height 21
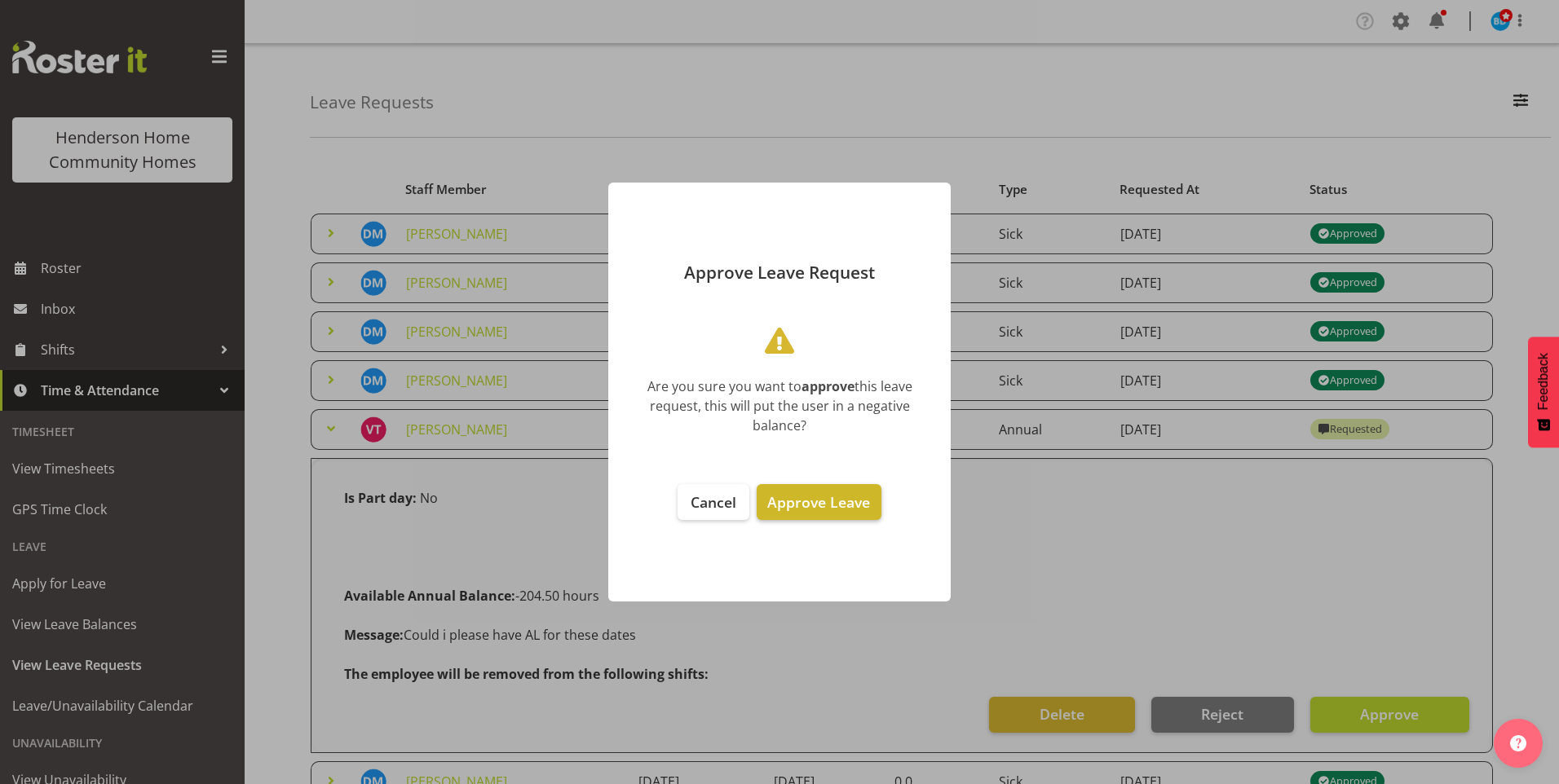
click at [844, 508] on span "Approve Leave" at bounding box center [818, 501] width 102 height 20
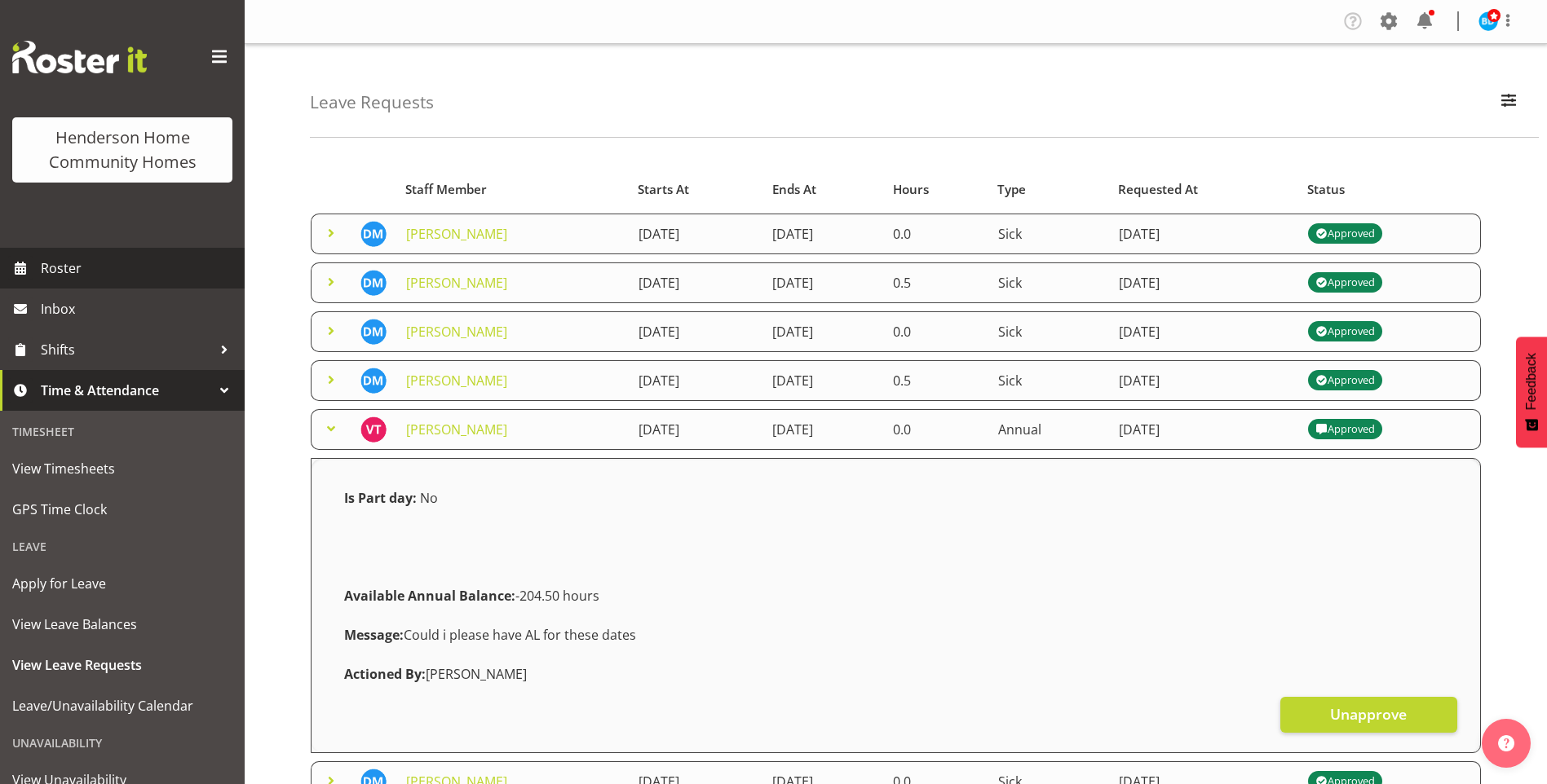
click at [129, 263] on span "Roster" at bounding box center [138, 268] width 195 height 25
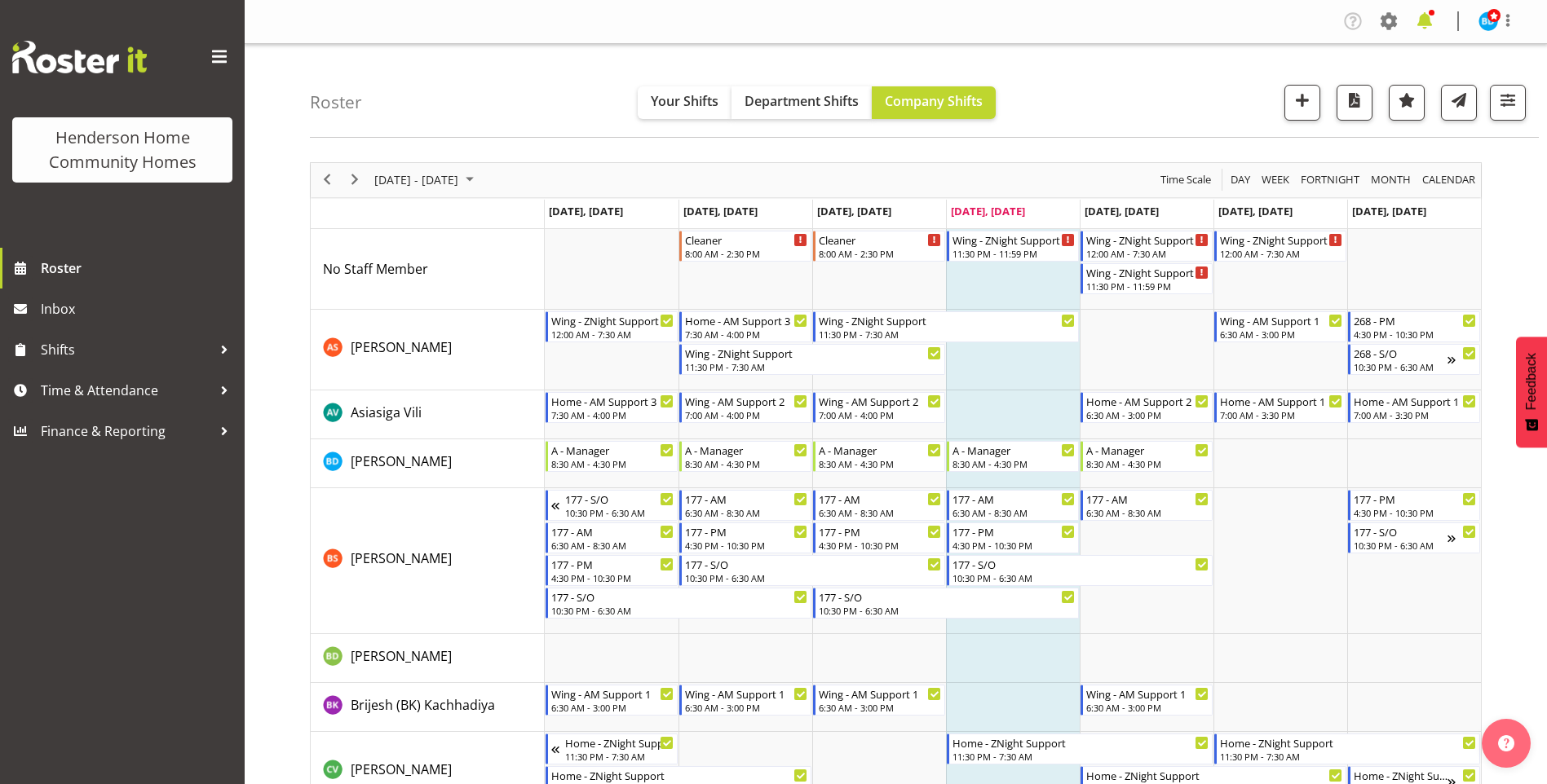
click at [1427, 14] on span at bounding box center [1425, 22] width 27 height 27
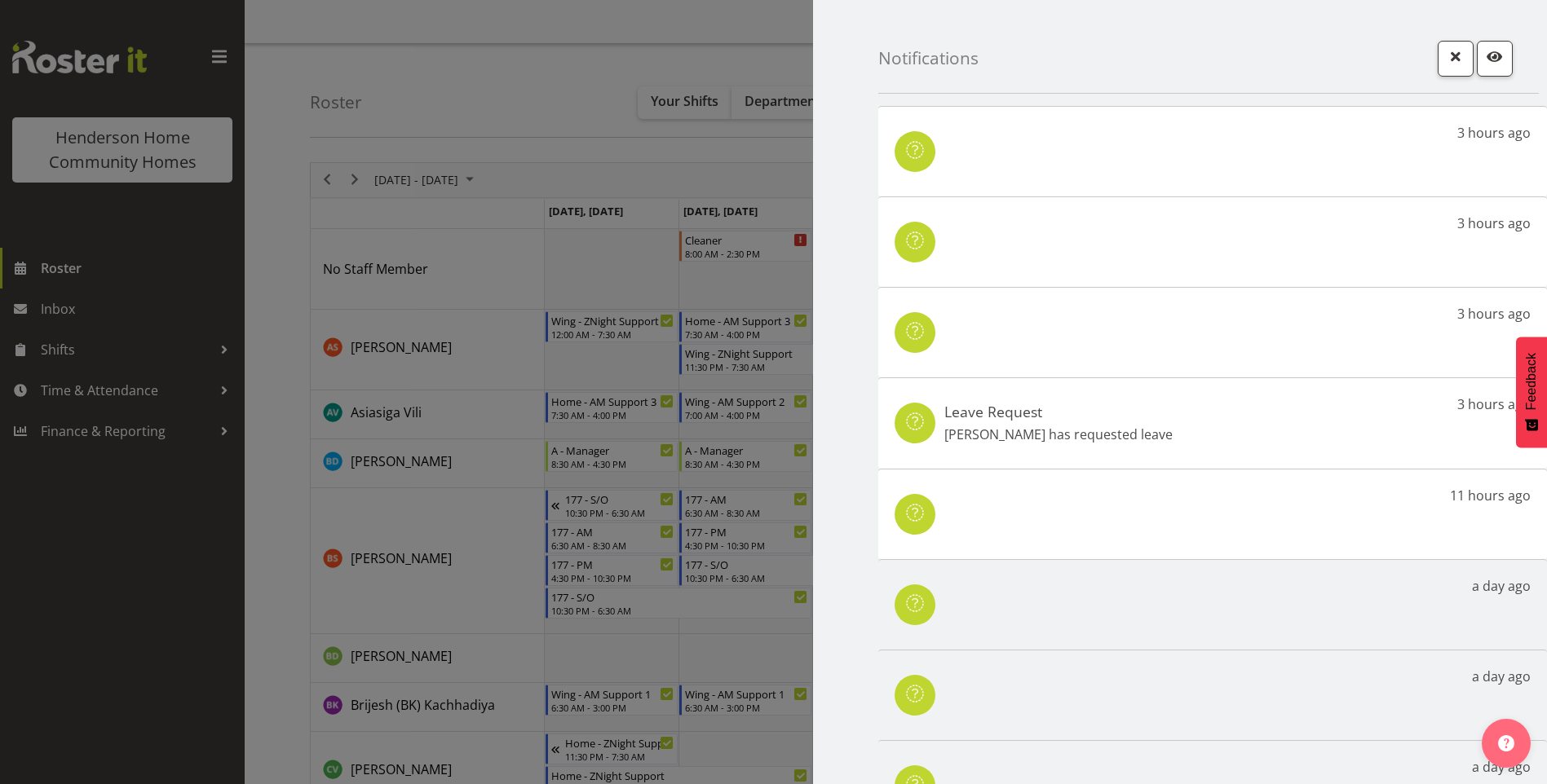
click at [1128, 430] on p "[PERSON_NAME] has requested leave" at bounding box center [1058, 434] width 229 height 20
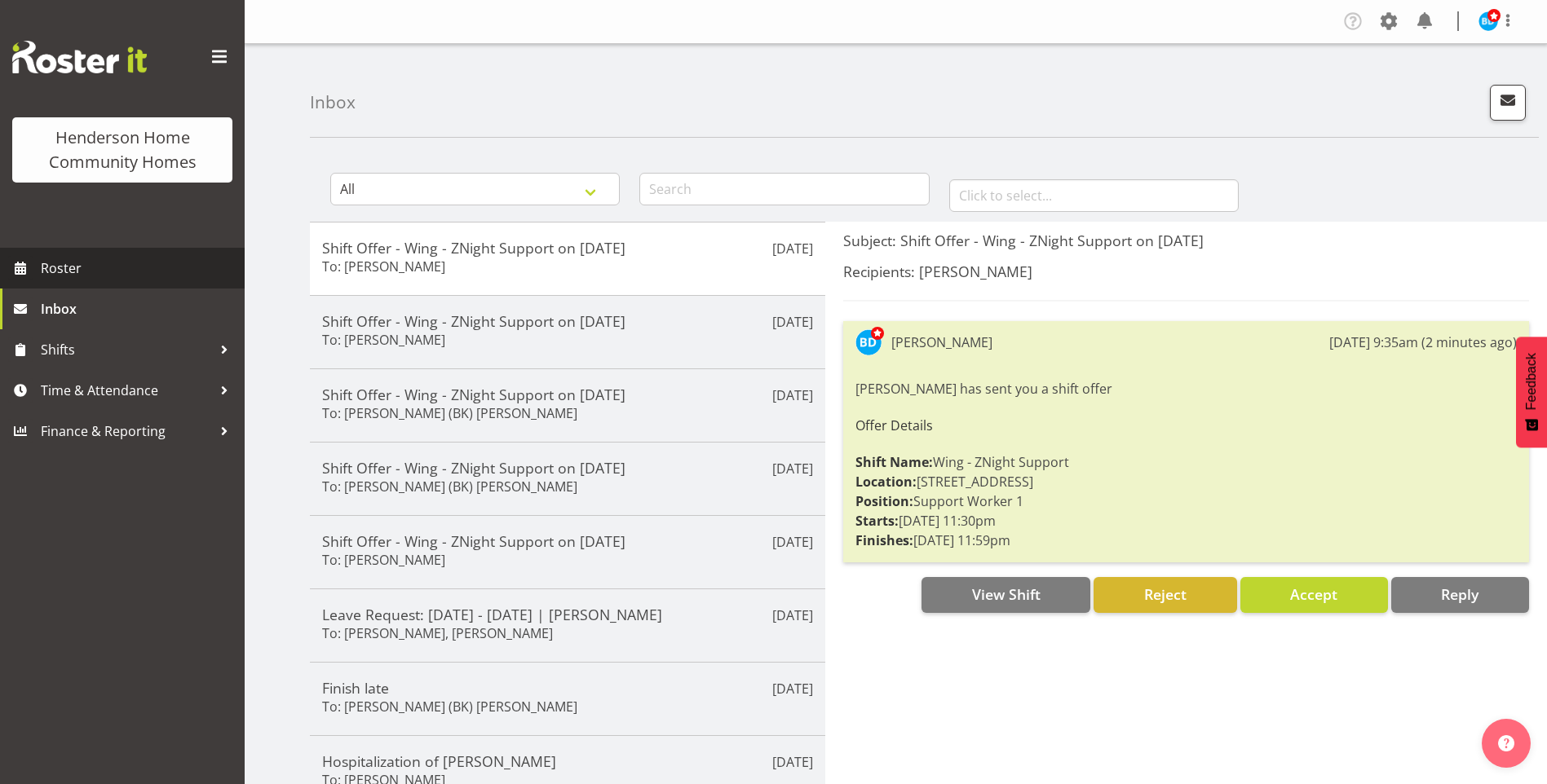
click at [153, 270] on span "Roster" at bounding box center [138, 268] width 195 height 25
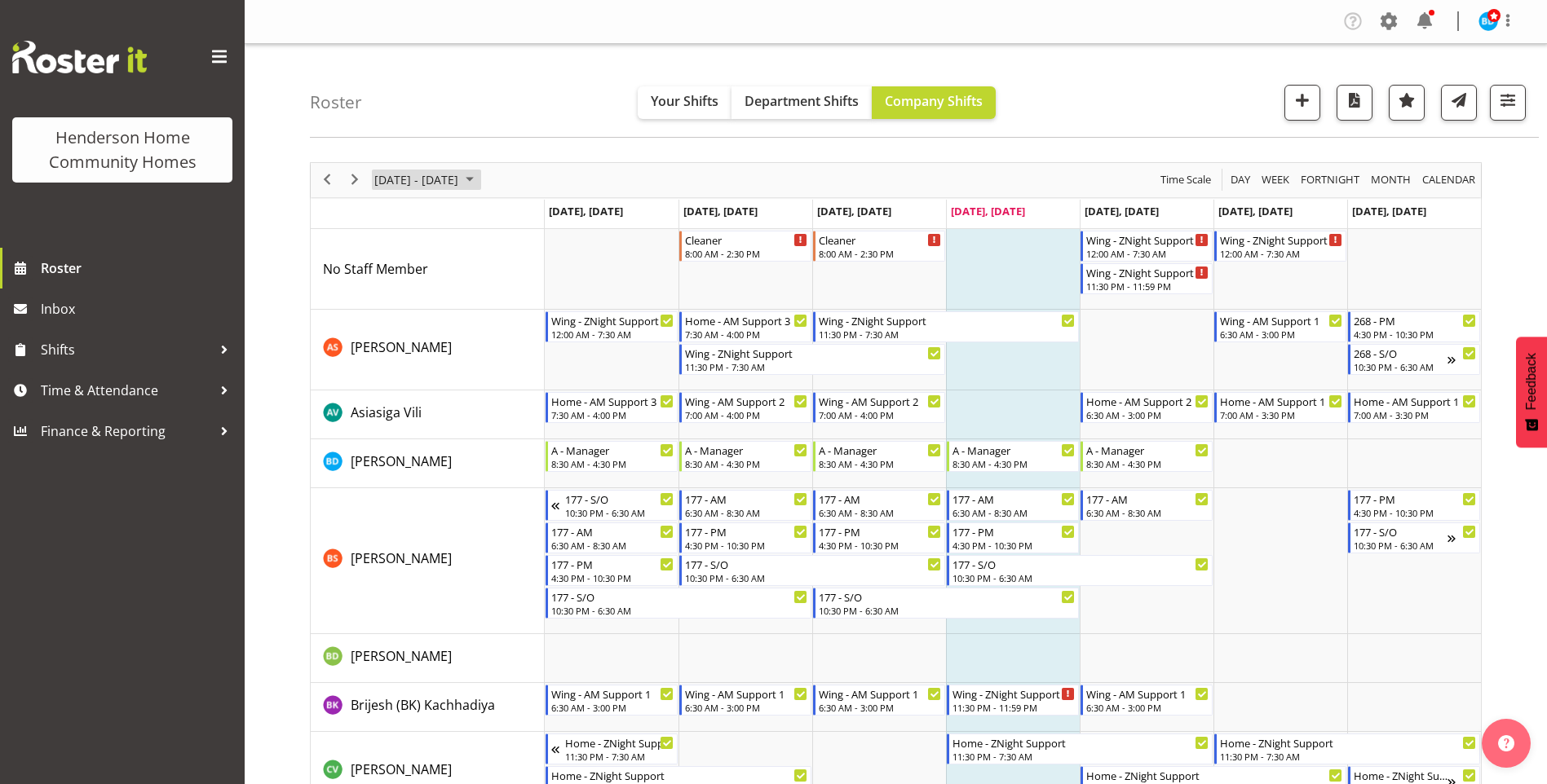
click at [479, 181] on span "September 2025" at bounding box center [470, 179] width 20 height 20
click at [549, 219] on span "next month" at bounding box center [545, 220] width 28 height 29
click at [380, 351] on td "17" at bounding box center [391, 359] width 27 height 27
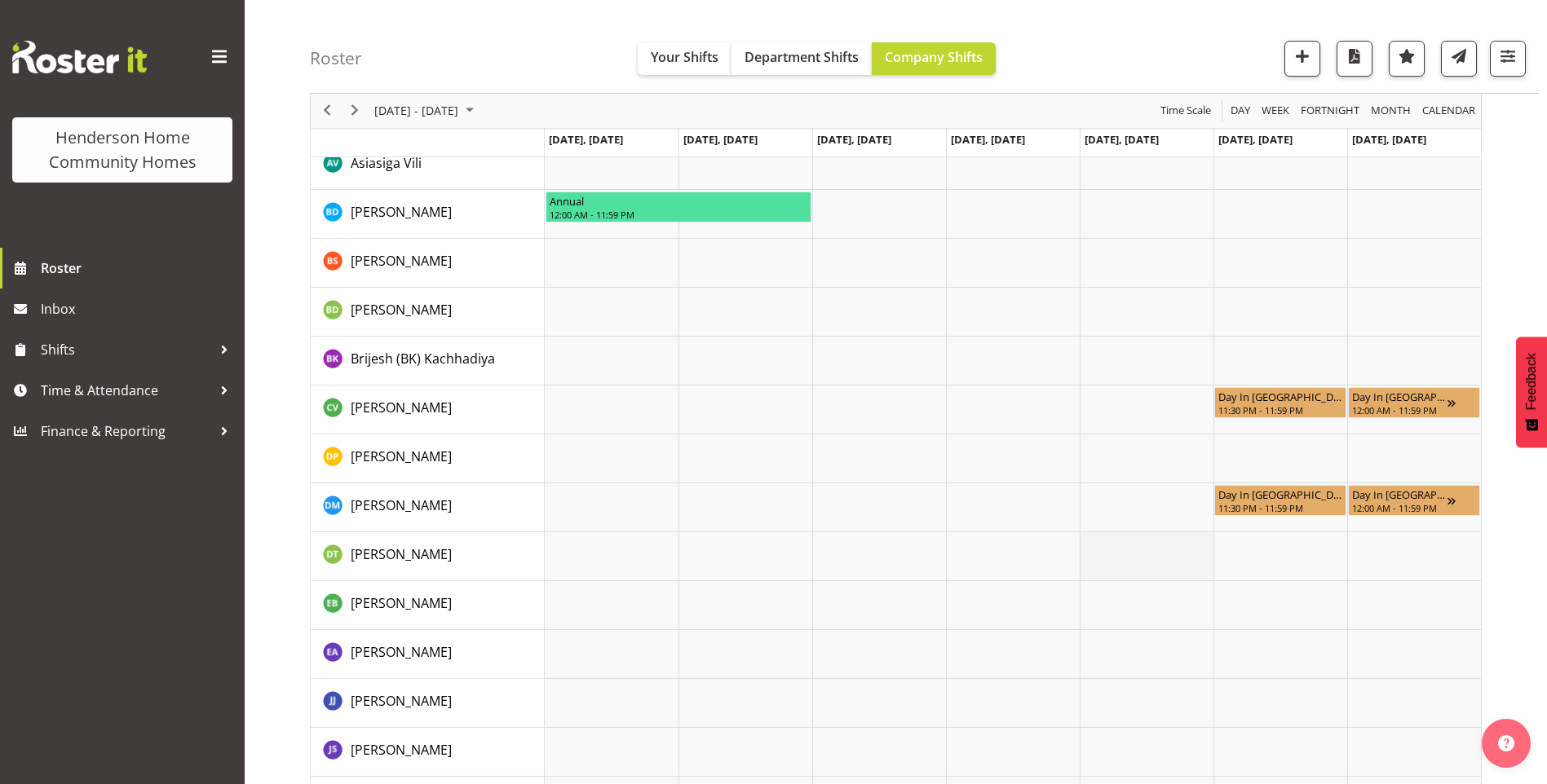
scroll to position [94, 0]
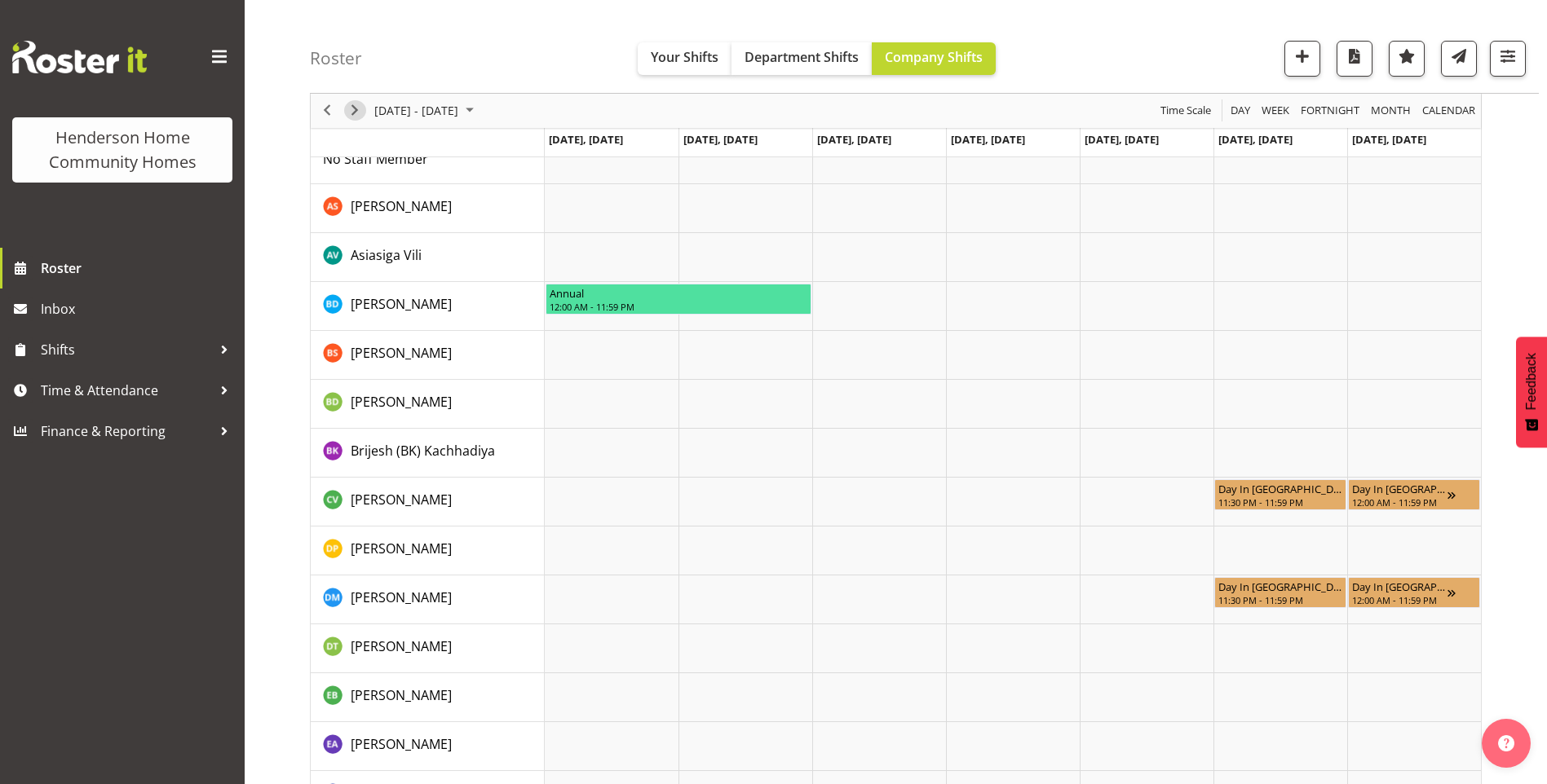
click at [352, 113] on span "Next" at bounding box center [355, 111] width 20 height 20
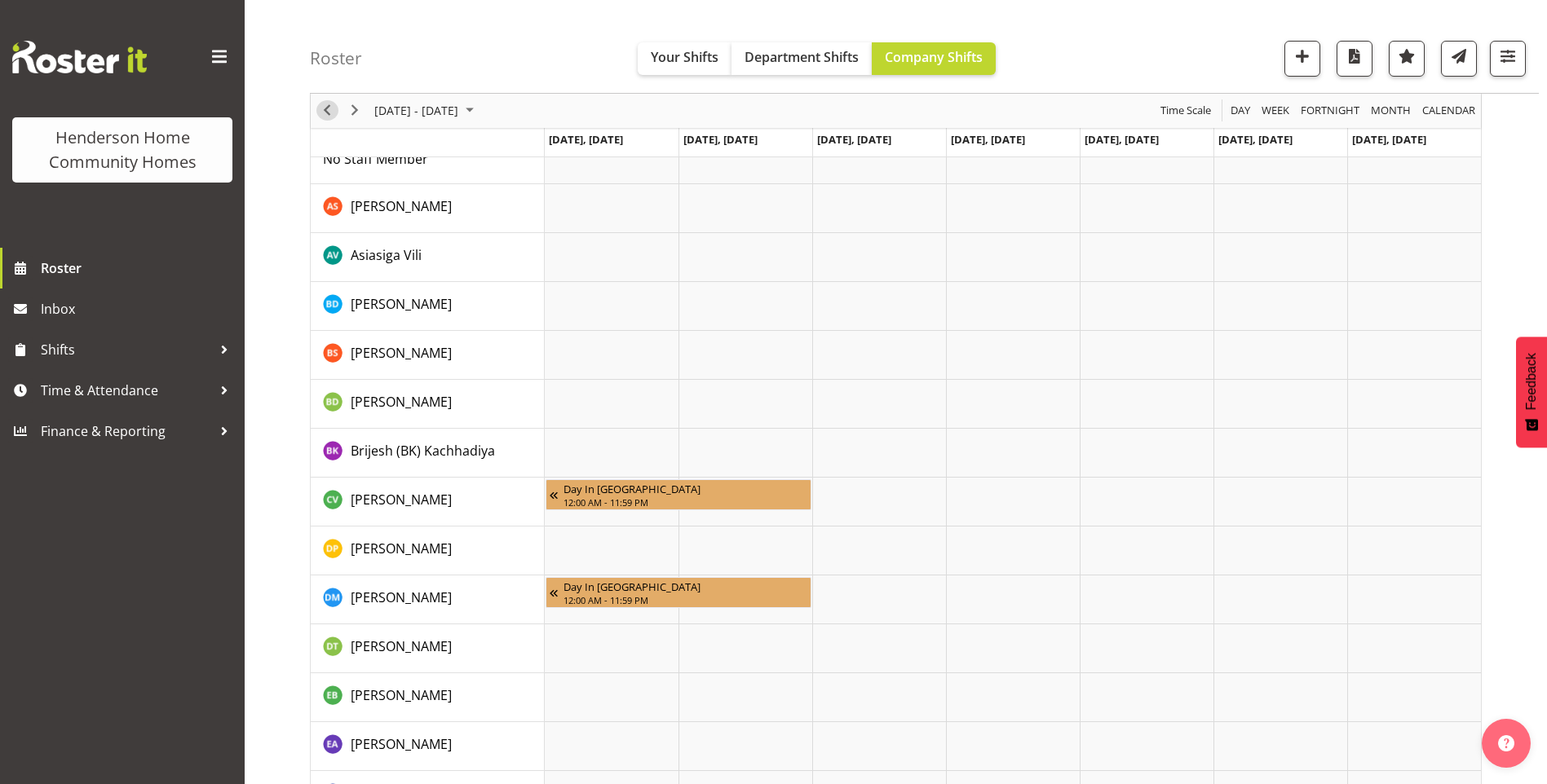
click at [322, 117] on span "Previous" at bounding box center [326, 111] width 20 height 20
